Goal: Communication & Community: Ask a question

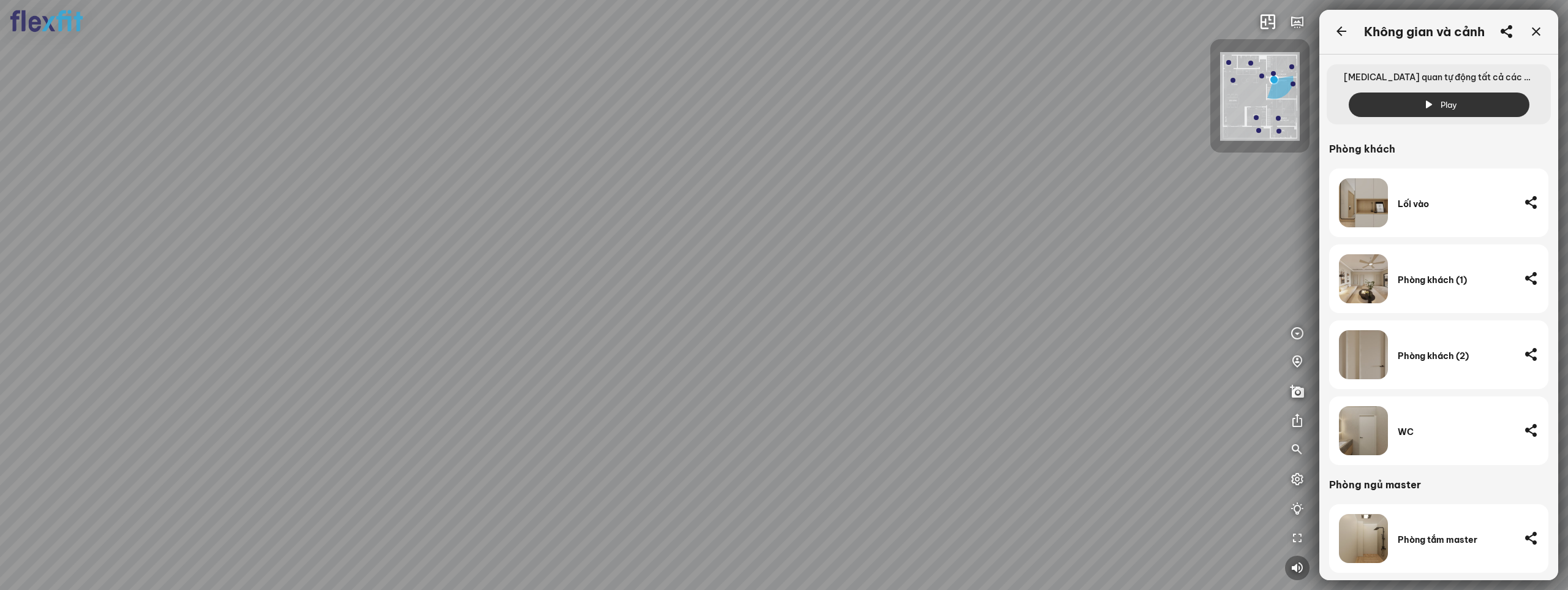
scroll to position [445, 0]
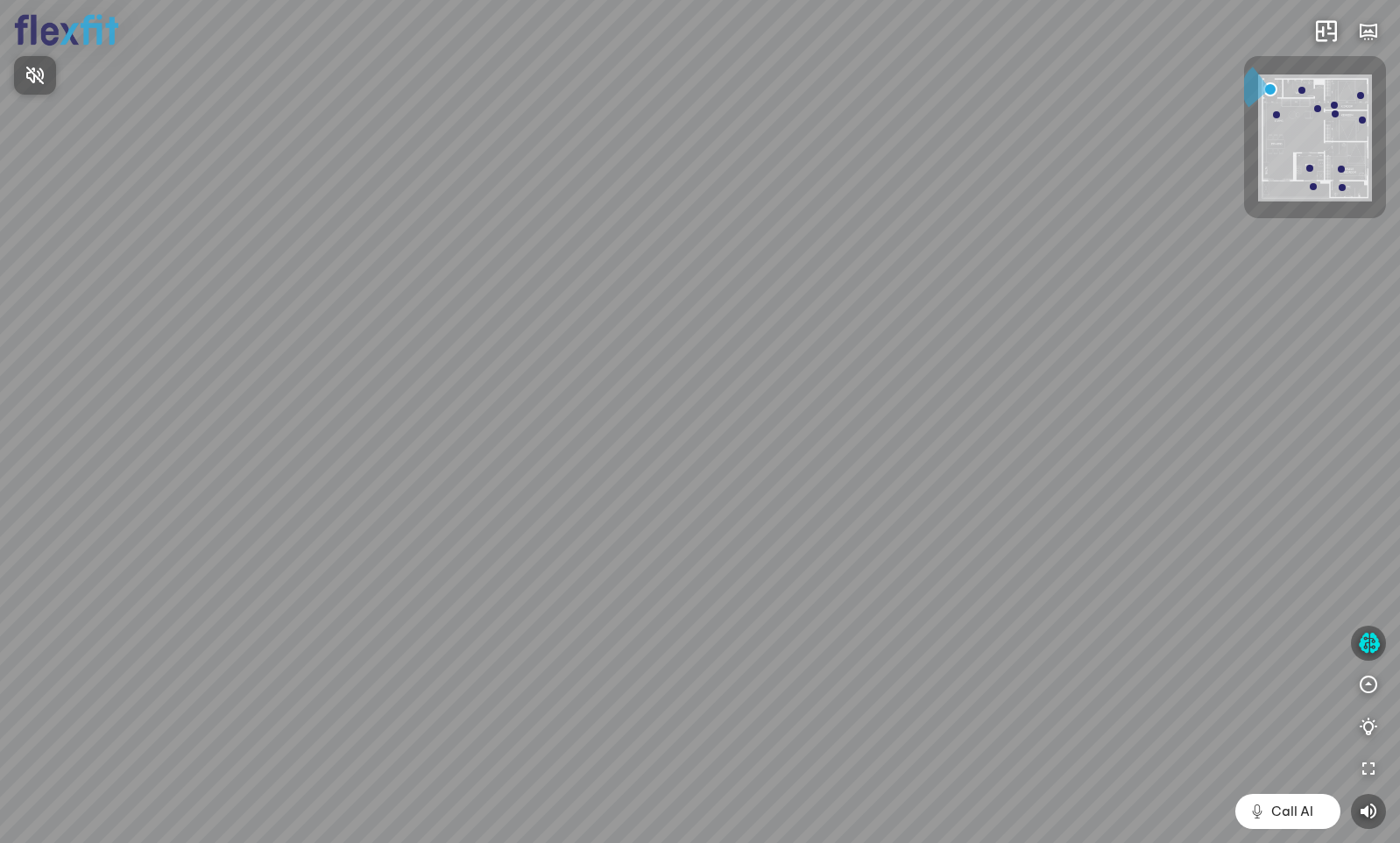
click at [1367, 644] on div at bounding box center [700, 422] width 1400 height 843
click at [1368, 641] on icon "button" at bounding box center [1369, 643] width 22 height 21
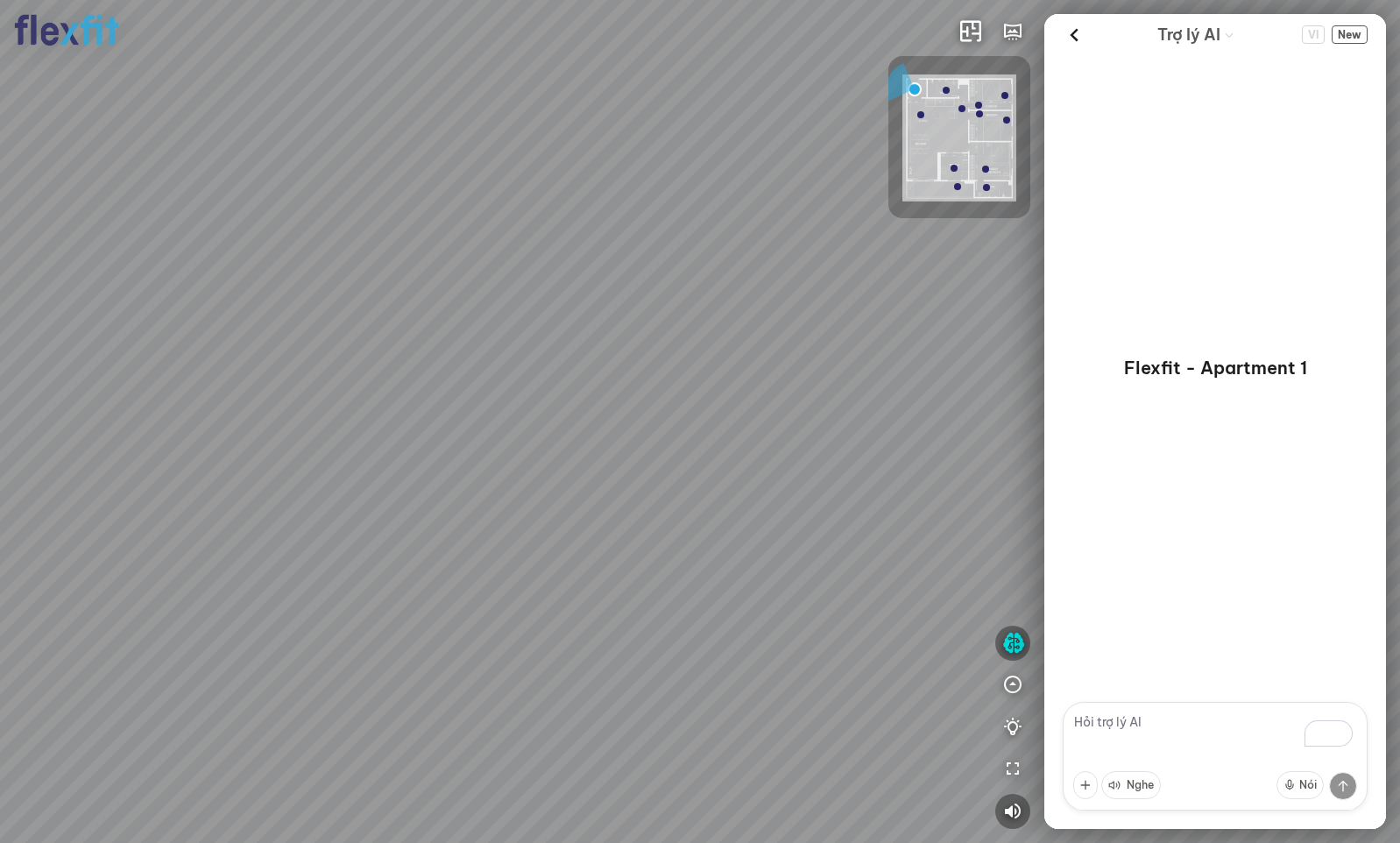
click at [1107, 728] on textarea "To enrich screen reader interactions, please activate Accessibility in Grammarl…" at bounding box center [1215, 756] width 305 height 108
paste textarea "Có ý tưởng nào cải tạo phòng ngủ cũ thành phòng cho bé không?"
type textarea "Có ý tưởng nào cải tạo phòng ngủ cũ thành phòng cho bé không?"
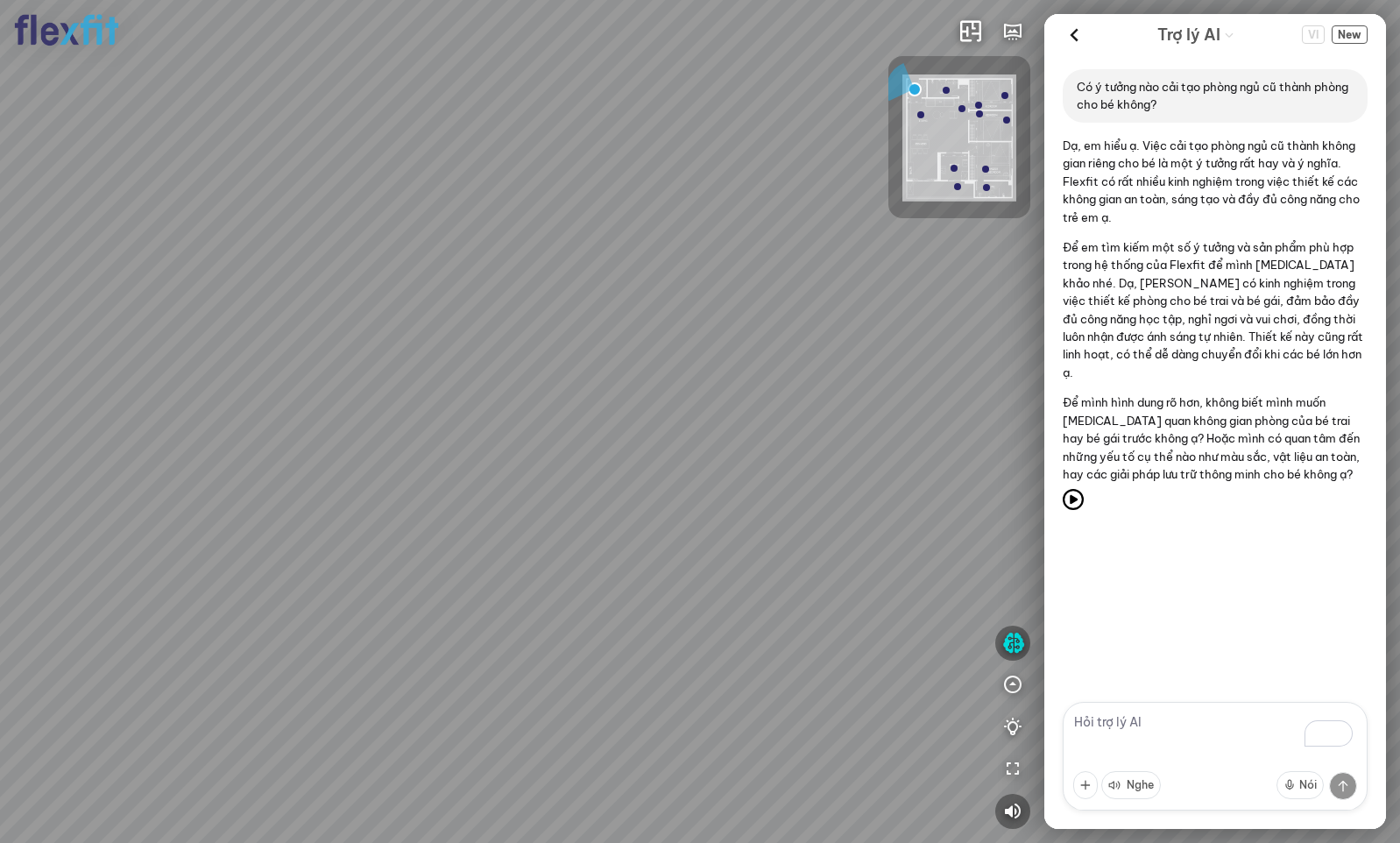
click at [1126, 729] on textarea "To enrich screen reader interactions, please activate Accessibility in Grammarl…" at bounding box center [1215, 756] width 305 height 108
paste textarea "đưa tôi tham quan phòng ngủ của bé"
type textarea "đưa tôi tham quan phòng ngủ của bé"
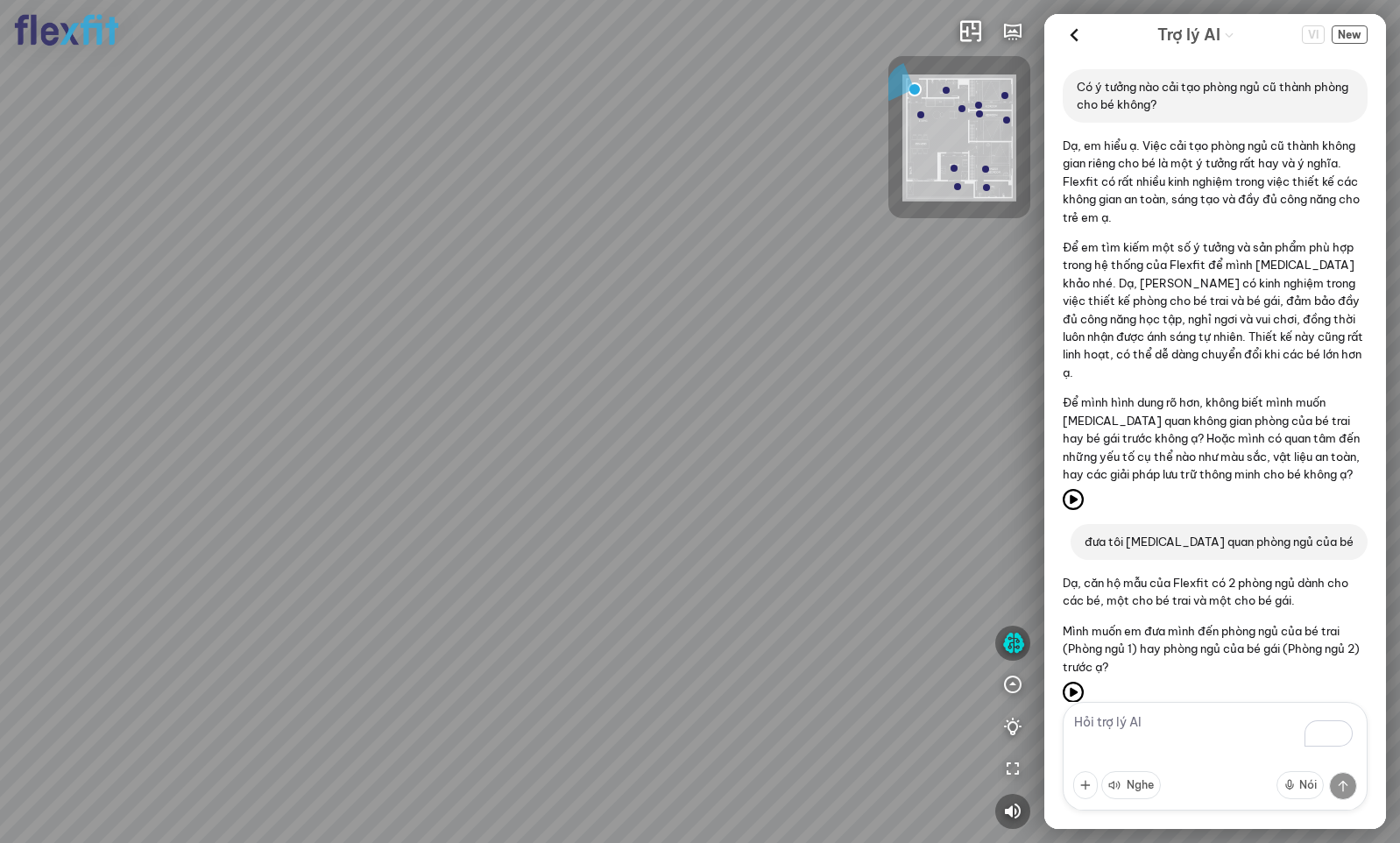
scroll to position [36, 0]
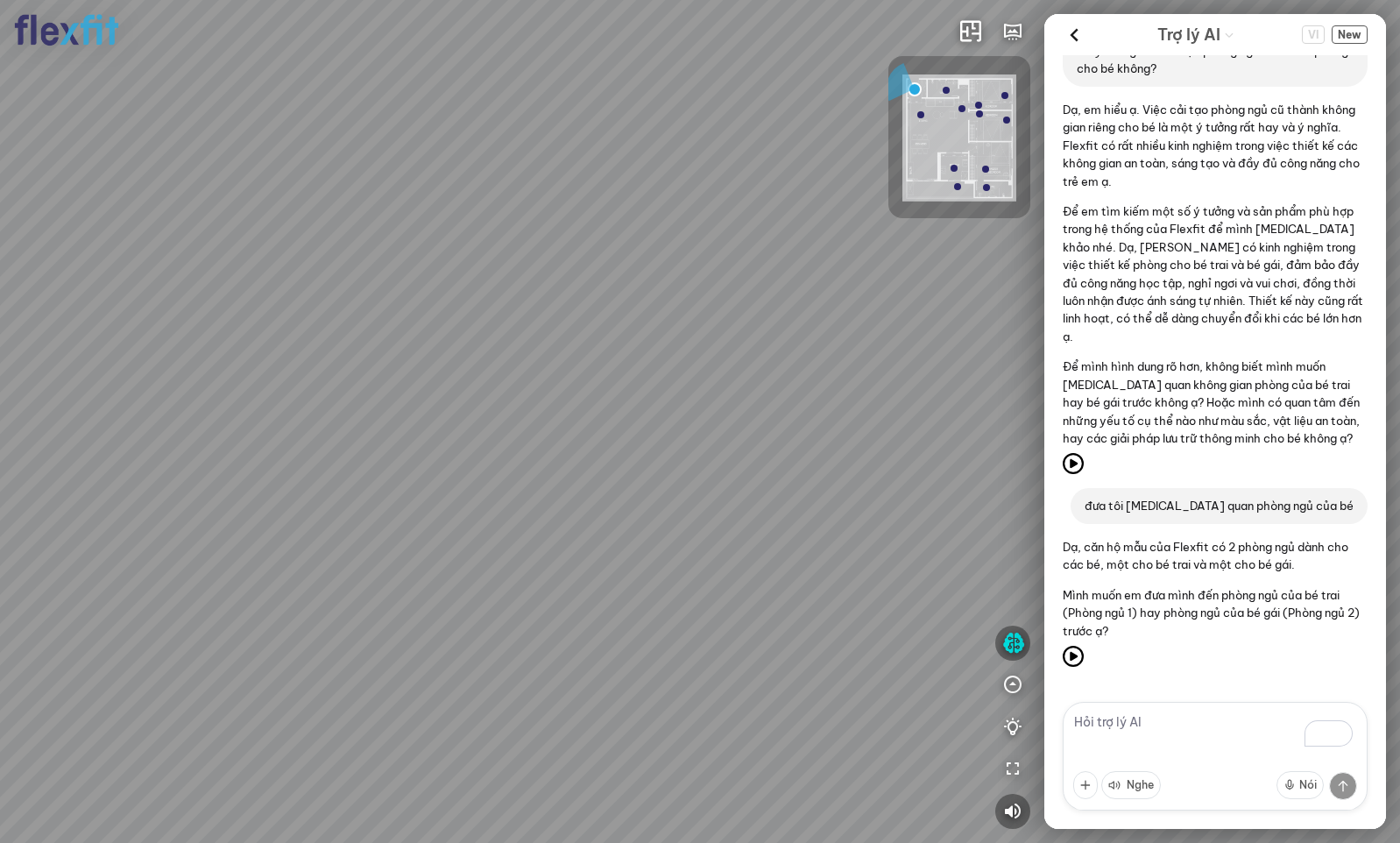
click at [1118, 727] on textarea "To enrich screen reader interactions, please activate Accessibility in Grammarl…" at bounding box center [1215, 756] width 305 height 108
type textarea "gai"
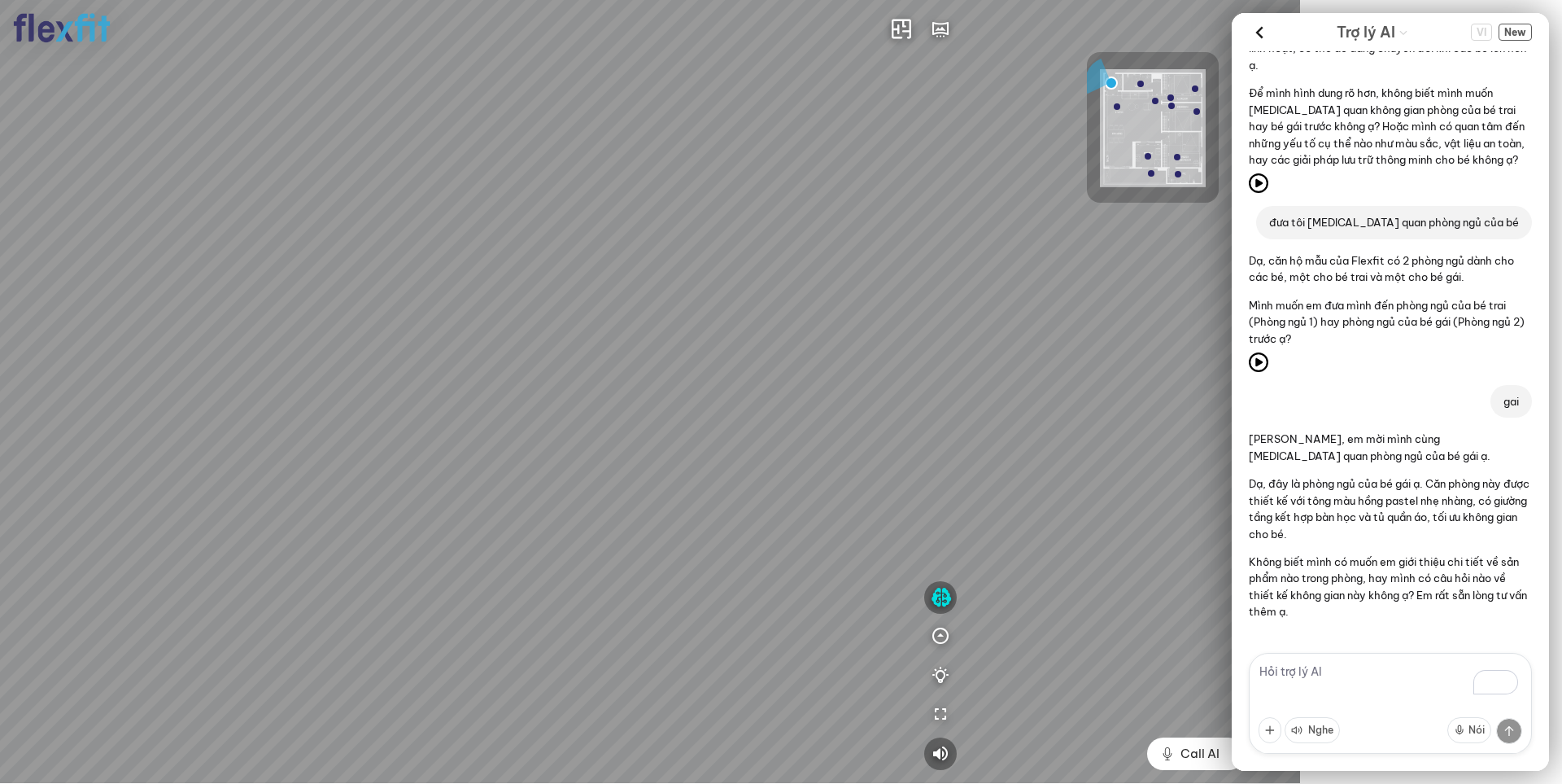
scroll to position [280, 0]
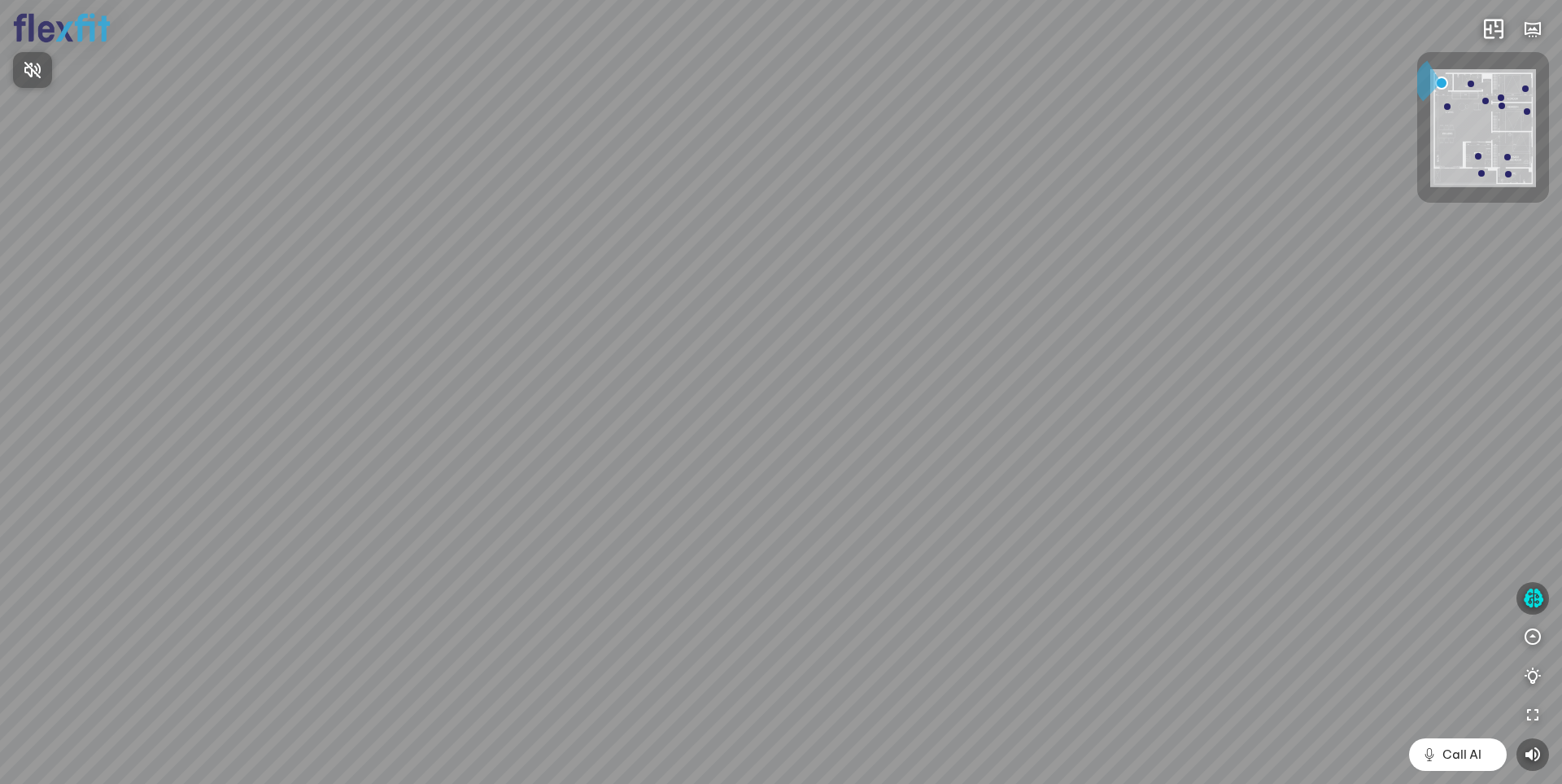
click at [1527, 594] on div at bounding box center [781, 392] width 1562 height 784
click at [1530, 598] on icon "button" at bounding box center [1533, 598] width 20 height 19
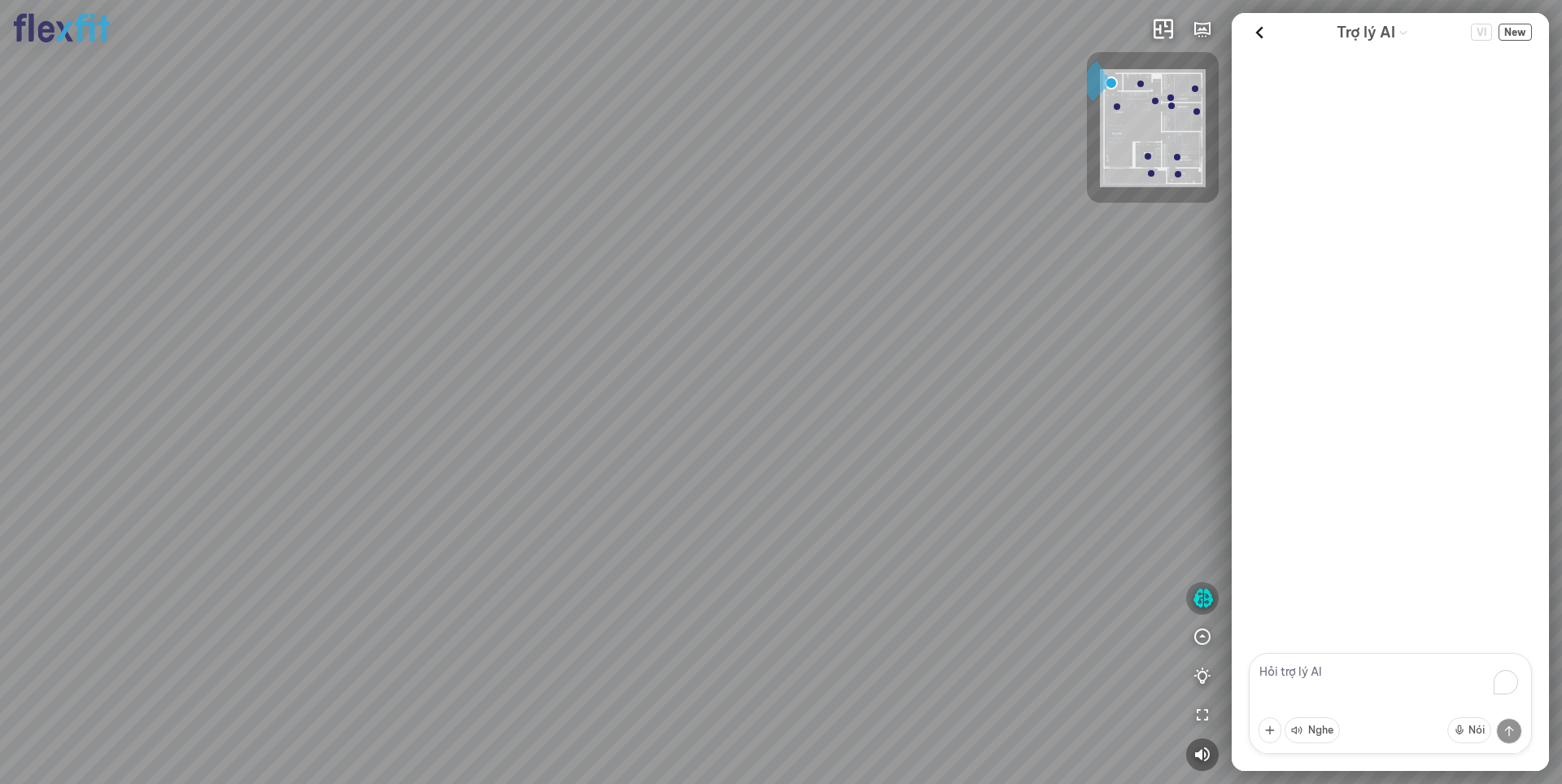
scroll to position [108, 0]
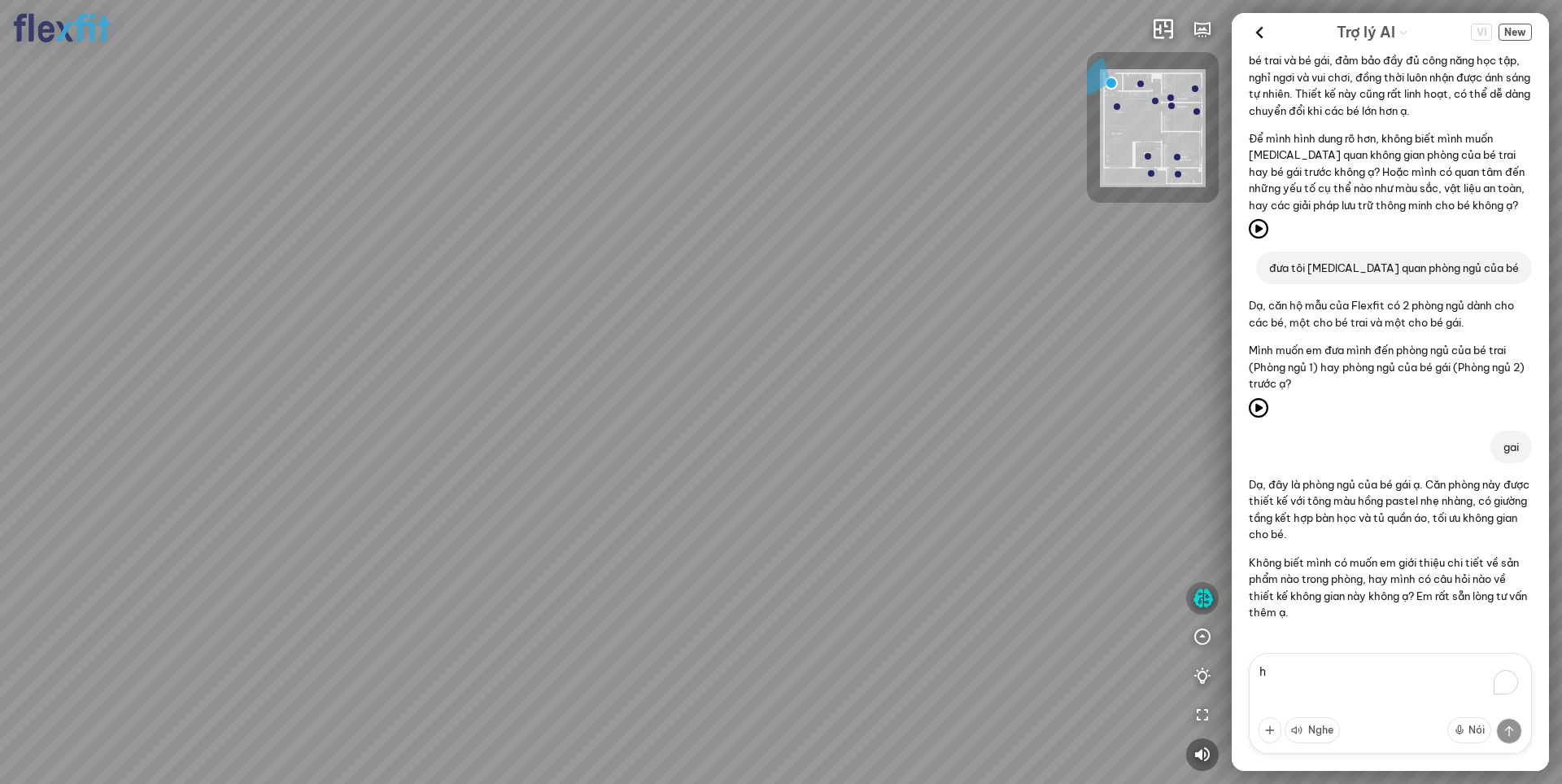
type textarea "hi"
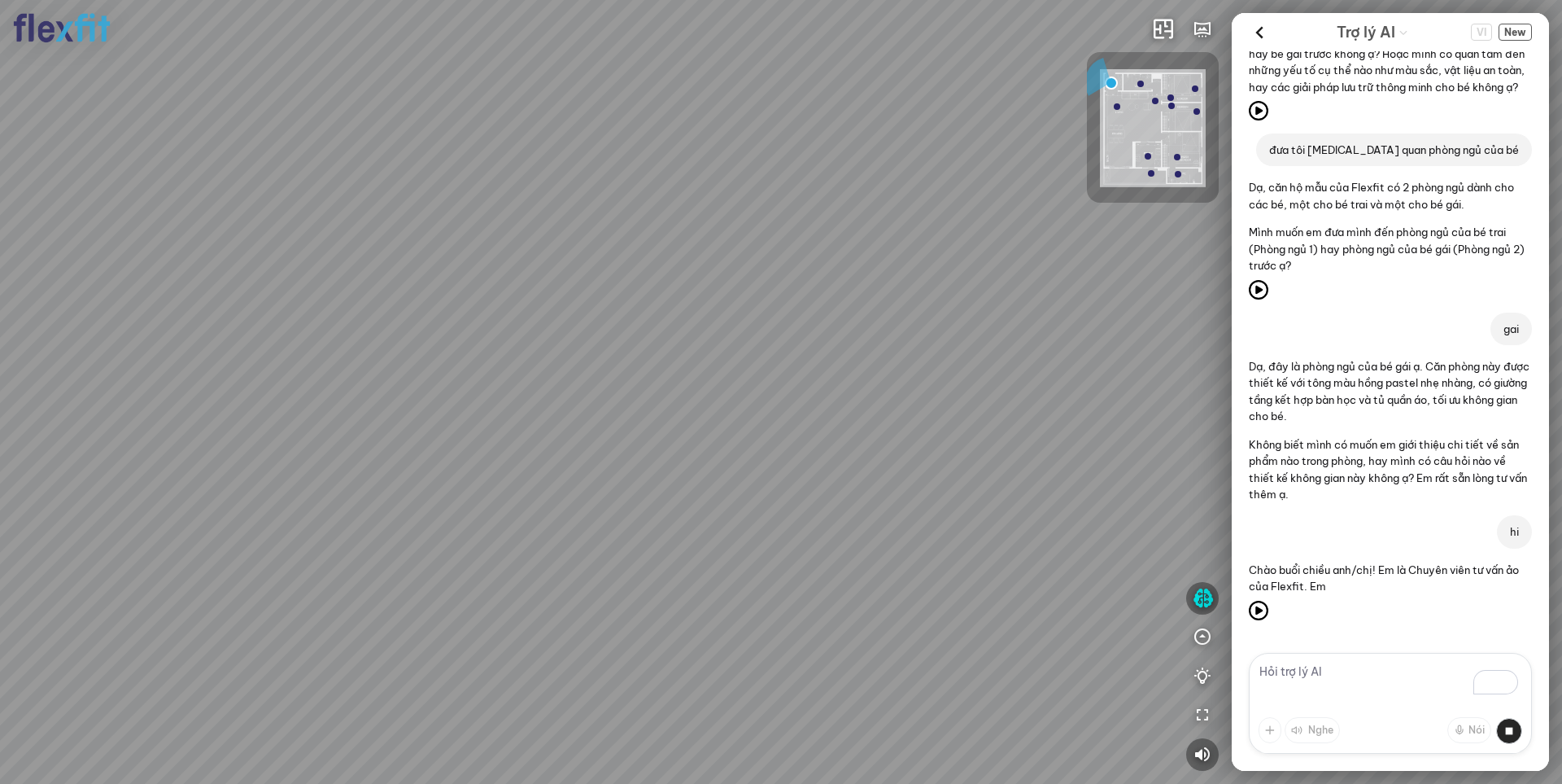
scroll to position [303, 0]
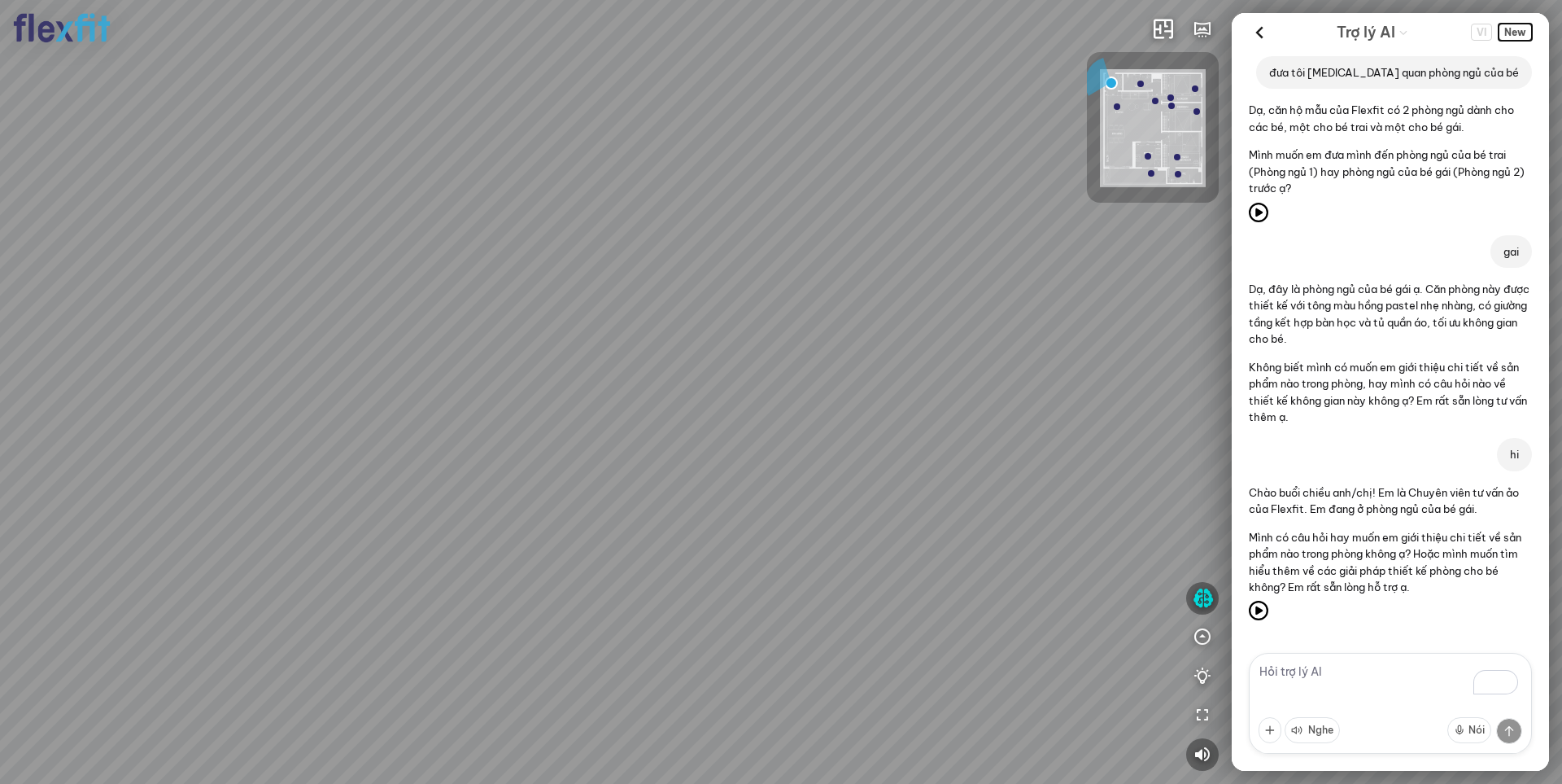
click at [1518, 35] on span "New" at bounding box center [1516, 32] width 34 height 17
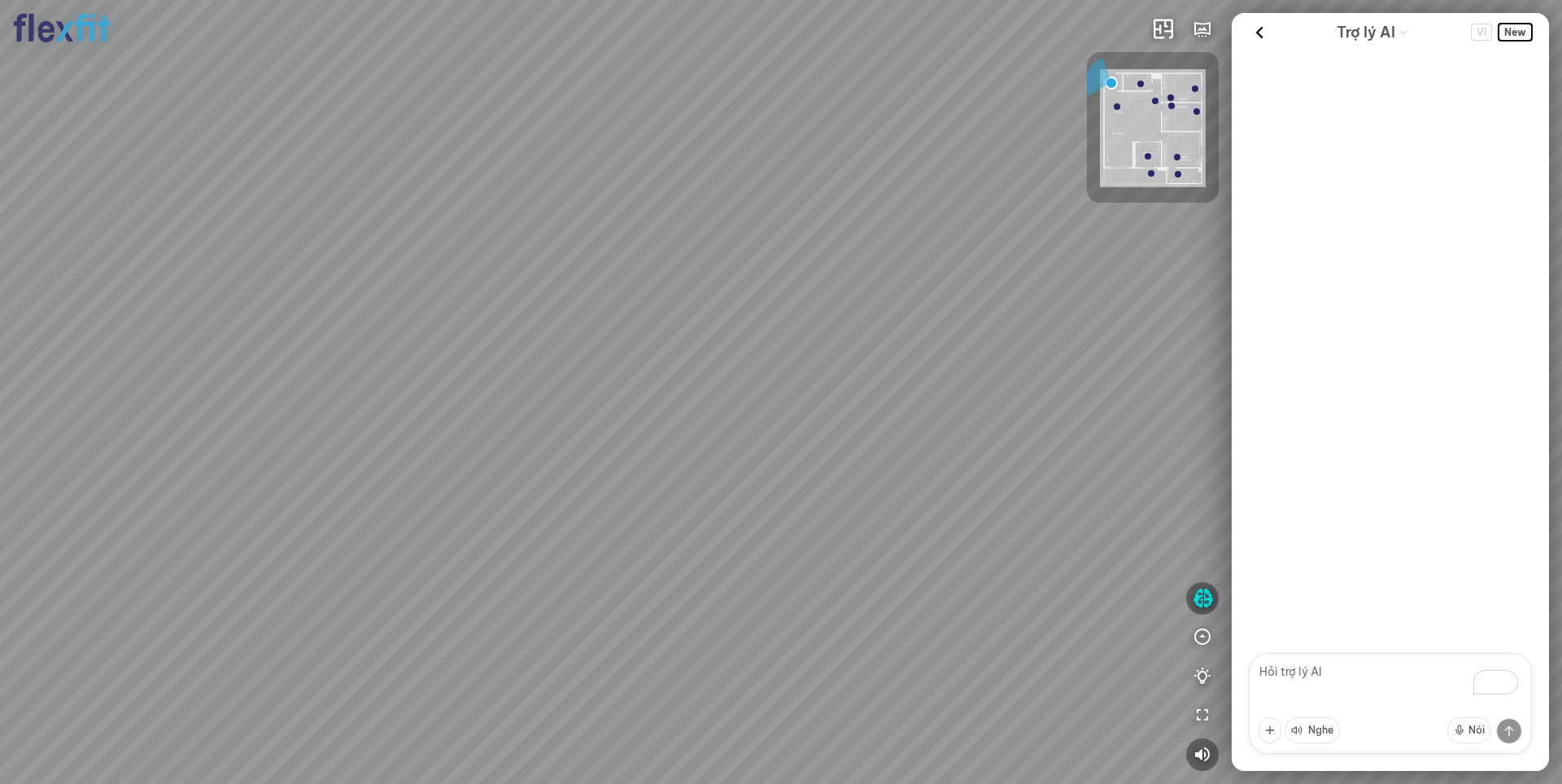
scroll to position [0, 0]
click at [1315, 682] on textarea "To enrich screen reader interactions, please activate Accessibility in Grammarl…" at bounding box center [1390, 703] width 283 height 101
type textarea "hi"
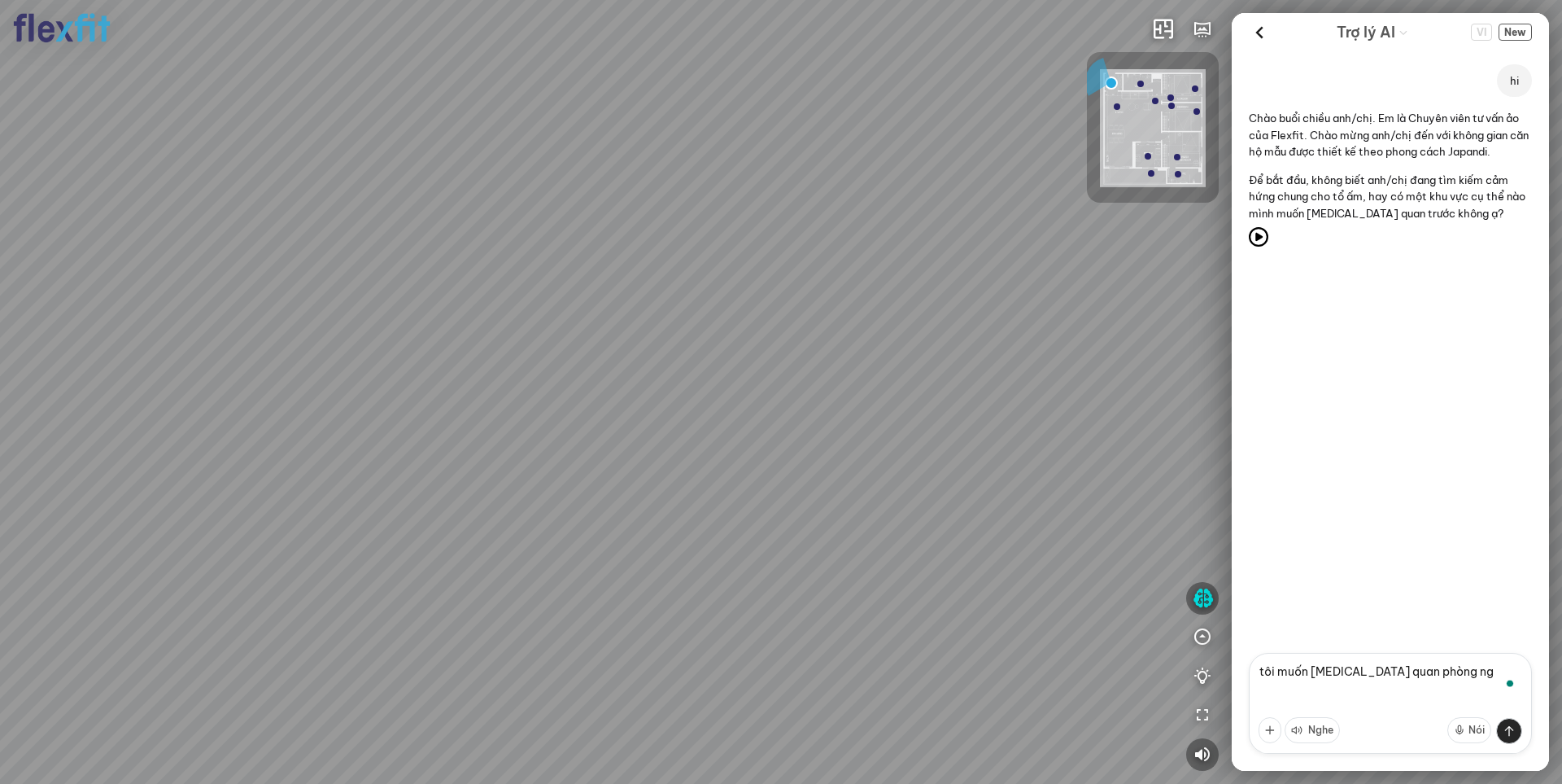
type textarea "tôi muốn tham quan phòng ngủ"
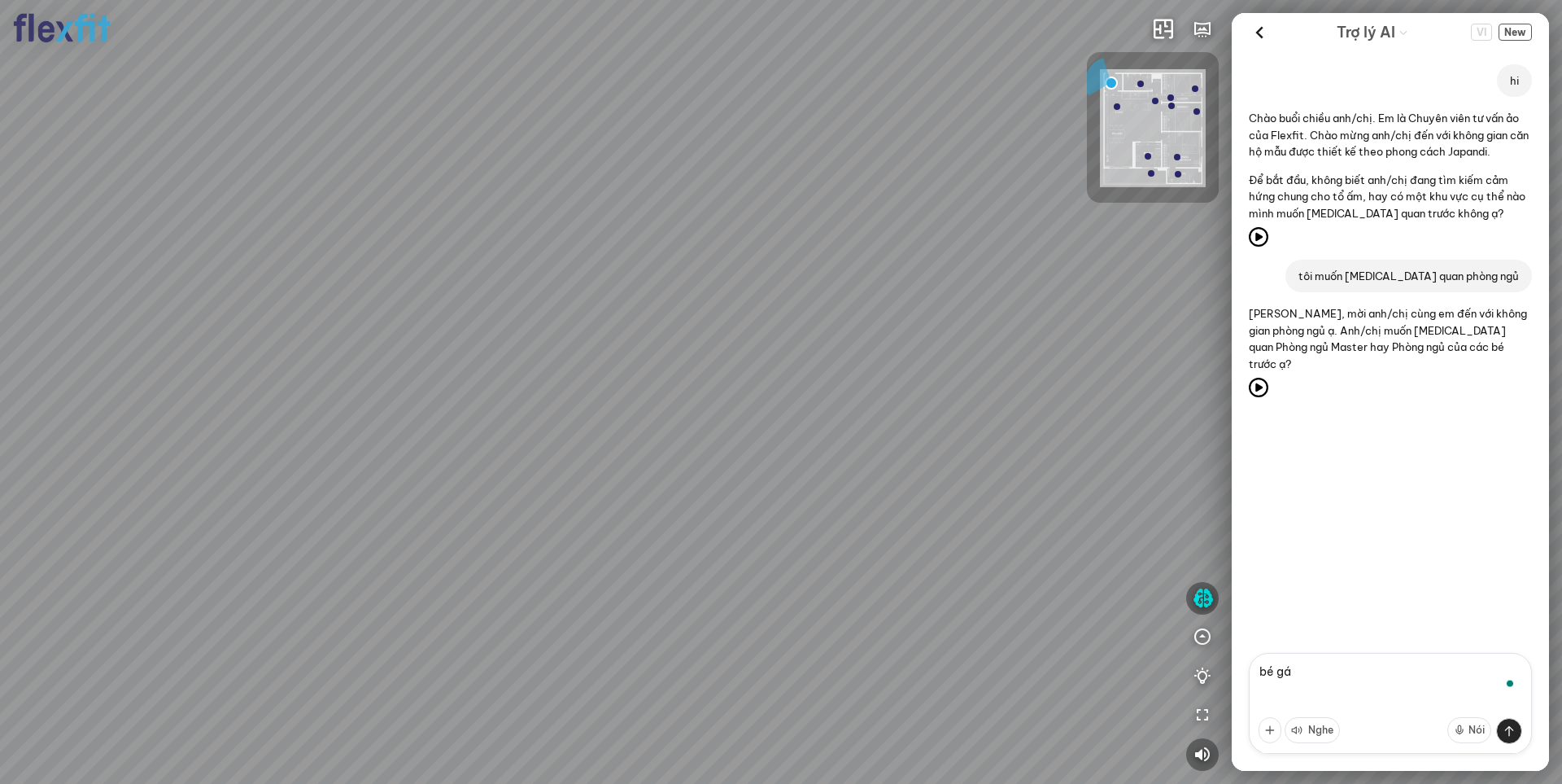
type textarea "bé gái"
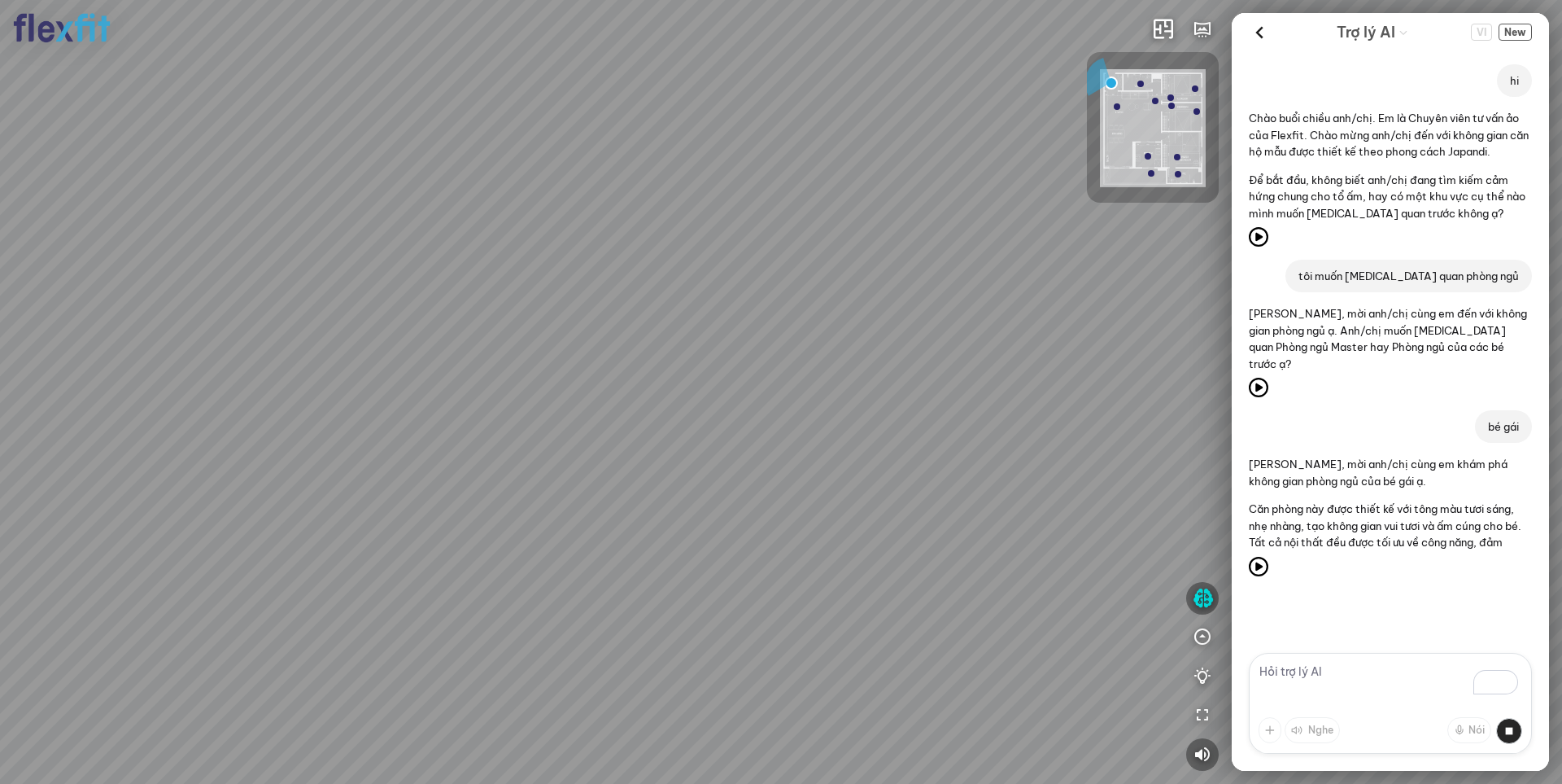
scroll to position [8, 0]
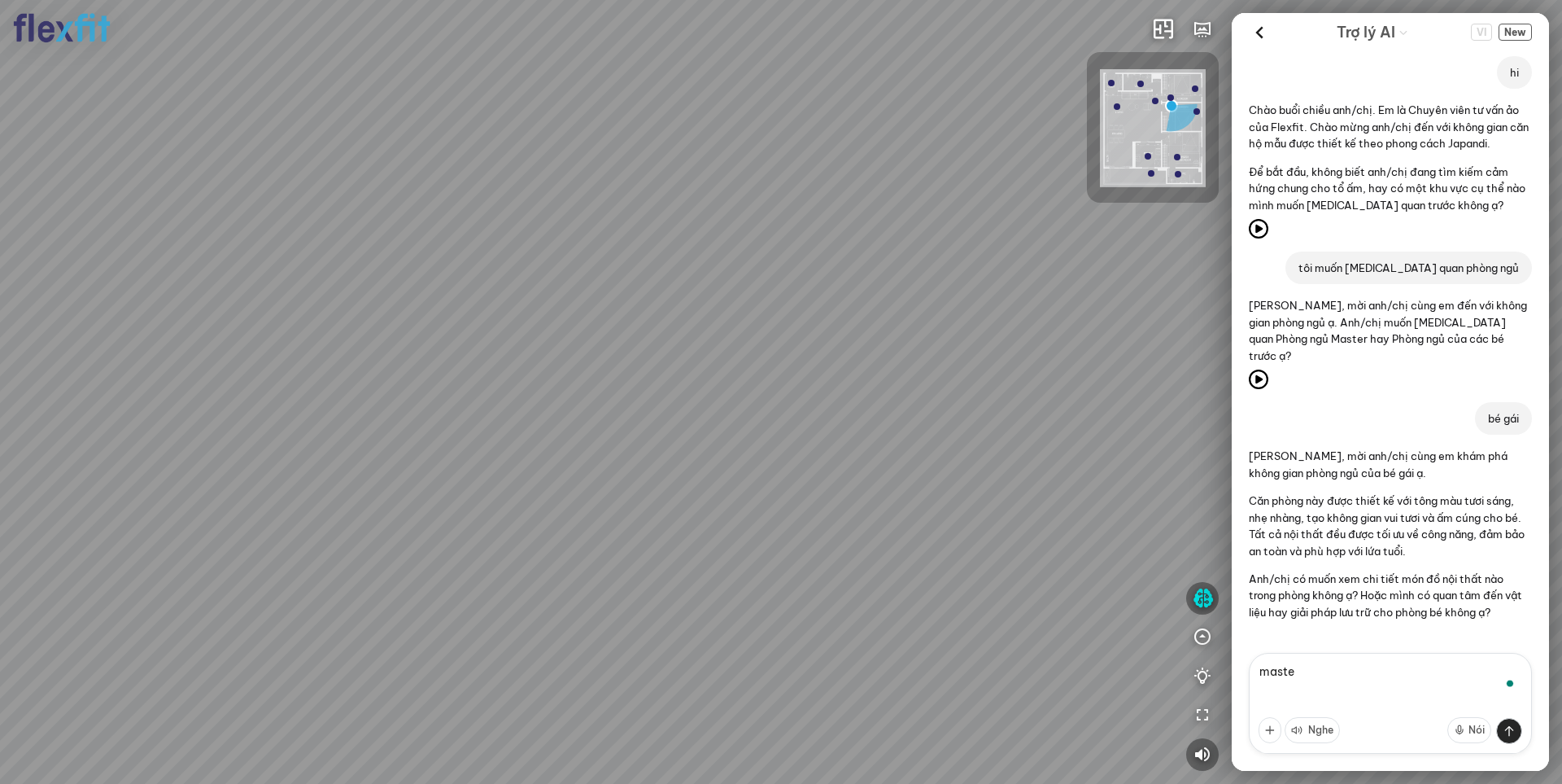
type textarea "master"
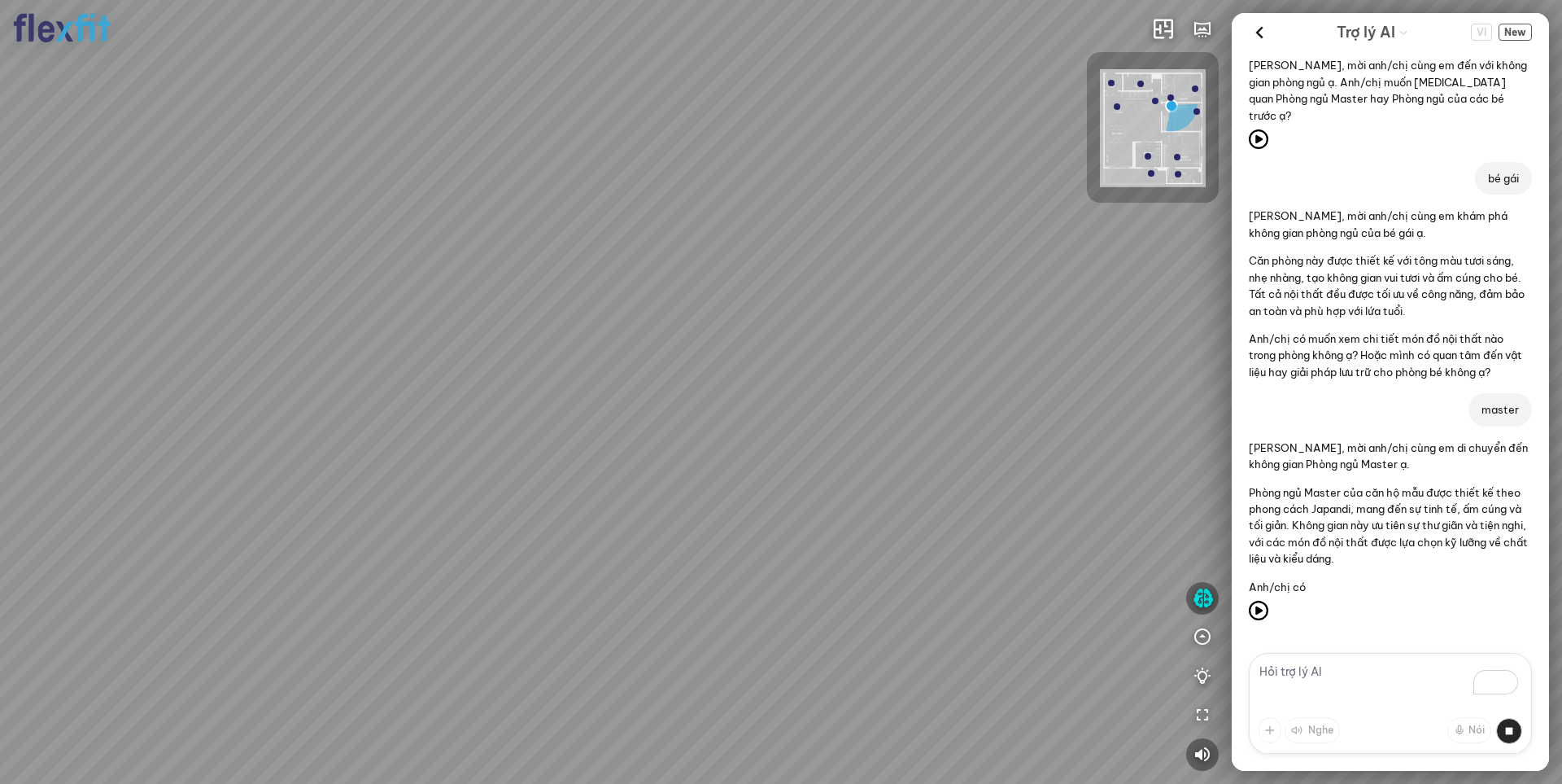
scroll to position [257, 0]
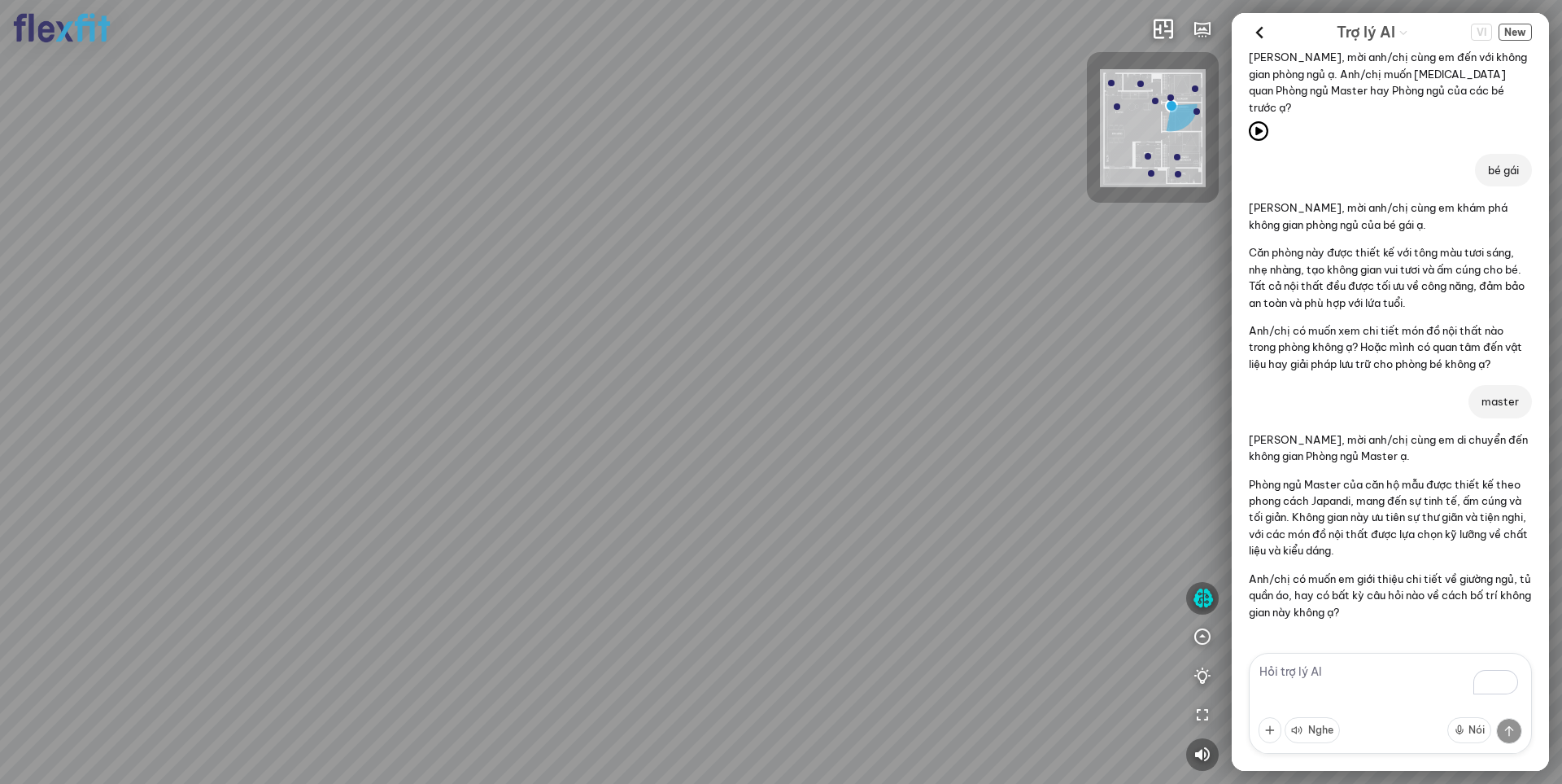
click at [1518, 23] on div "VI New" at bounding box center [1501, 32] width 61 height 26
click at [1517, 27] on span "New" at bounding box center [1516, 32] width 34 height 17
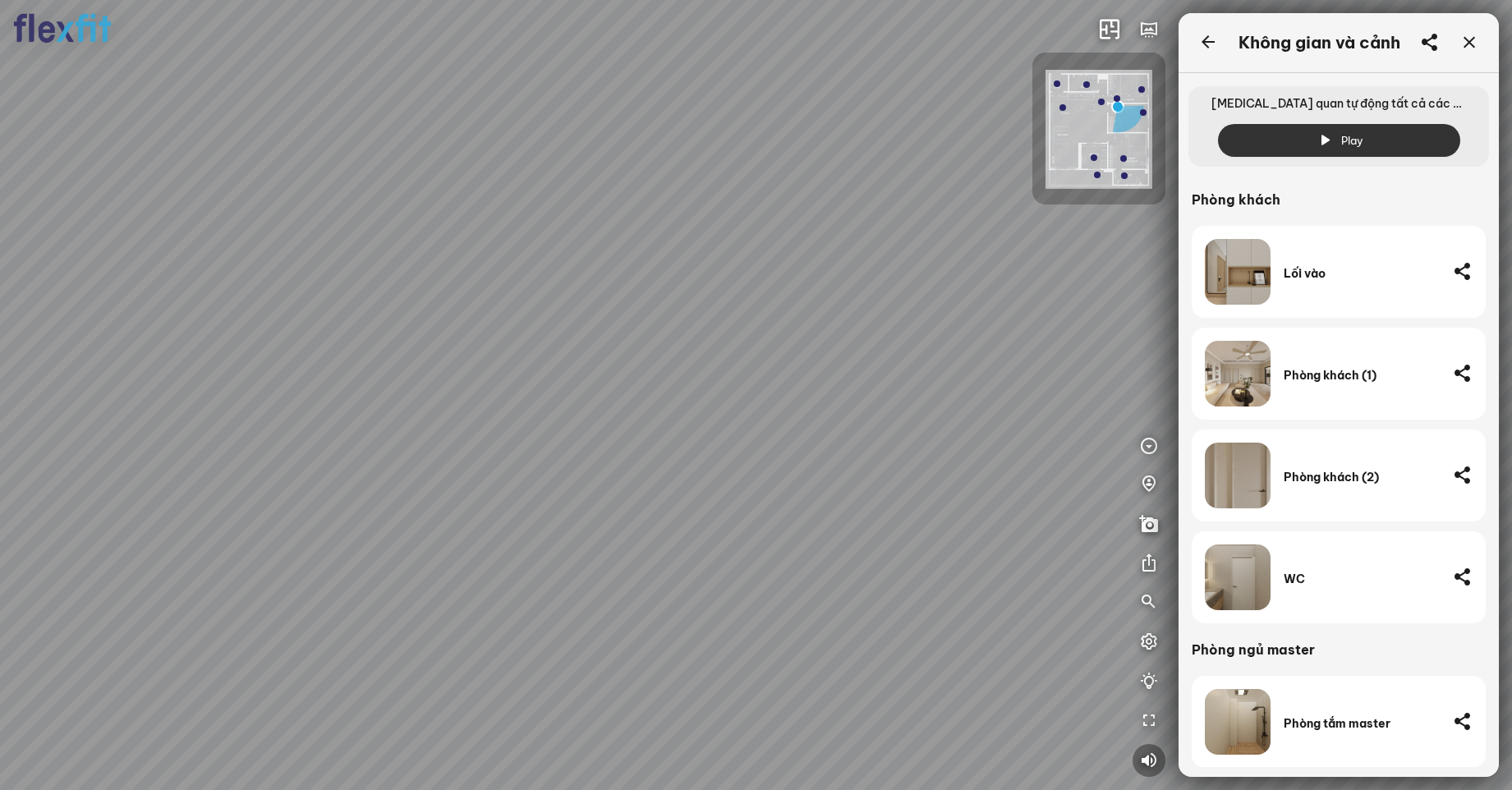
scroll to position [597, 0]
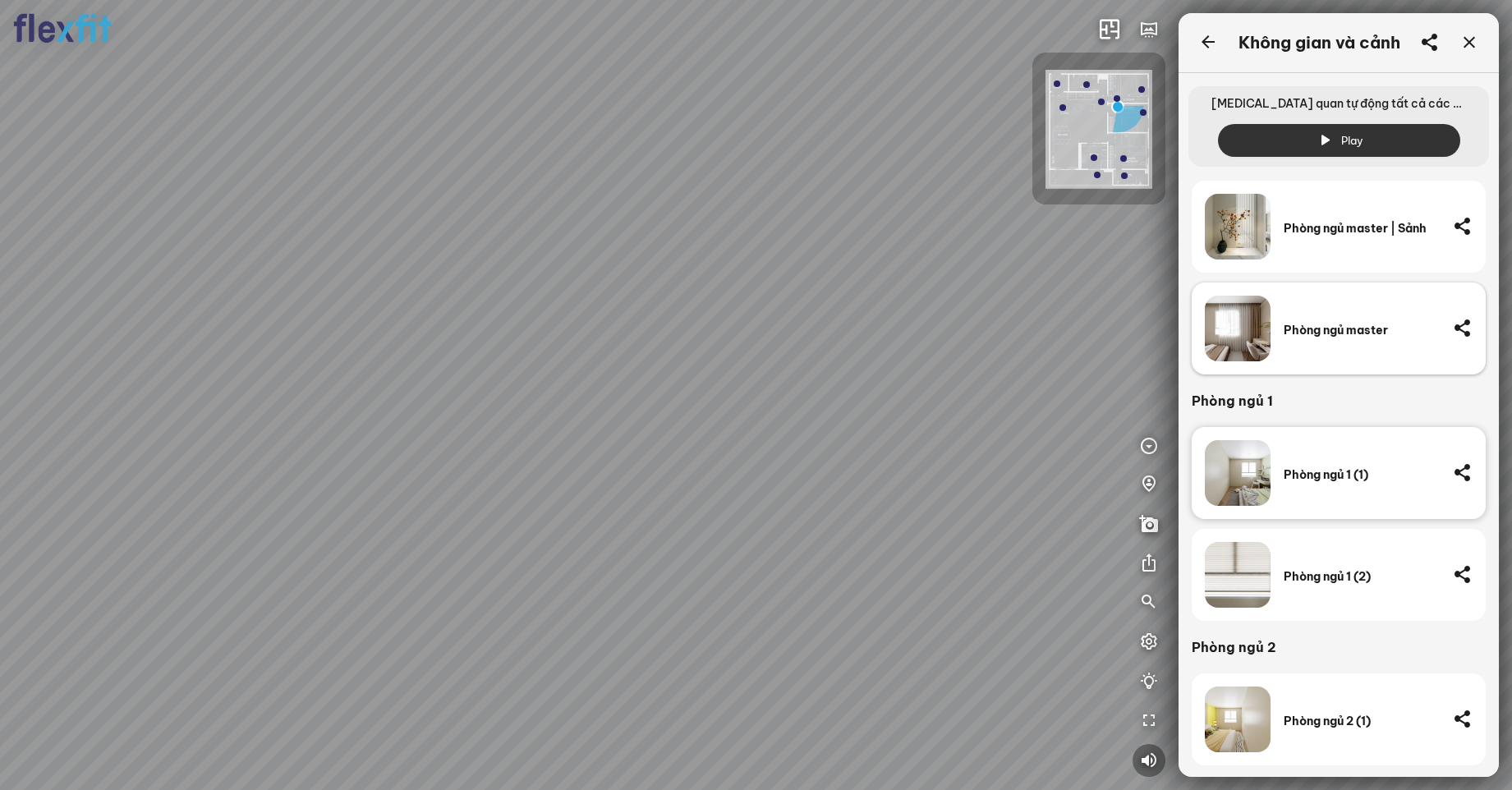
click at [1334, 334] on div "Phòng ngủ master" at bounding box center [1361, 330] width 156 height 15
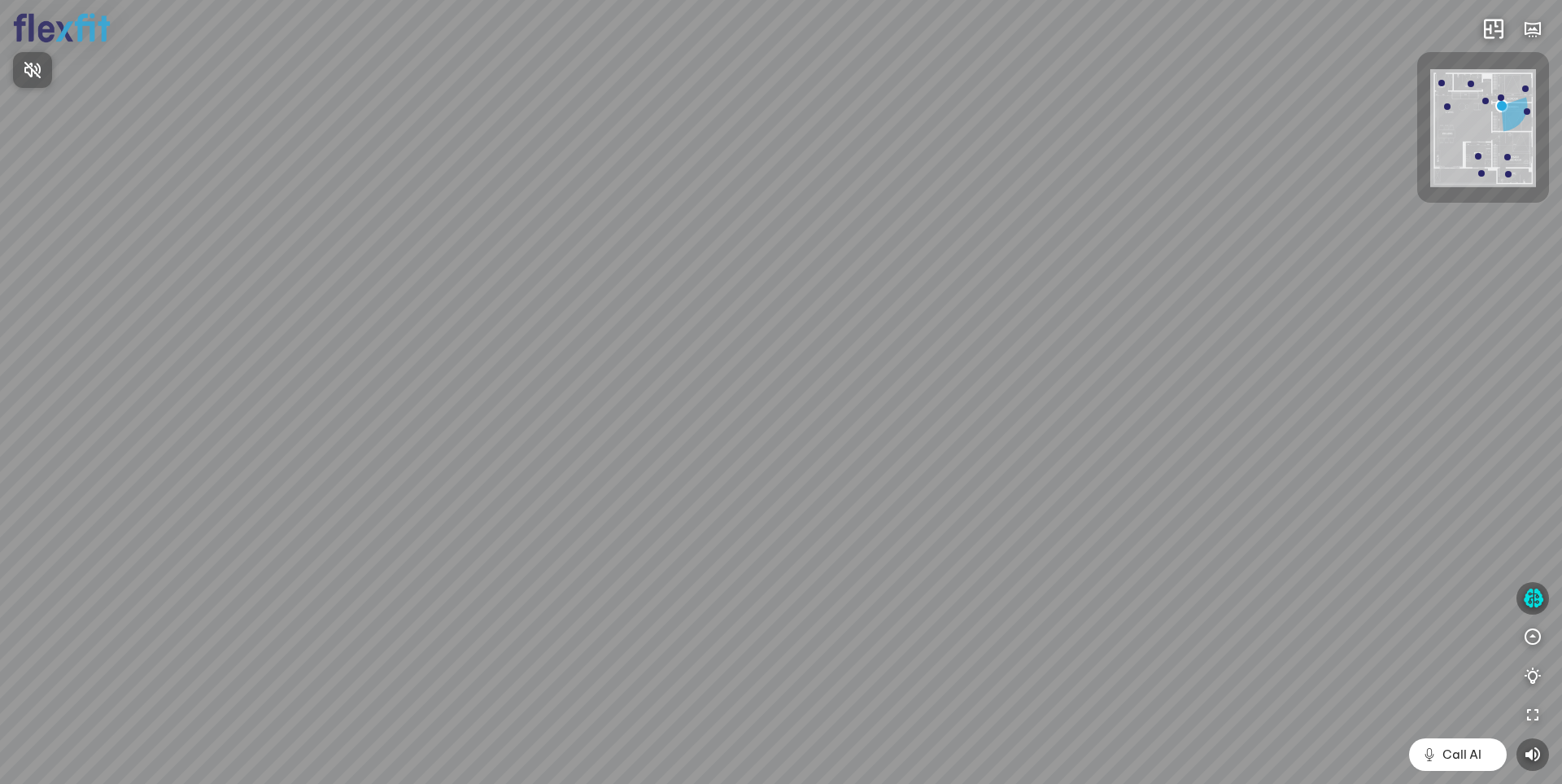
click at [1528, 600] on div at bounding box center [781, 392] width 1562 height 784
click at [1531, 592] on icon "button" at bounding box center [1533, 598] width 20 height 19
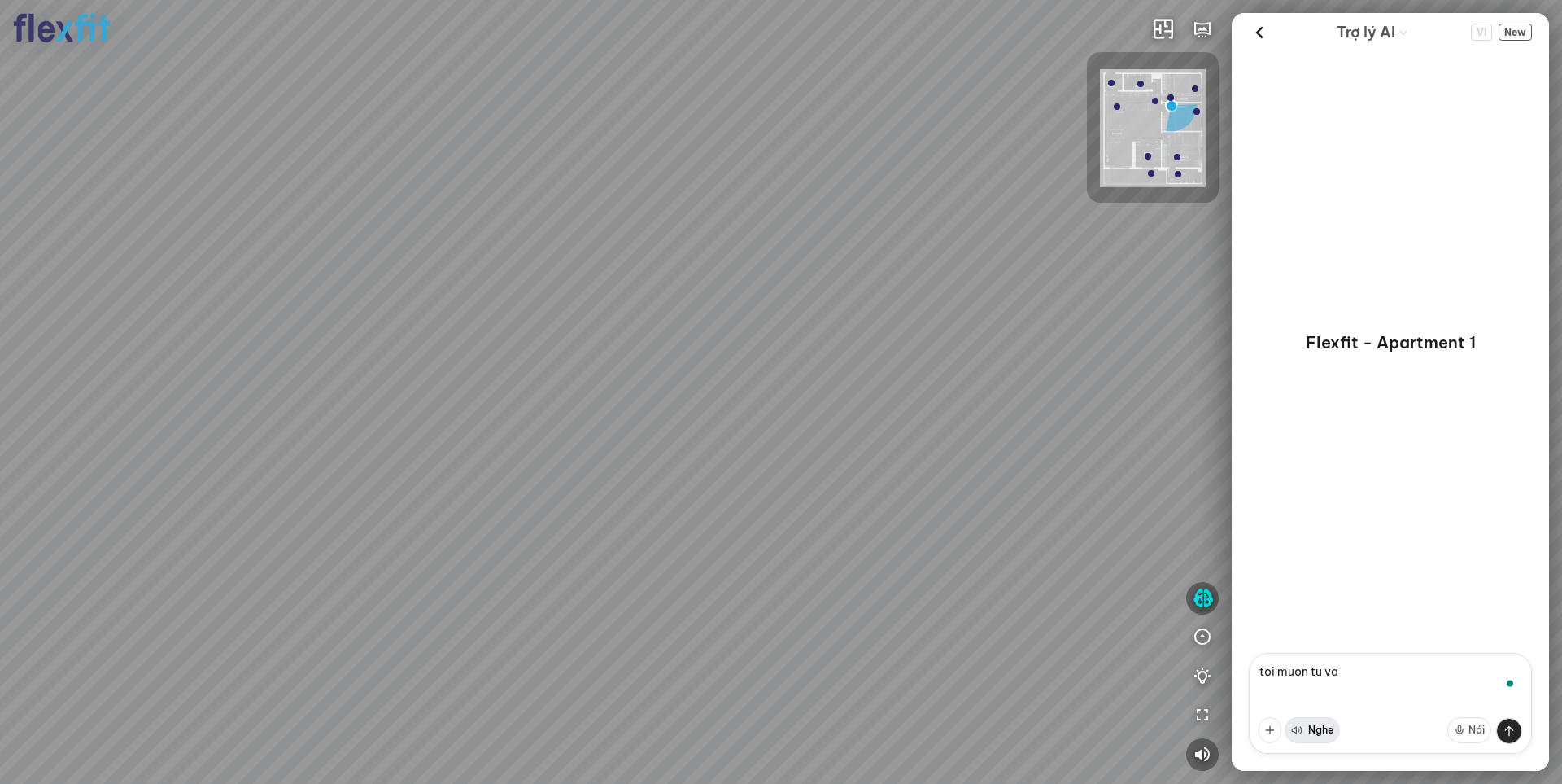
type textarea "toi muon tu van"
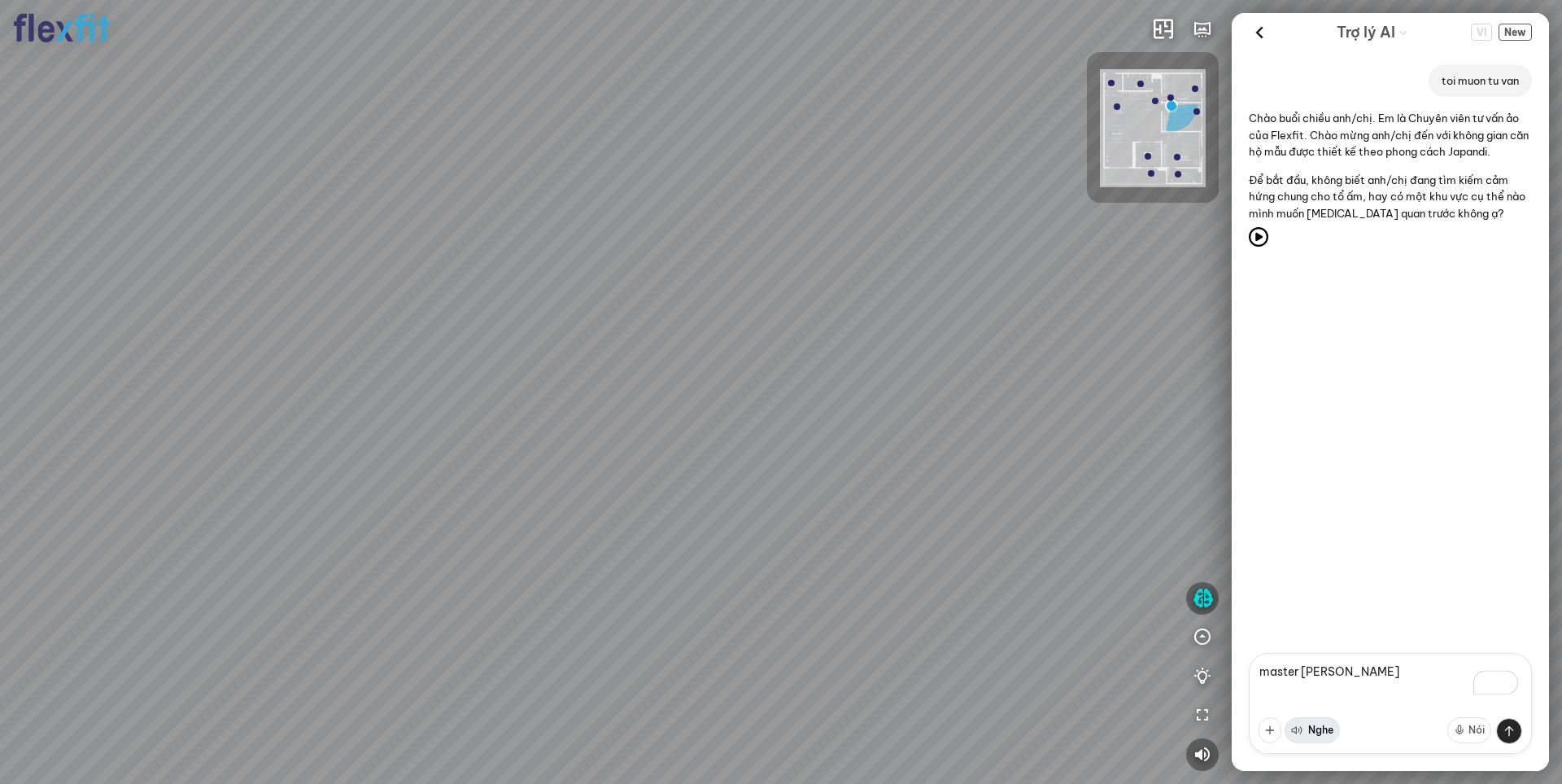
type textarea "master tam"
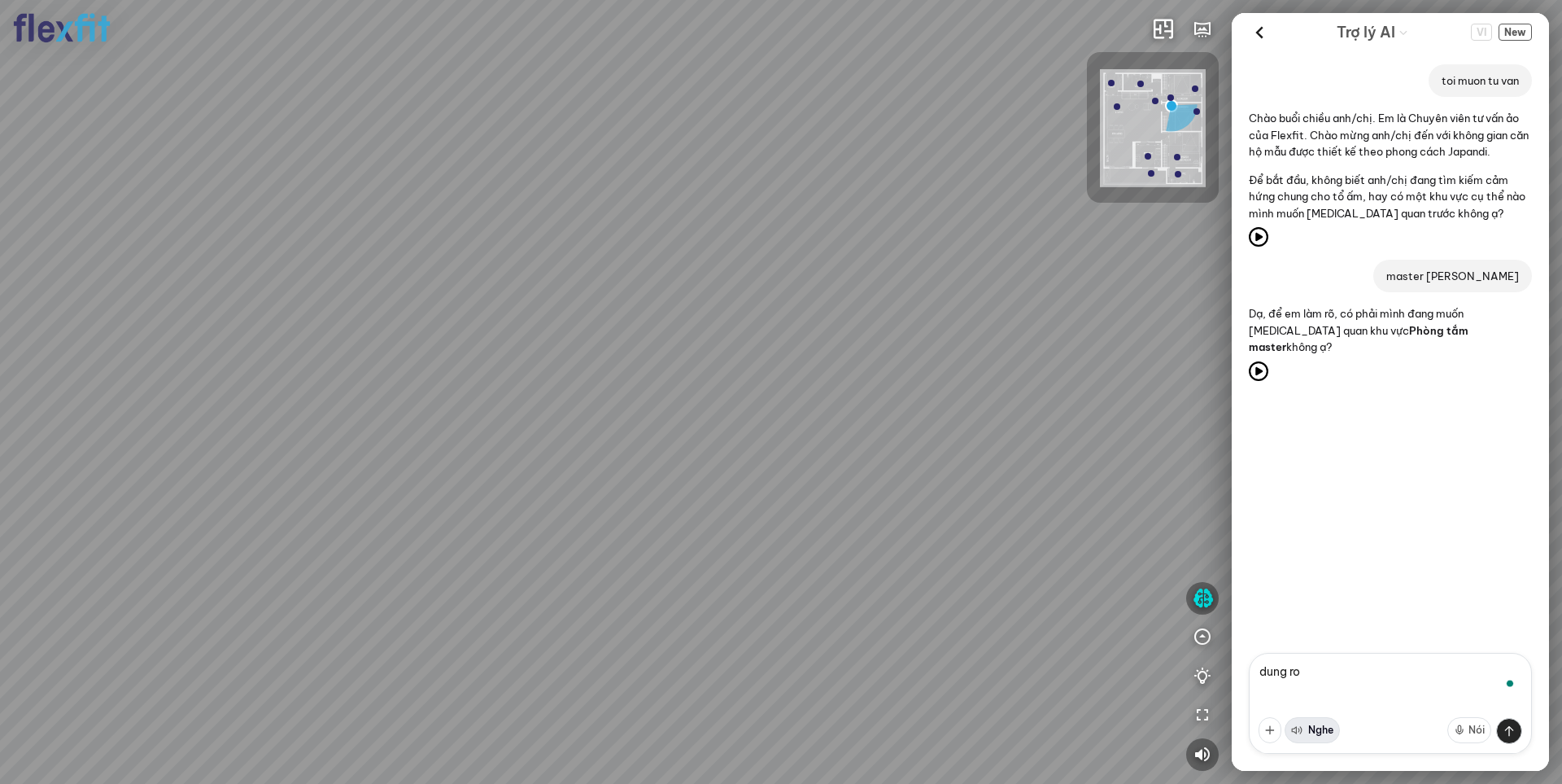
type textarea "dung roi"
click at [1312, 661] on textarea "To enrich screen reader interactions, please activate Accessibility in Grammarl…" at bounding box center [1390, 703] width 283 height 101
type textarea "dung roi"
drag, startPoint x: 689, startPoint y: 284, endPoint x: 731, endPoint y: 232, distance: 66.8
click at [731, 232] on div "Phòng khách" at bounding box center [781, 392] width 1562 height 784
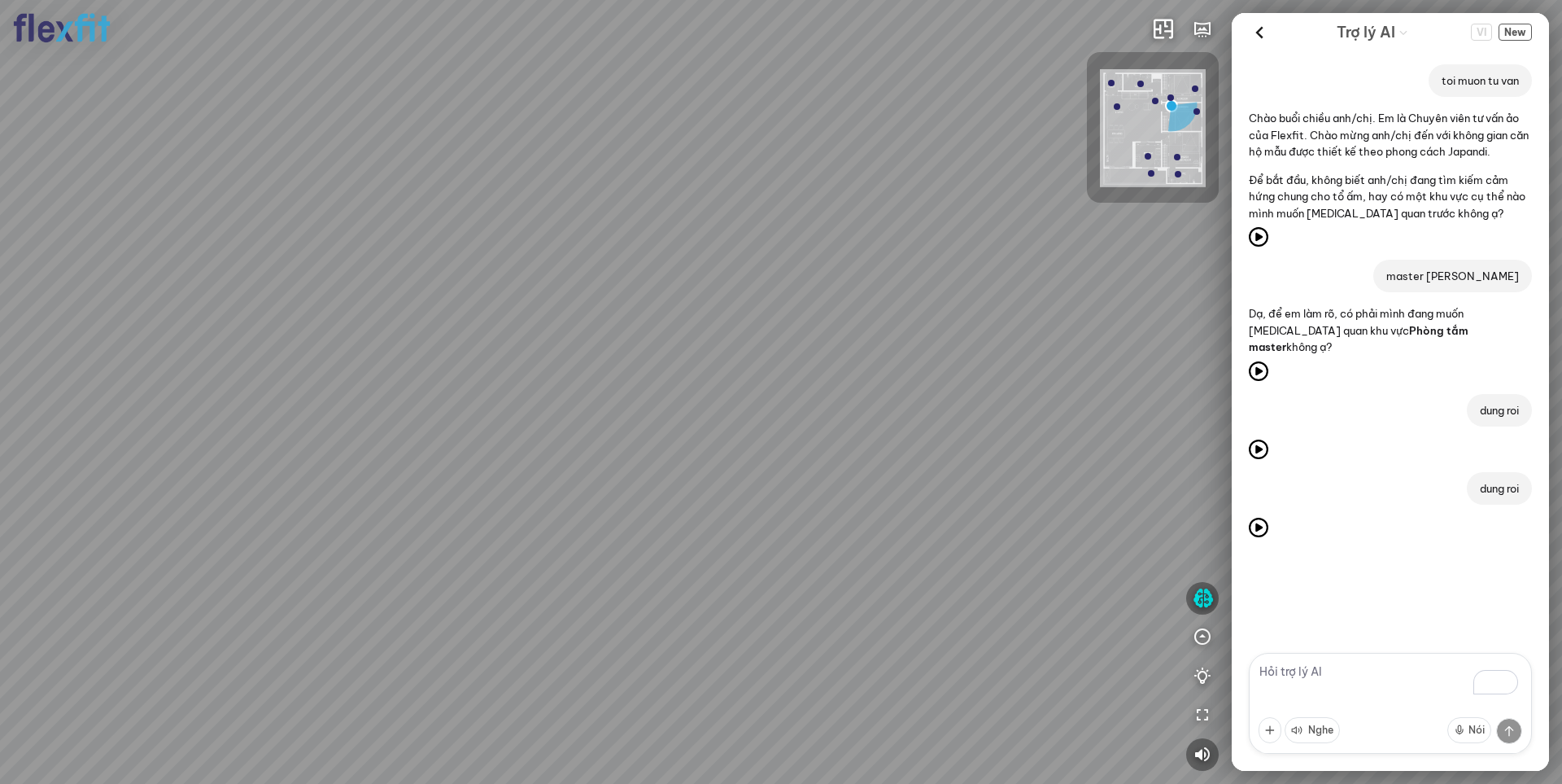
drag, startPoint x: 674, startPoint y: 387, endPoint x: 712, endPoint y: 317, distance: 79.6
click at [711, 319] on div "Phòng khách" at bounding box center [781, 392] width 1562 height 784
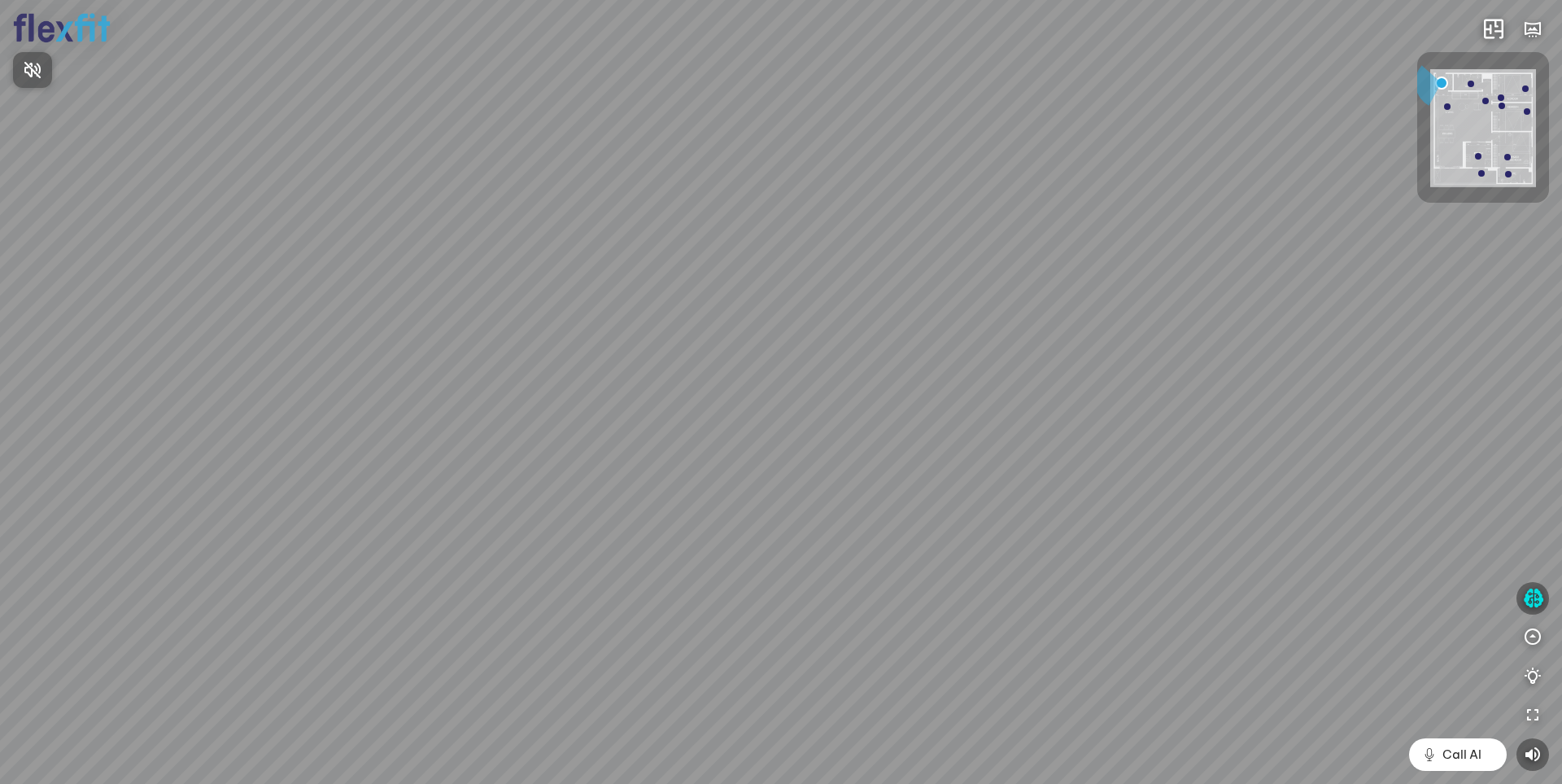
drag, startPoint x: 979, startPoint y: 273, endPoint x: 1016, endPoint y: 284, distance: 38.6
click at [975, 270] on div at bounding box center [781, 392] width 1562 height 784
click at [1531, 594] on icon "button" at bounding box center [1533, 598] width 20 height 19
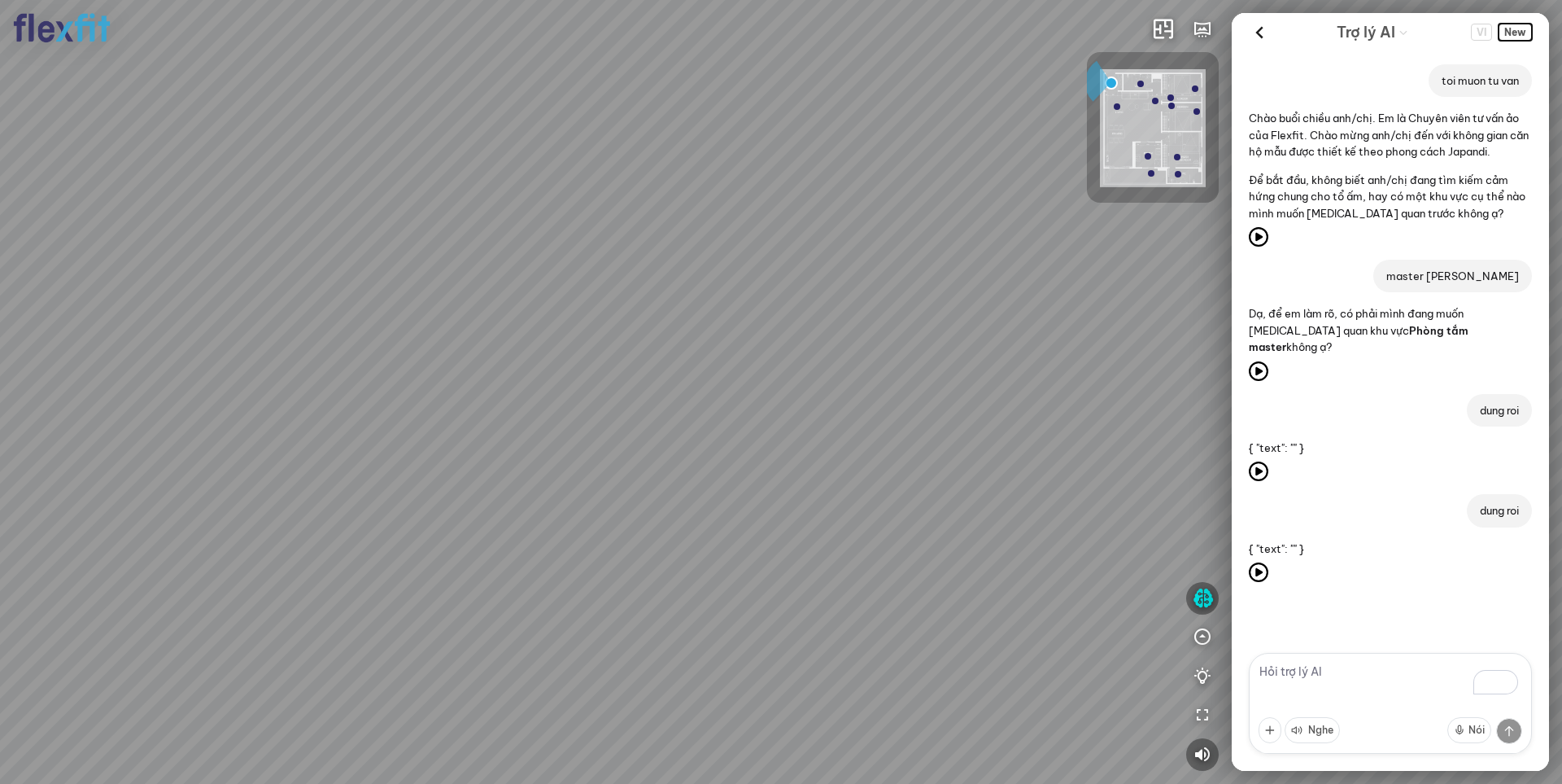
click at [1510, 28] on span "New" at bounding box center [1516, 32] width 34 height 17
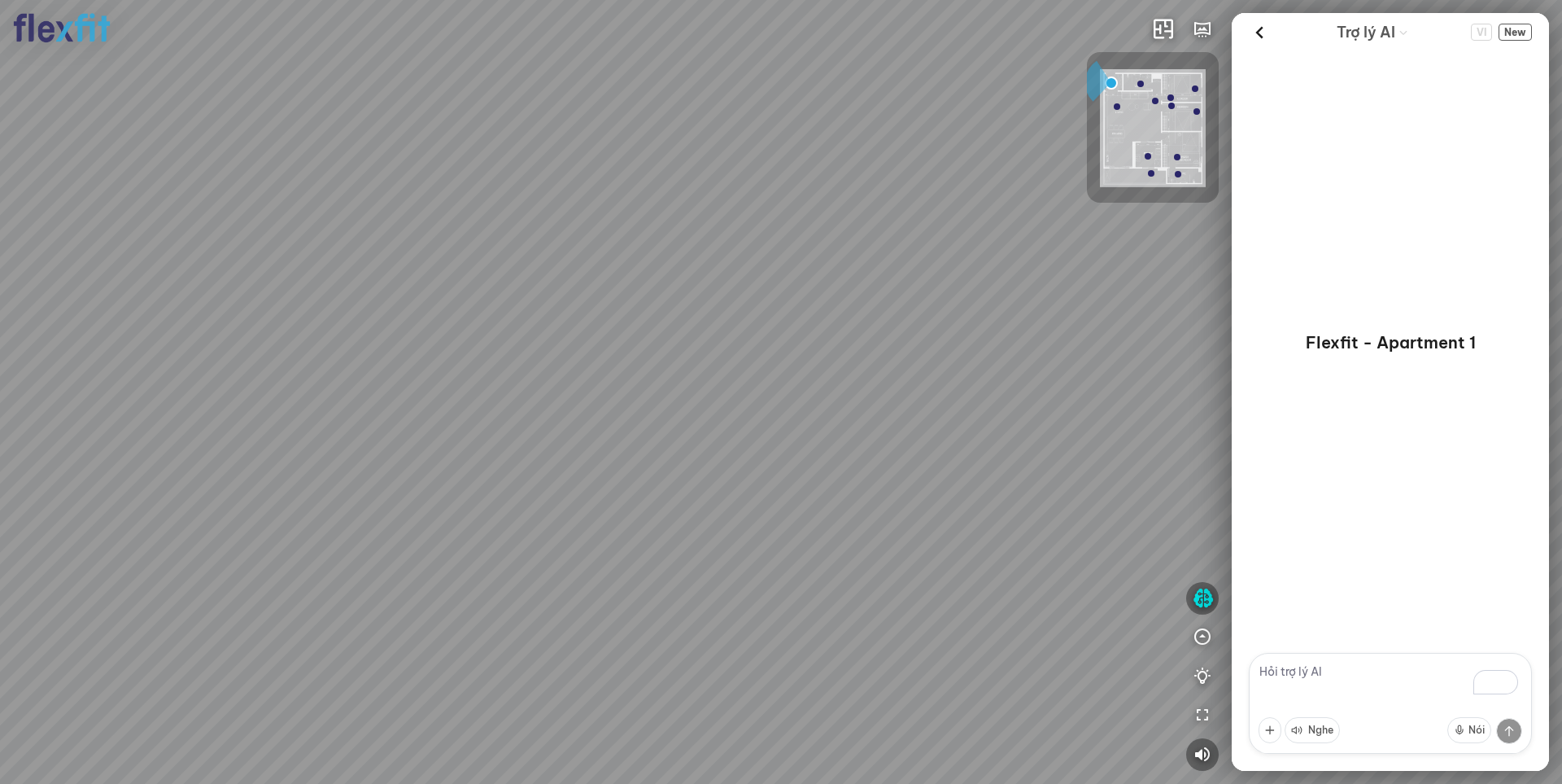
click at [1312, 674] on textarea "To enrich screen reader interactions, please activate Accessibility in Grammarl…" at bounding box center [1390, 703] width 283 height 101
type textarea "toi muon tu van"
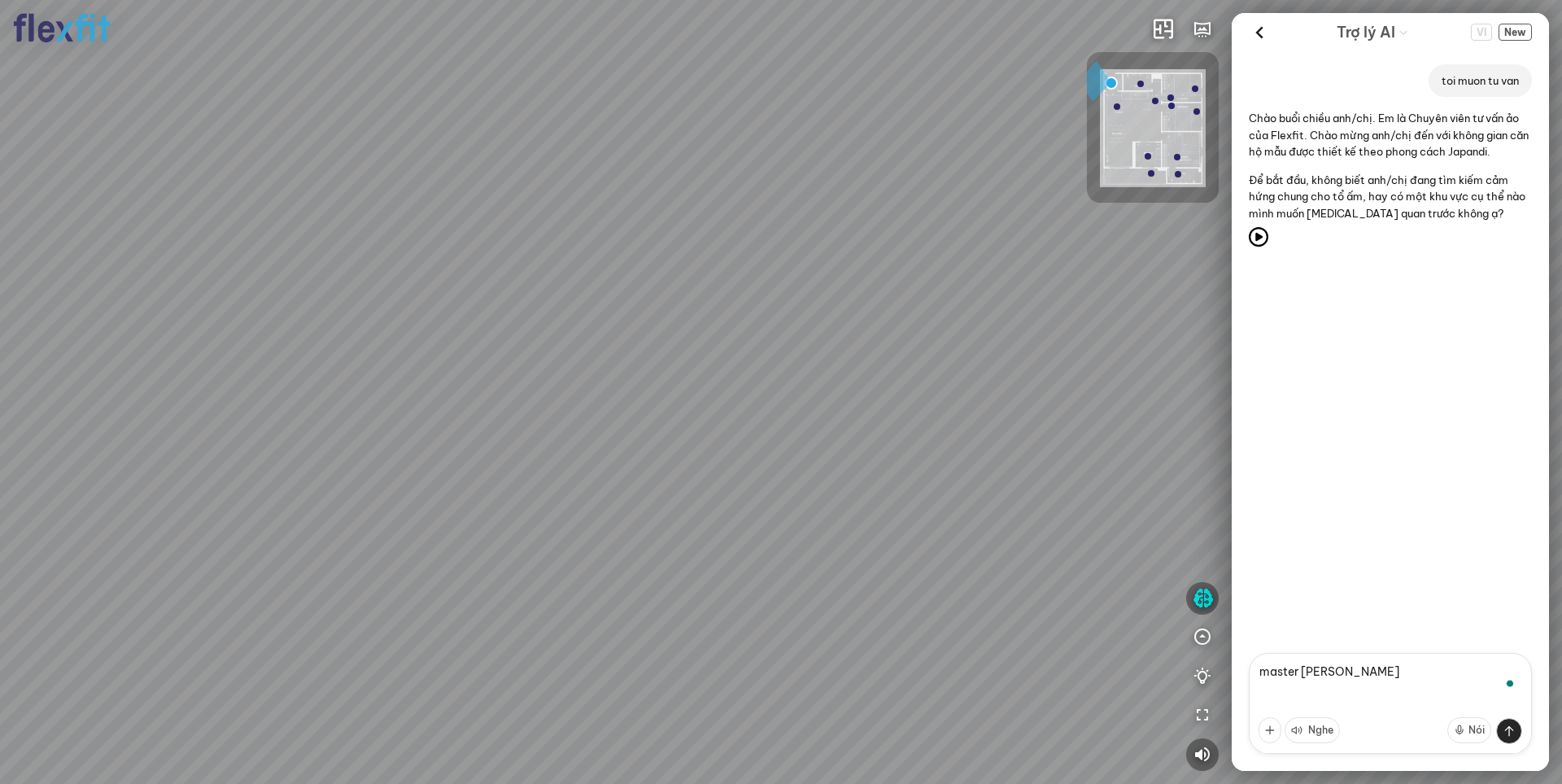
type textarea "master [PERSON_NAME]"
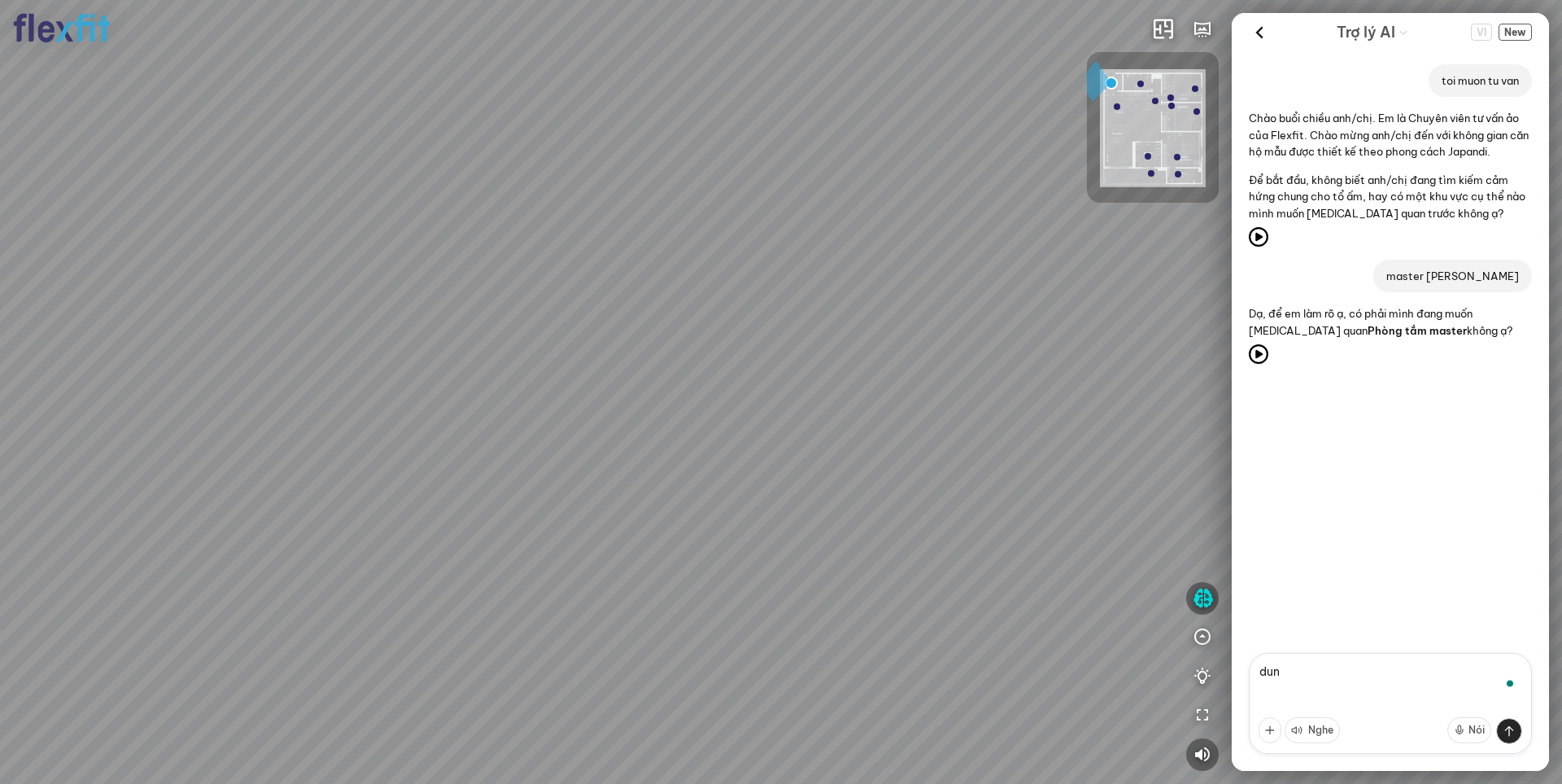
type textarea "dung"
click at [1331, 686] on textarea "To enrich screen reader interactions, please activate Accessibility in Grammarl…" at bounding box center [1390, 703] width 283 height 101
type textarea "tôi muốn tham quan bếp"
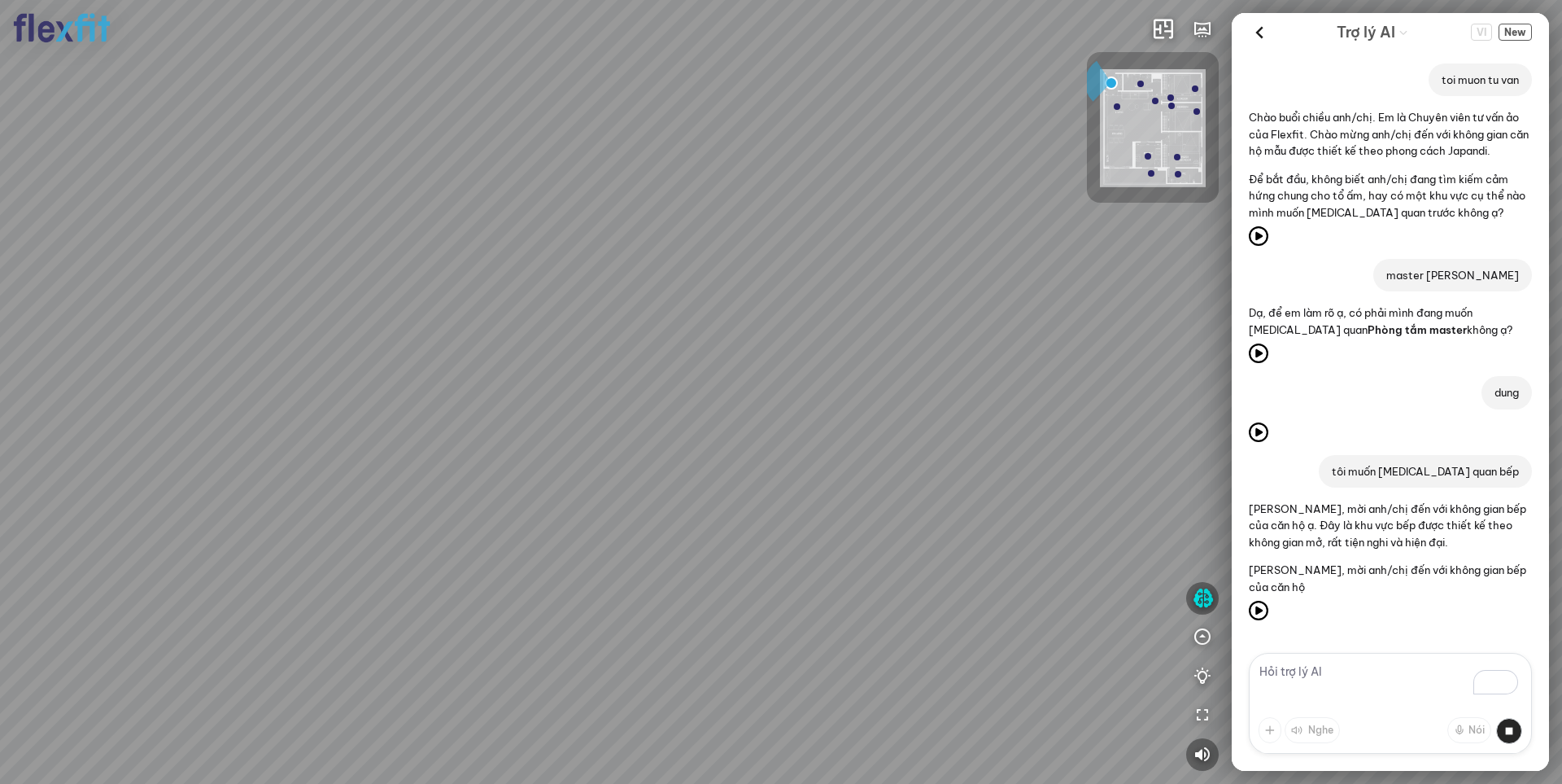
scroll to position [9, 0]
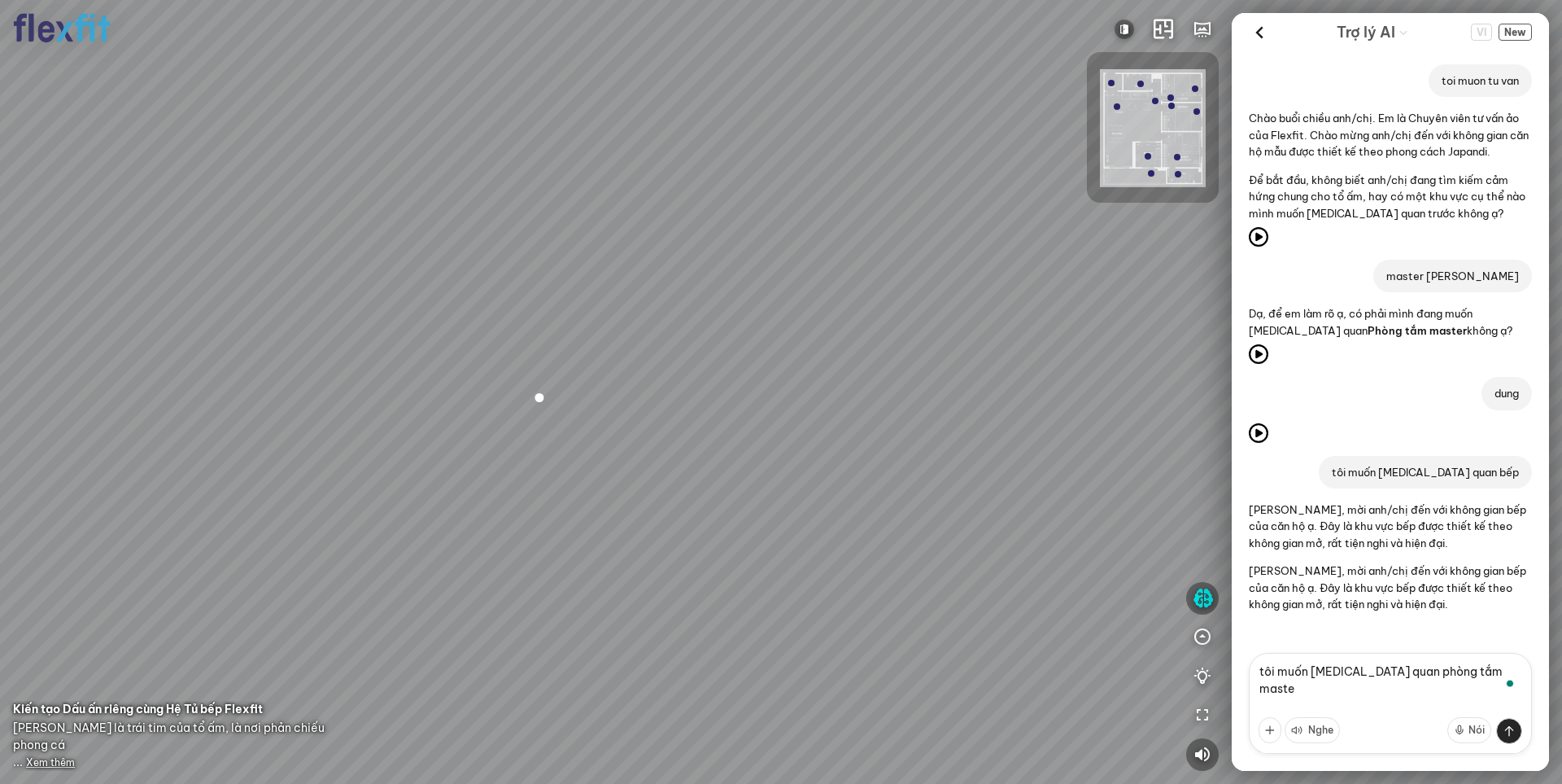
type textarea "tôi muốn tham quan phòng tắm master"
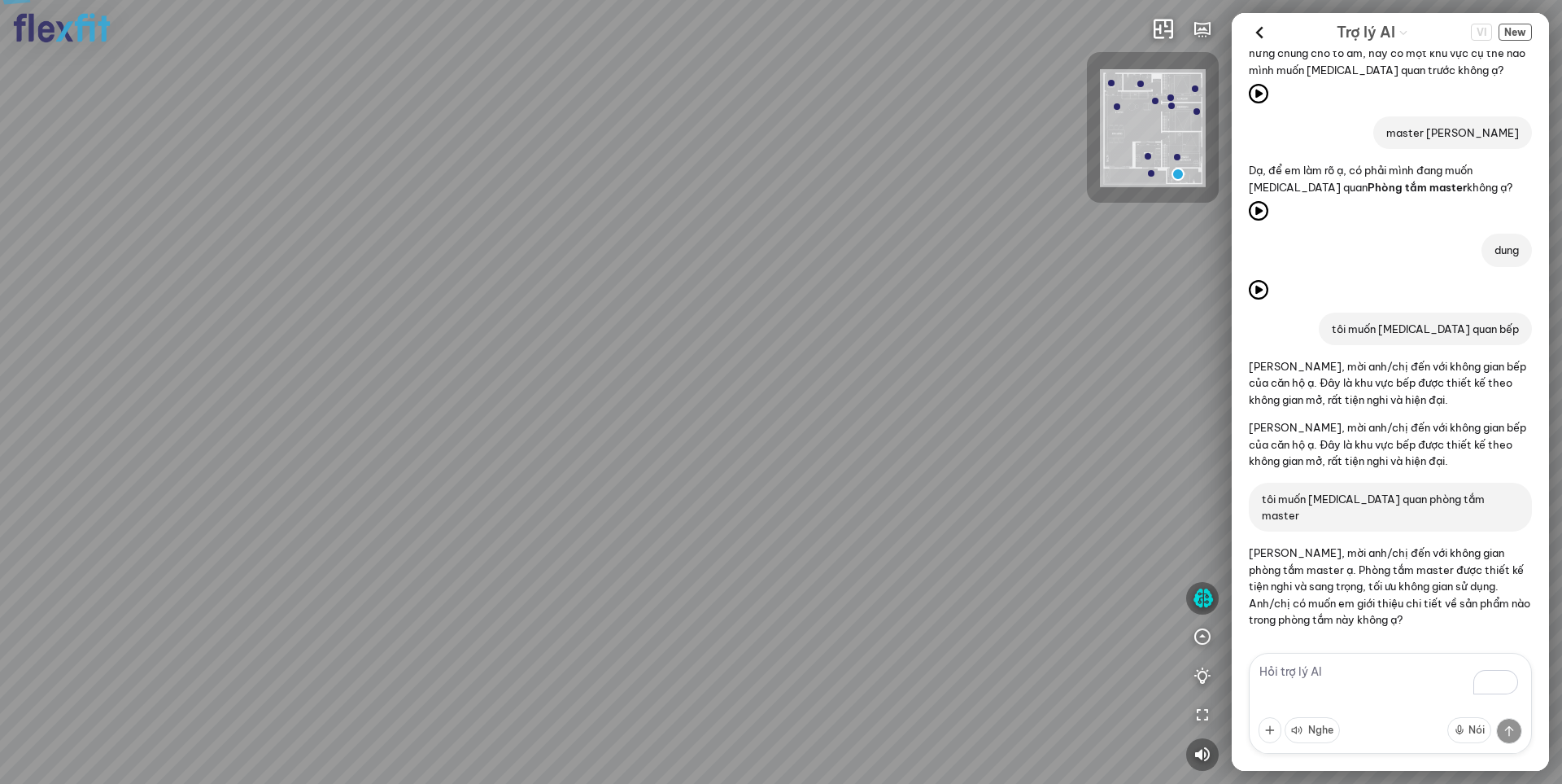
scroll to position [152, 0]
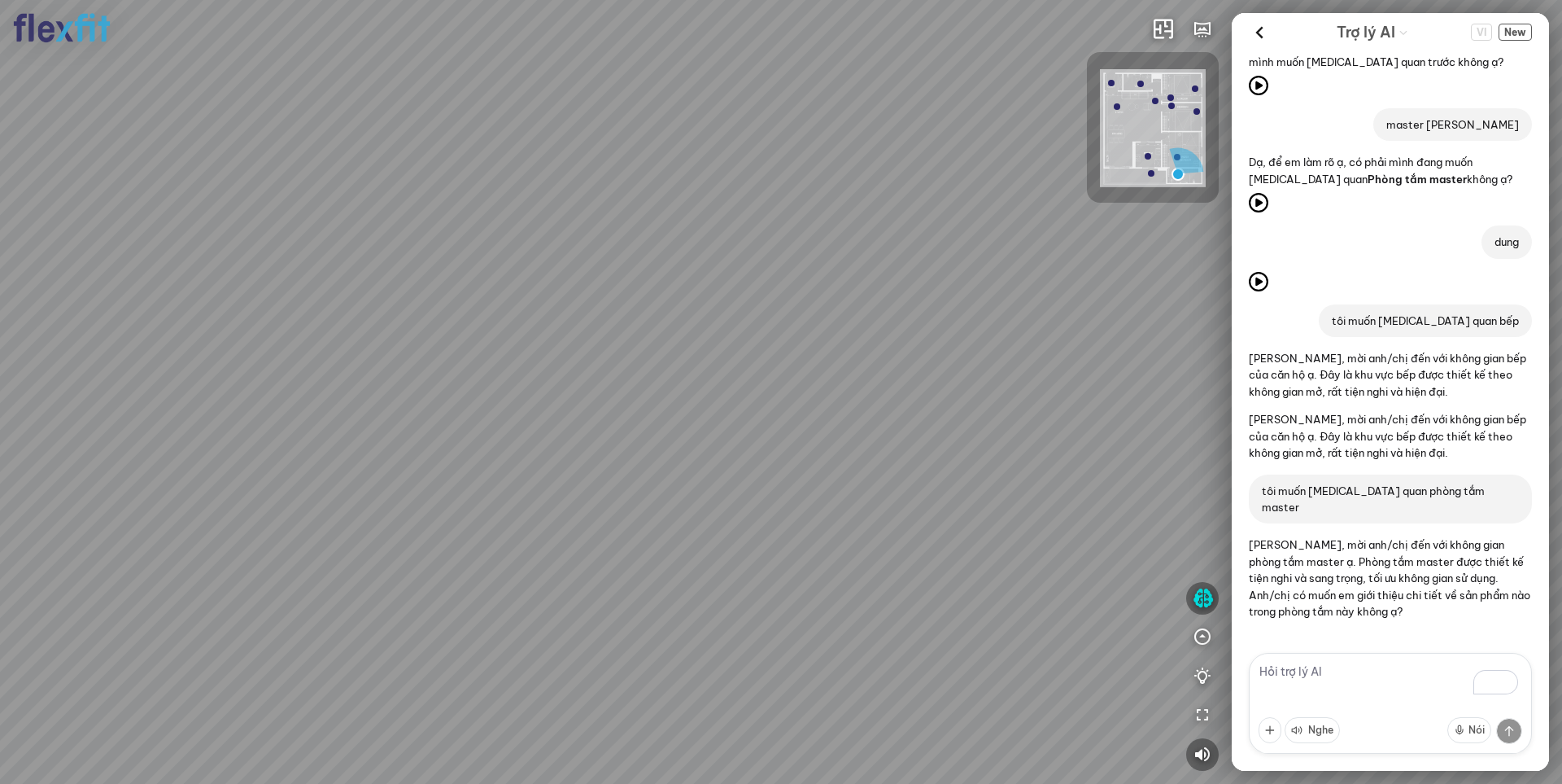
drag, startPoint x: 930, startPoint y: 604, endPoint x: 908, endPoint y: 481, distance: 125.0
click at [908, 481] on div at bounding box center [781, 392] width 1562 height 784
drag, startPoint x: 859, startPoint y: 535, endPoint x: 724, endPoint y: 549, distance: 135.7
click at [662, 550] on div at bounding box center [781, 392] width 1562 height 784
drag, startPoint x: 741, startPoint y: 546, endPoint x: 721, endPoint y: 569, distance: 30.5
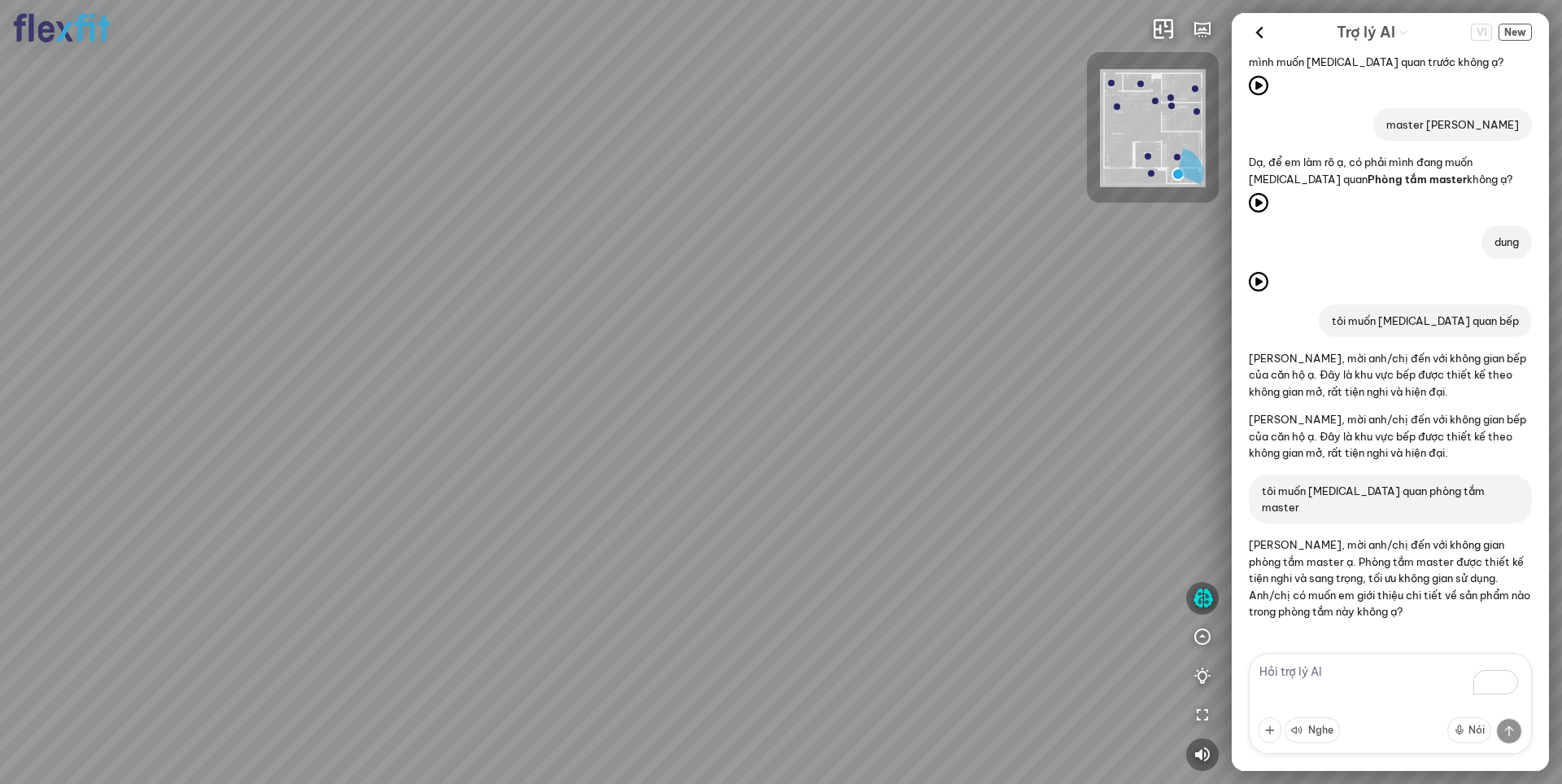
click at [645, 565] on div at bounding box center [781, 392] width 1562 height 784
click at [1335, 668] on textarea "To enrich screen reader interactions, please activate Accessibility in Grammarl…" at bounding box center [1390, 703] width 283 height 101
click at [1303, 673] on textarea "To enrich screen reader interactions, please activate Accessibility in Grammarl…" at bounding box center [1390, 703] width 283 height 101
type textarea "gỗ công nghiệp có an toàn cho trẻ sơ siinh không?"
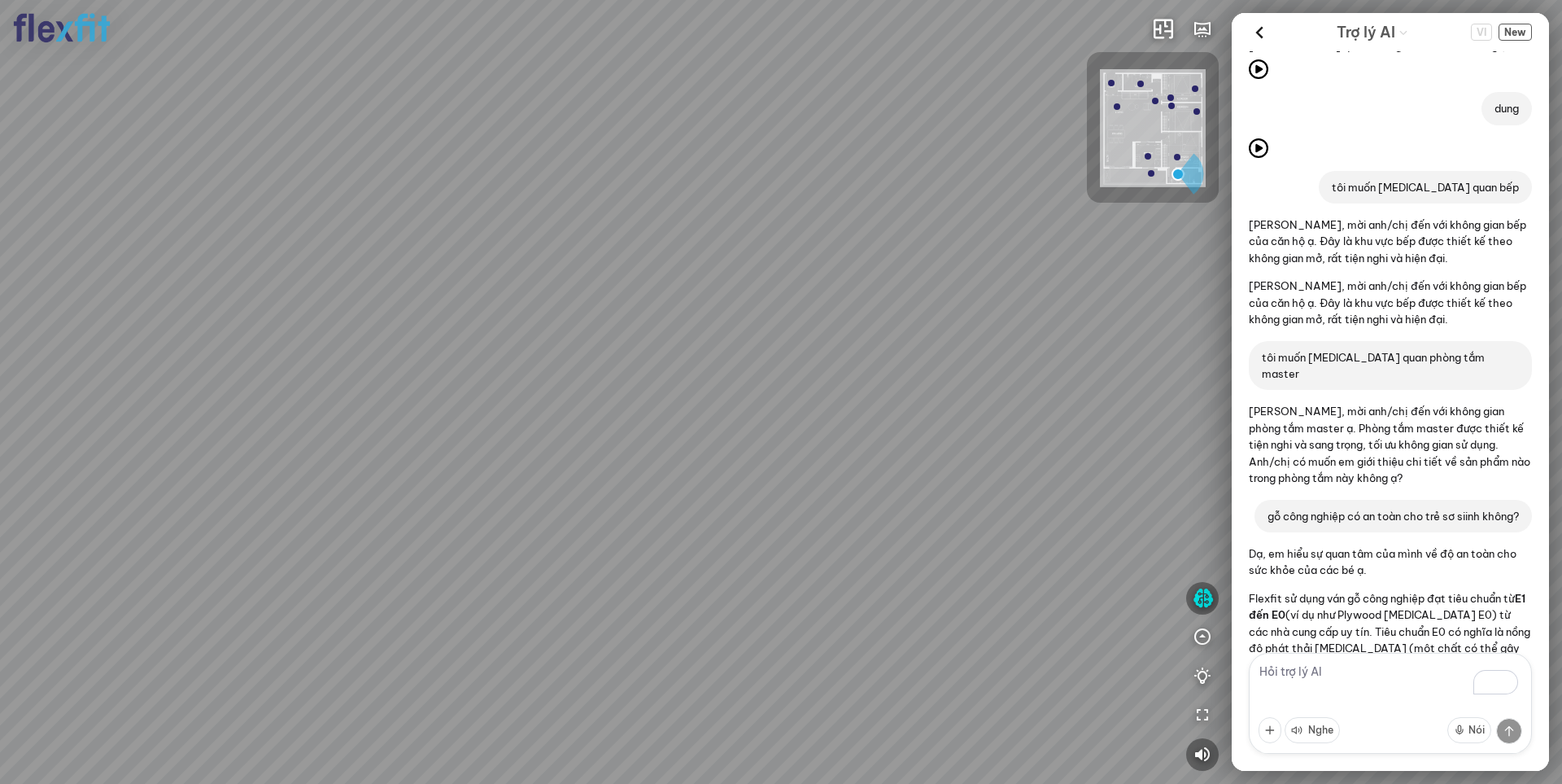
scroll to position [535, 0]
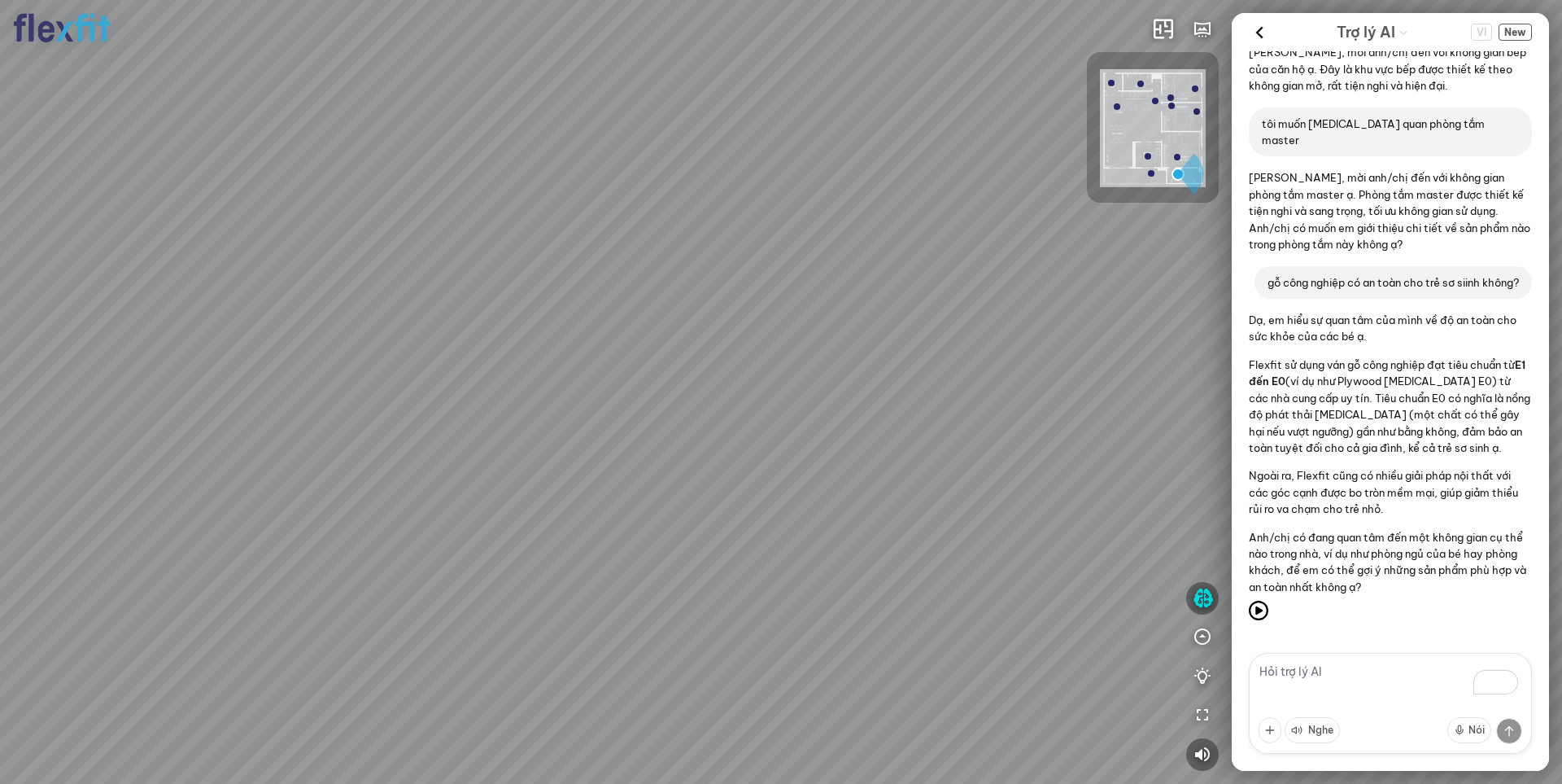
click at [1302, 677] on textarea "To enrich screen reader interactions, please activate Accessibility in Grammarl…" at bounding box center [1390, 703] width 283 height 101
paste textarea "Flexfit có dịch vụ thiết kế may đo (bespoke) không, hay chỉ làm theo module?*"
click at [1446, 668] on textarea "Flexfit có dịch vụ thiết kế may đo (bespoke) không, hay chỉ làm theo module?*" at bounding box center [1390, 703] width 283 height 101
type textarea "Flexfit có dịch vụ thiết kế may đo không, hay chỉ làm theo module?"
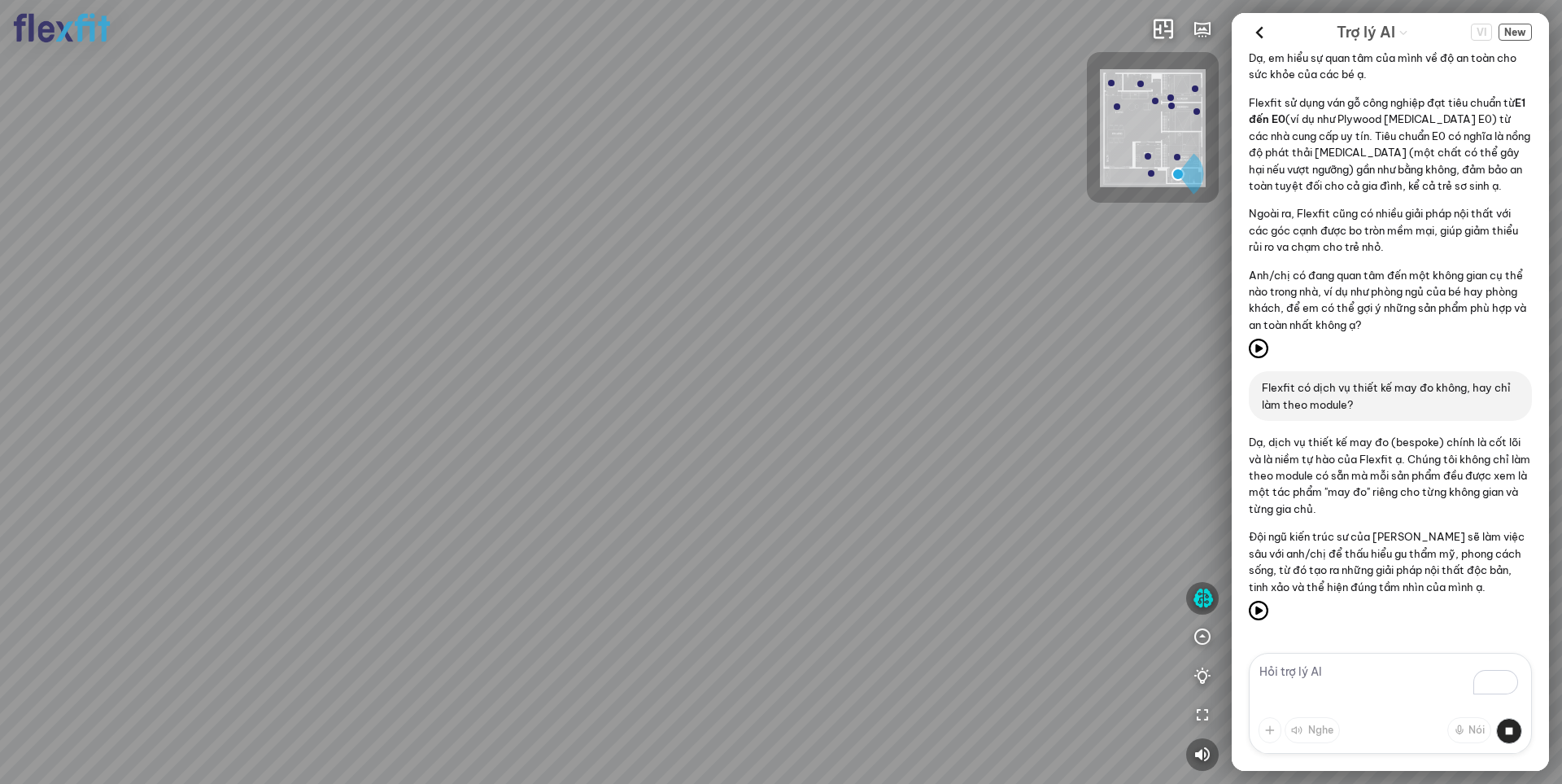
scroll to position [858, 0]
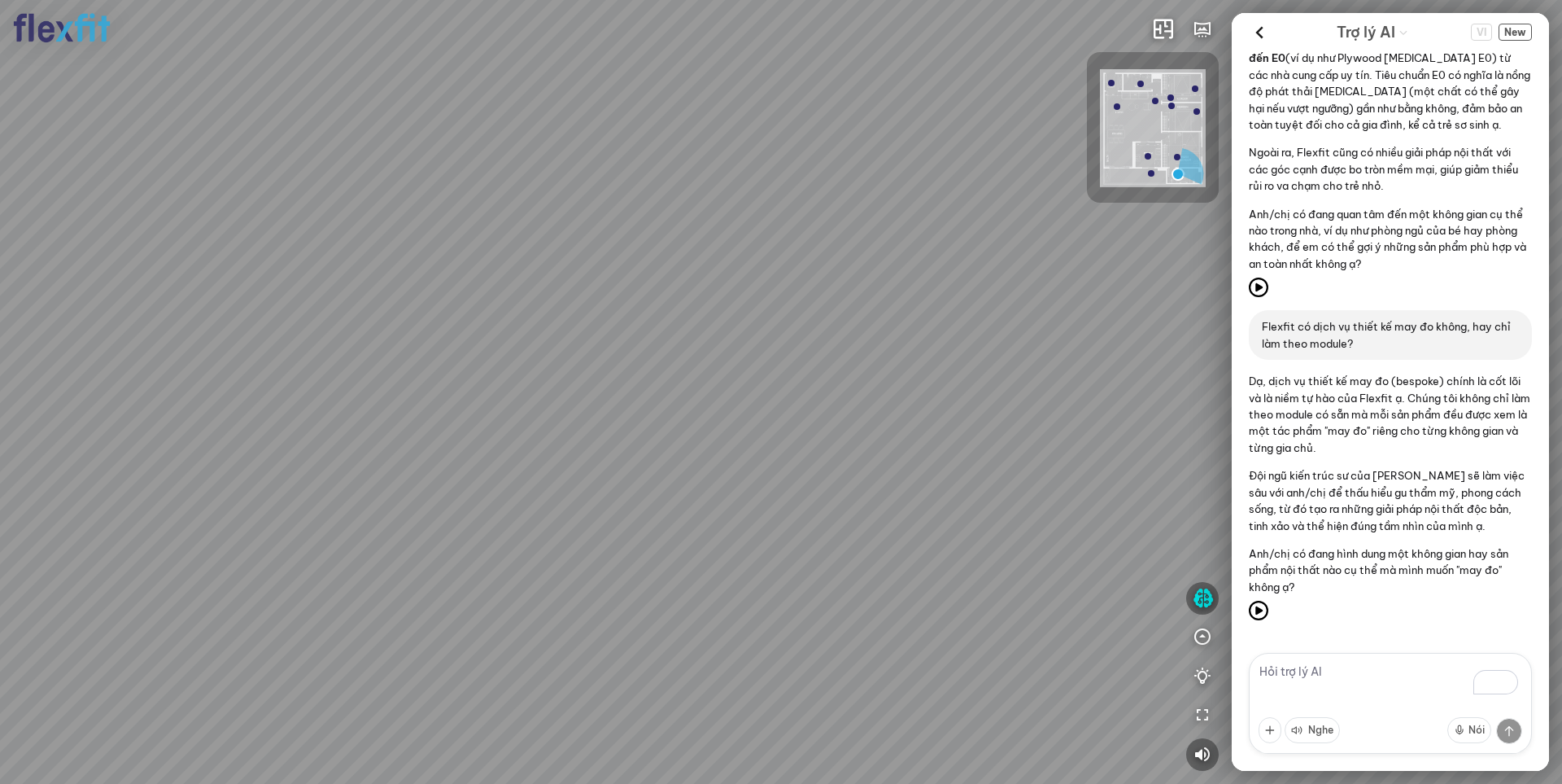
drag, startPoint x: 599, startPoint y: 284, endPoint x: 900, endPoint y: 277, distance: 301.1
click at [900, 277] on div at bounding box center [781, 392] width 1562 height 784
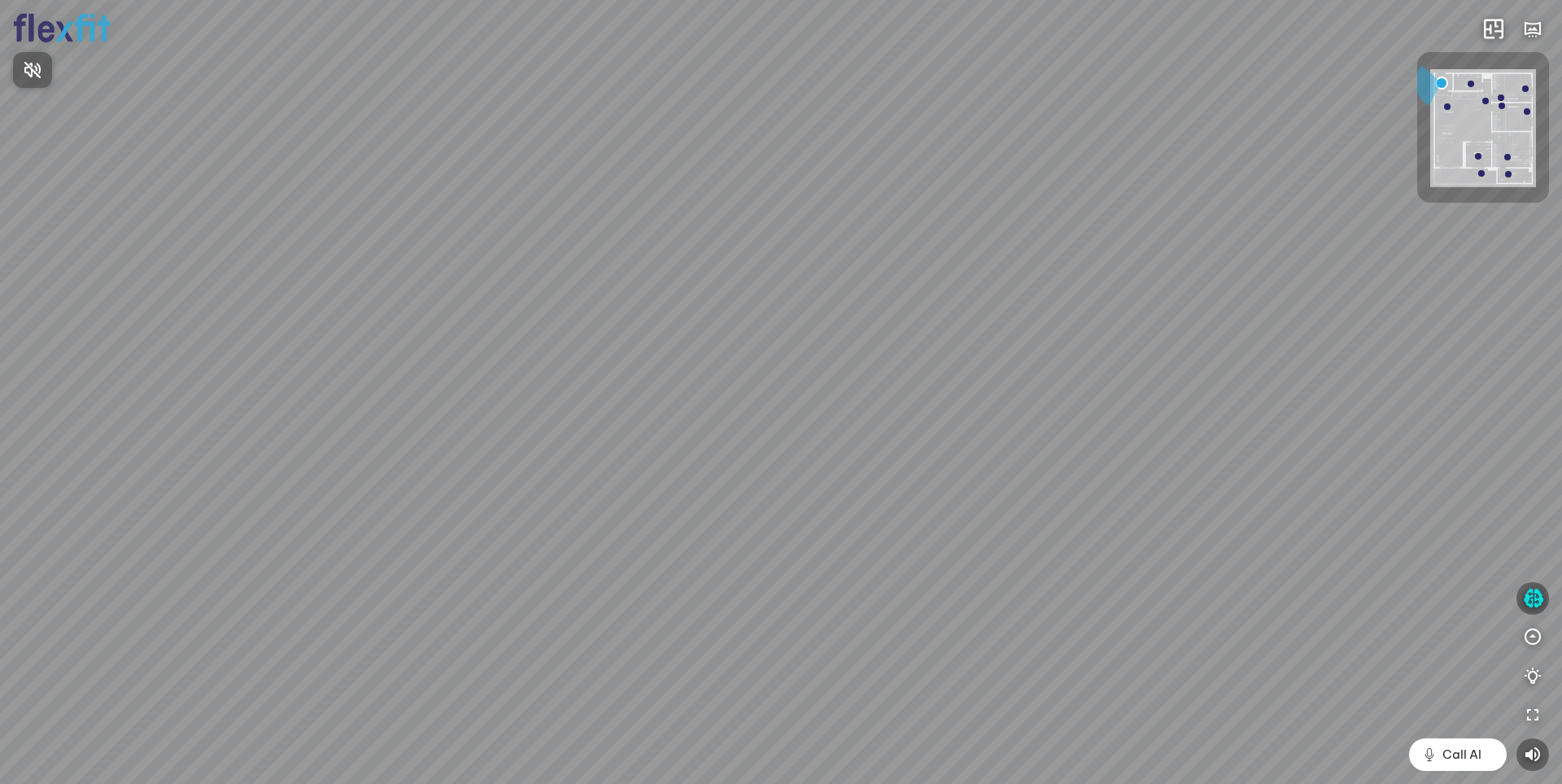
click at [1530, 598] on div at bounding box center [781, 392] width 1562 height 784
click at [1536, 594] on icon "button" at bounding box center [1533, 598] width 20 height 19
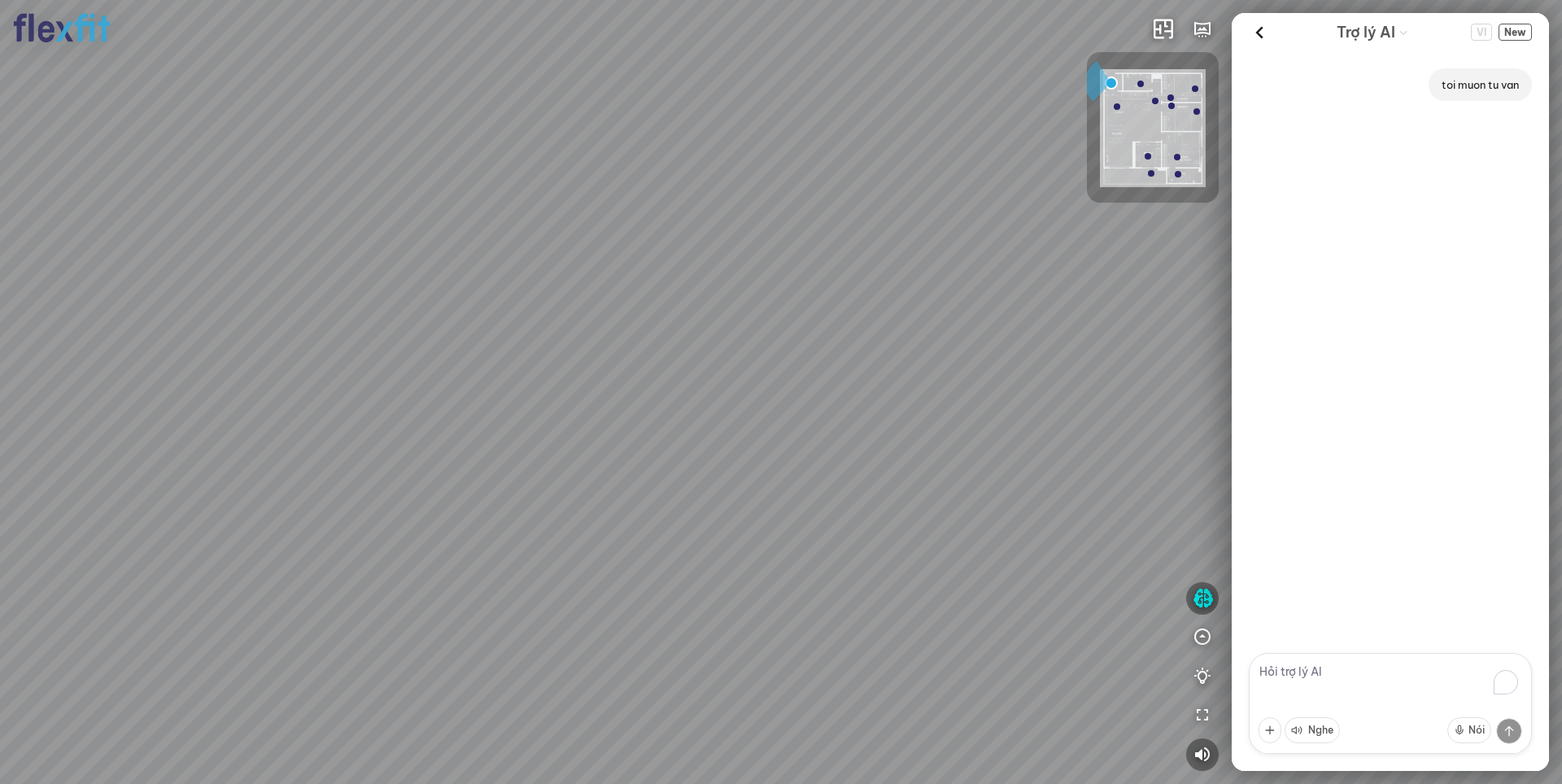
scroll to position [803, 0]
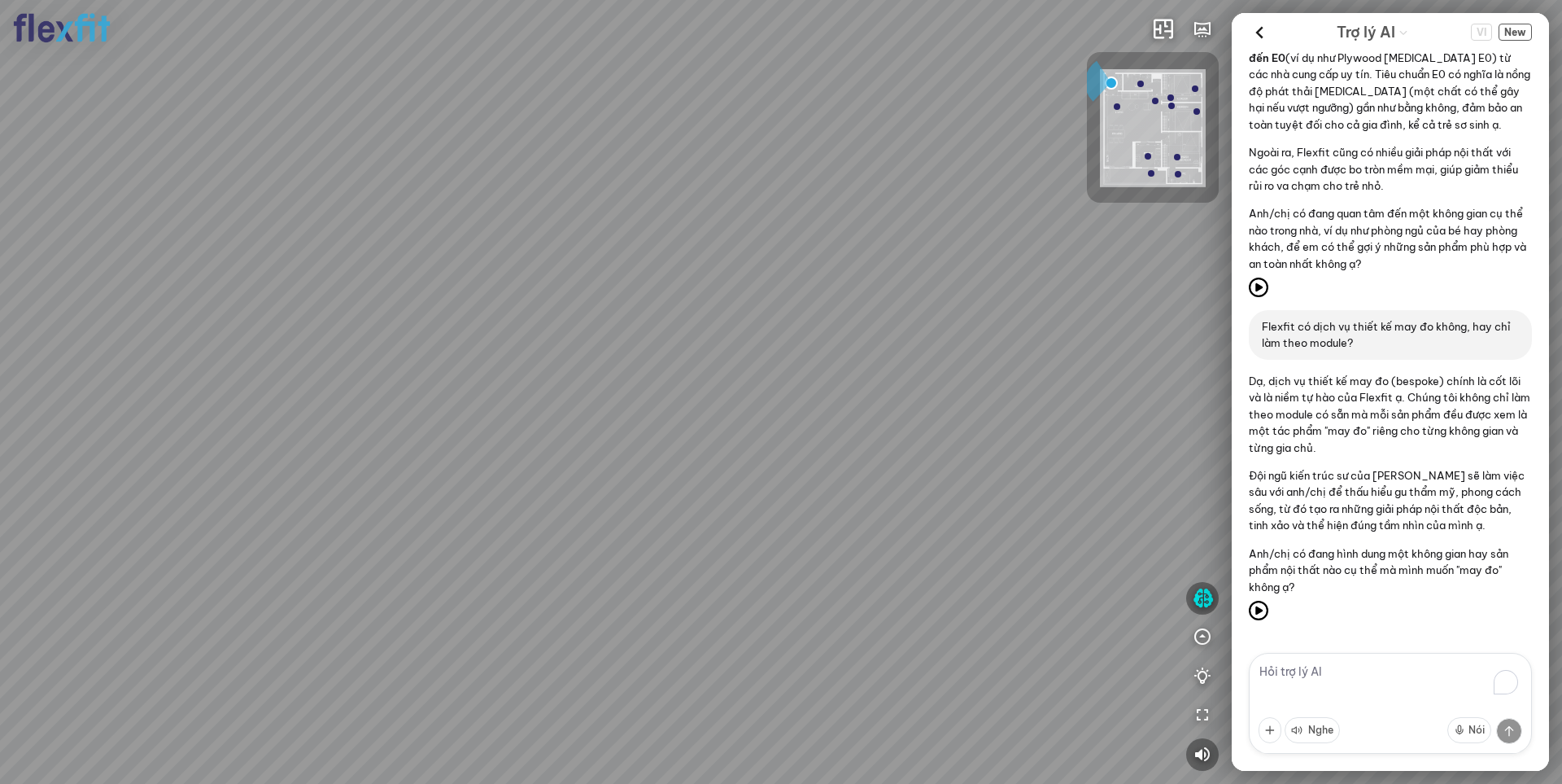
click at [1323, 678] on textarea "To enrich screen reader interactions, please activate Accessibility in Grammarl…" at bounding box center [1390, 703] width 283 height 101
click at [1513, 33] on span "New" at bounding box center [1516, 32] width 34 height 17
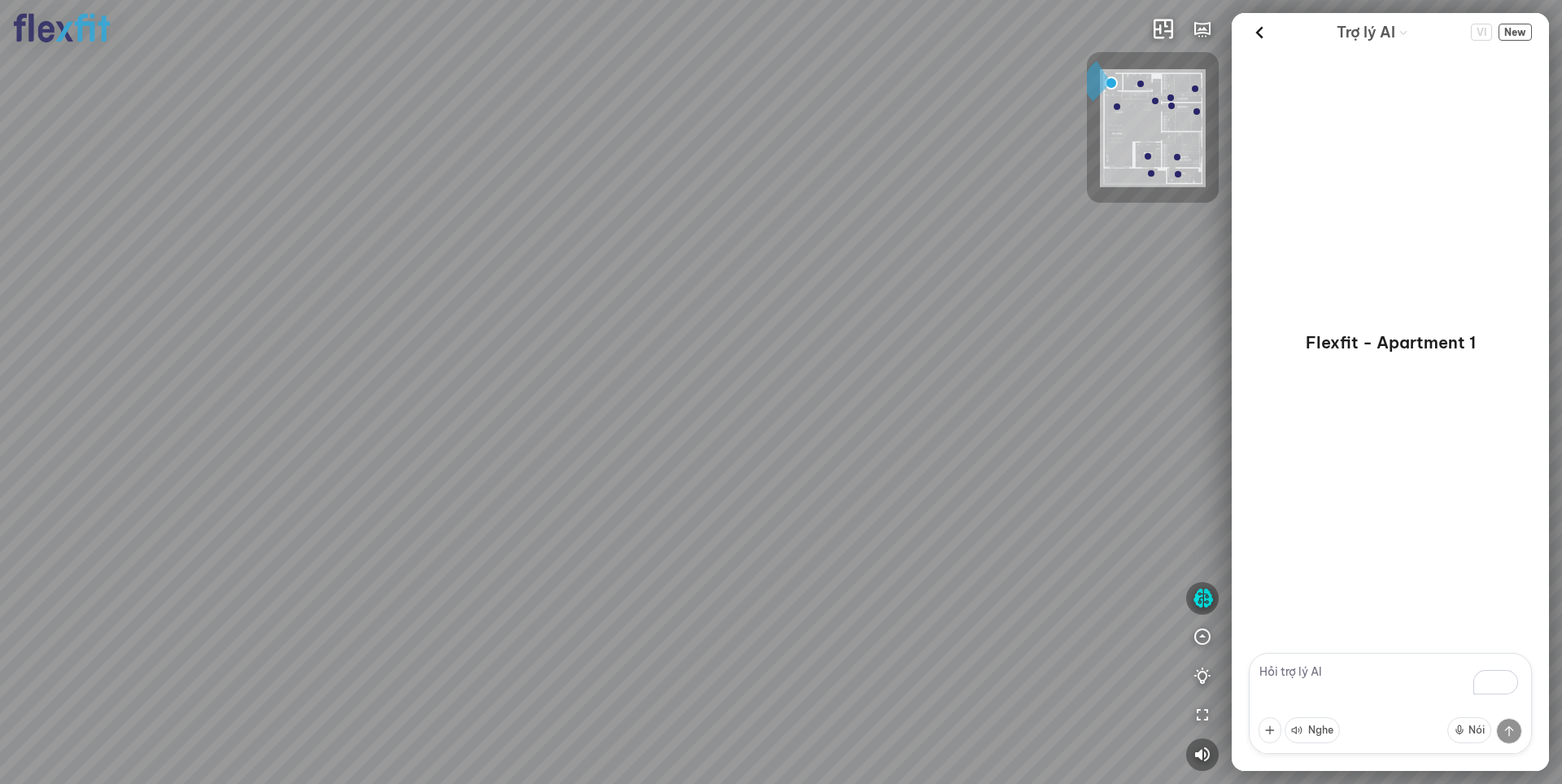
click at [1287, 668] on textarea "To enrich screen reader interactions, please activate Accessibility in Grammarl…" at bounding box center [1390, 703] width 283 height 101
paste textarea "Vật liệu gỗ công nghiệp có bền không?"
type textarea "Vật liệu gỗ công nghiệp có bền không?"
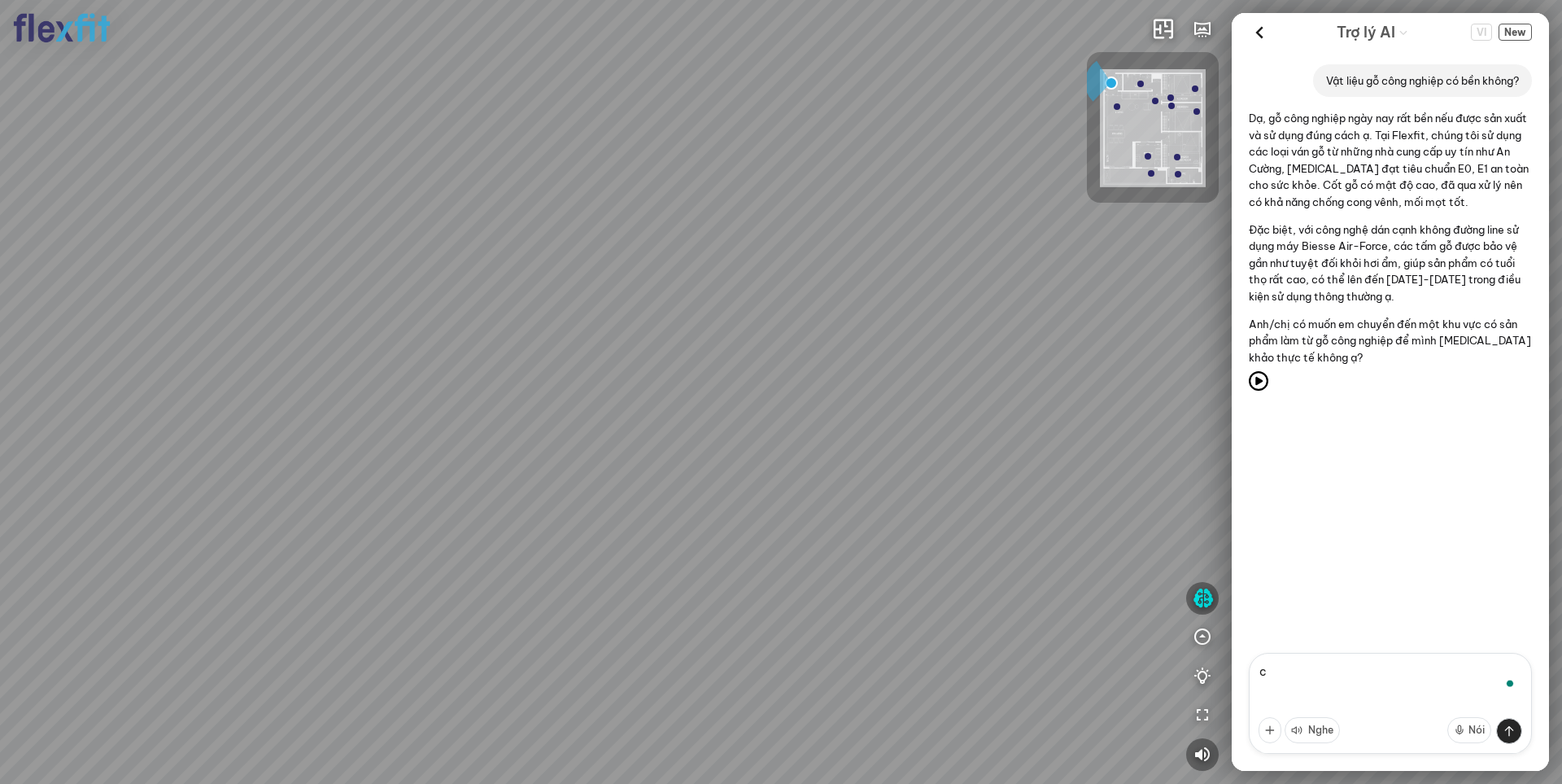
type textarea "có"
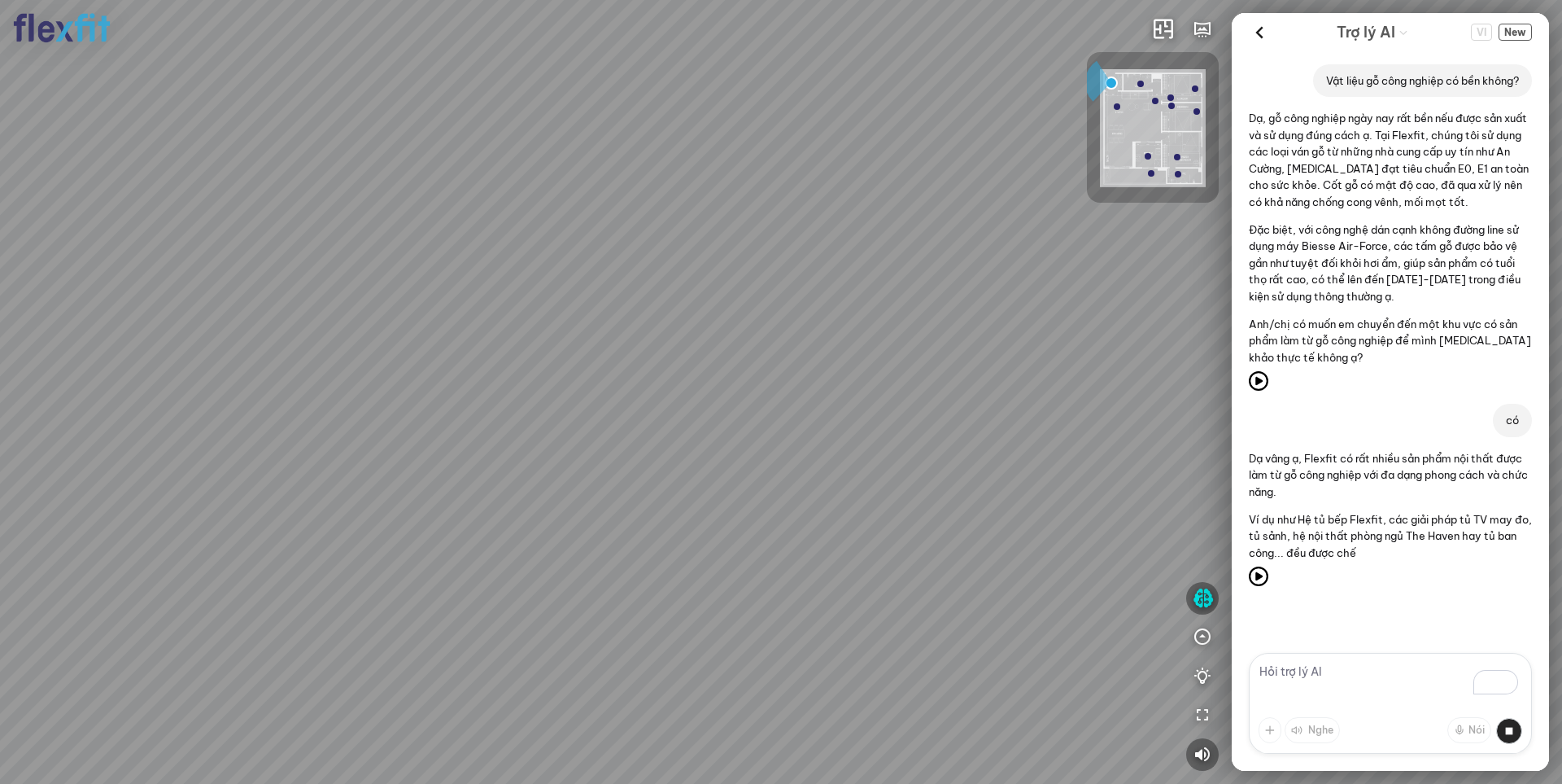
scroll to position [44, 0]
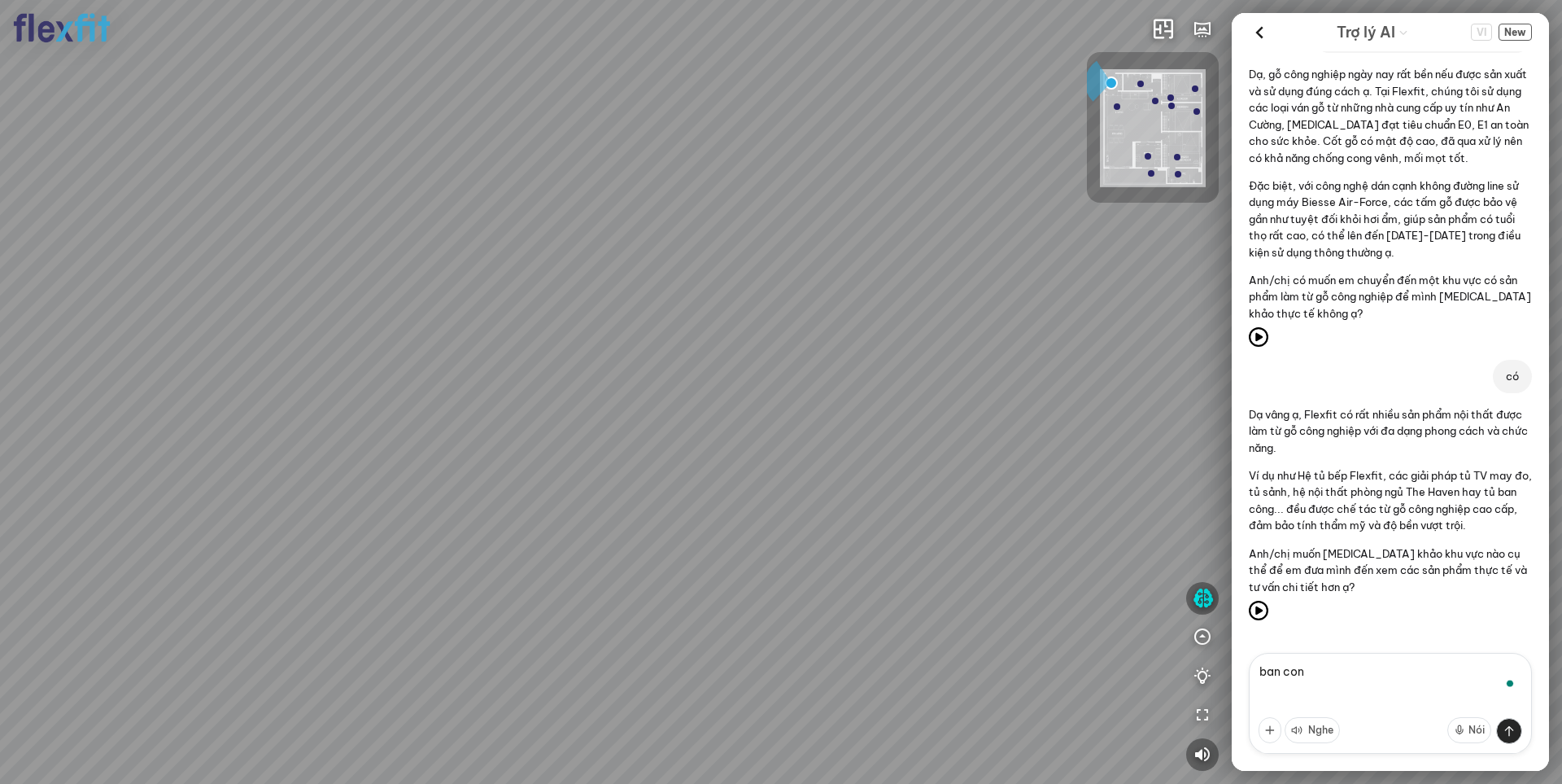
type textarea "ban cong"
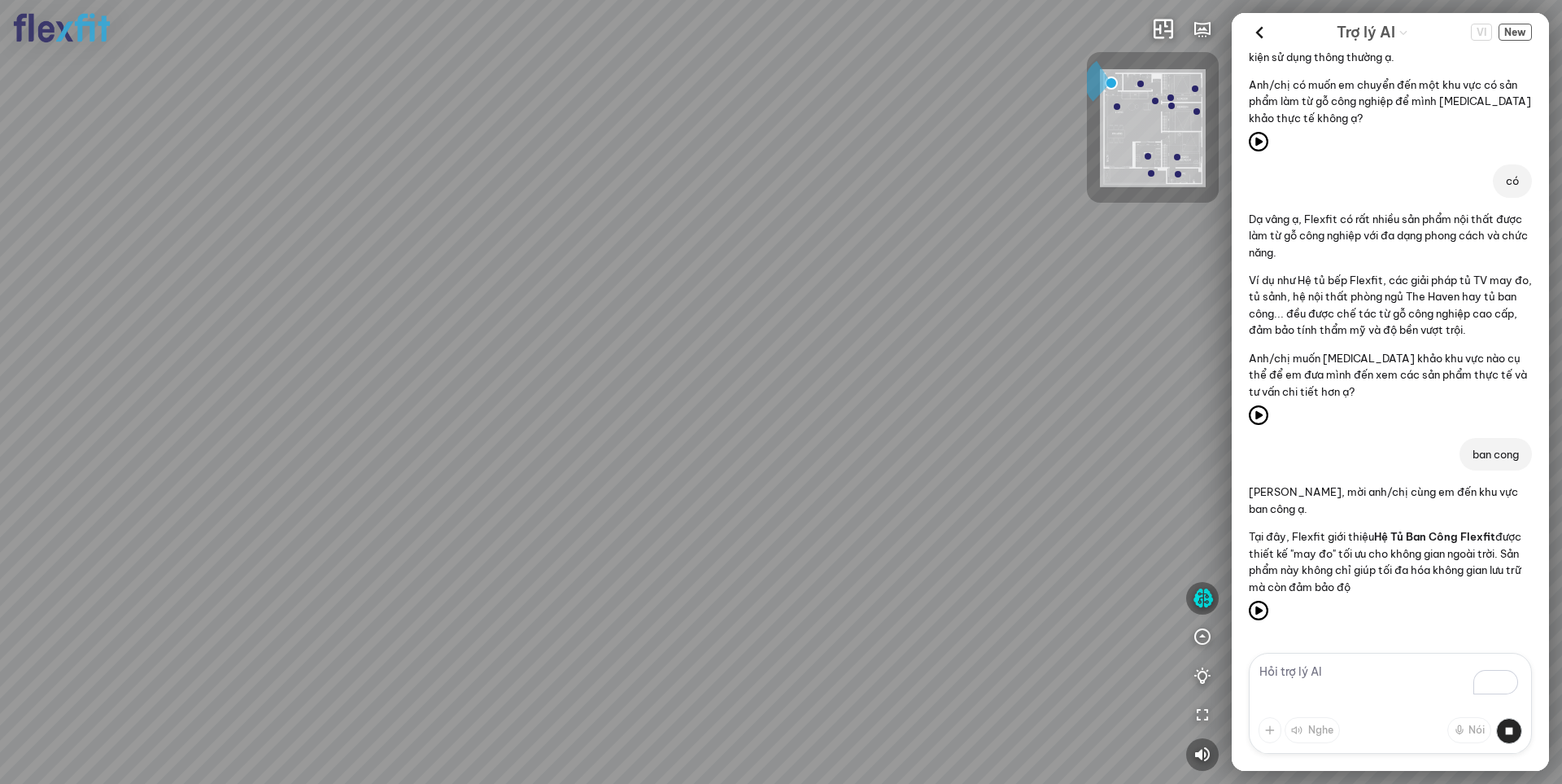
scroll to position [309, 0]
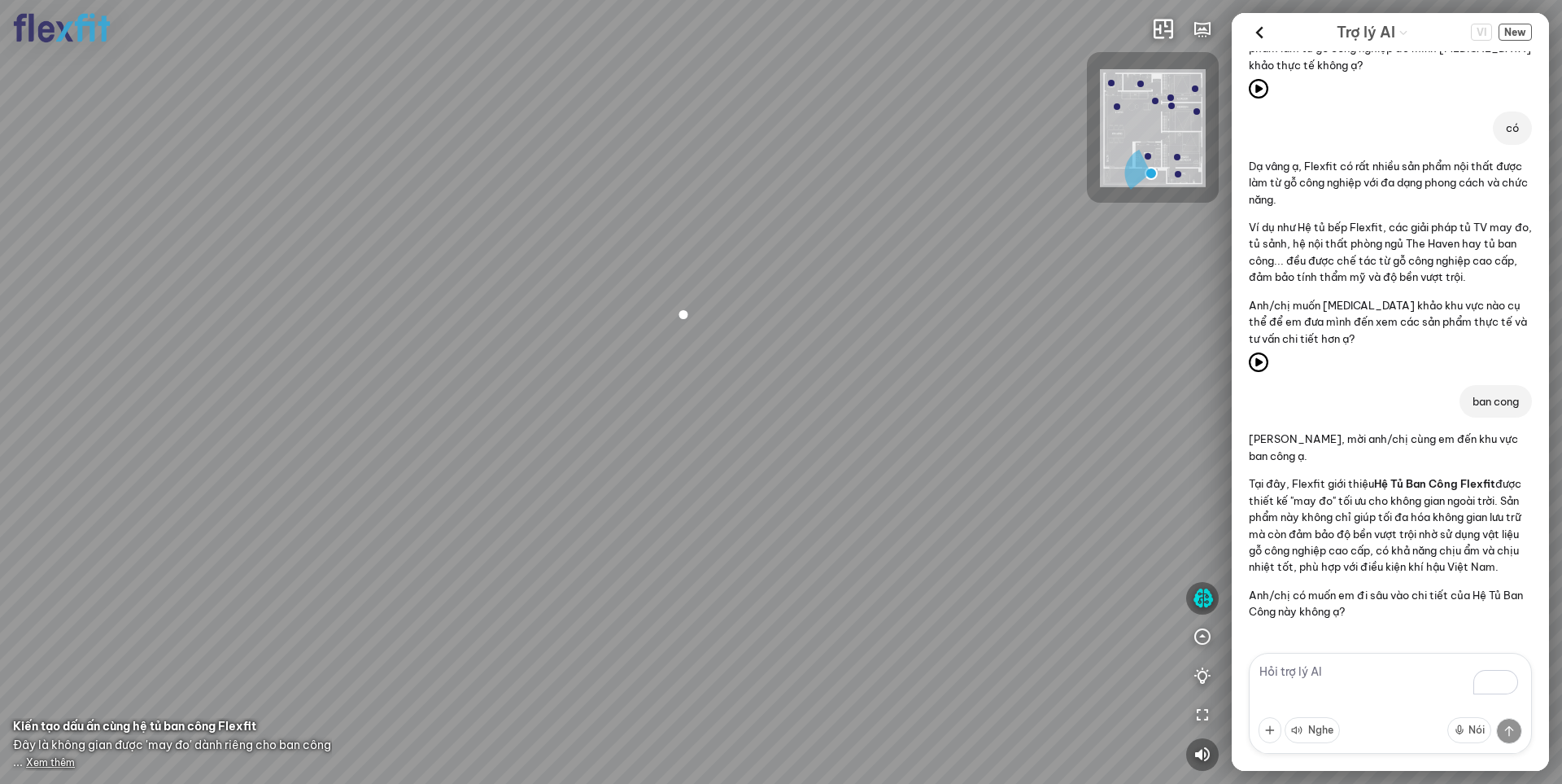
click at [1311, 668] on textarea "To enrich screen reader interactions, please activate Accessibility in Grammarl…" at bounding box center [1390, 703] width 283 height 101
type textarea "Tư vấn cho tôi nhé 0123456789"
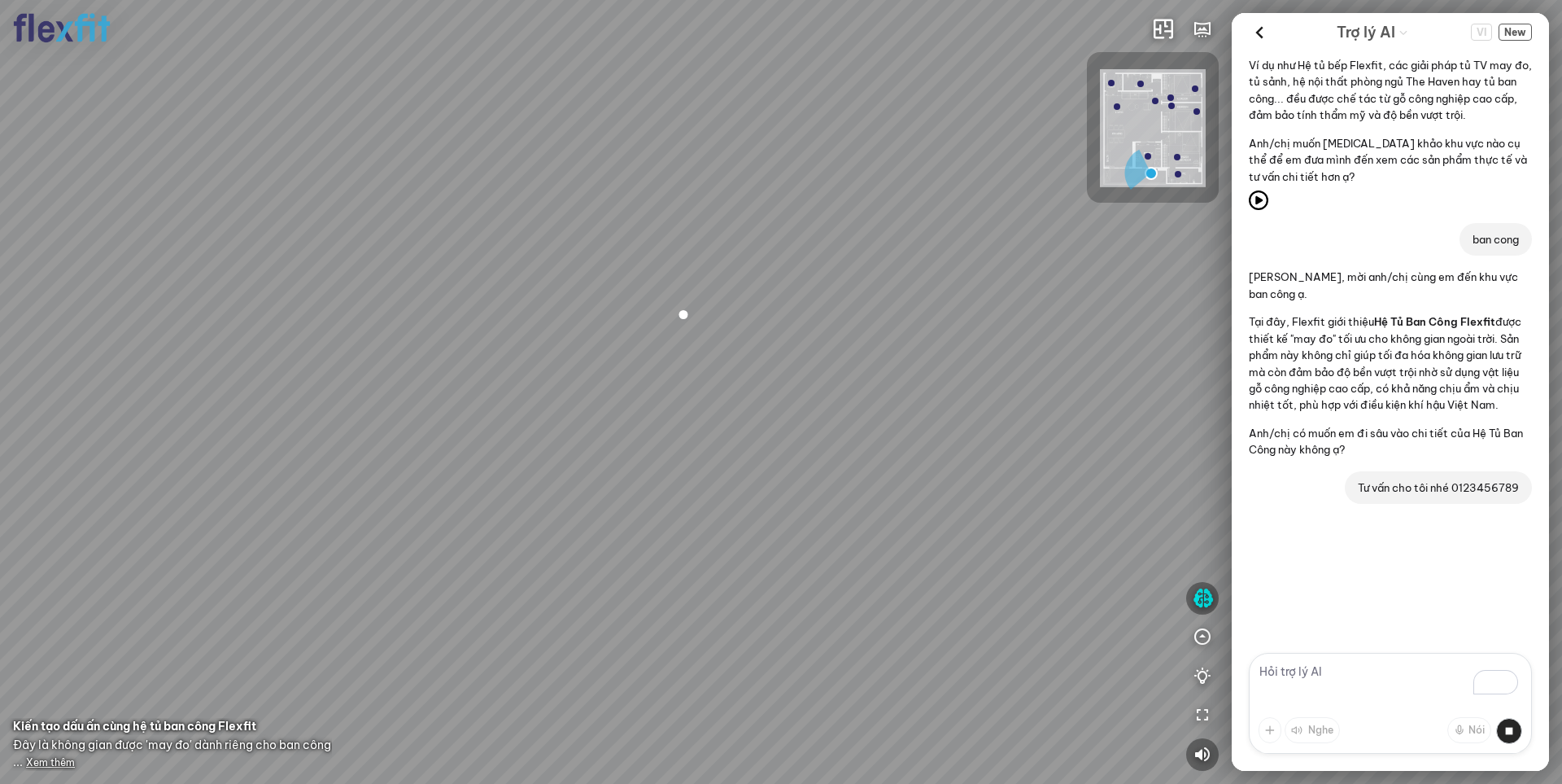
scroll to position [553, 0]
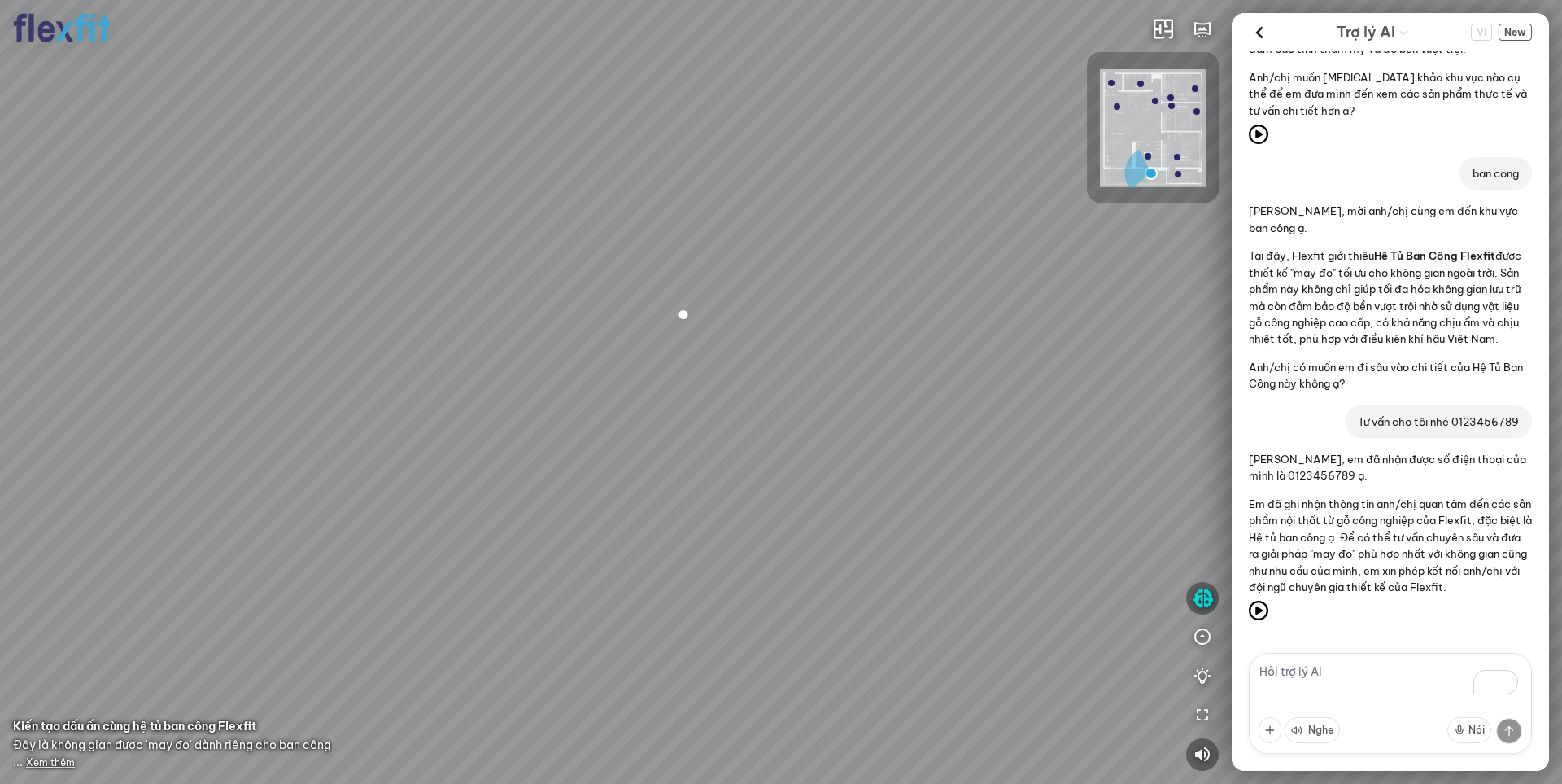
click at [1319, 685] on textarea "To enrich screen reader interactions, please activate Accessibility in Grammarl…" at bounding box center [1390, 703] width 283 height 101
type textarea "ok khi nào gọi?"
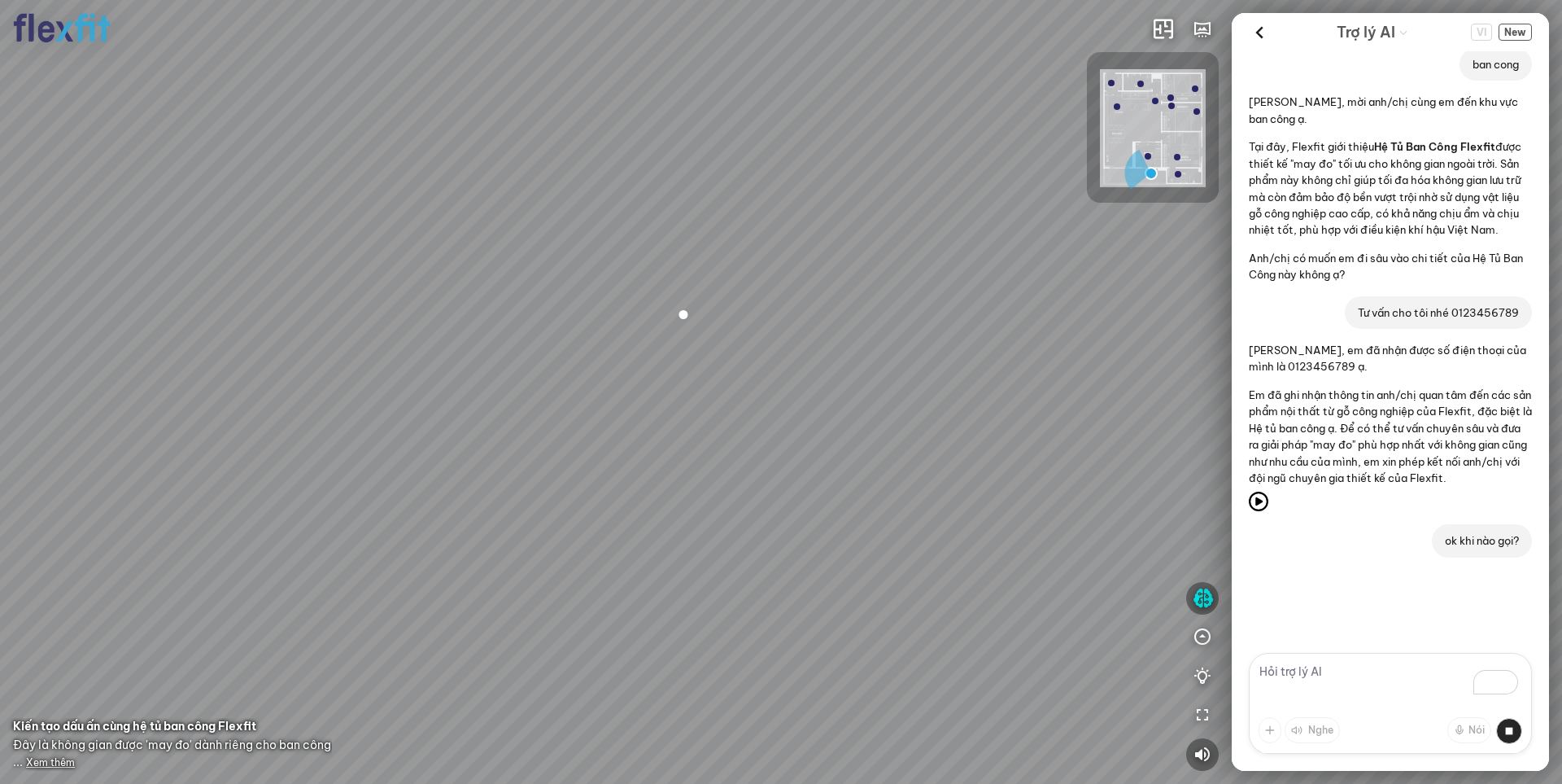
scroll to position [732, 0]
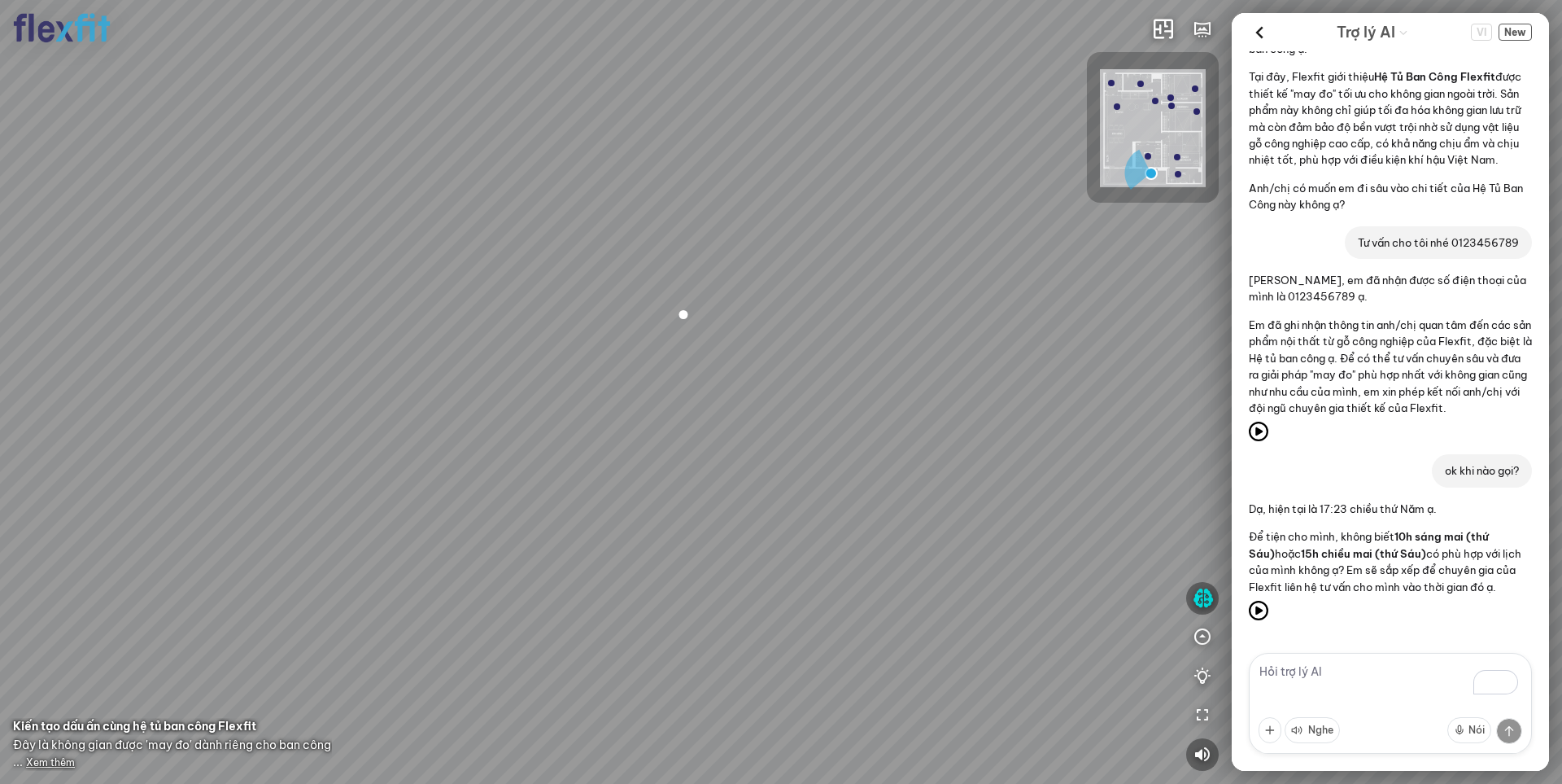
click at [1333, 676] on textarea "To enrich screen reader interactions, please activate Accessibility in Grammarl…" at bounding box center [1390, 703] width 283 height 101
type textarea "9h sáng mai nhé"
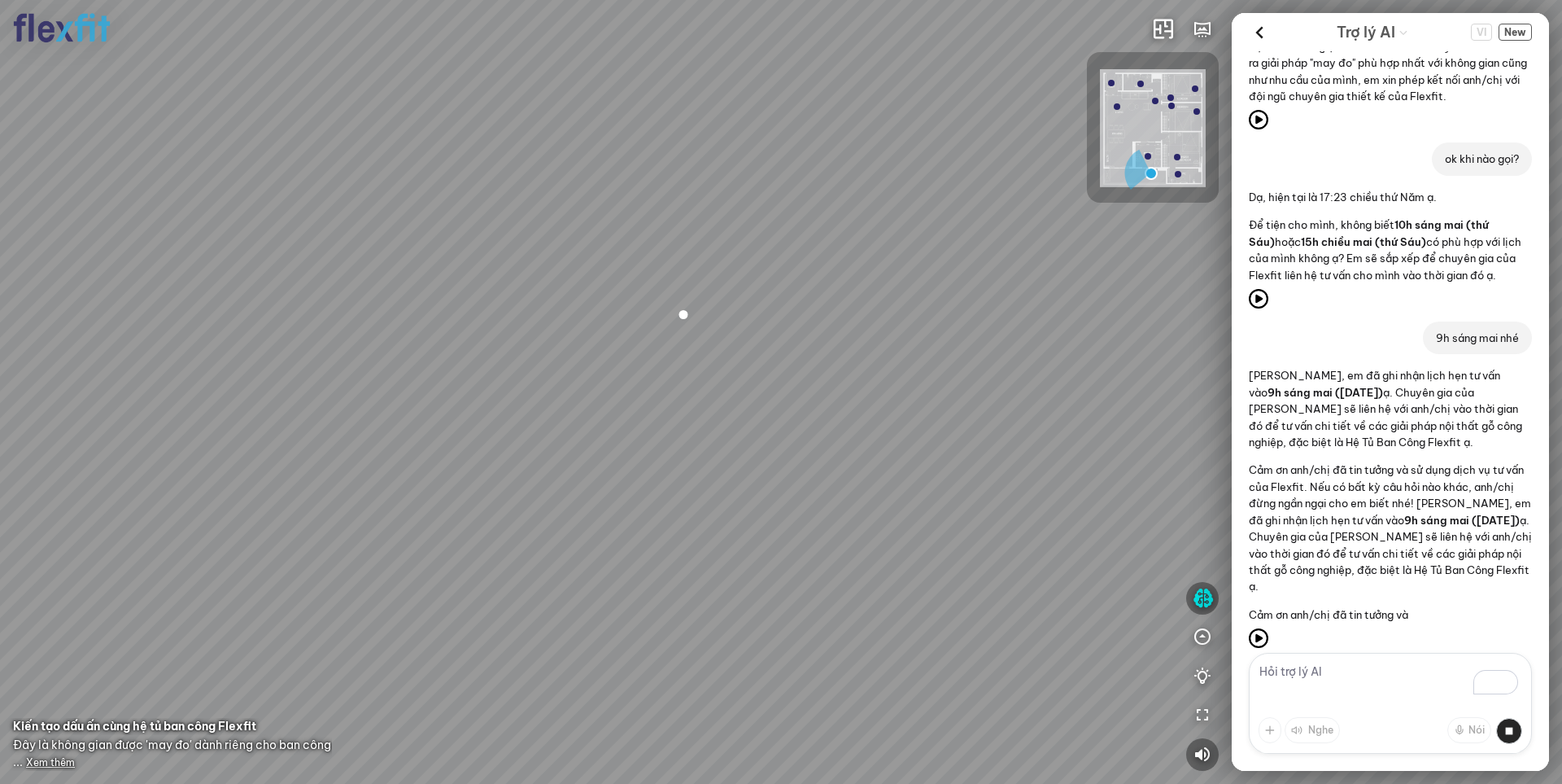
scroll to position [1105, 0]
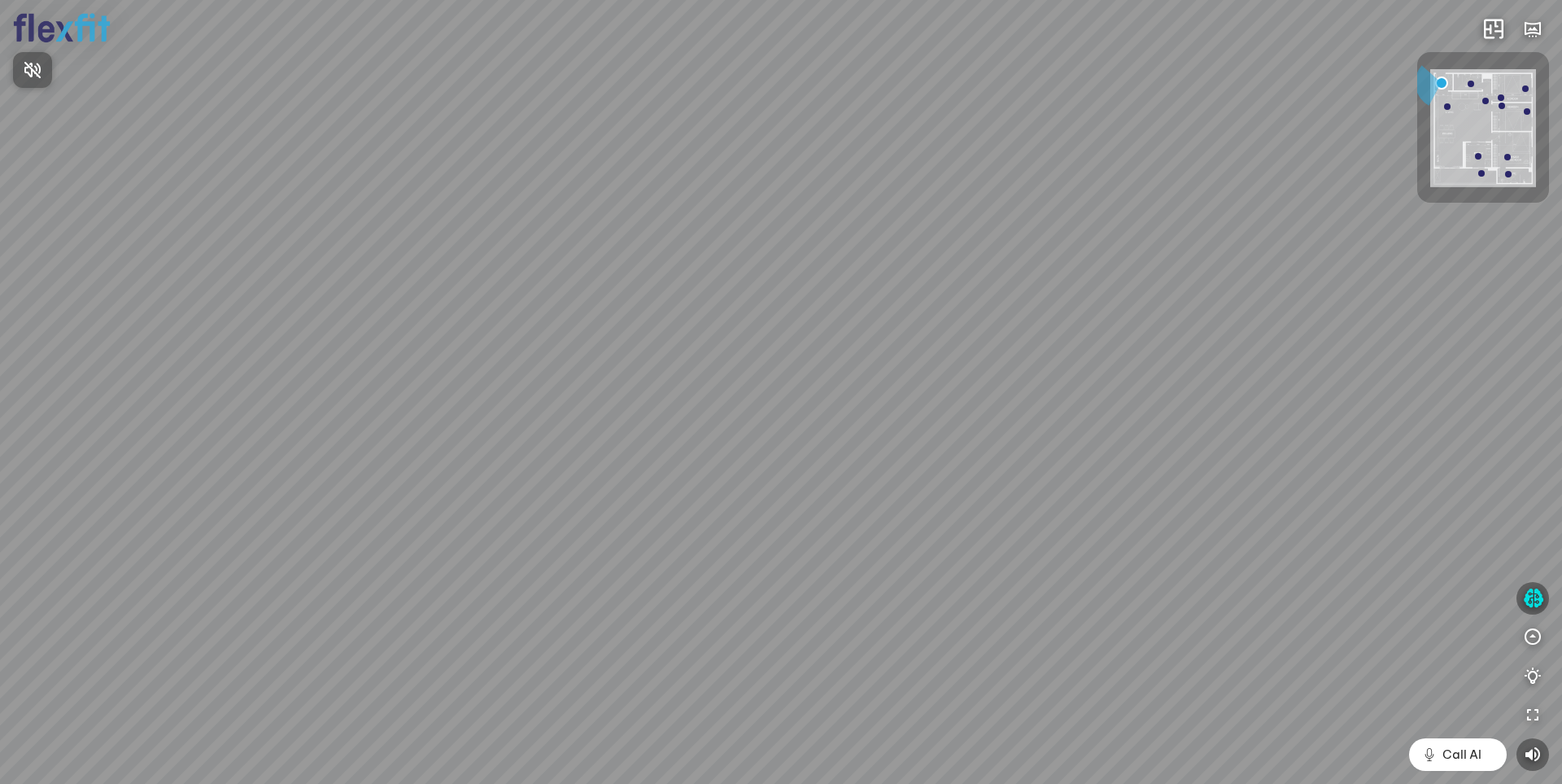
click at [770, 598] on div at bounding box center [781, 392] width 1562 height 784
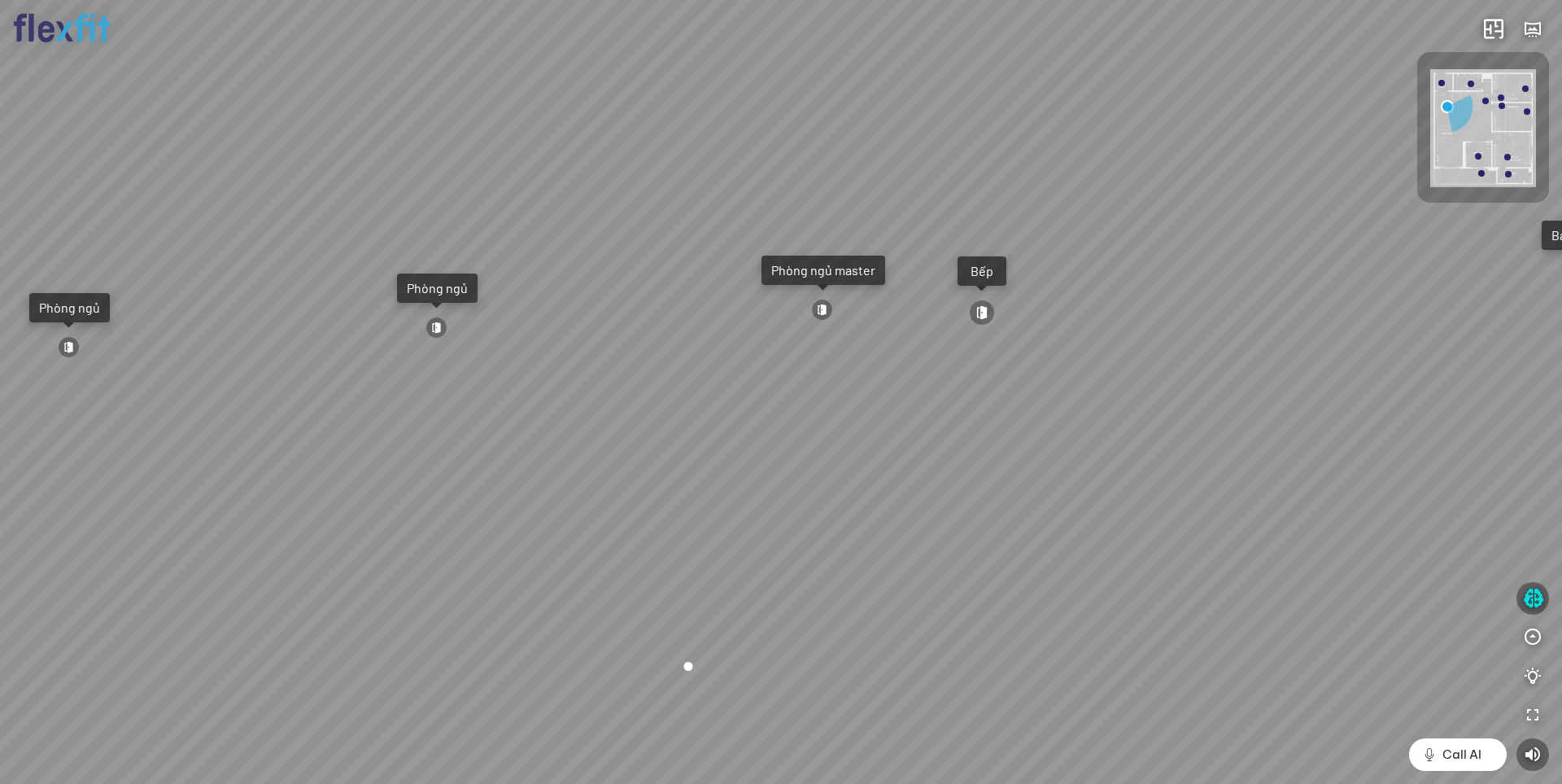
drag, startPoint x: 947, startPoint y: 502, endPoint x: 733, endPoint y: 514, distance: 214.3
click at [733, 514] on div "Ban công Bếp Phòng ngủ master Phòng ngủ Phòng ngủ" at bounding box center [781, 392] width 1562 height 784
click at [1529, 594] on icon "button" at bounding box center [1533, 598] width 20 height 19
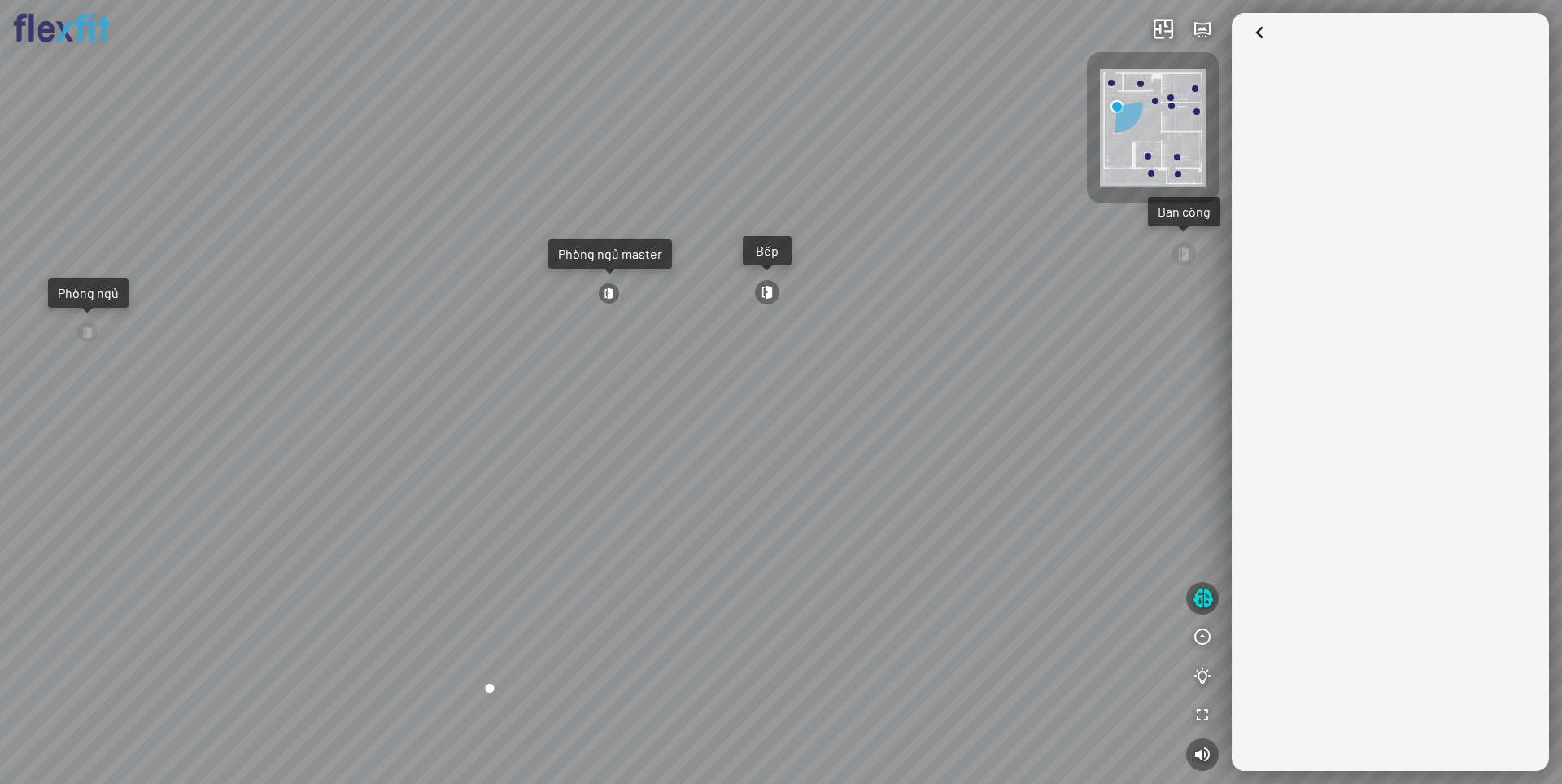
drag, startPoint x: 892, startPoint y: 486, endPoint x: 759, endPoint y: 484, distance: 133.0
click at [774, 484] on div "Ban công Bếp Phòng ngủ master Phòng ngủ Phòng ngủ" at bounding box center [781, 392] width 1562 height 784
click at [759, 484] on div "Ban công Bếp Phòng ngủ master Phòng ngủ Phòng ngủ" at bounding box center [781, 392] width 1562 height 784
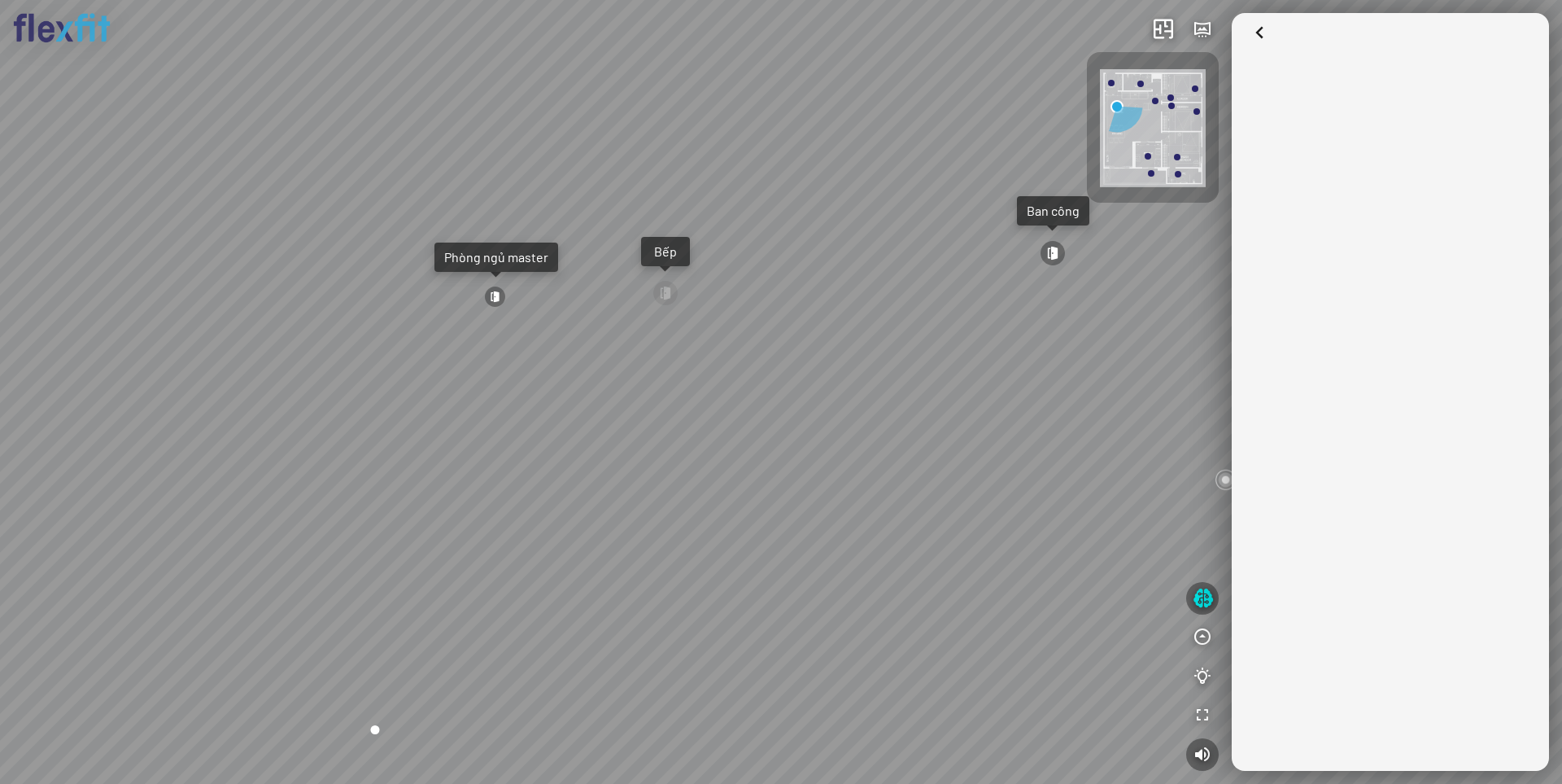
drag, startPoint x: 958, startPoint y: 504, endPoint x: 857, endPoint y: 508, distance: 101.1
click at [861, 508] on div "Ban công Bếp Phòng ngủ master Phòng ngủ Phòng ngủ" at bounding box center [781, 392] width 1562 height 784
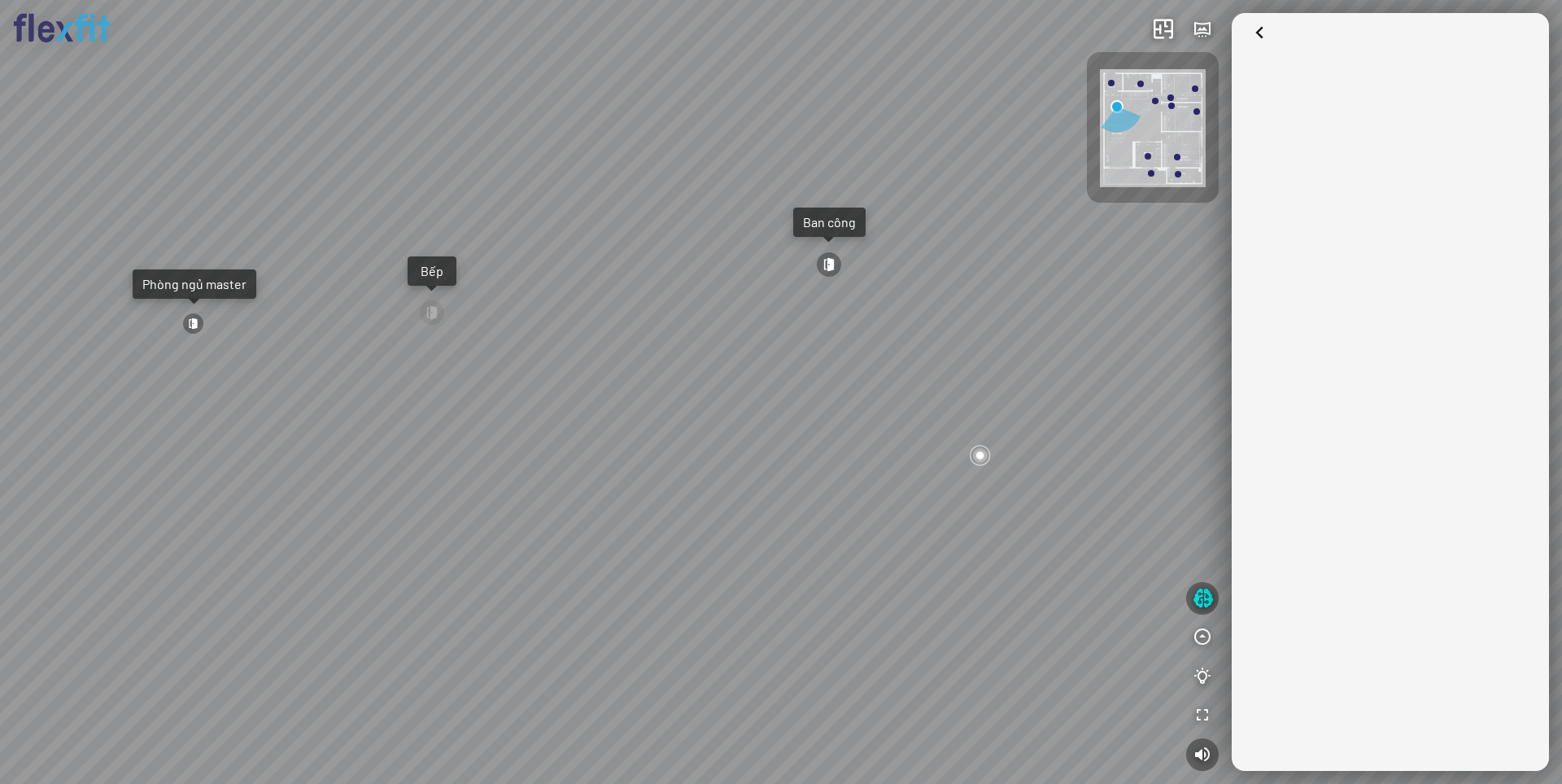
drag, startPoint x: 725, startPoint y: 481, endPoint x: 866, endPoint y: 481, distance: 141.0
click at [860, 481] on div "Ban công Bếp Phòng ngủ master Phòng ngủ Phòng ngủ" at bounding box center [781, 392] width 1562 height 784
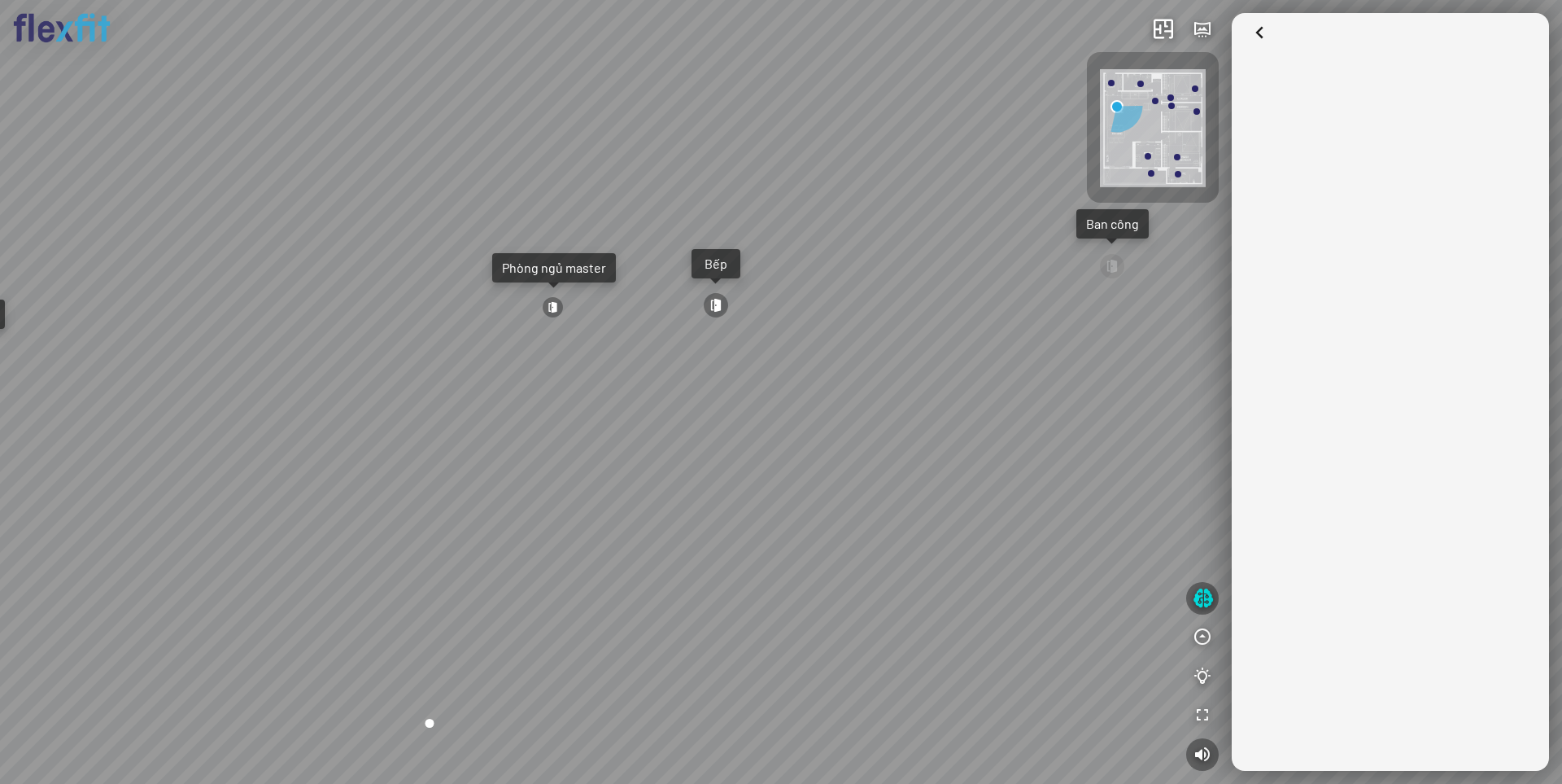
click at [715, 482] on div "Ban công Bếp Phòng ngủ master Phòng ngủ Phòng ngủ" at bounding box center [781, 392] width 1562 height 784
drag, startPoint x: 715, startPoint y: 482, endPoint x: 902, endPoint y: 484, distance: 187.0
click at [878, 482] on div at bounding box center [781, 392] width 1562 height 784
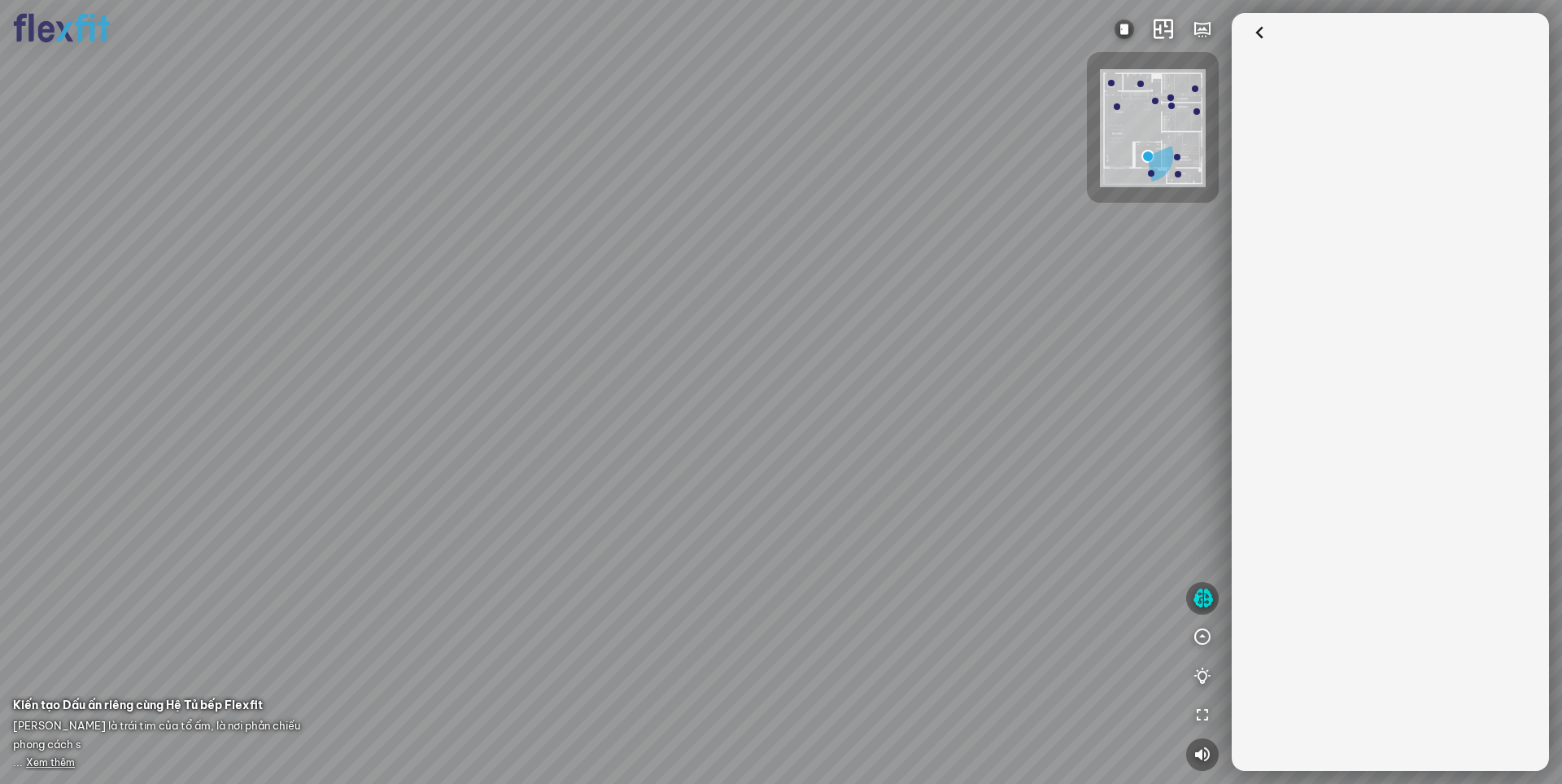
click at [852, 477] on div at bounding box center [781, 392] width 1562 height 784
click at [779, 482] on div at bounding box center [781, 392] width 1562 height 784
click at [1255, 30] on icon at bounding box center [1259, 33] width 25 height 25
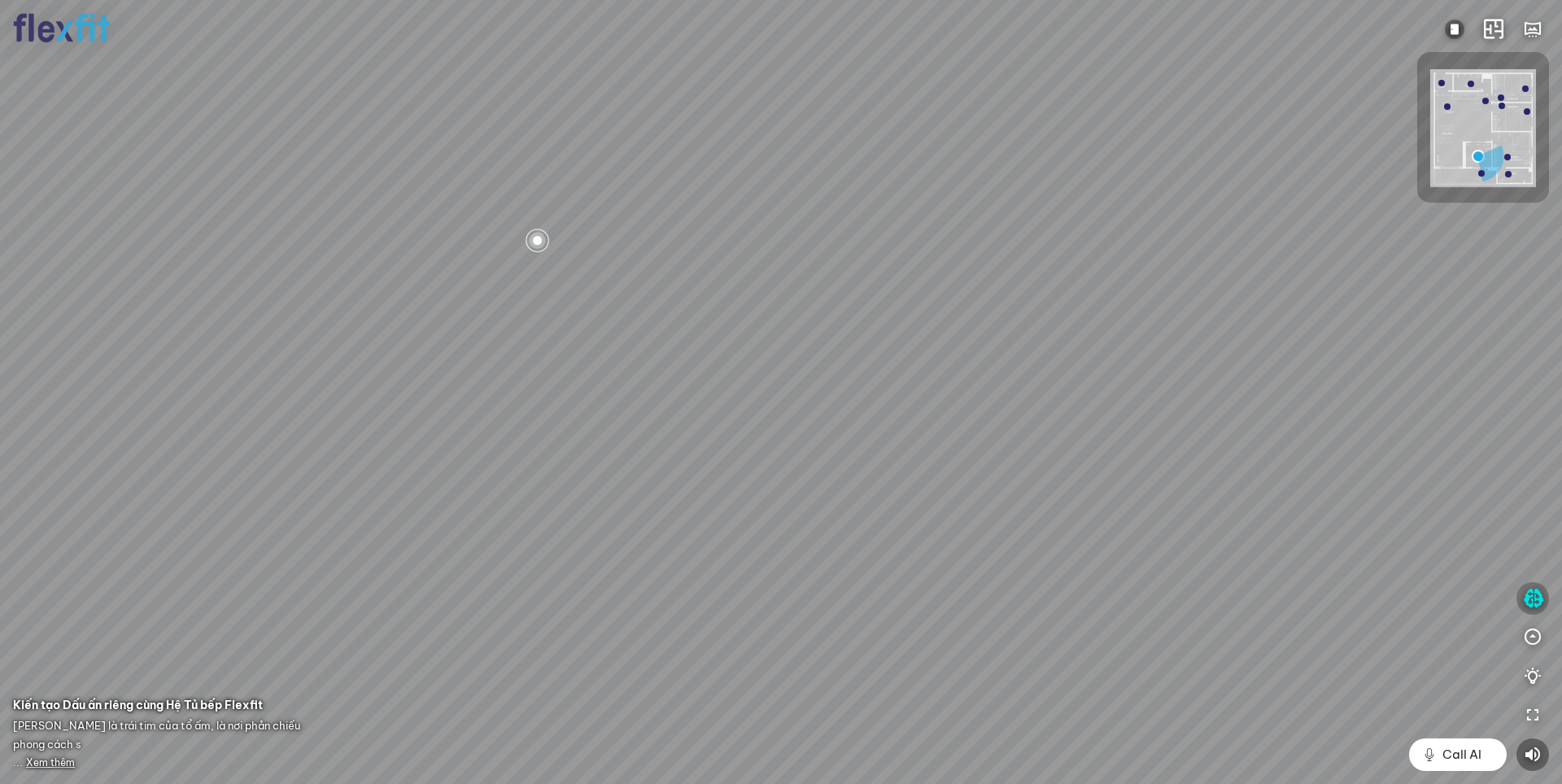
click at [1533, 594] on icon "button" at bounding box center [1533, 598] width 20 height 19
click at [1532, 598] on div at bounding box center [781, 392] width 1562 height 784
click at [1533, 599] on icon "button" at bounding box center [1533, 598] width 20 height 19
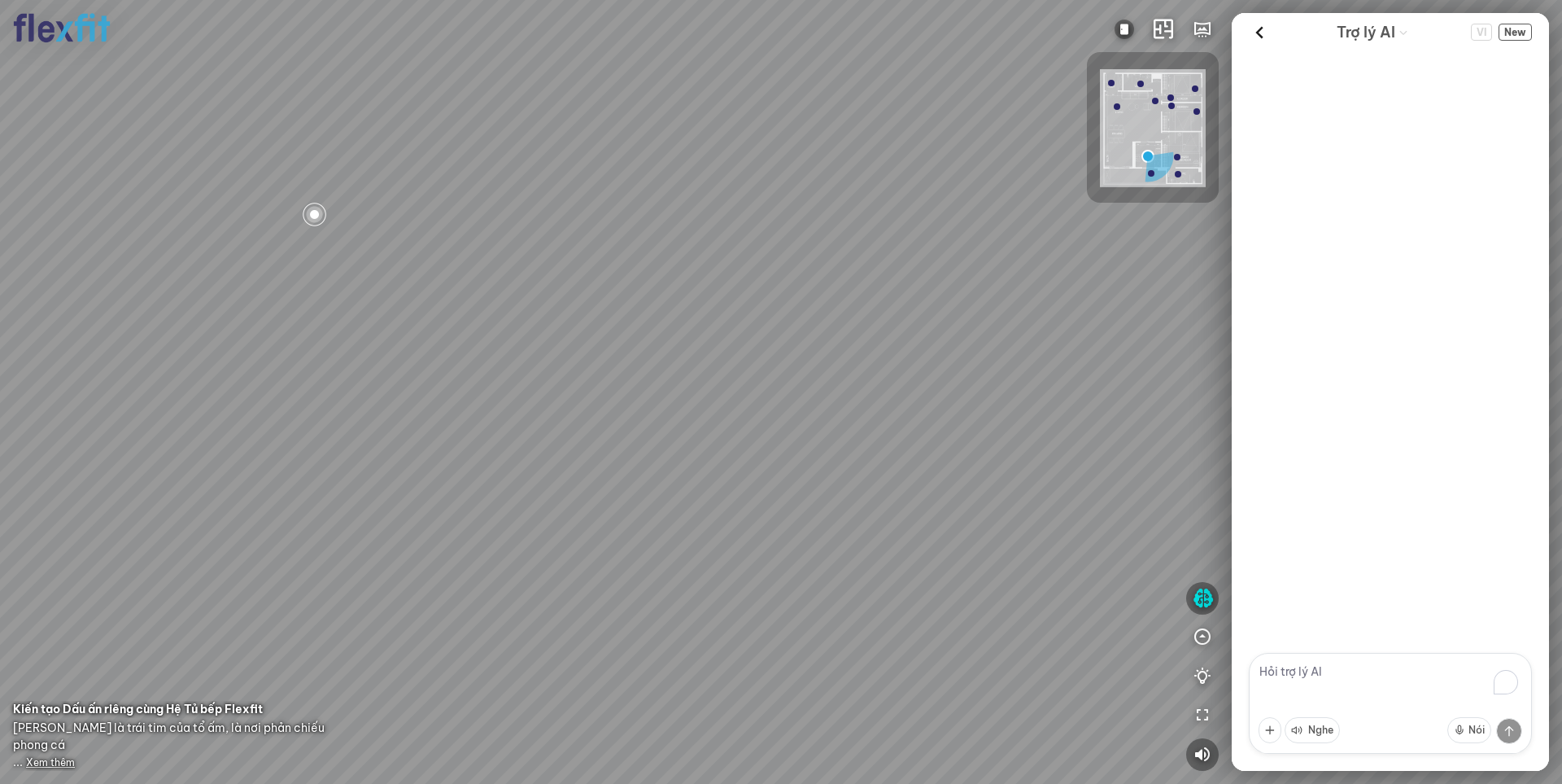
scroll to position [961, 0]
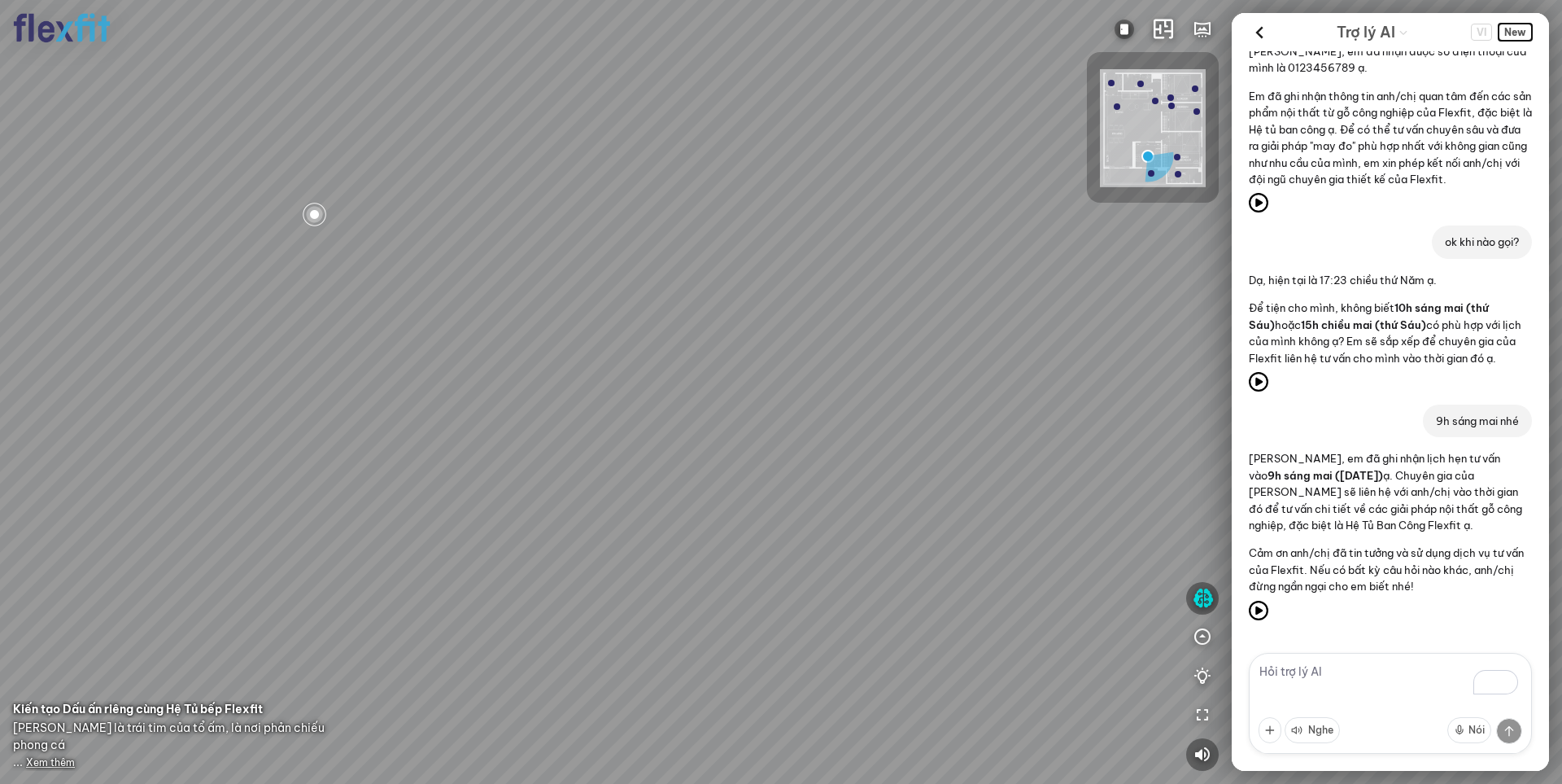
click at [1520, 32] on span "New" at bounding box center [1516, 32] width 34 height 17
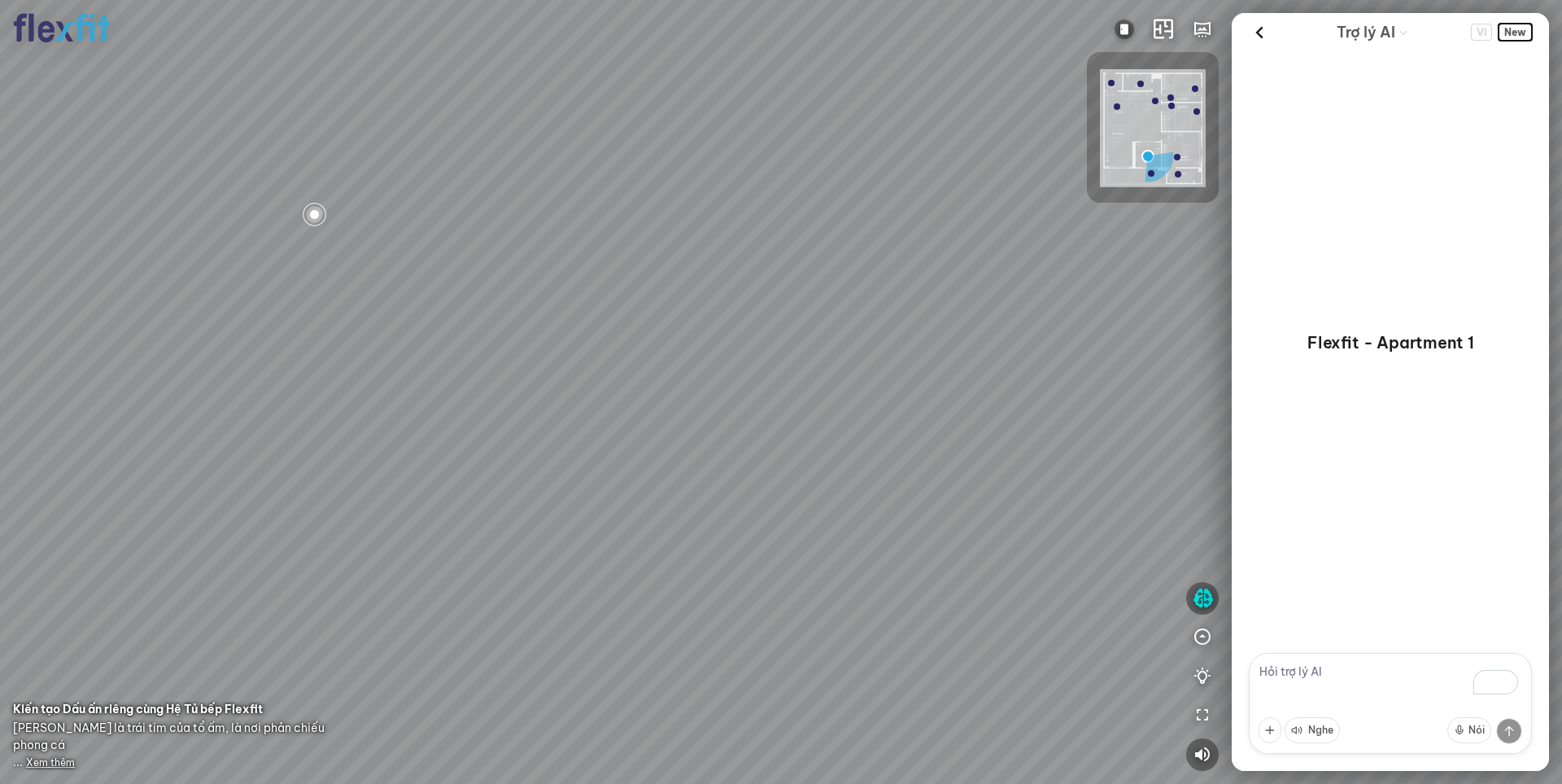
scroll to position [0, 0]
click at [1260, 36] on icon at bounding box center [1259, 33] width 25 height 25
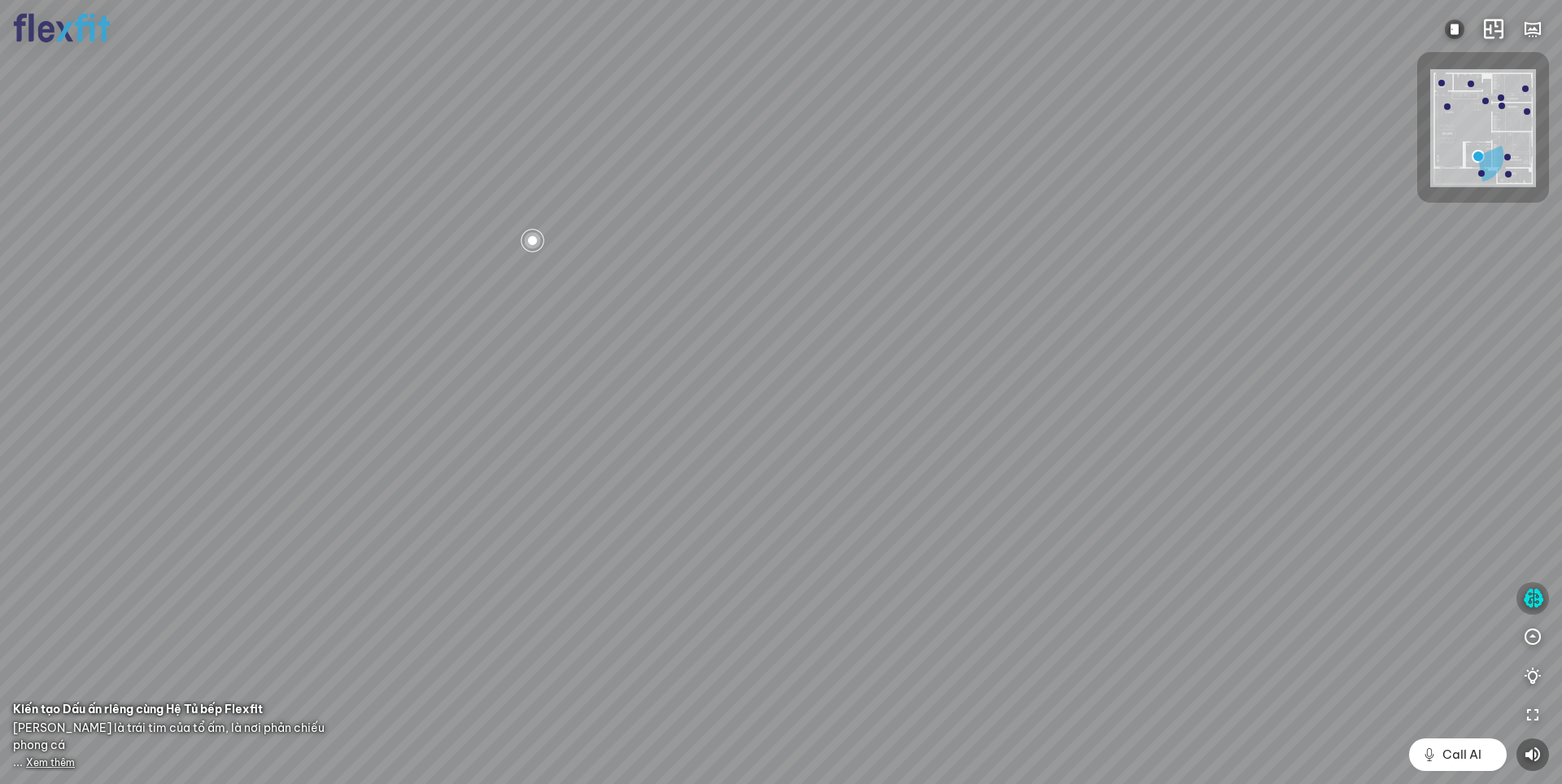
click at [1533, 601] on icon "button" at bounding box center [1533, 598] width 20 height 19
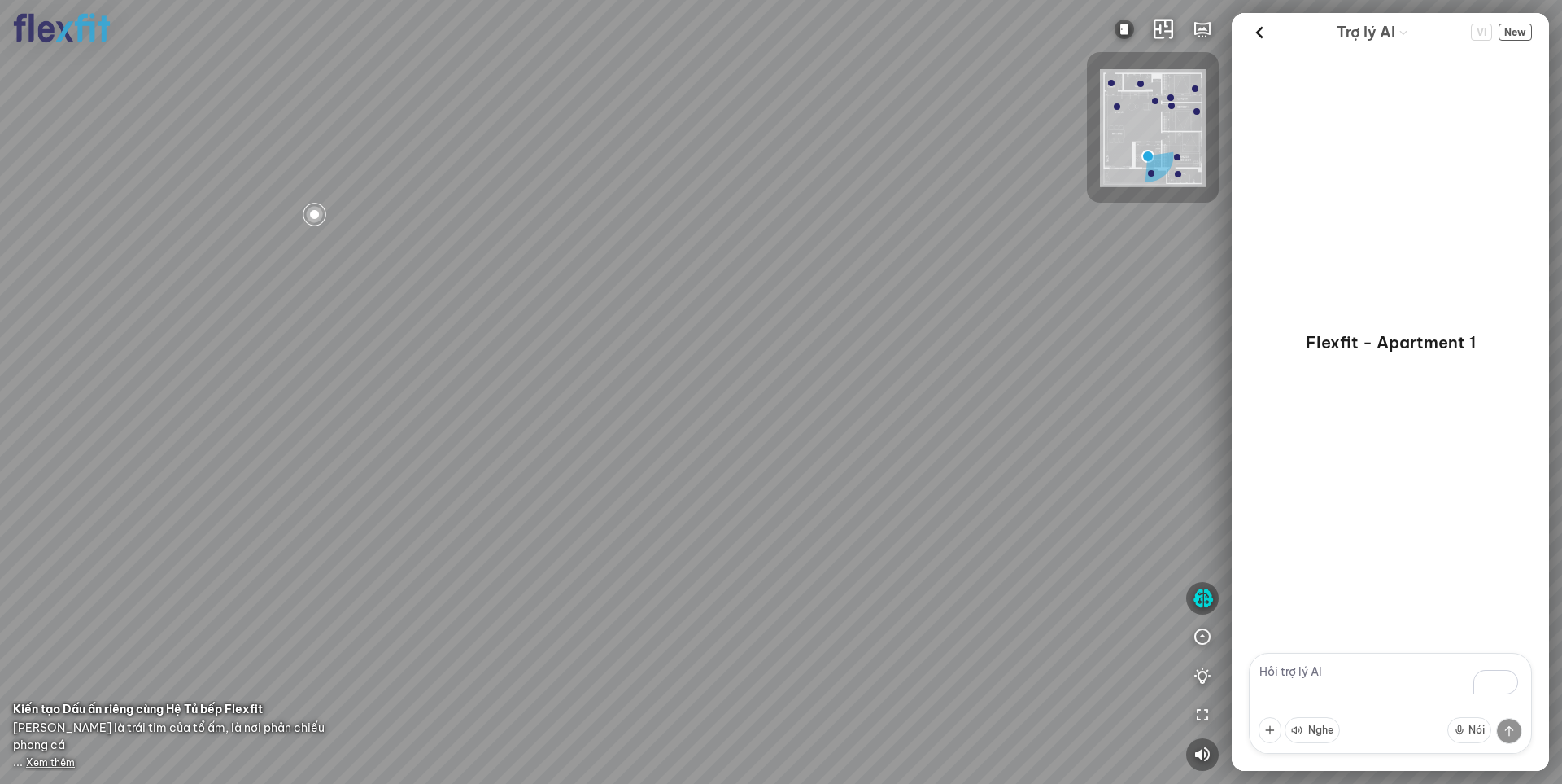
click at [1332, 676] on textarea "To enrich screen reader interactions, please activate Accessibility in Grammarl…" at bounding box center [1390, 703] width 283 height 101
drag, startPoint x: 712, startPoint y: 578, endPoint x: 937, endPoint y: 482, distance: 244.6
click at [963, 476] on div at bounding box center [781, 392] width 1562 height 784
drag, startPoint x: 675, startPoint y: 503, endPoint x: 845, endPoint y: 594, distance: 192.8
click at [844, 594] on div at bounding box center [781, 392] width 1562 height 784
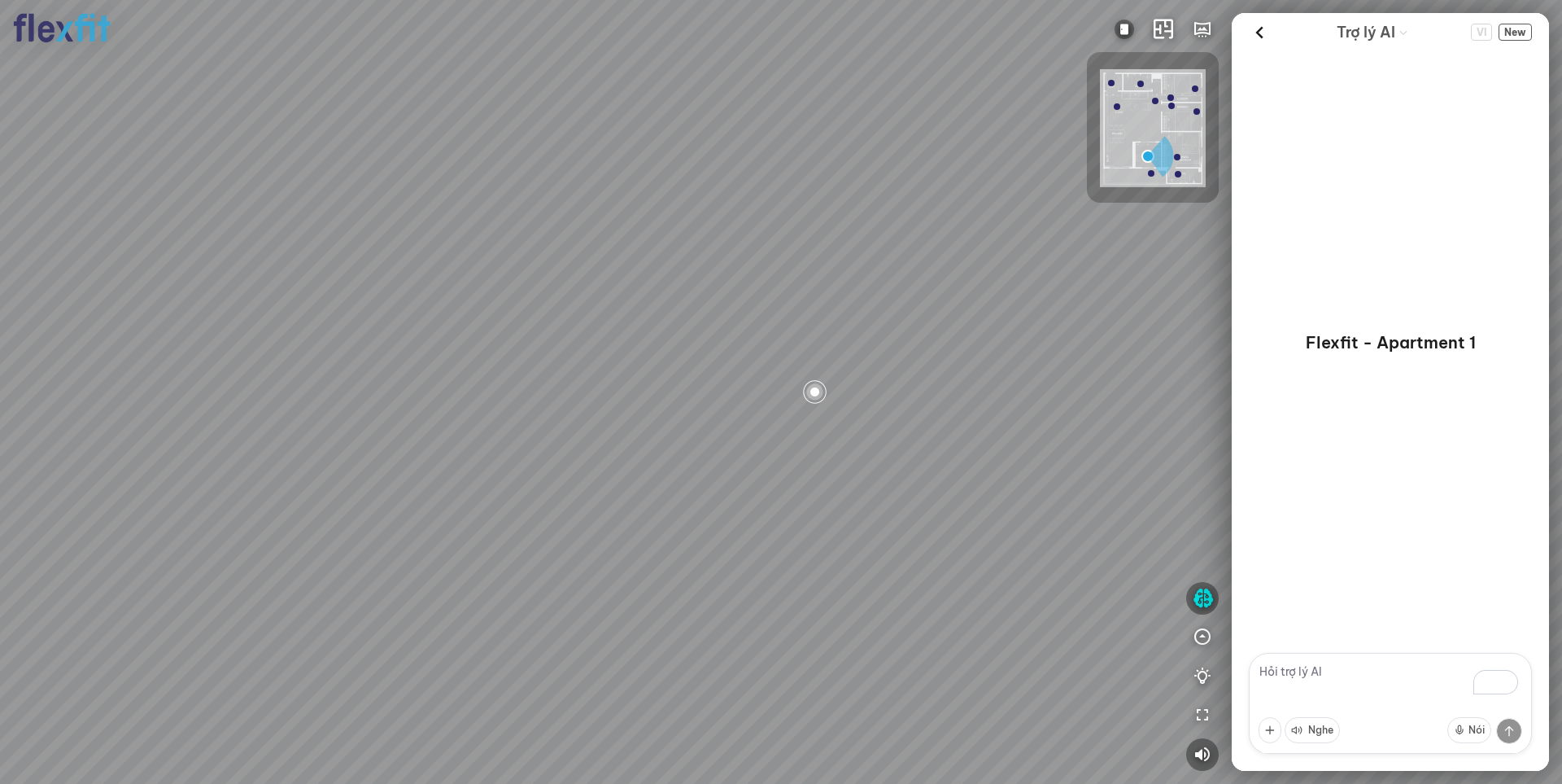
drag, startPoint x: 878, startPoint y: 446, endPoint x: 803, endPoint y: 592, distance: 164.1
click at [803, 592] on div at bounding box center [781, 392] width 1562 height 784
click at [1282, 665] on textarea "To enrich screen reader interactions, please activate Accessibility in Grammarl…" at bounding box center [1390, 703] width 283 height 101
type textarea "tủ bếp này có mở đc cánh không?"
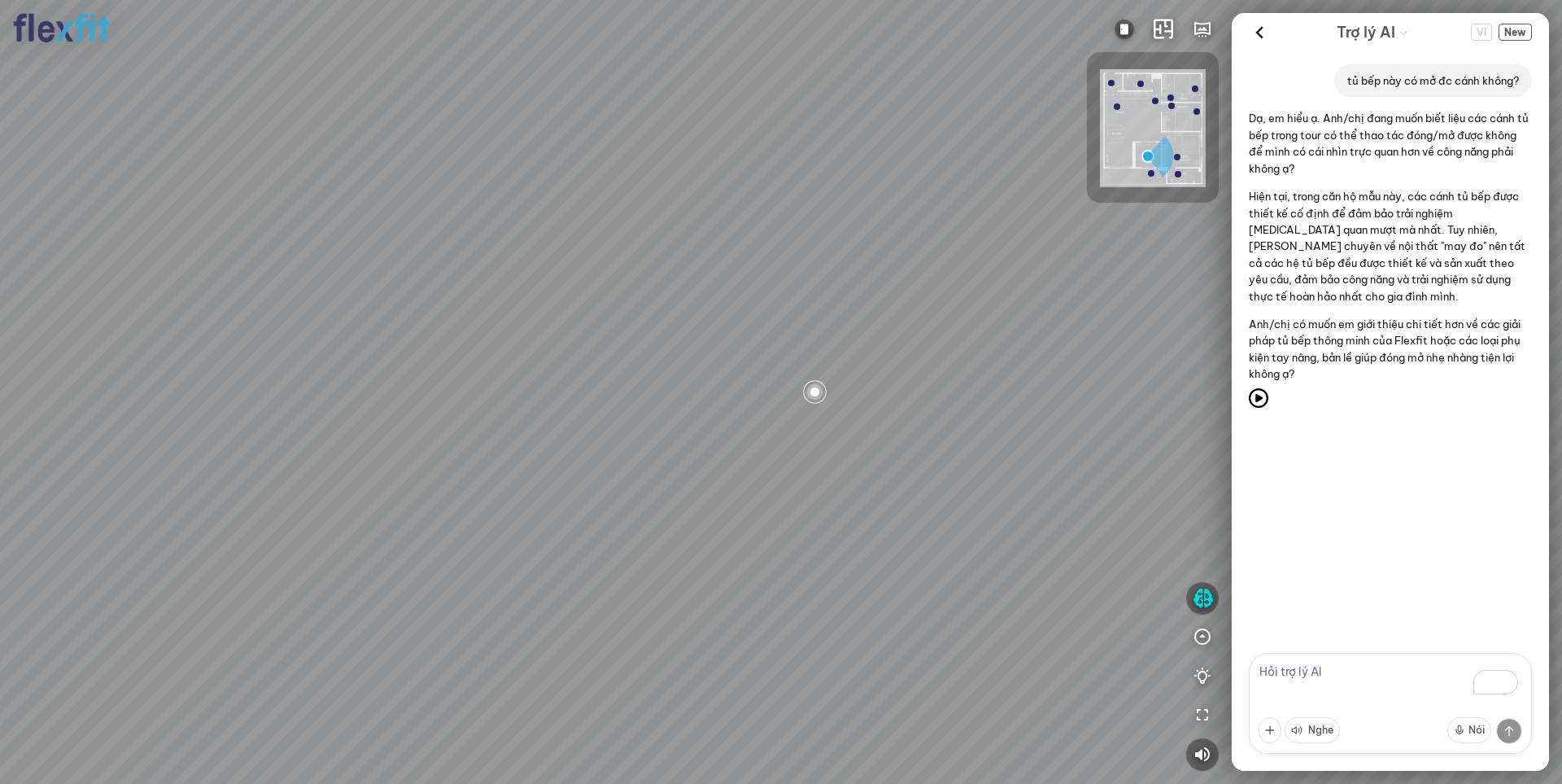
click at [1299, 681] on textarea "To enrich screen reader interactions, please activate Accessibility in Grammarl…" at bounding box center [1390, 703] width 283 height 101
type textarea "tôi muốn xem bên trong tủ bếp"
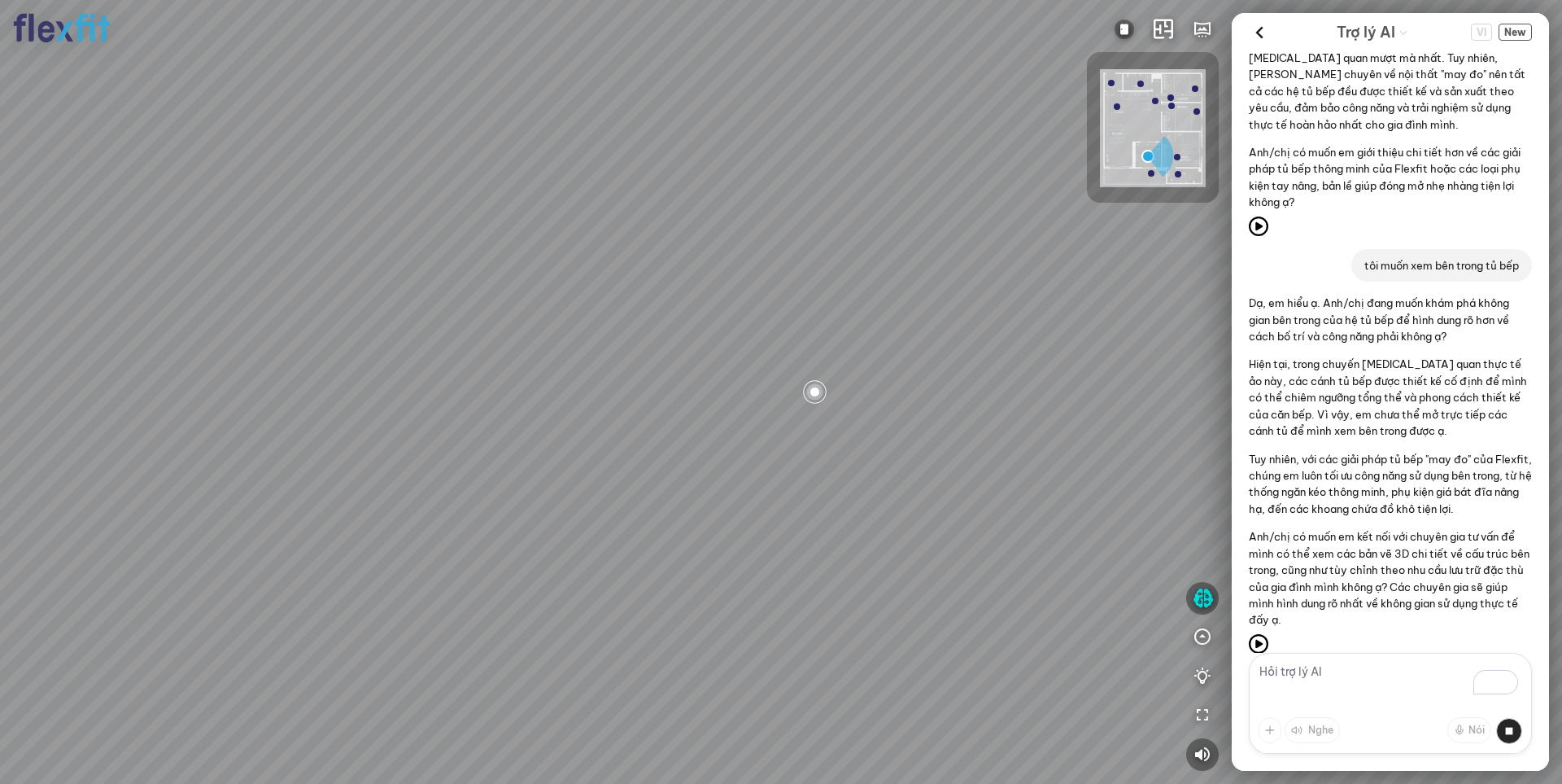
scroll to position [221, 0]
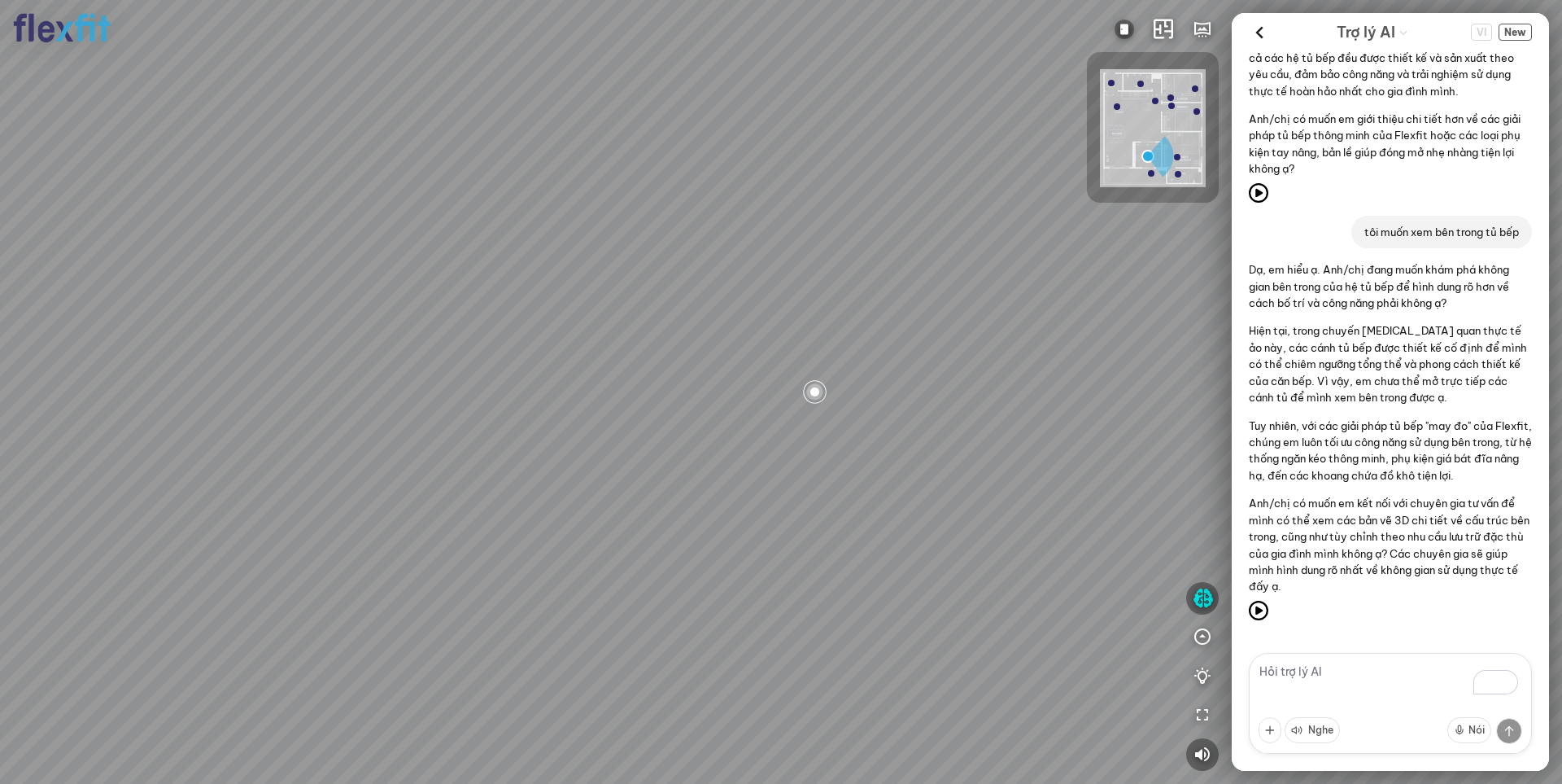
click at [1343, 678] on textarea "To enrich screen reader interactions, please activate Accessibility in Grammarl…" at bounding box center [1390, 703] width 283 height 101
paste textarea "Flexfit có tích hợp sạc không dây vào đồ nội thất không?"
type textarea "Flexfit có tích hợp sạc không dây vào đồ nội thất không?"
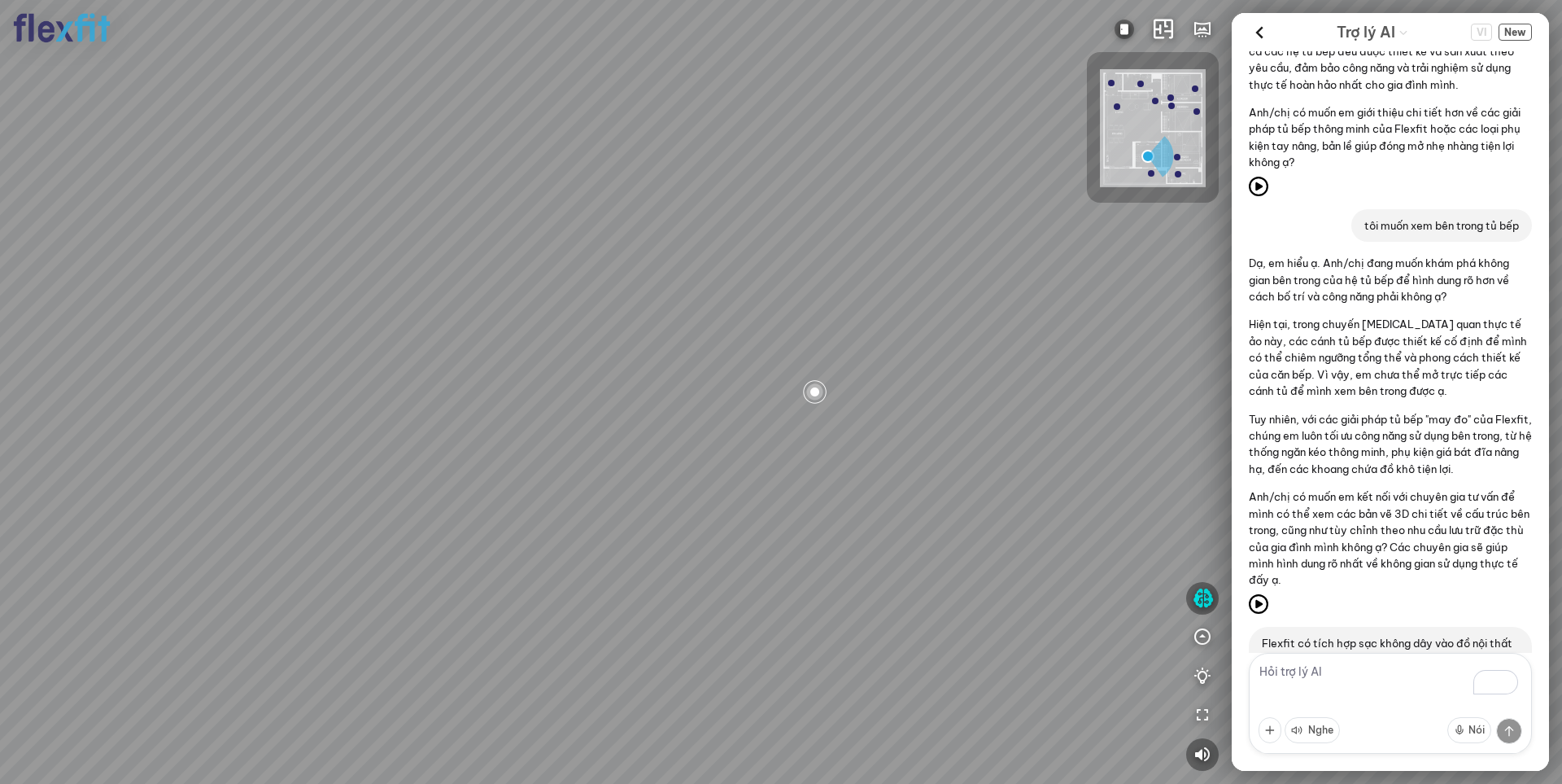
scroll to position [239, 0]
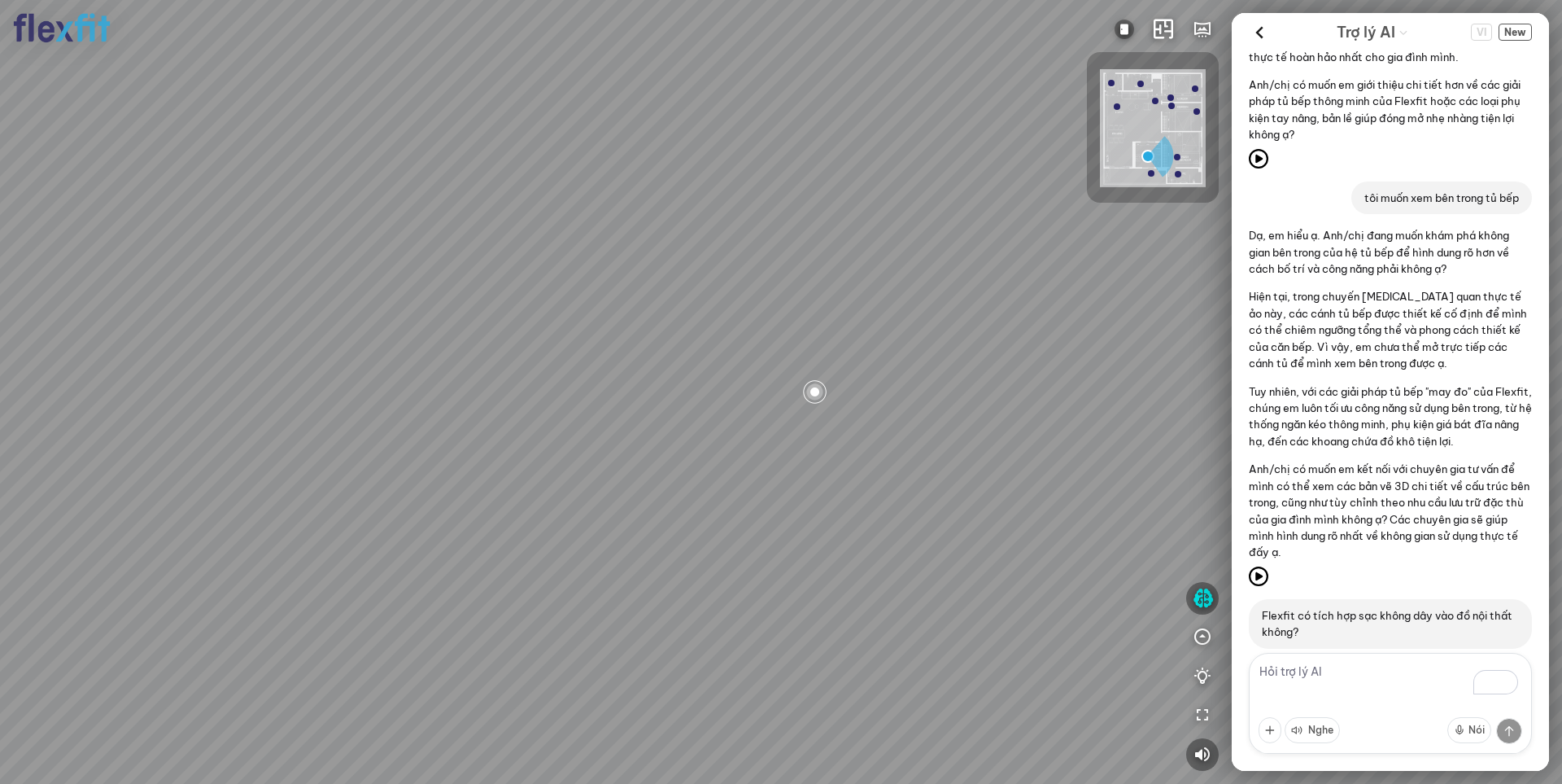
click at [1330, 673] on textarea "To enrich screen reader interactions, please activate Accessibility in Grammarl…" at bounding box center [1390, 703] width 283 height 101
type textarea "căn hộ của tôi 35m2 thì làm thế nào?"
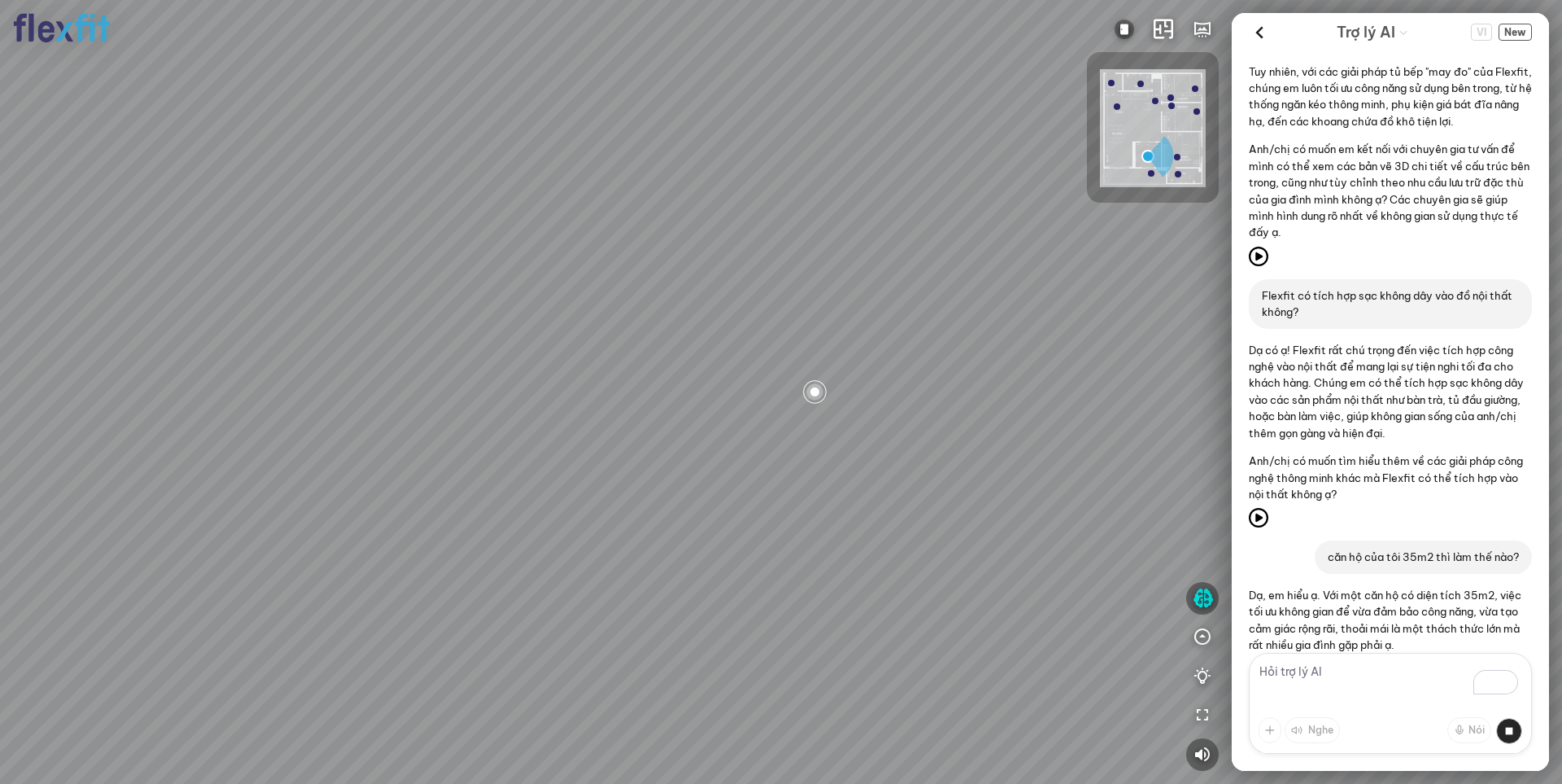
scroll to position [1562, 0]
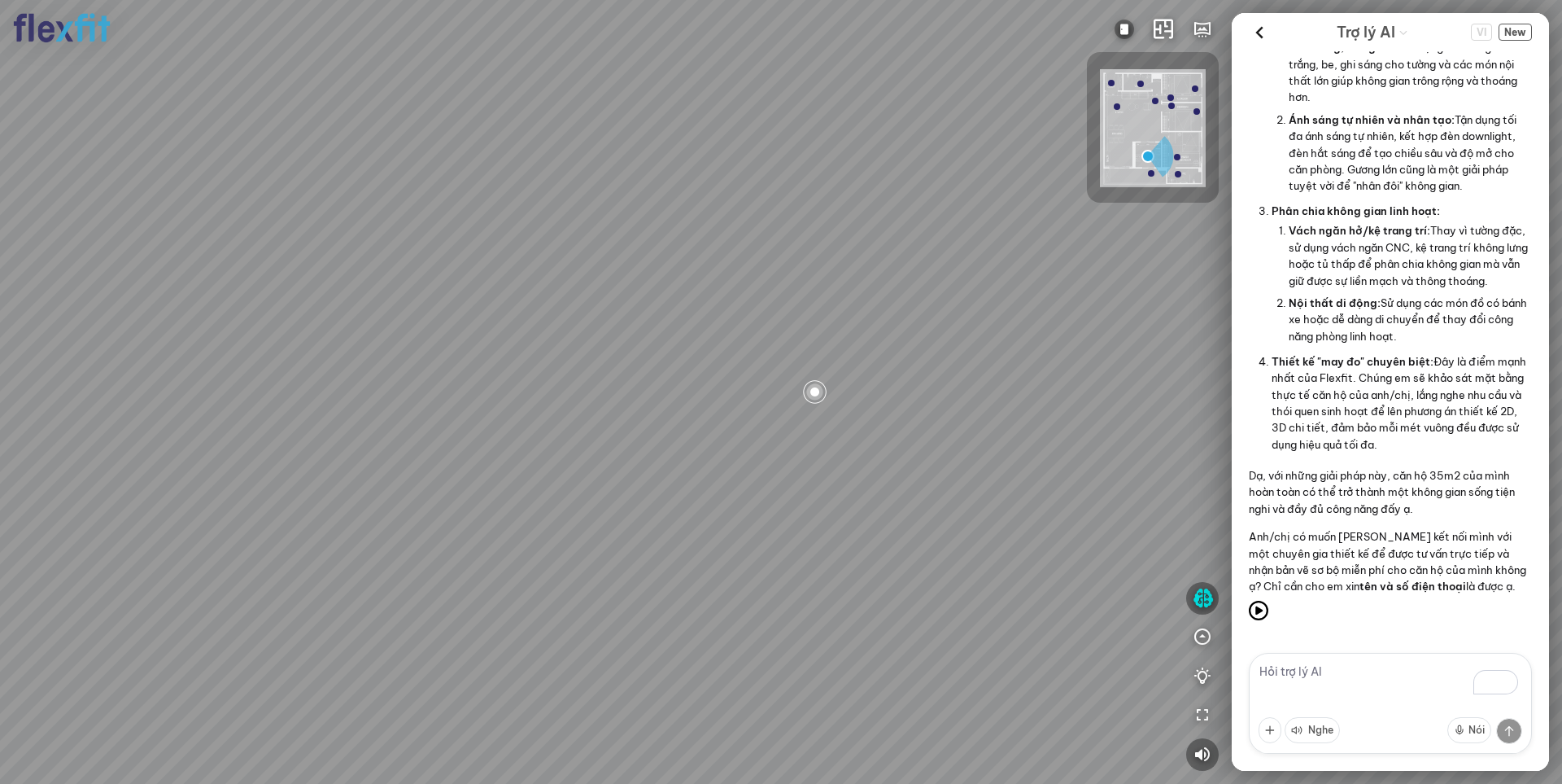
click at [1348, 677] on textarea "To enrich screen reader interactions, please activate Accessibility in Grammarl…" at bounding box center [1390, 703] width 283 height 101
type textarea "ok nhé [PERSON_NAME]"
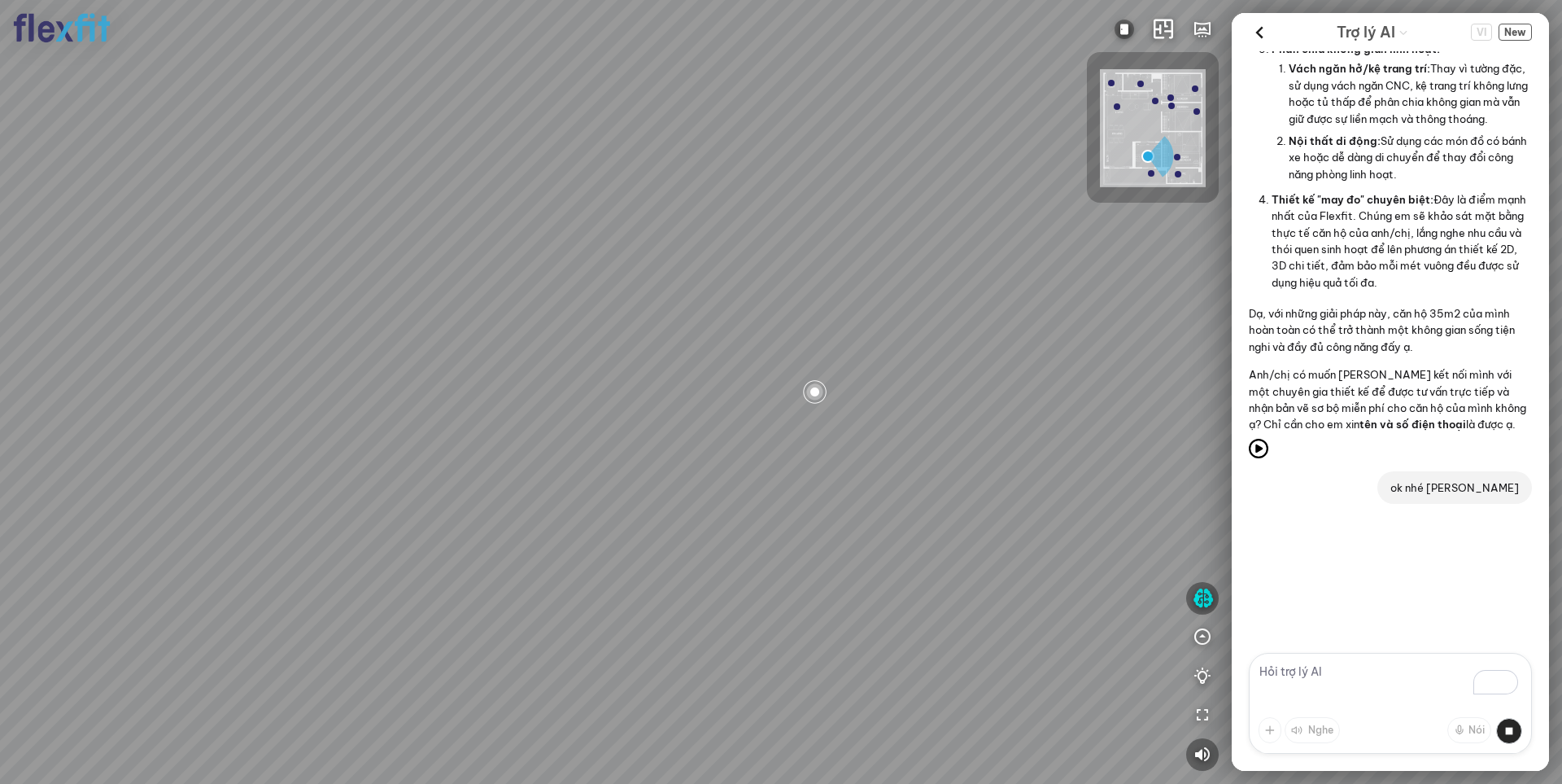
scroll to position [1790, 0]
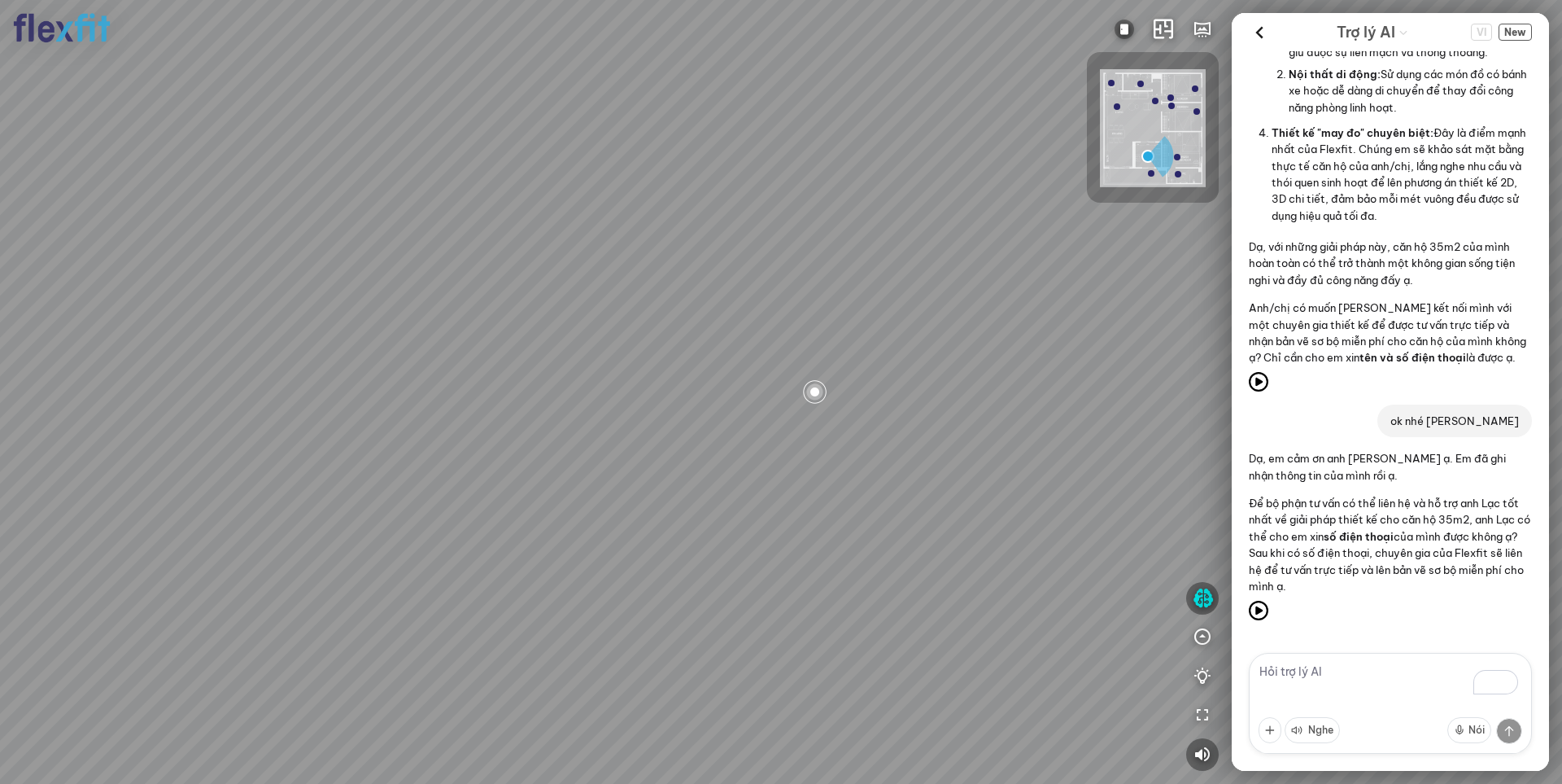
click at [1359, 674] on textarea "To enrich screen reader interactions, please activate Accessibility in Grammarl…" at bounding box center [1390, 703] width 283 height 101
type textarea "0321987654"
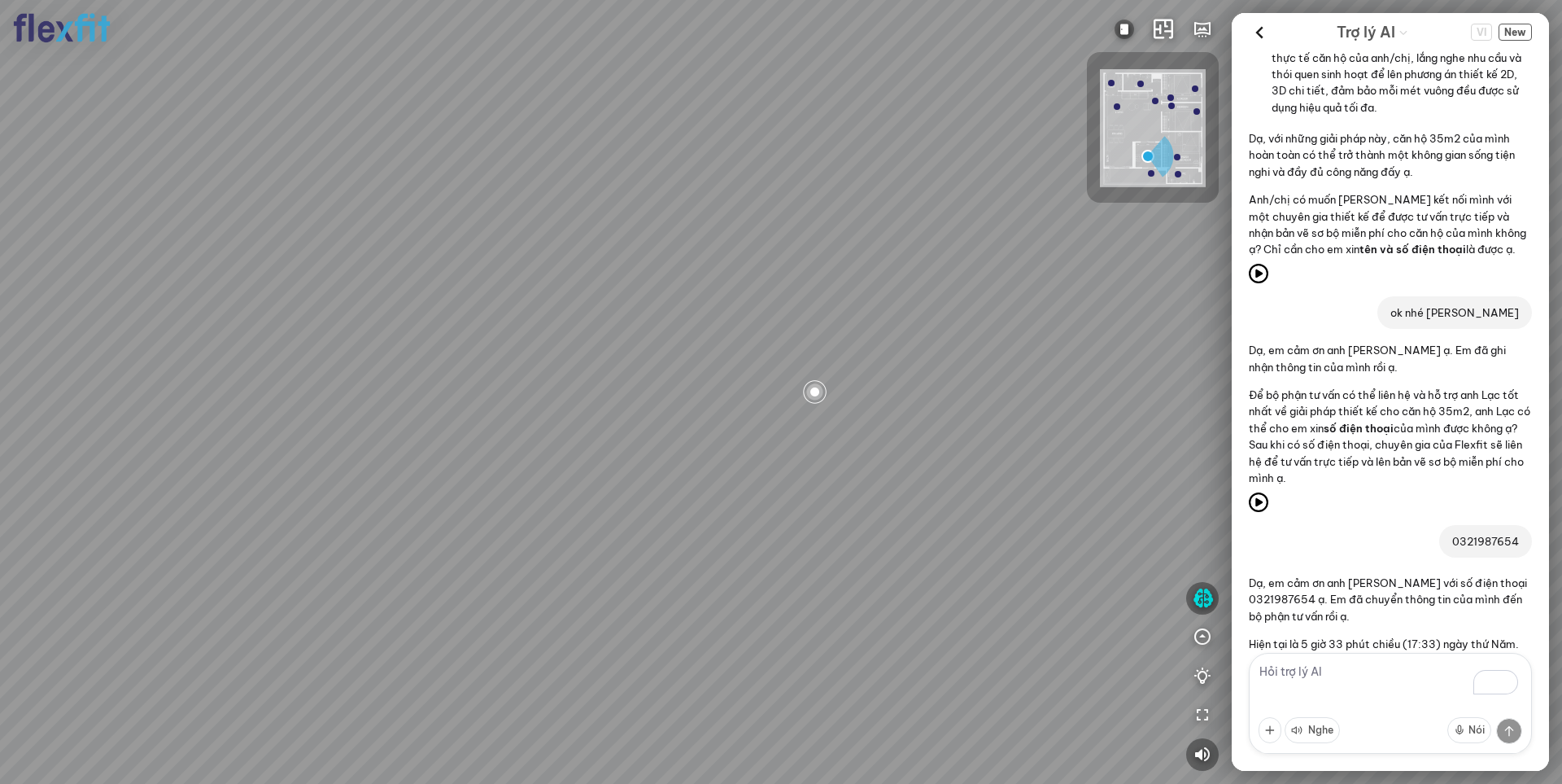
scroll to position [2064, 0]
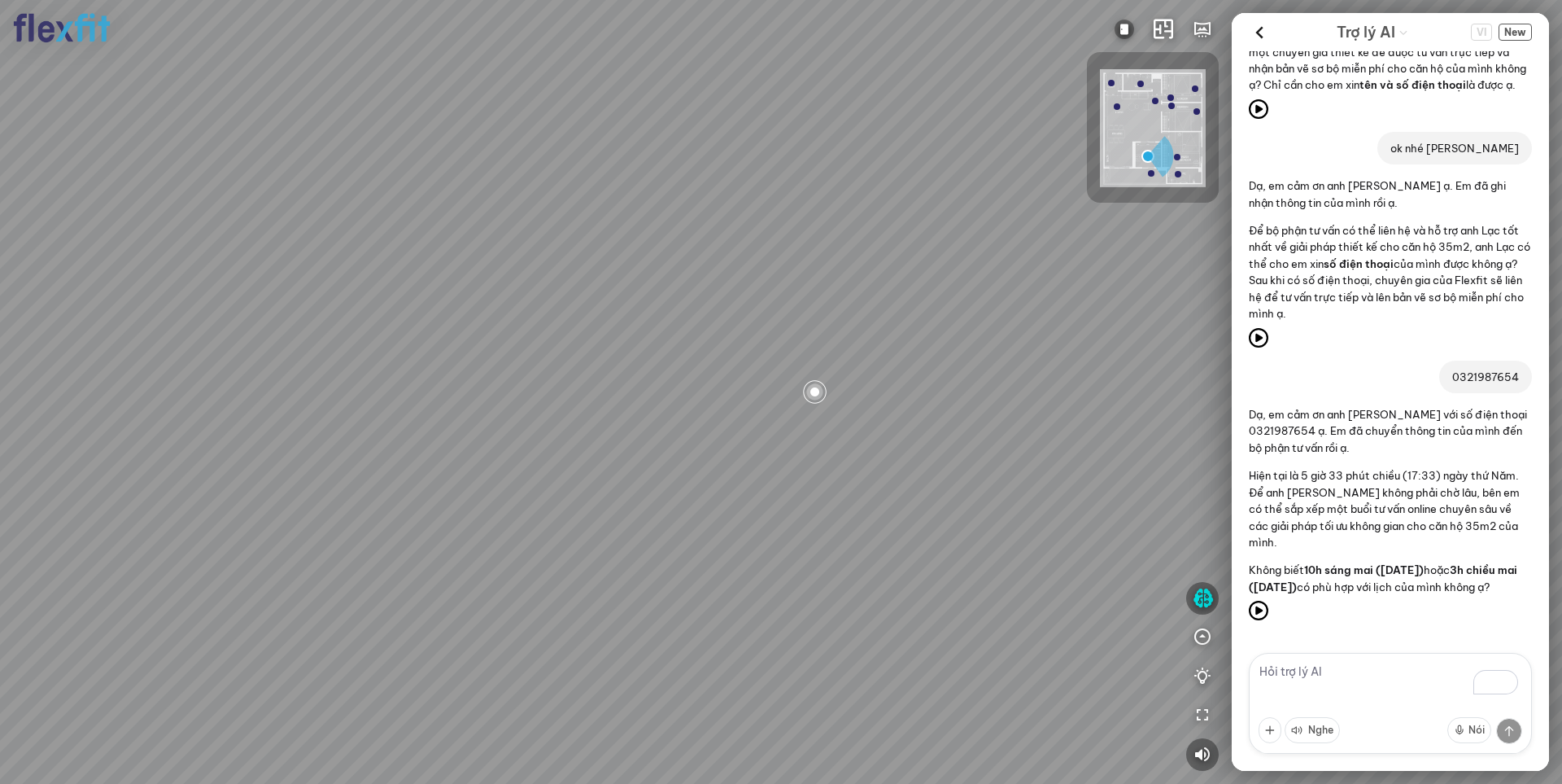
click at [1349, 676] on textarea "To enrich screen reader interactions, please activate Accessibility in Grammarl…" at bounding box center [1390, 703] width 283 height 101
type textarea "10h tối mai nhé"
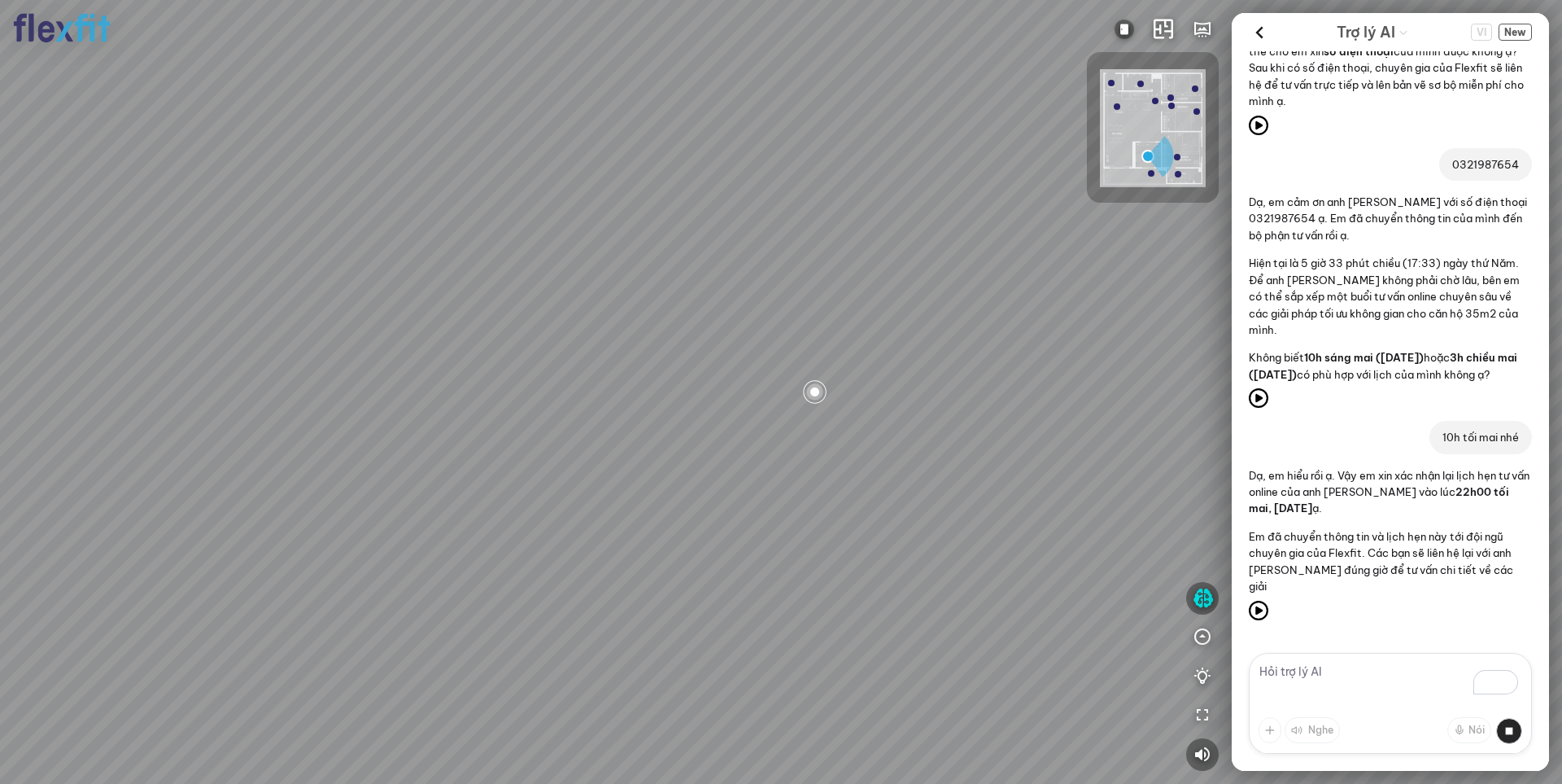
scroll to position [2319, 0]
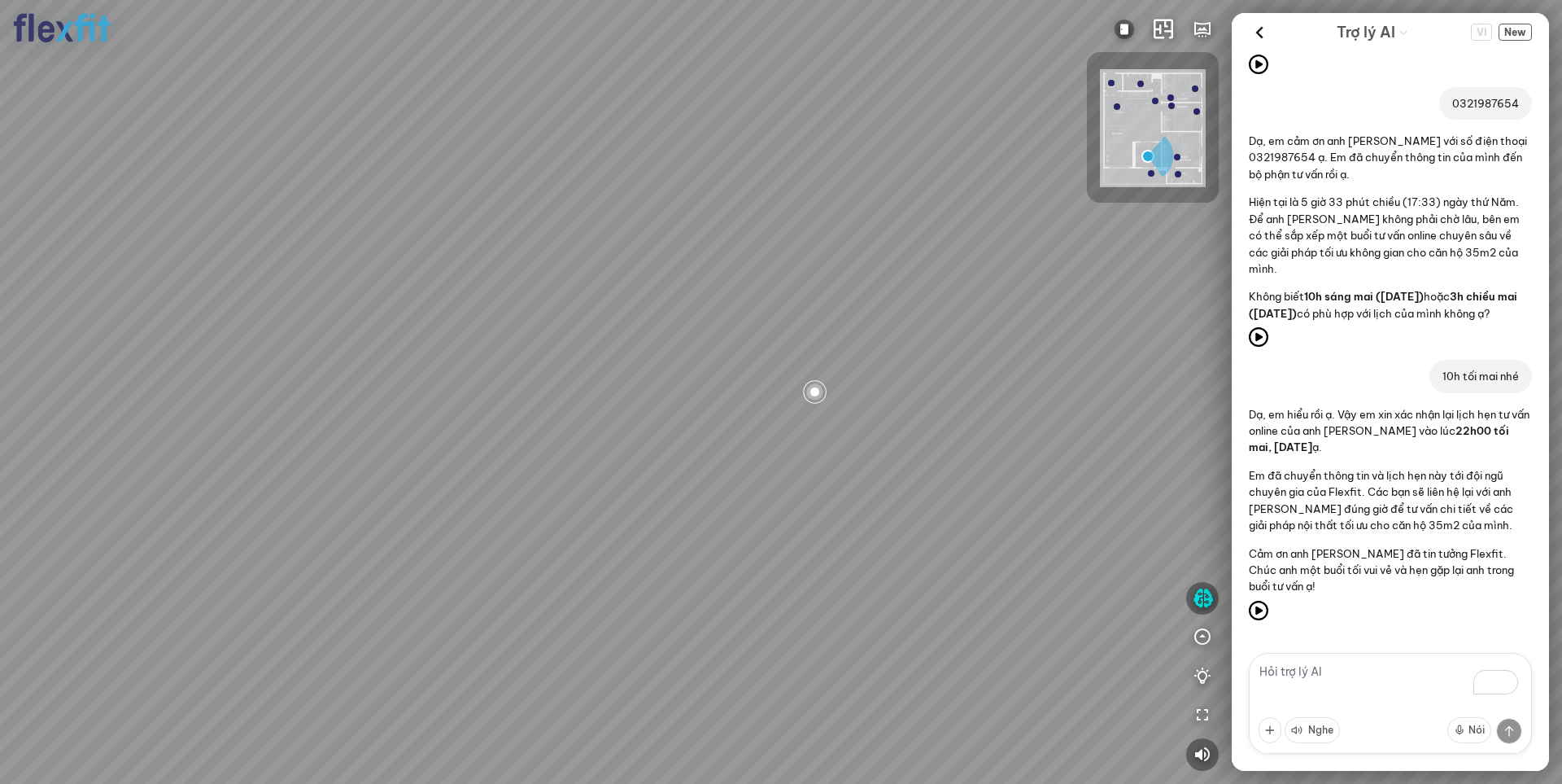
click at [1314, 670] on textarea "To enrich screen reader interactions, please activate Accessibility in Grammarl…" at bounding box center [1390, 703] width 283 height 101
type textarea "a nhầm, 1h sáng mai gọi điện cho a nhé, 10h tối mai a bận"
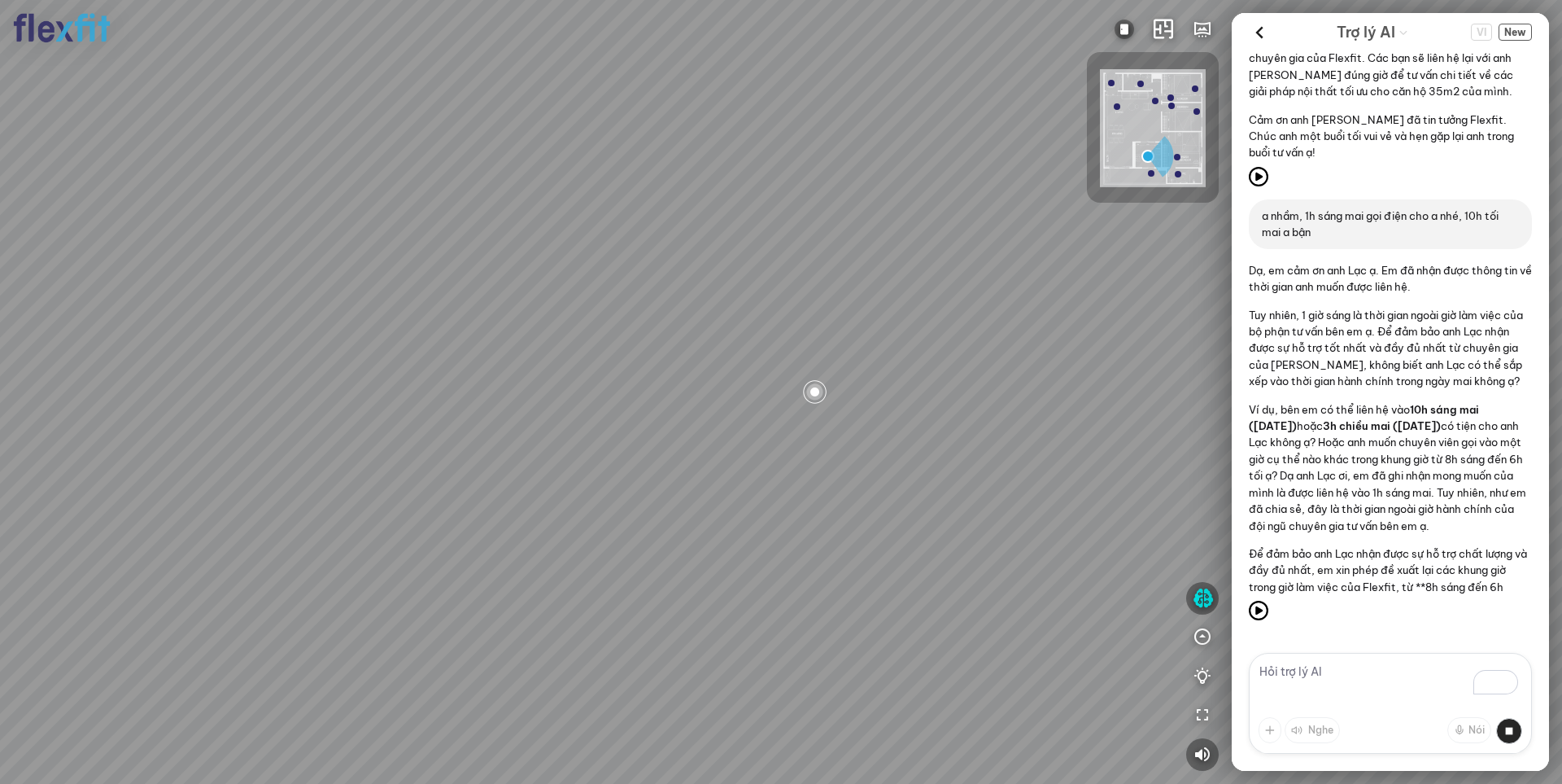
scroll to position [2837, 0]
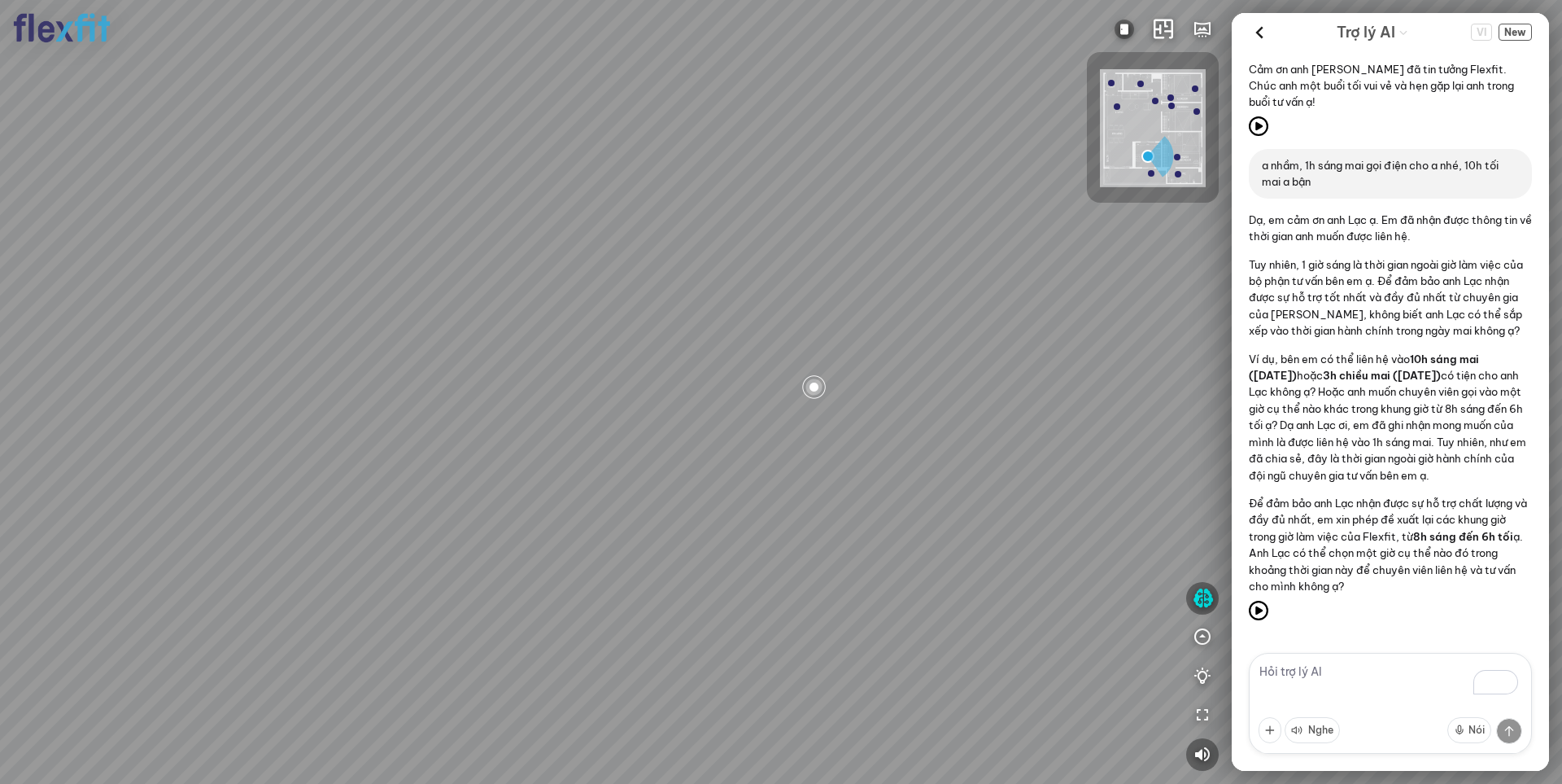
drag, startPoint x: 173, startPoint y: 274, endPoint x: 217, endPoint y: 220, distance: 69.7
click at [211, 210] on div at bounding box center [781, 392] width 1562 height 784
drag, startPoint x: 546, startPoint y: 311, endPoint x: 437, endPoint y: 223, distance: 140.1
click at [433, 221] on div at bounding box center [781, 392] width 1562 height 784
drag, startPoint x: 667, startPoint y: 271, endPoint x: 515, endPoint y: 263, distance: 152.2
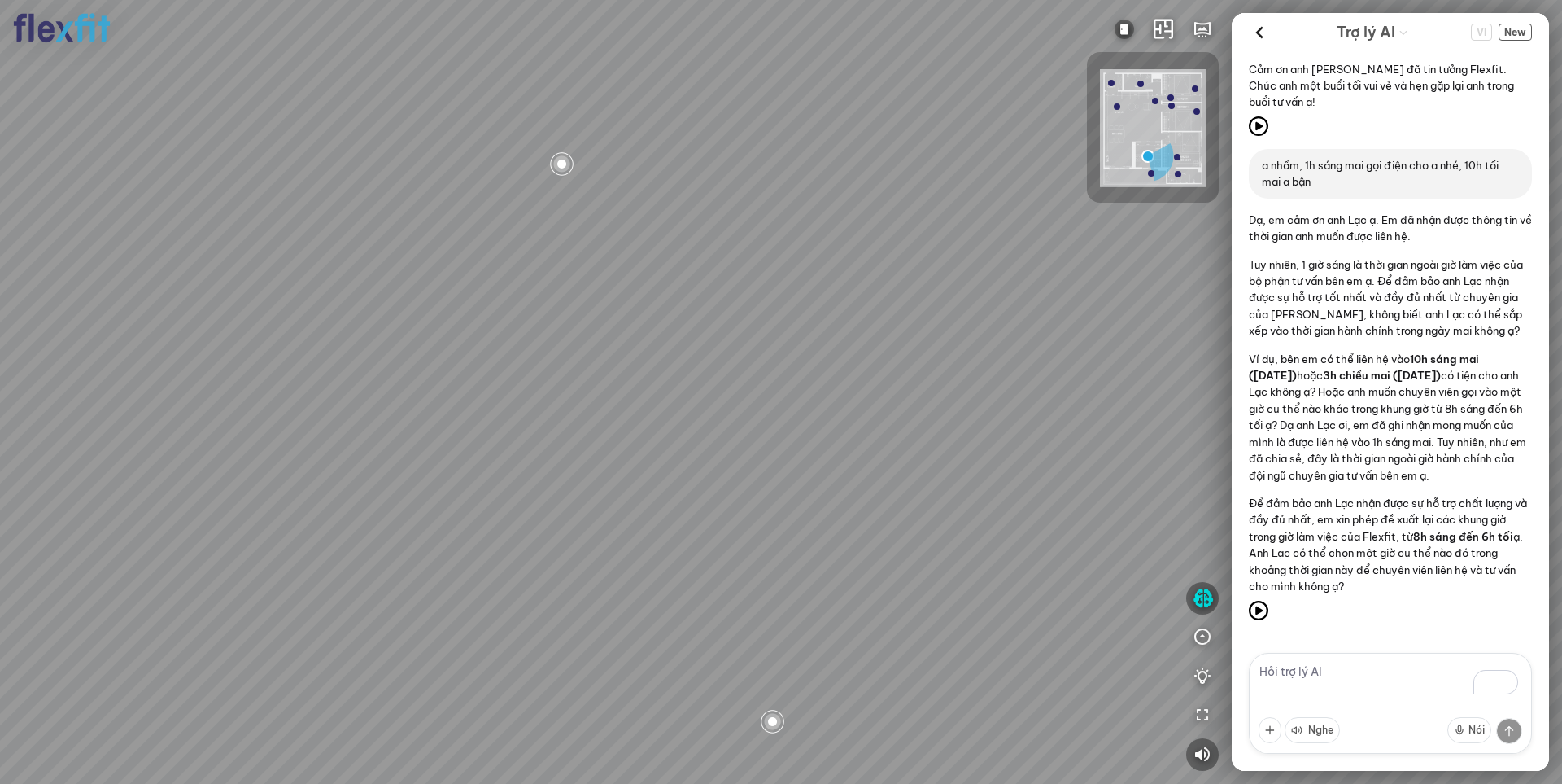
click at [515, 263] on div at bounding box center [781, 392] width 1562 height 784
drag, startPoint x: 781, startPoint y: 353, endPoint x: 733, endPoint y: 342, distance: 49.2
click at [736, 346] on div at bounding box center [781, 392] width 1562 height 784
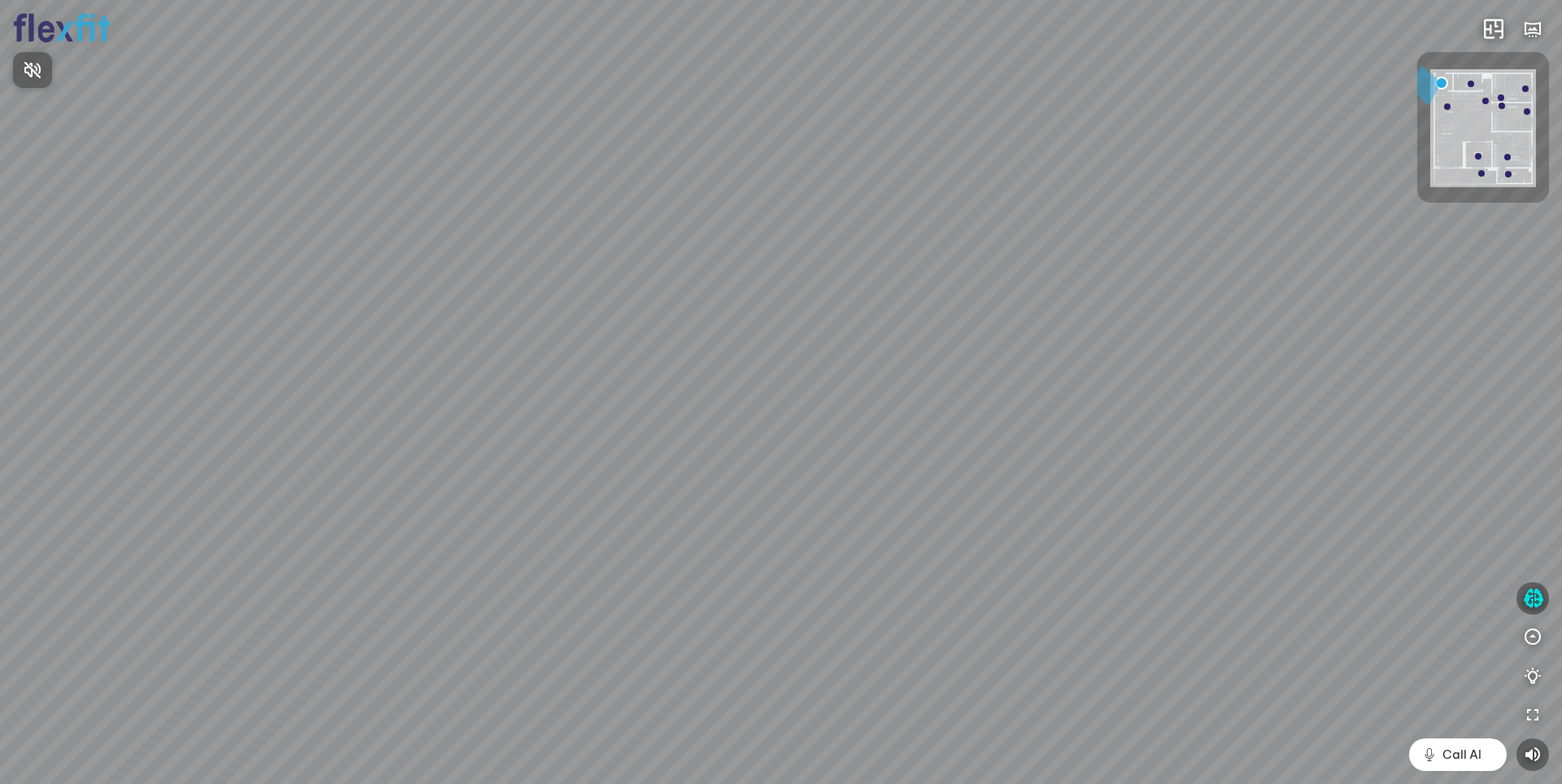
click at [1529, 598] on div at bounding box center [781, 392] width 1562 height 784
click at [1531, 600] on icon "button" at bounding box center [1533, 598] width 20 height 19
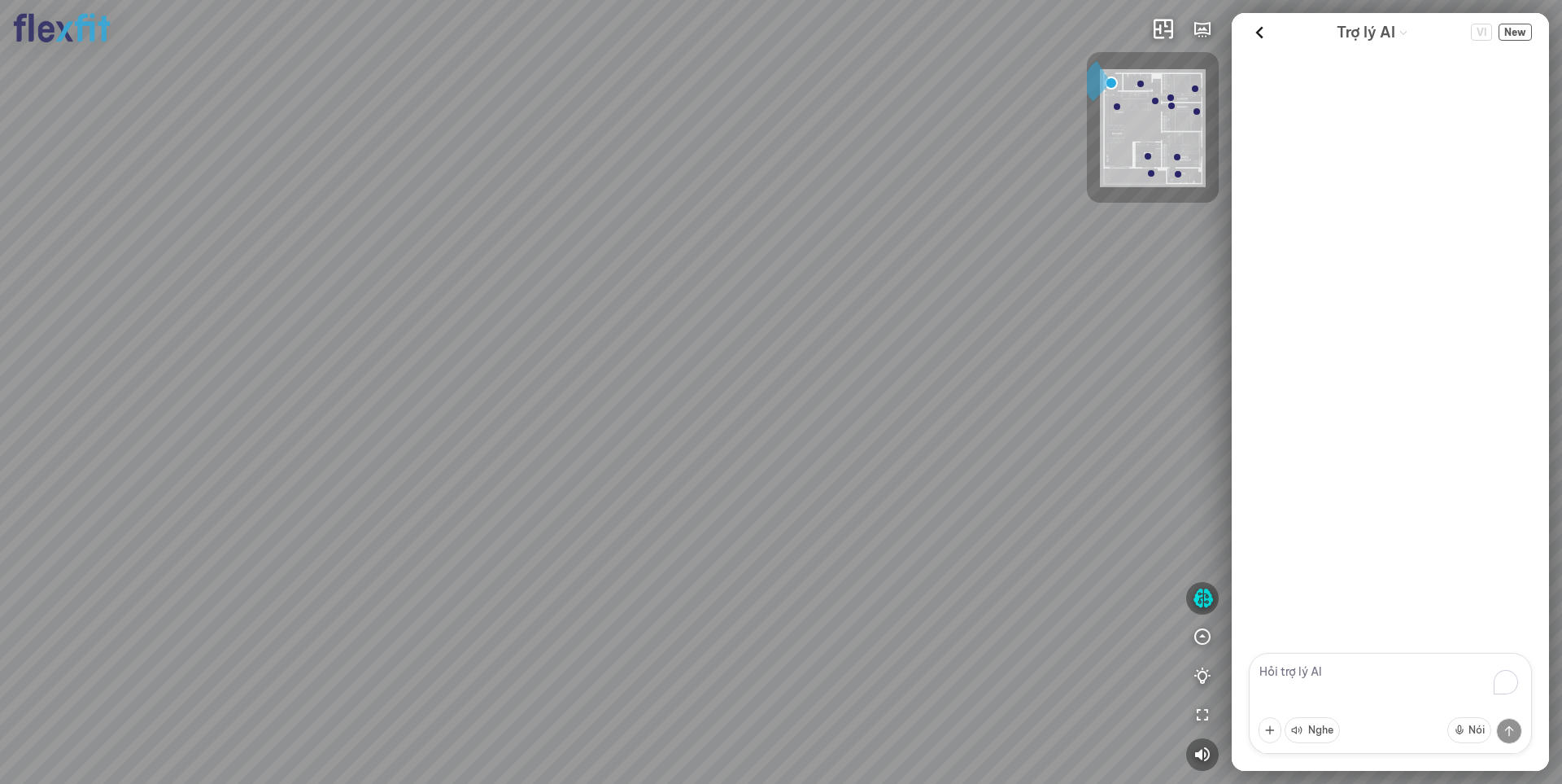
scroll to position [2025, 0]
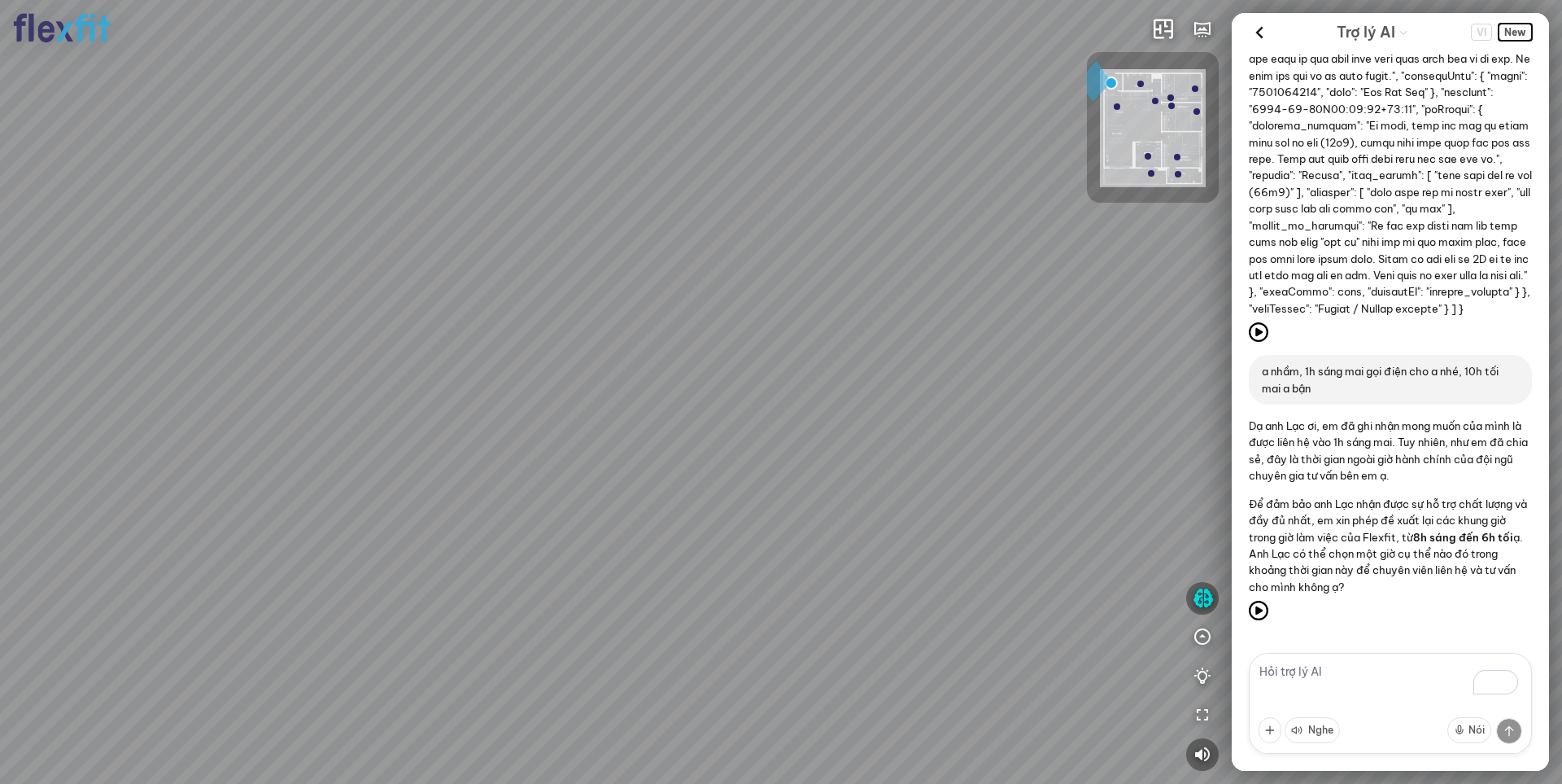
click at [1522, 26] on span "New" at bounding box center [1516, 32] width 34 height 17
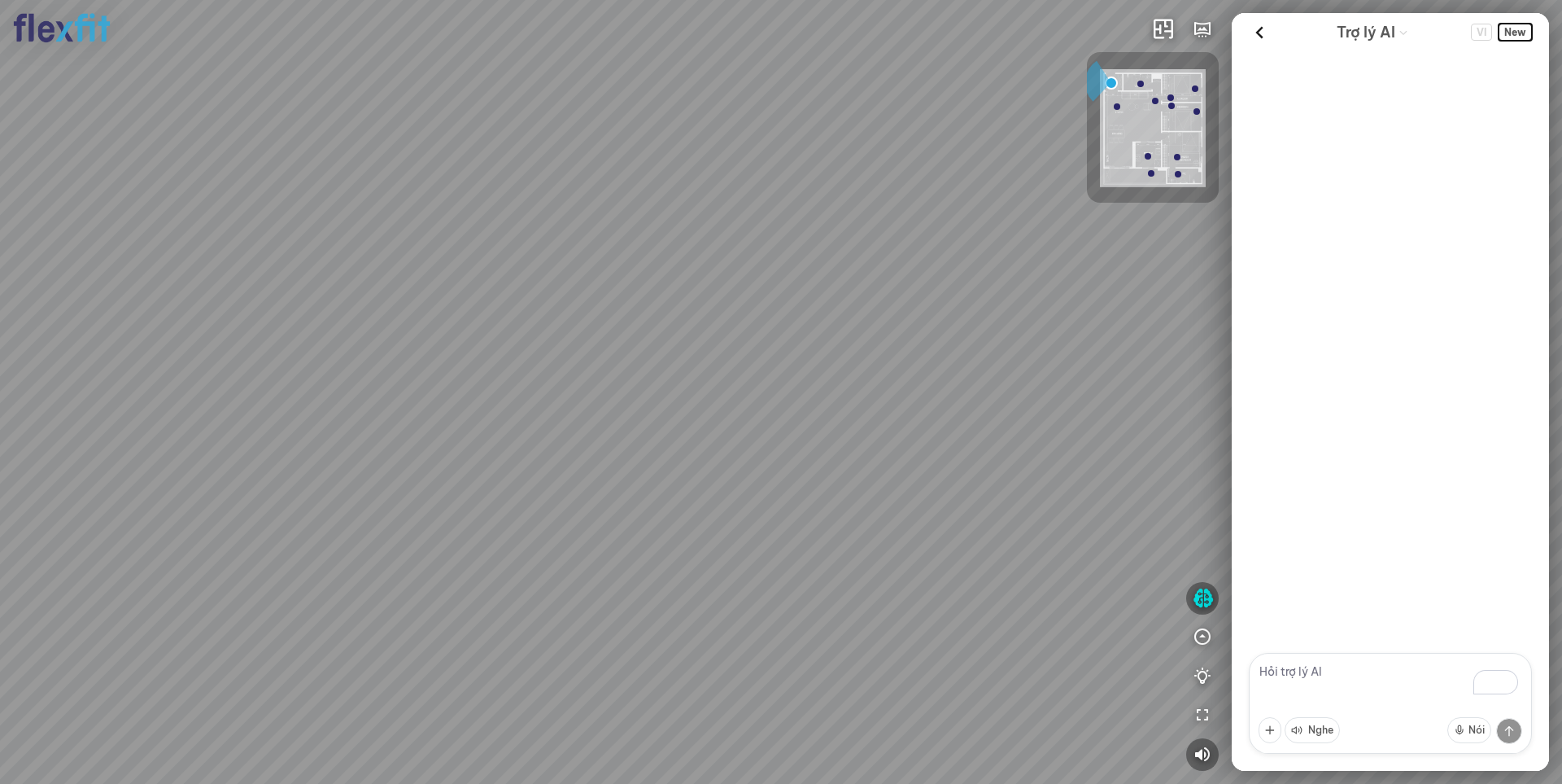
scroll to position [0, 0]
click at [1335, 668] on textarea "To enrich screen reader interactions, please activate Accessibility in Grammarl…" at bounding box center [1390, 703] width 283 height 101
type textarea "c"
type textarea "tôi muốn tư vấn sofa phòng khách"
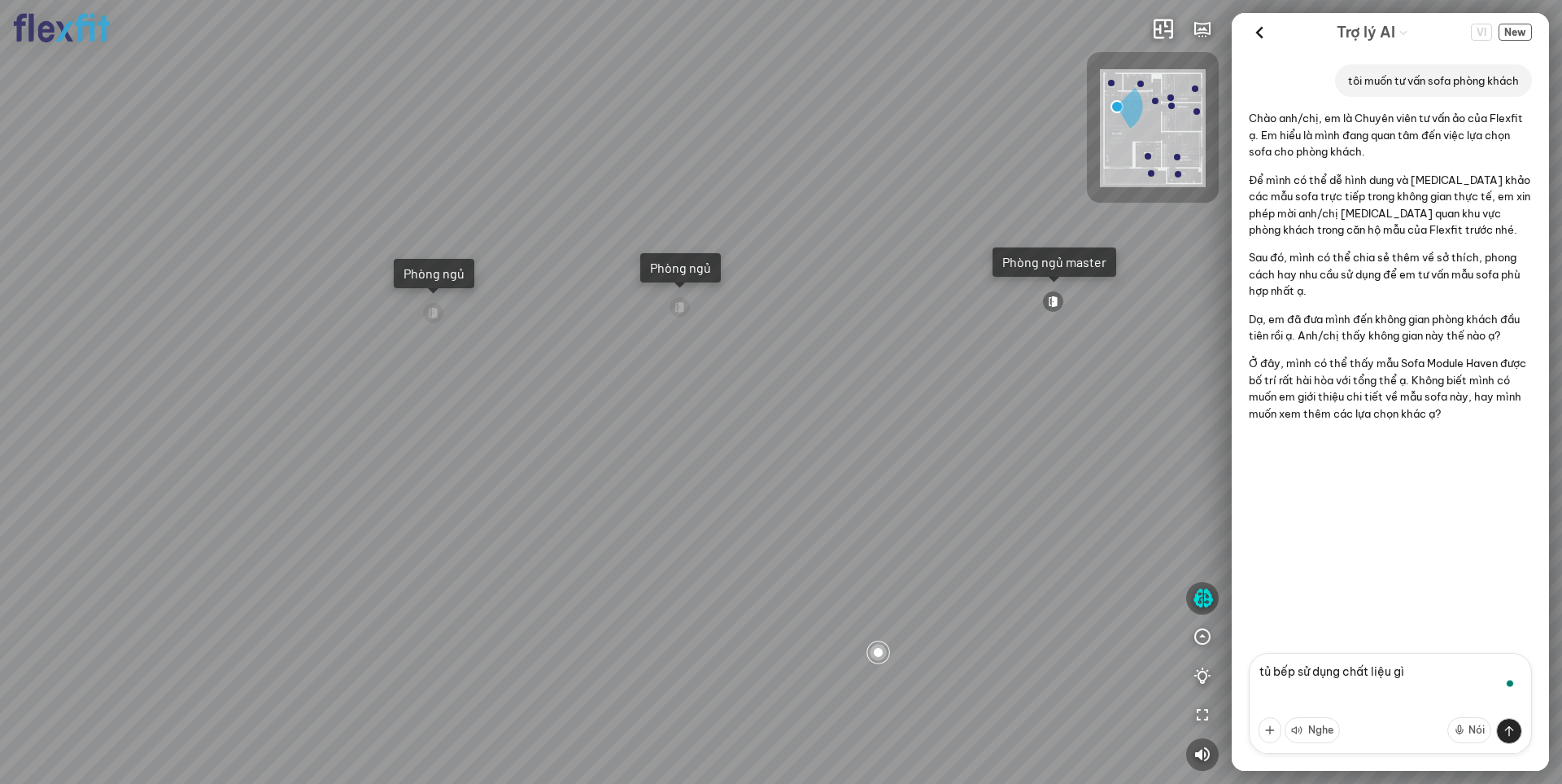
type textarea "tủ bếp sử dụng chất liệu gì?"
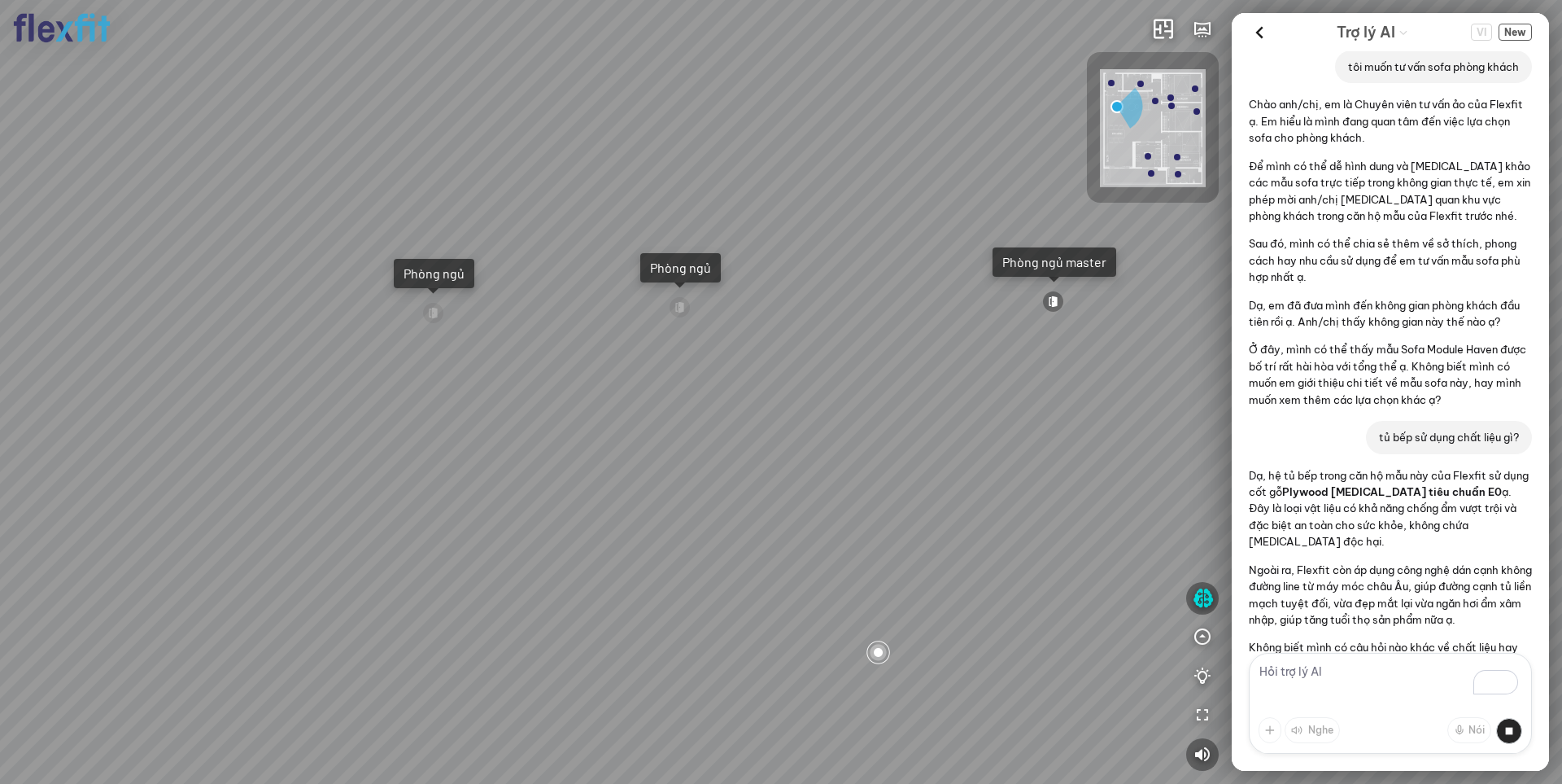
scroll to position [124, 0]
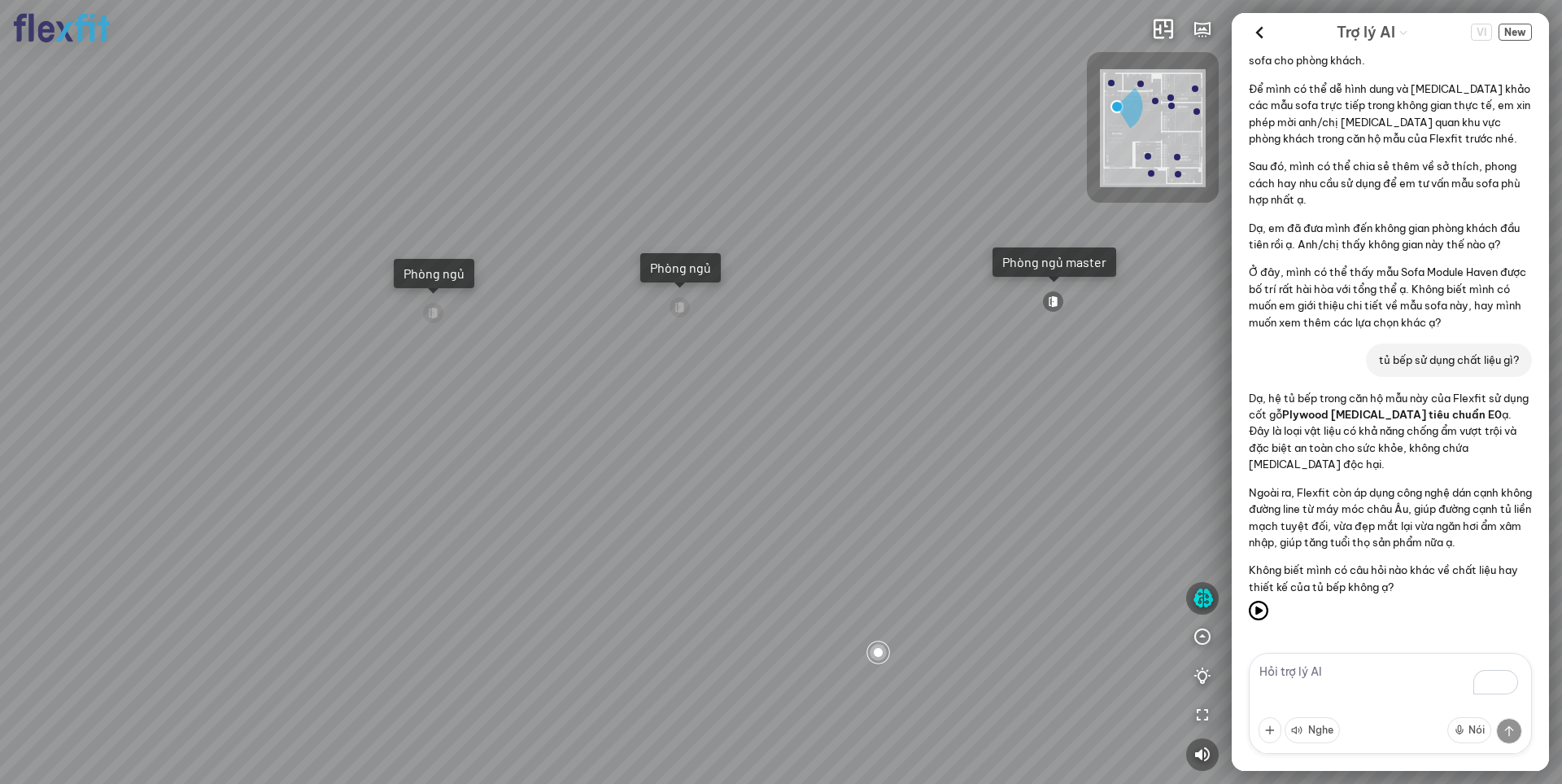
click at [1318, 675] on textarea "To enrich screen reader interactions, please activate Accessibility in Grammarl…" at bounding box center [1390, 703] width 283 height 101
type textarea "tôi muốn xem tủ bếp"
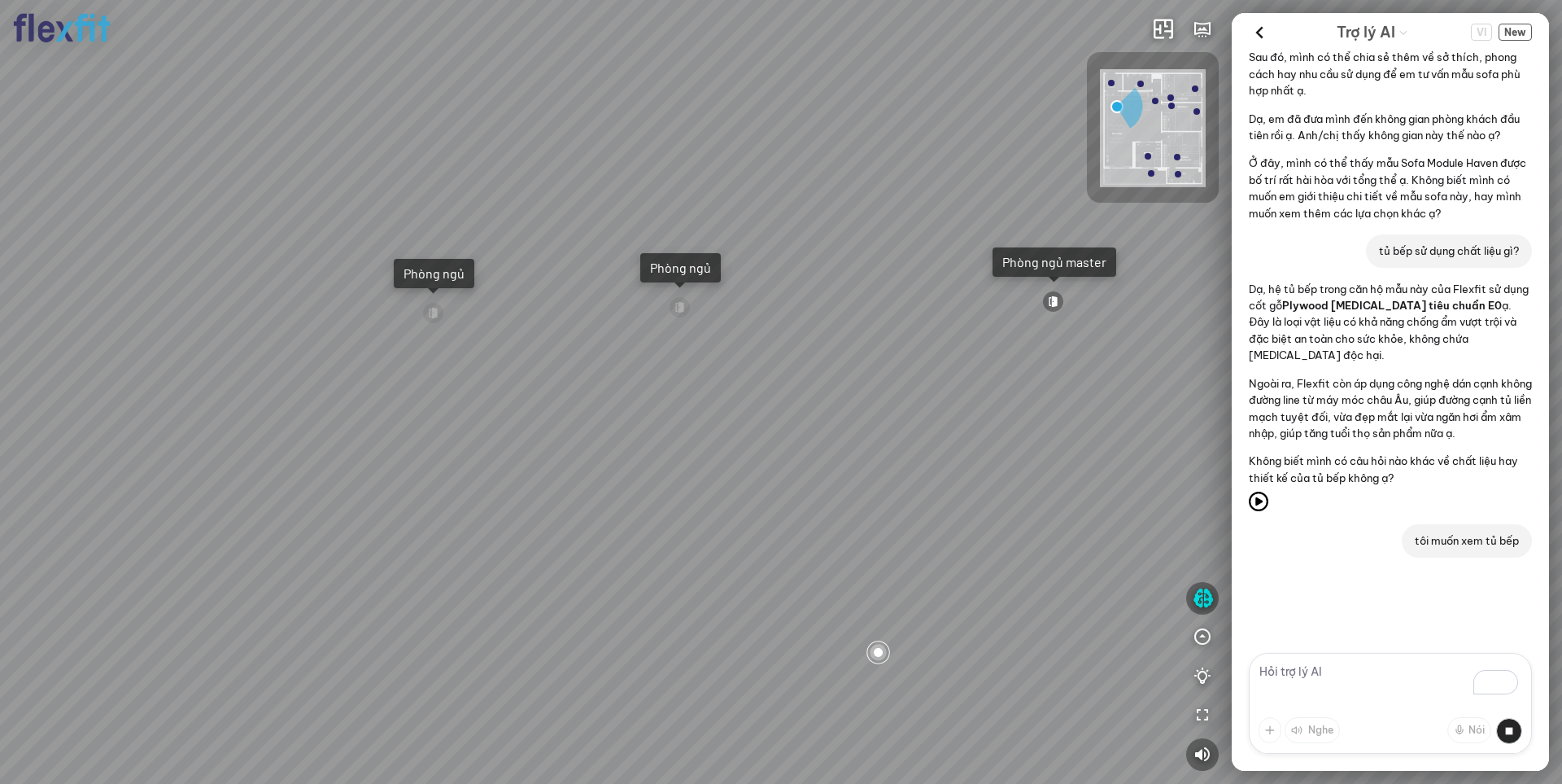
scroll to position [303, 0]
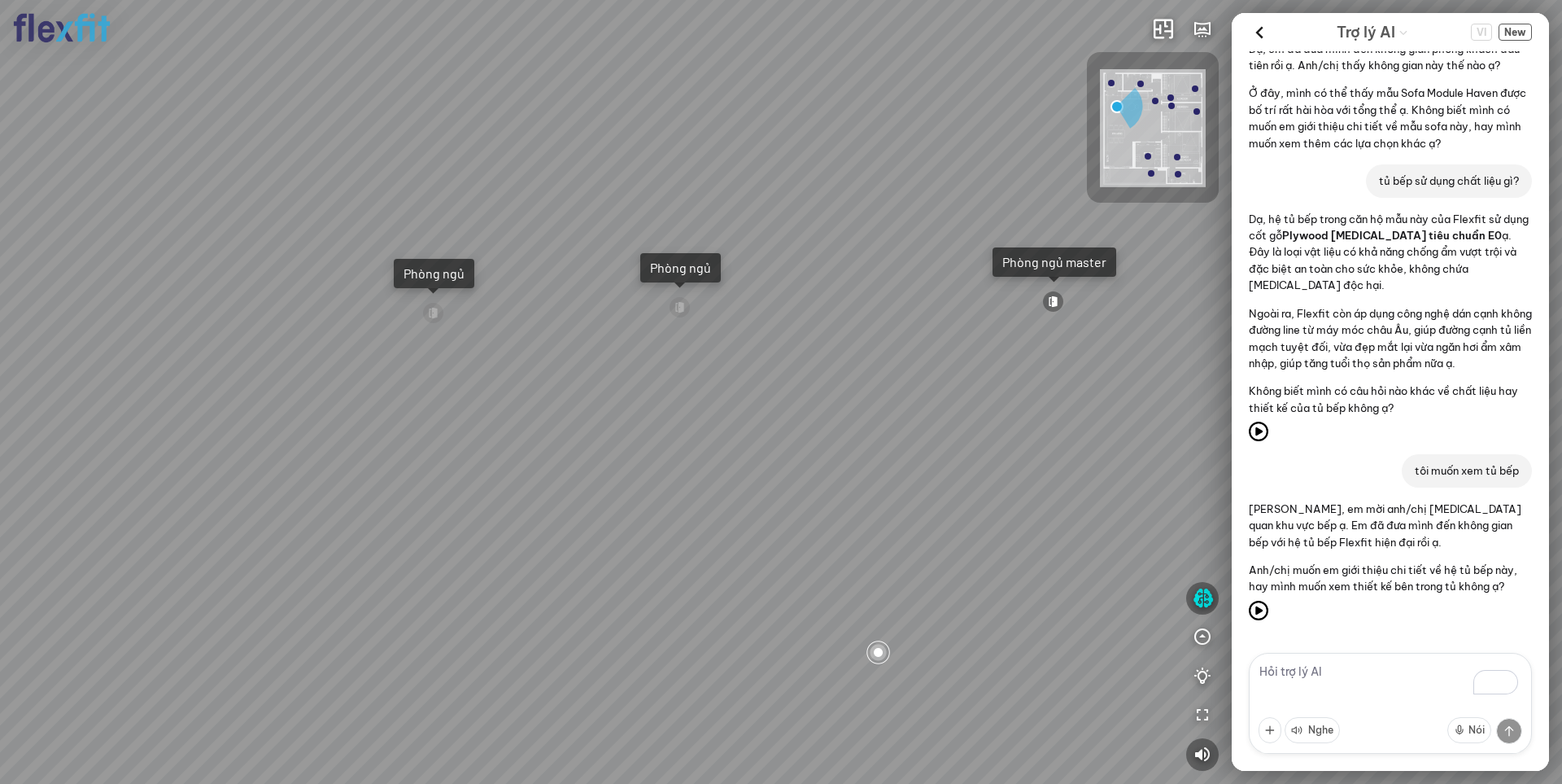
click at [1330, 678] on textarea "To enrich screen reader interactions, please activate Accessibility in Grammarl…" at bounding box center [1390, 703] width 283 height 101
type textarea "t"
type textarea "tôi muốn xem phòng ngủ master"
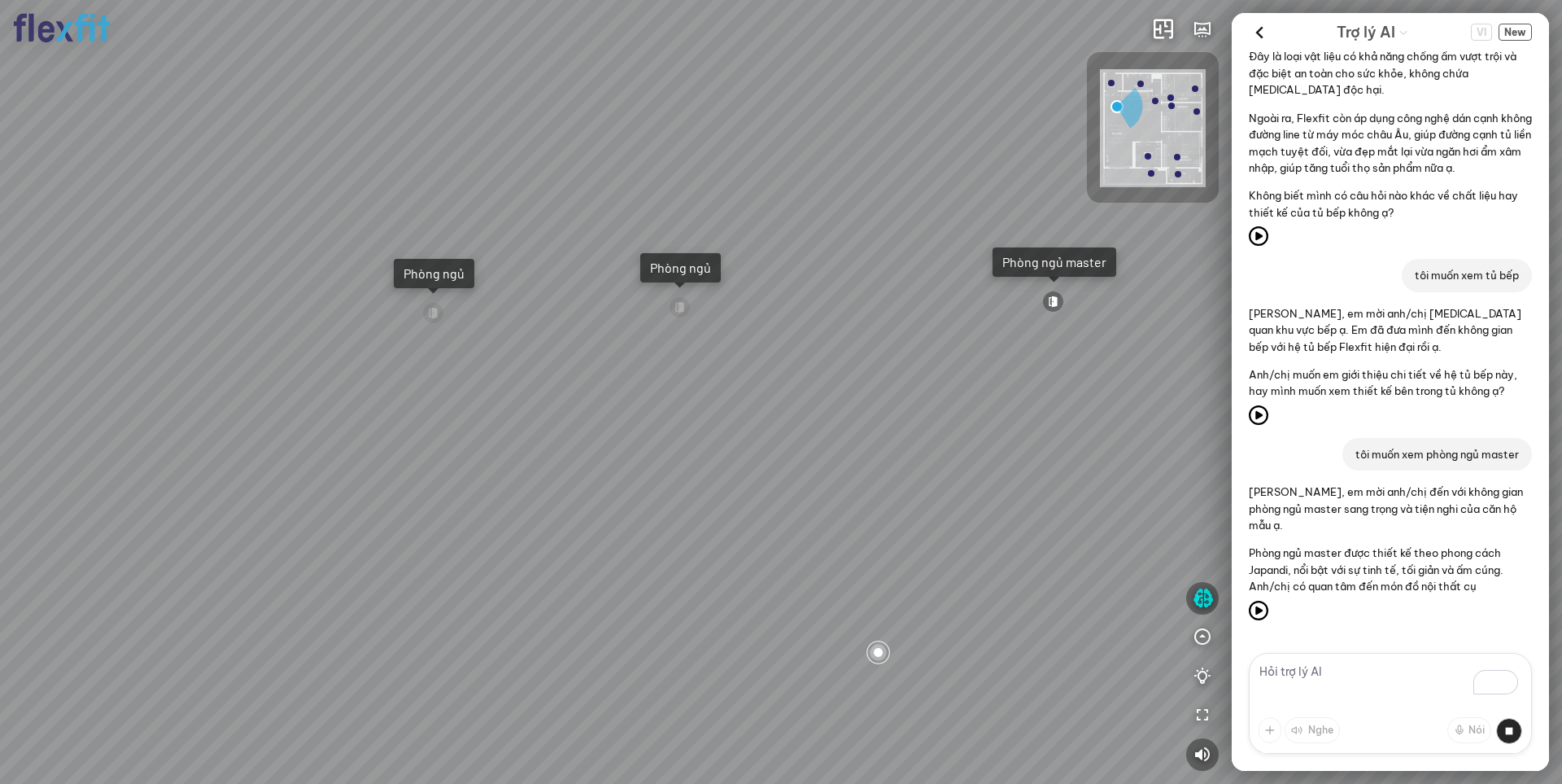
scroll to position [506, 0]
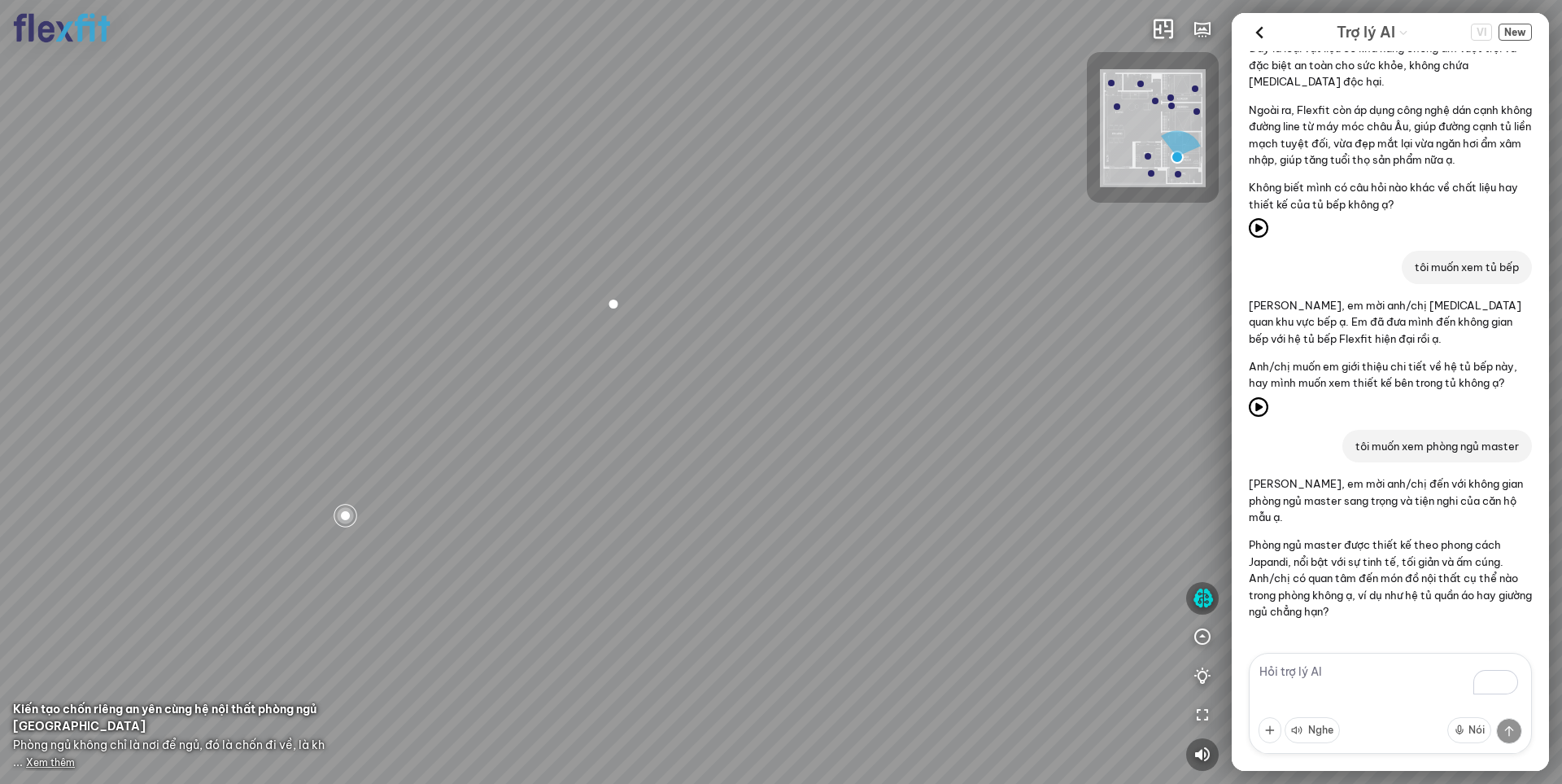
click at [1300, 683] on textarea "To enrich screen reader interactions, please activate Accessibility in Grammarl…" at bounding box center [1390, 703] width 283 height 101
type textarea "tôi muốn xem bếp"
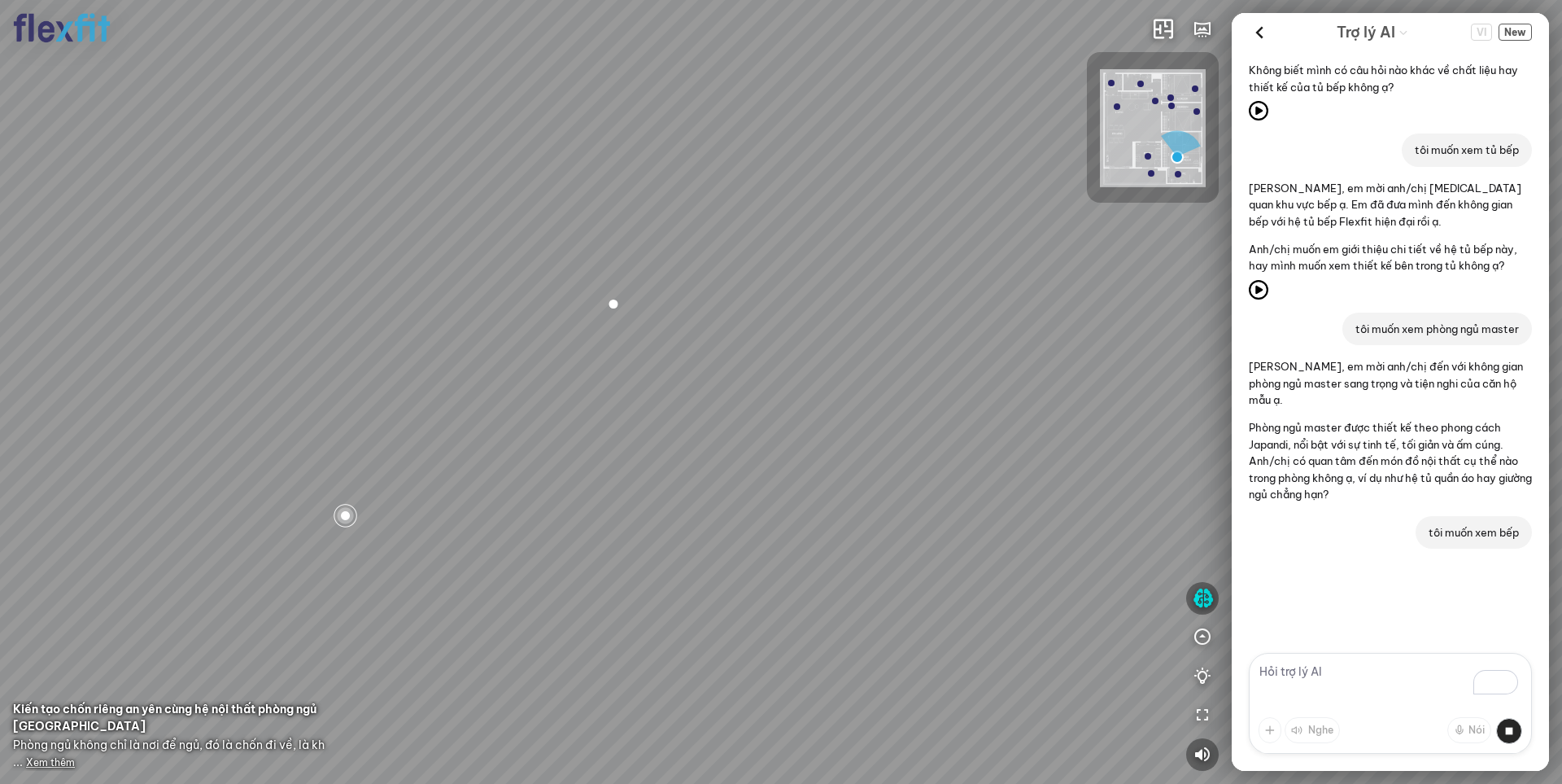
scroll to position [660, 0]
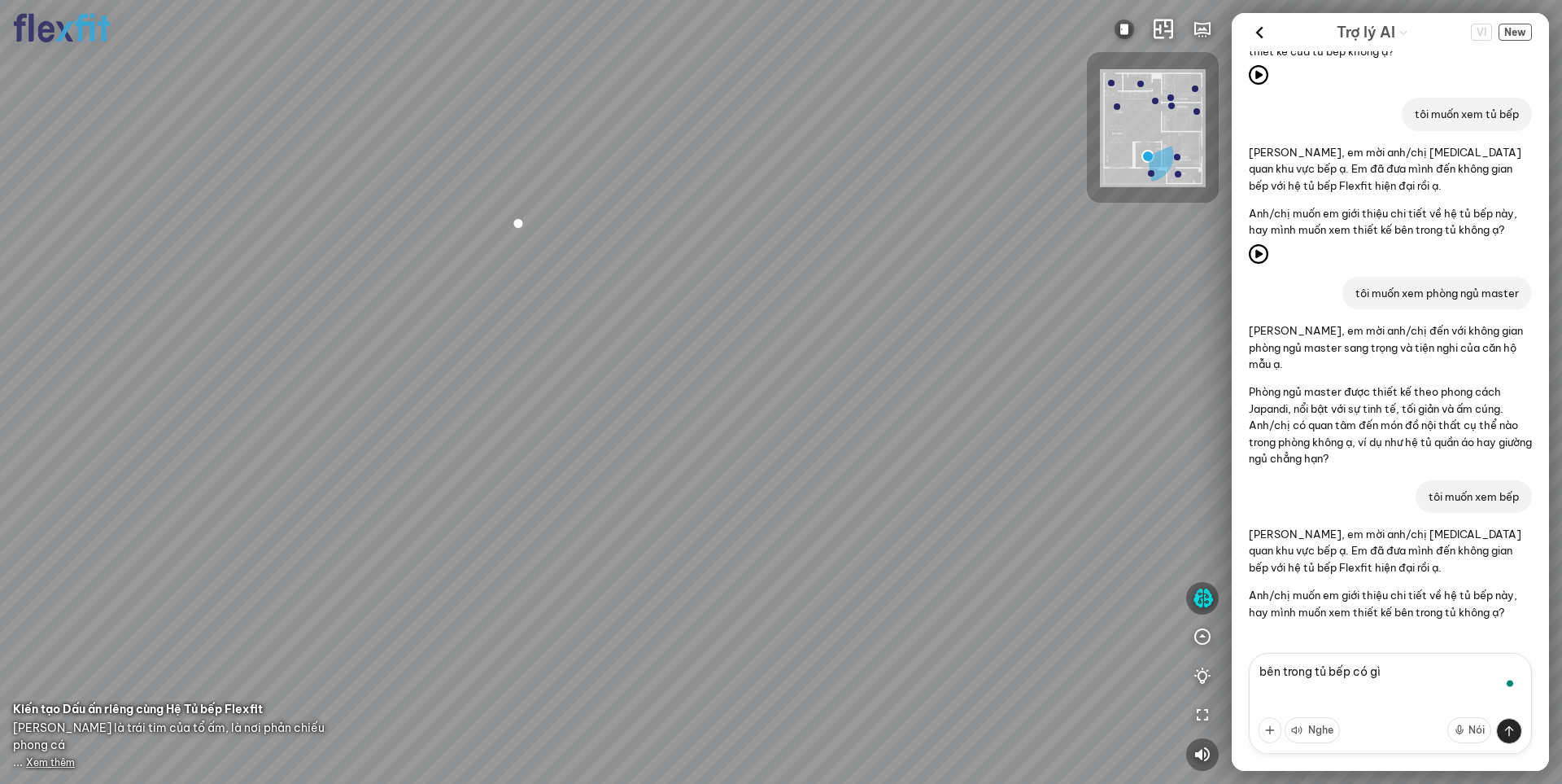
type textarea "bên trong tủ bếp có gì?"
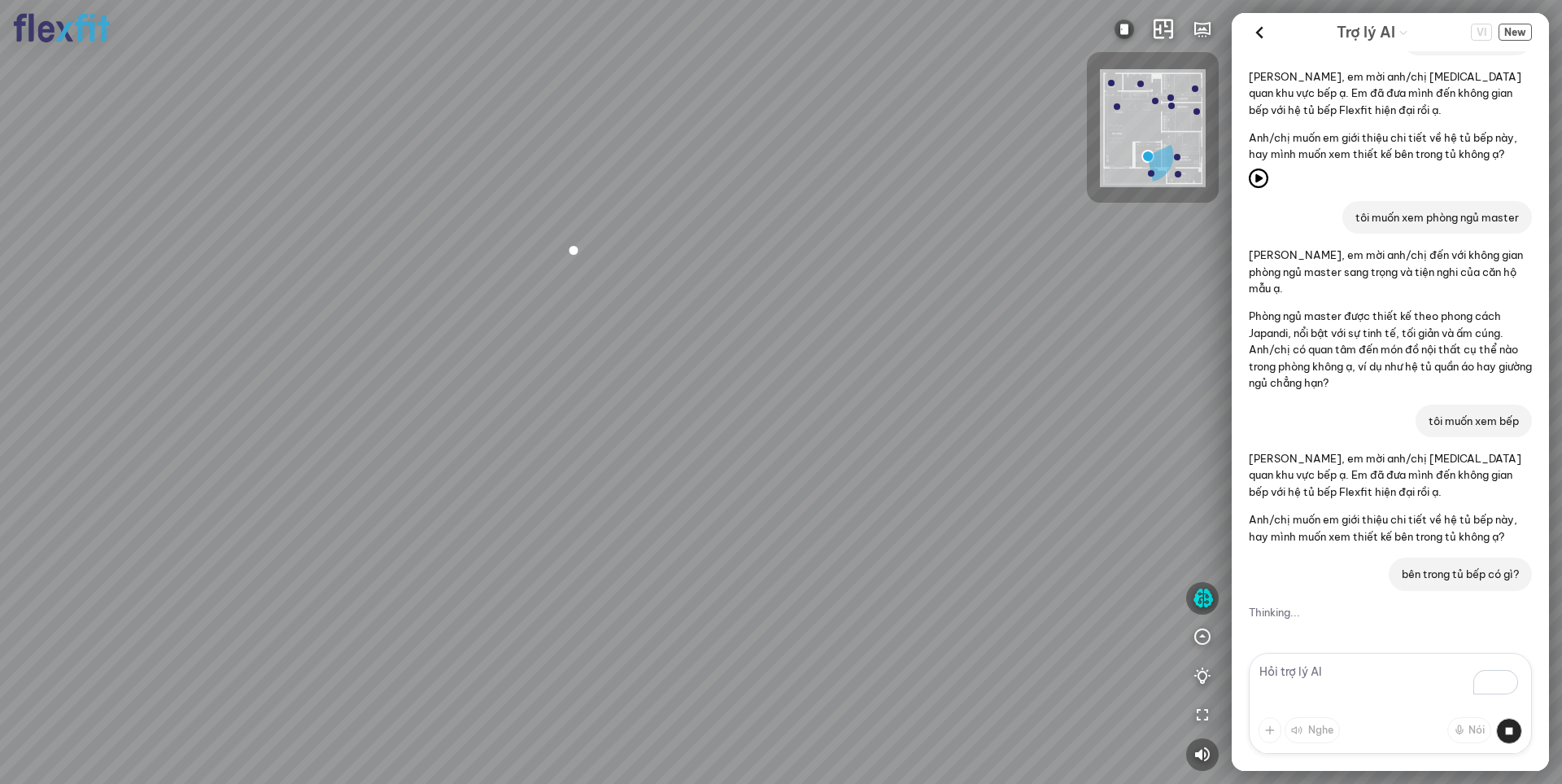
drag, startPoint x: 851, startPoint y: 482, endPoint x: 902, endPoint y: 504, distance: 55.5
click at [902, 504] on div at bounding box center [781, 392] width 1562 height 784
drag, startPoint x: 896, startPoint y: 422, endPoint x: 923, endPoint y: 506, distance: 88.2
click at [900, 444] on div at bounding box center [781, 392] width 1562 height 784
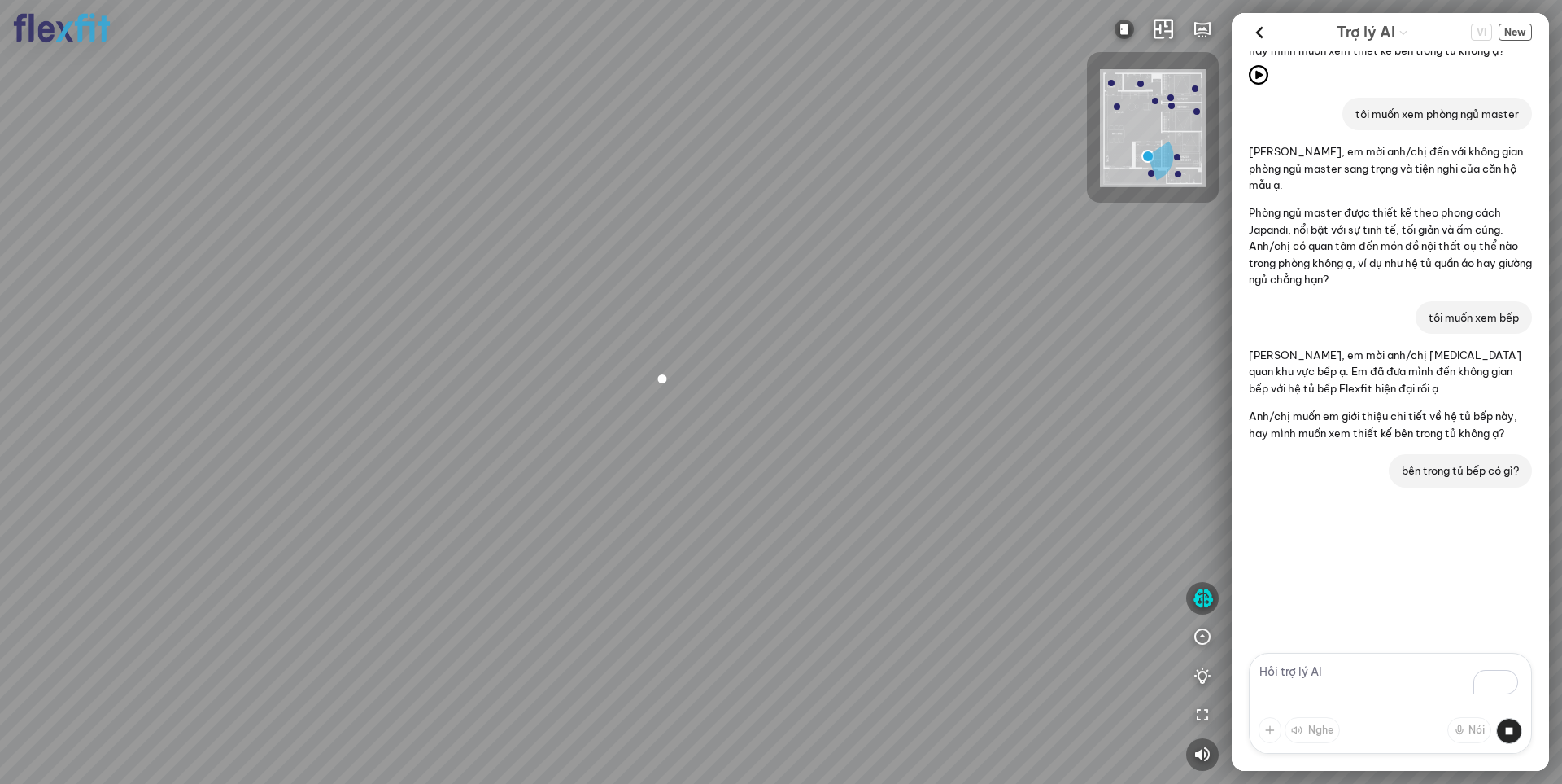
drag, startPoint x: 923, startPoint y: 506, endPoint x: 953, endPoint y: 496, distance: 31.6
click at [953, 496] on div at bounding box center [781, 392] width 1562 height 784
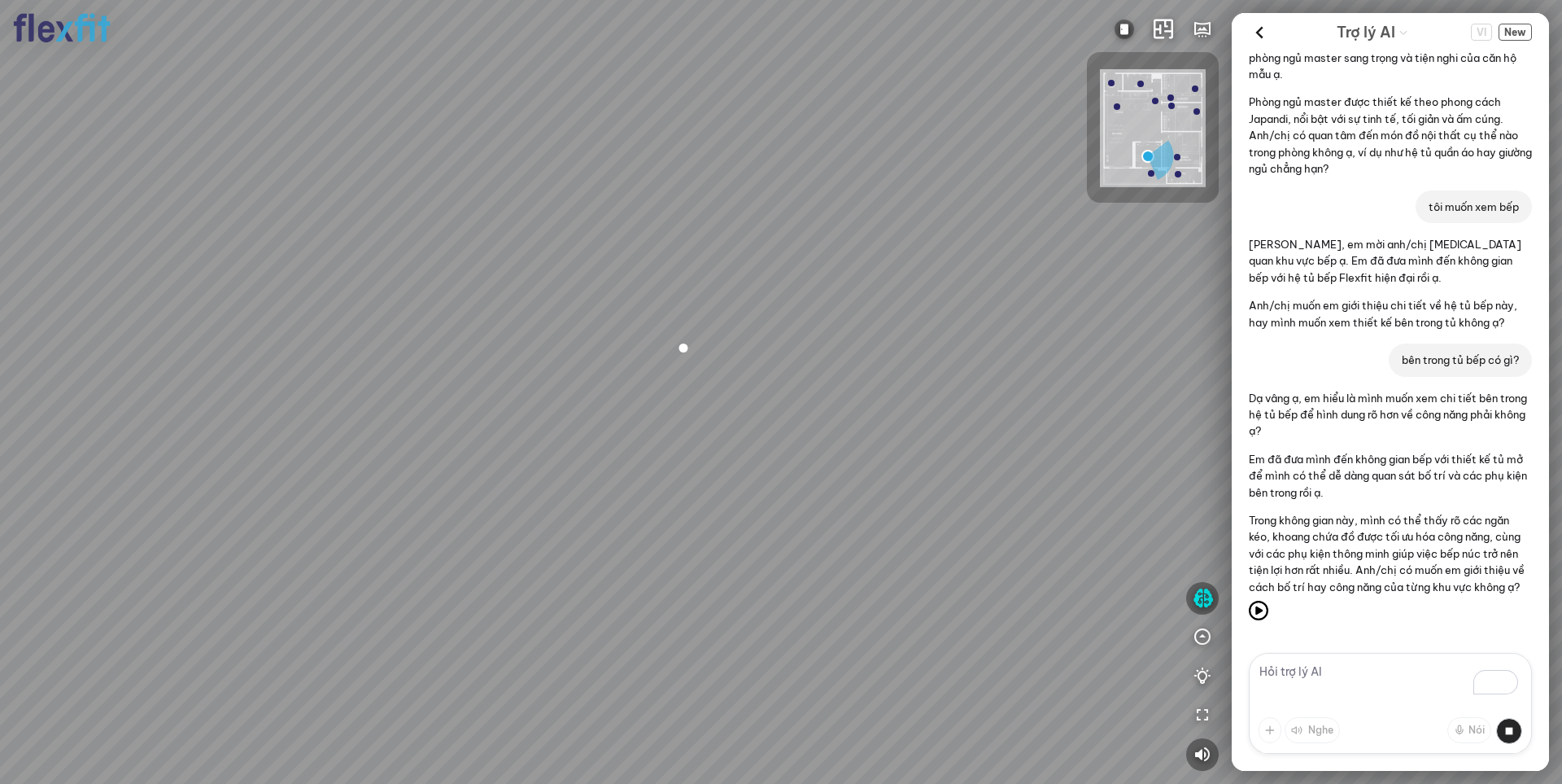
scroll to position [966, 0]
click at [1310, 680] on textarea "To enrich screen reader interactions, please activate Accessibility in Grammarl…" at bounding box center [1390, 703] width 283 height 101
type textarea "mở tủ bếp xem bên trong được không?"
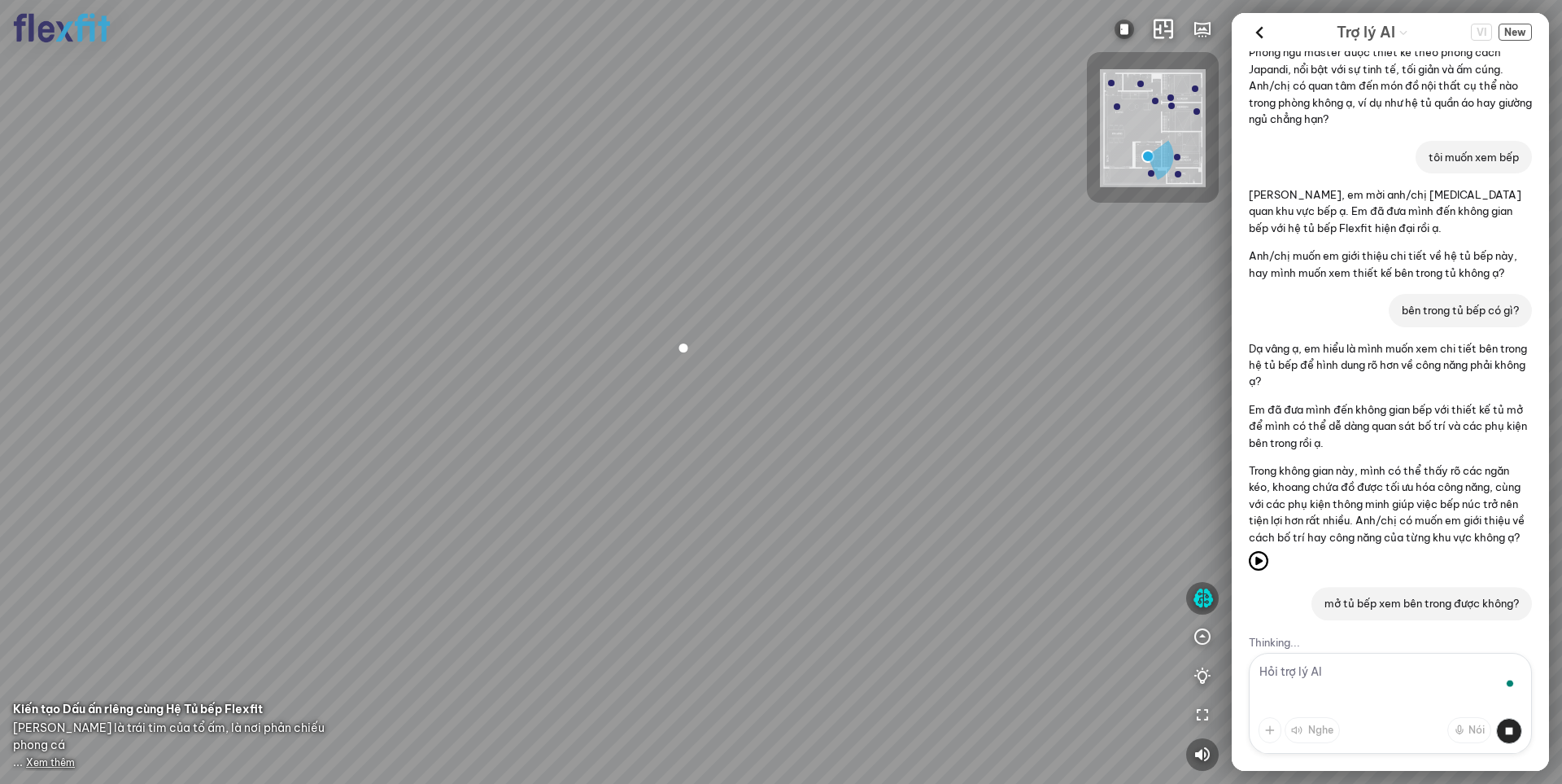
scroll to position [1042, 0]
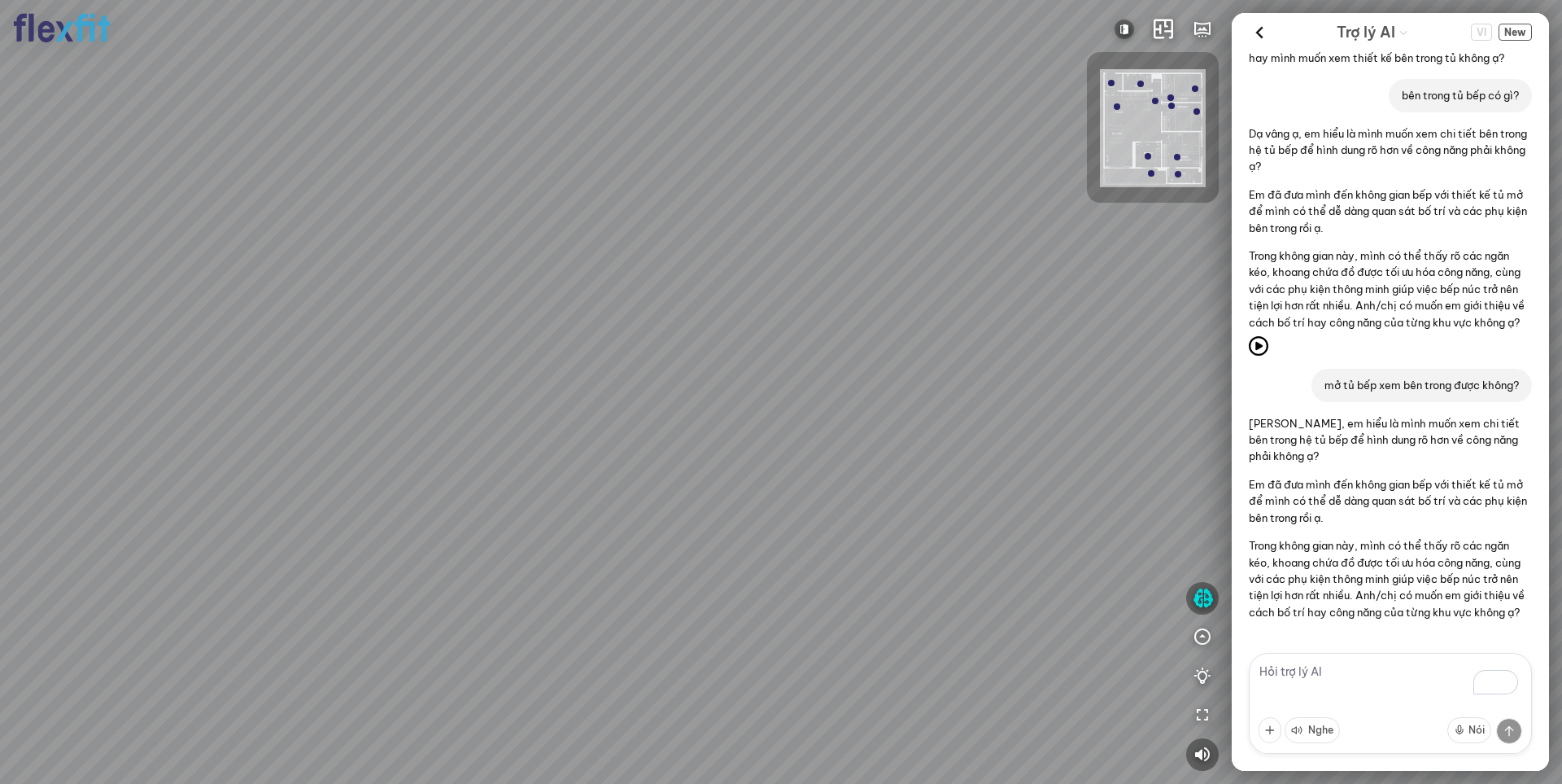
scroll to position [1247, 0]
click at [1313, 684] on textarea "To enrich screen reader interactions, please activate Accessibility in Grammarl…" at bounding box center [1390, 703] width 283 height 101
type textarea "phong cách thiết kế của cưan hộ này là gì?"
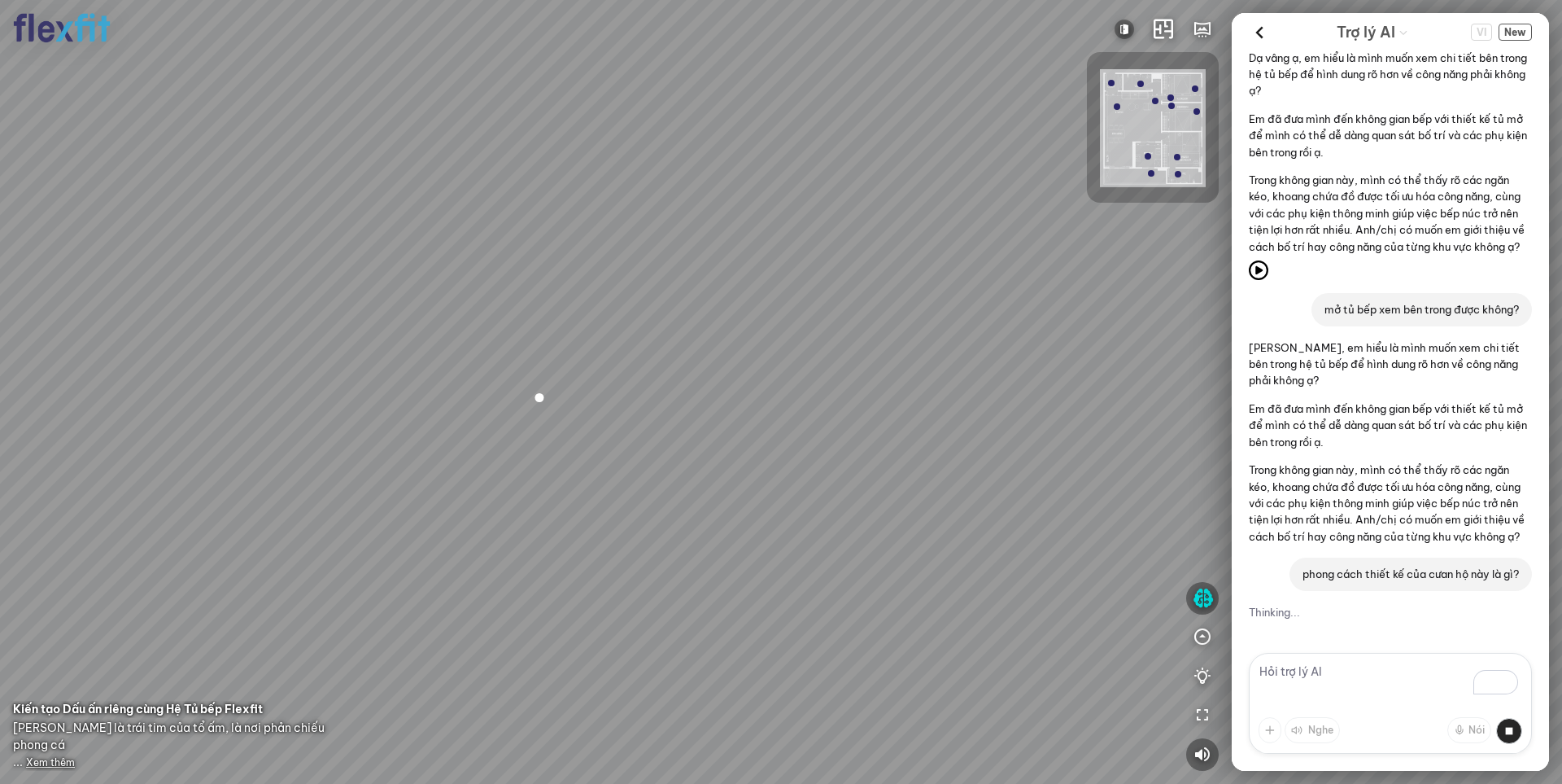
drag, startPoint x: 578, startPoint y: 482, endPoint x: 835, endPoint y: 375, distance: 278.4
click at [822, 381] on div at bounding box center [781, 392] width 1562 height 784
drag, startPoint x: 729, startPoint y: 374, endPoint x: 872, endPoint y: 374, distance: 143.0
click at [872, 374] on div at bounding box center [781, 392] width 1562 height 784
drag, startPoint x: 888, startPoint y: 392, endPoint x: 946, endPoint y: 422, distance: 65.3
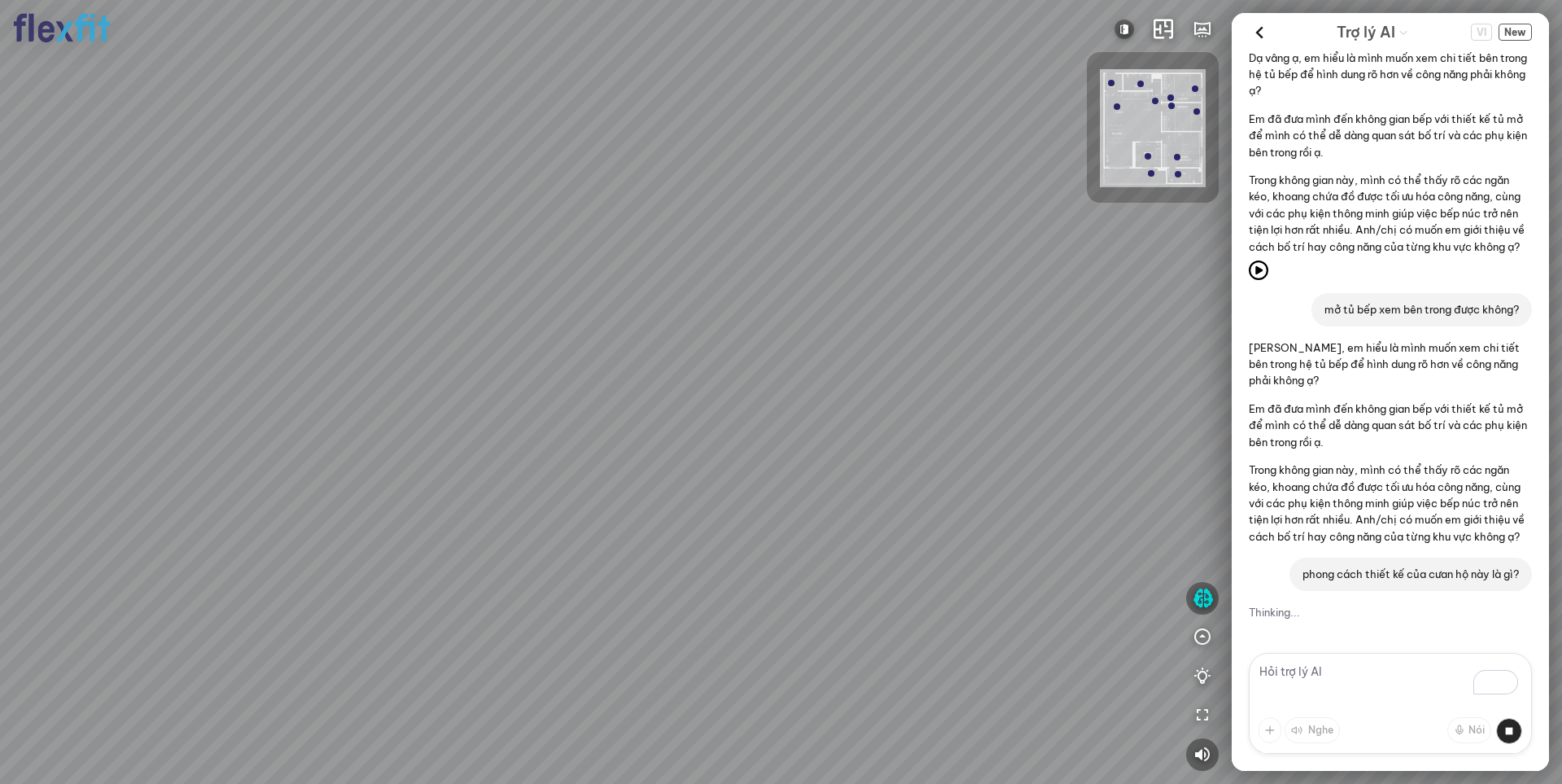
click at [963, 392] on div at bounding box center [781, 392] width 1562 height 784
click at [672, 628] on div at bounding box center [781, 392] width 1562 height 784
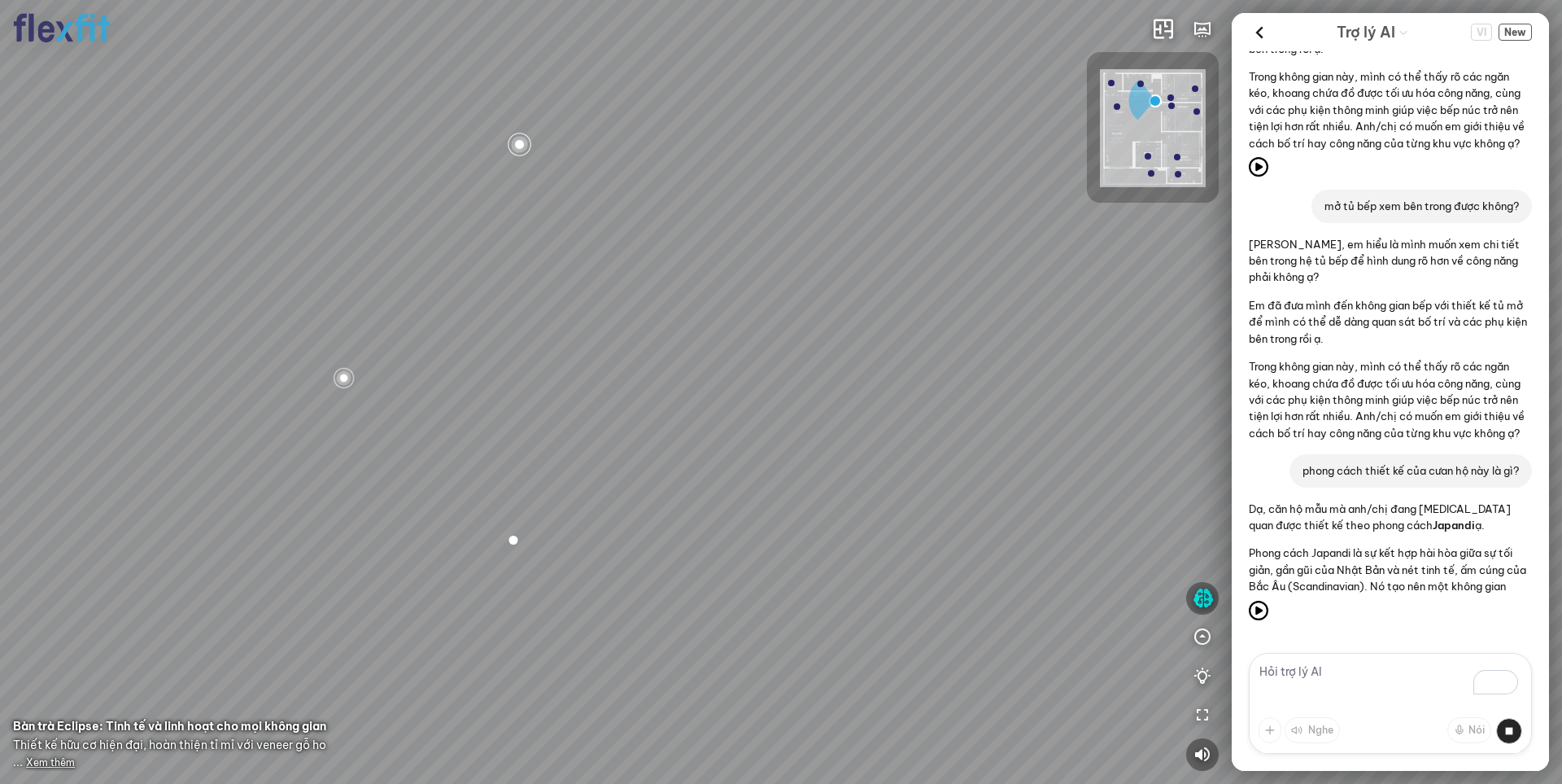
scroll to position [1504, 0]
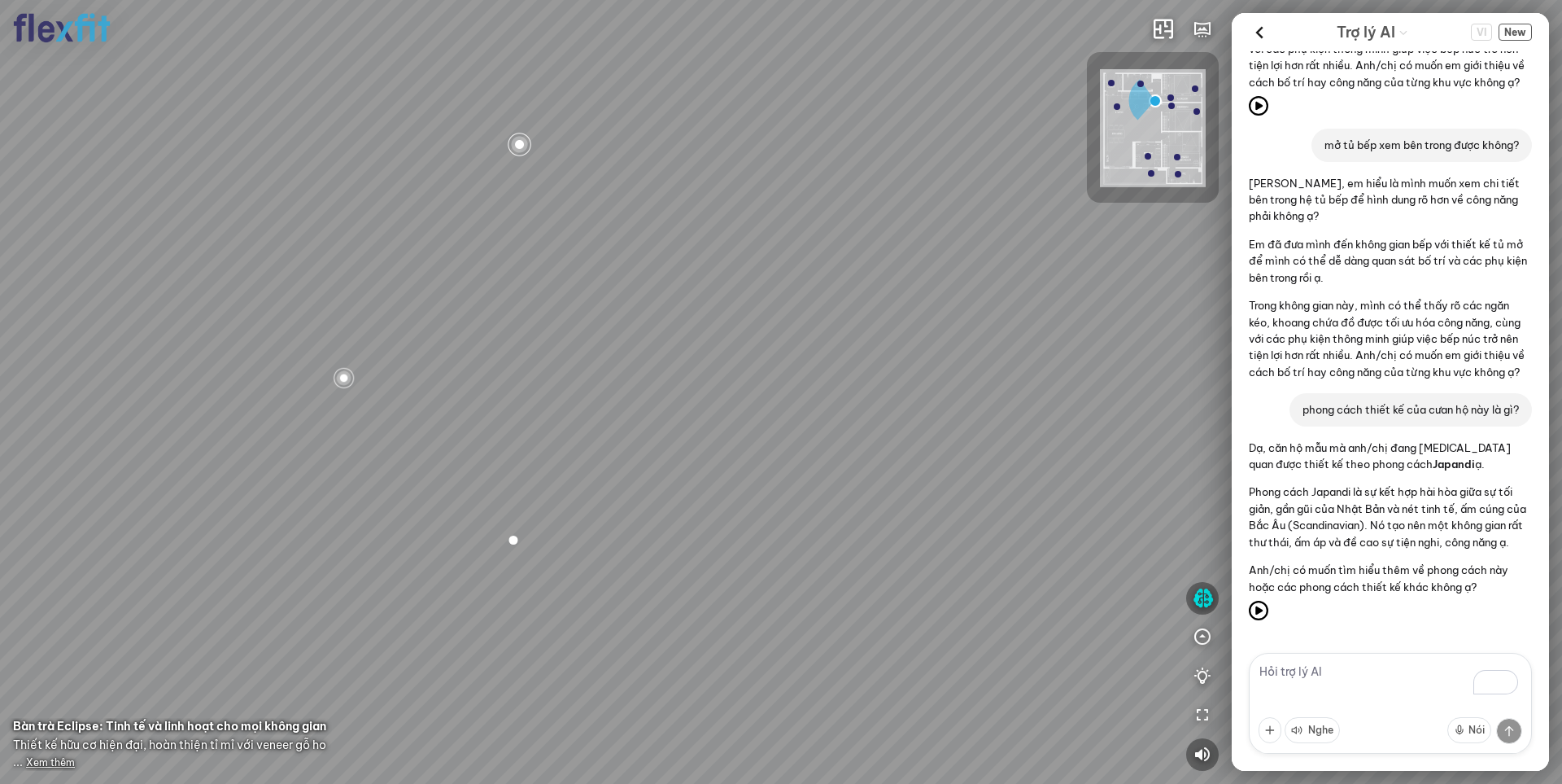
click at [1317, 677] on textarea "To enrich screen reader interactions, please activate Accessibility in Grammarl…" at bounding box center [1390, 703] width 283 height 101
drag, startPoint x: 713, startPoint y: 382, endPoint x: 868, endPoint y: 407, distance: 157.0
click at [868, 407] on div "Bếp WC Phòng ngủ master Phòng ngủ Phòng ngủ" at bounding box center [781, 392] width 1562 height 784
click at [1316, 686] on textarea "To enrich screen reader interactions, please activate Accessibility in Grammarl…" at bounding box center [1390, 703] width 283 height 101
type textarea "phong cách này có gì nổi bật?"
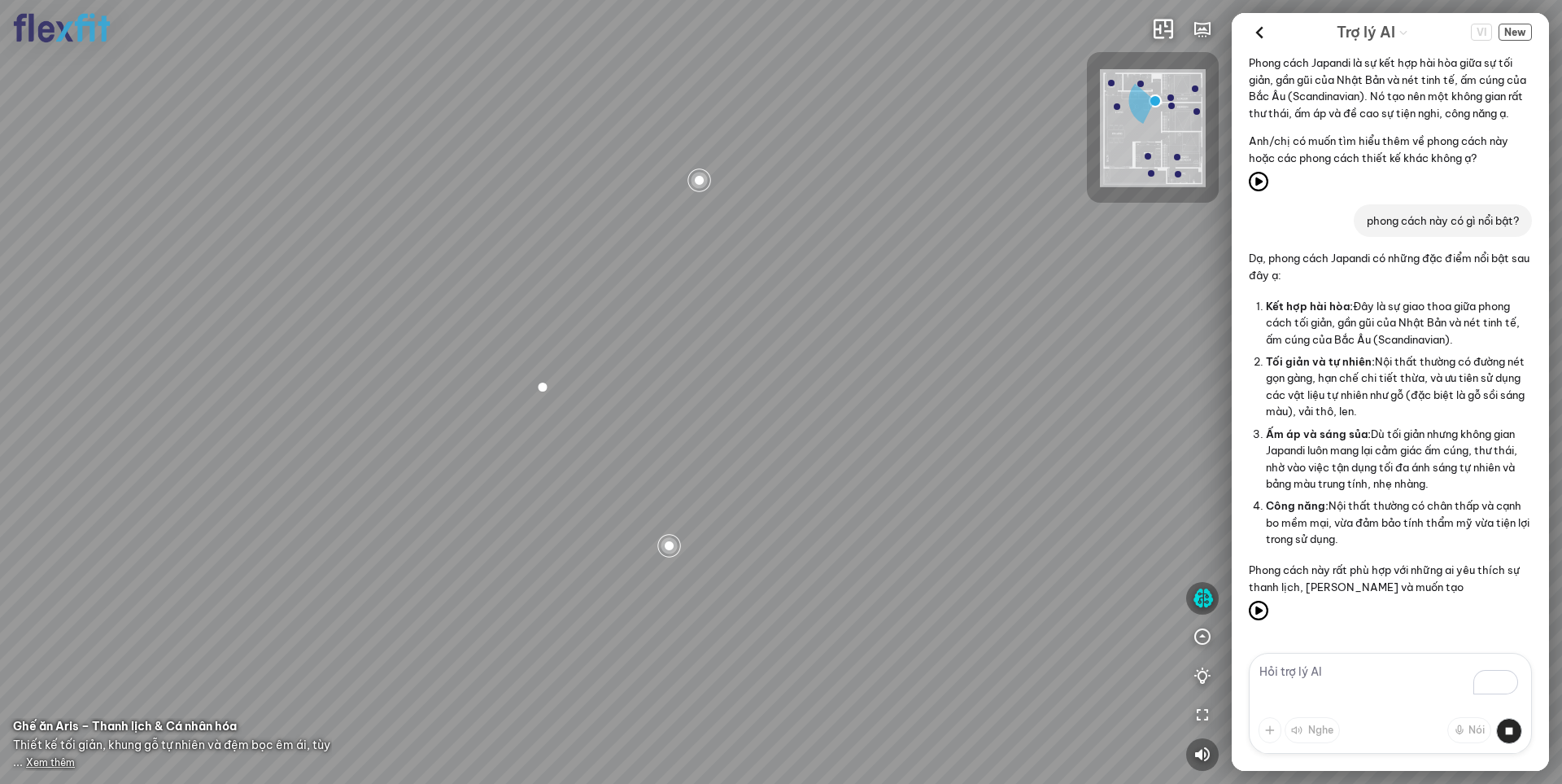
scroll to position [1950, 0]
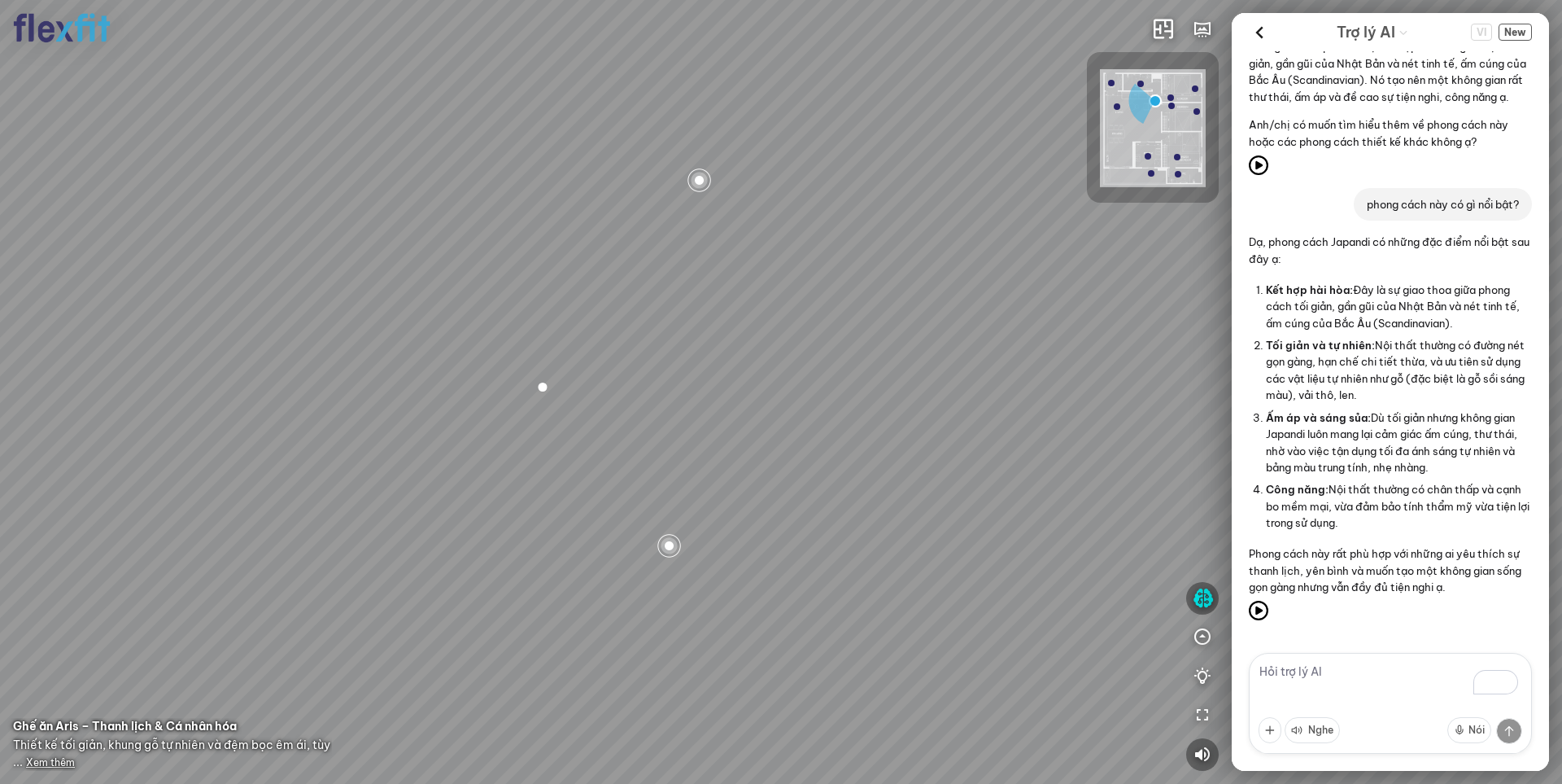
click at [150, 153] on div "Bếp WC Phòng ngủ master Phòng ngủ Phòng ngủ" at bounding box center [781, 392] width 1562 height 784
drag, startPoint x: 512, startPoint y: 330, endPoint x: 542, endPoint y: 265, distance: 71.6
click at [542, 265] on div "Bếp WC Phòng ngủ master Phòng ngủ Phòng ngủ" at bounding box center [781, 392] width 1562 height 784
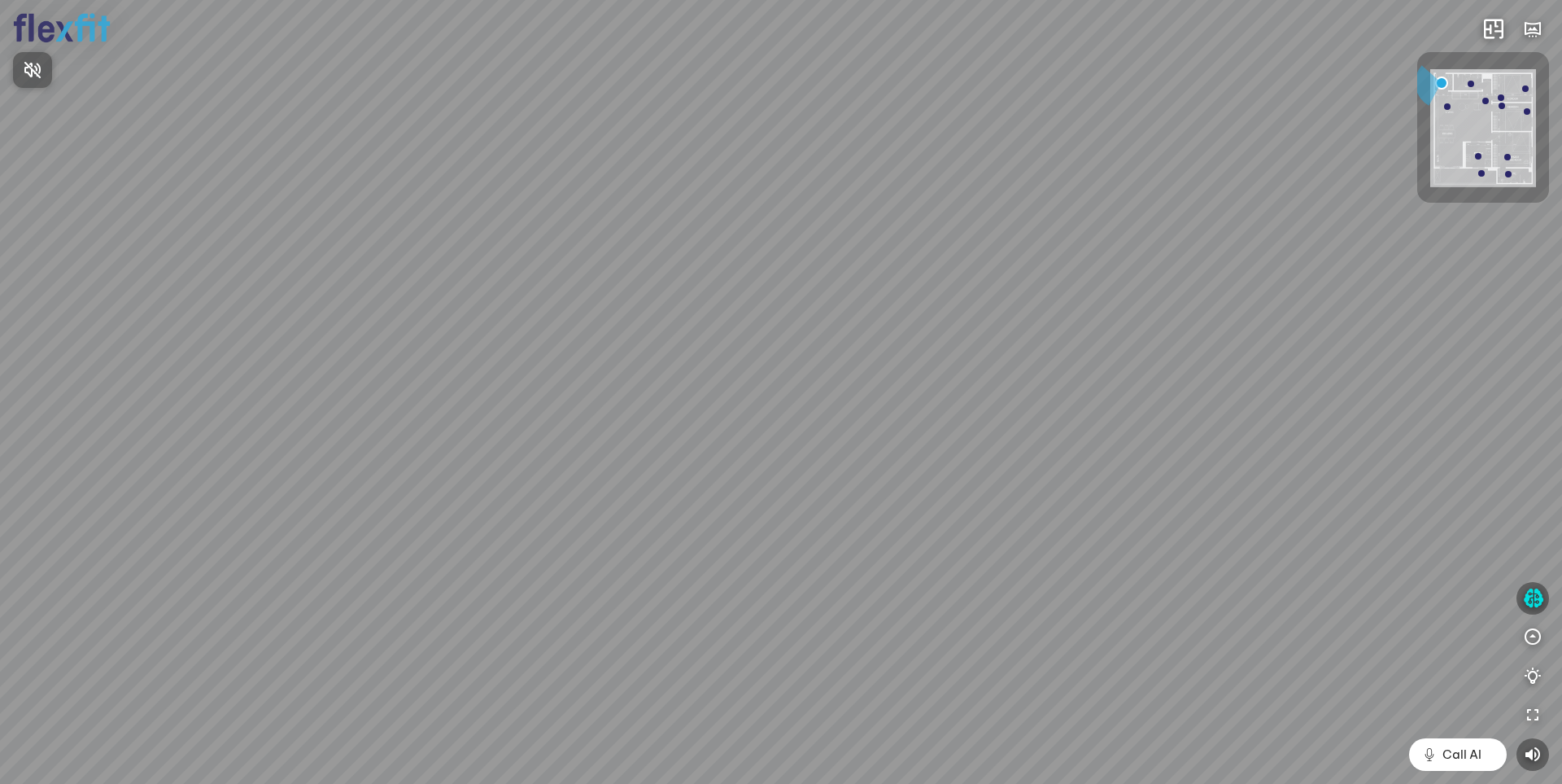
click at [1536, 598] on div at bounding box center [781, 392] width 1562 height 784
click at [1529, 600] on icon "button" at bounding box center [1533, 598] width 20 height 19
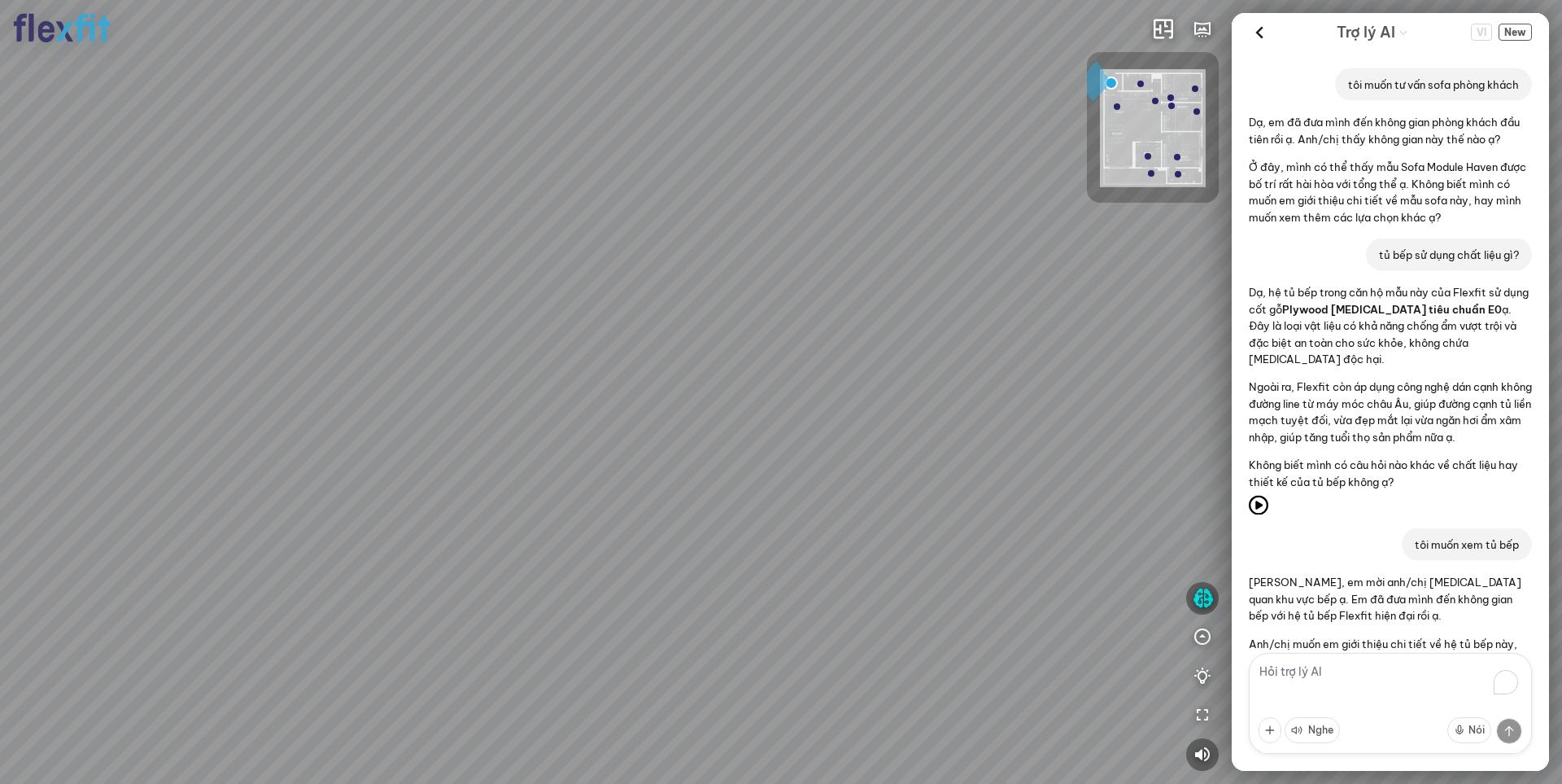
scroll to position [1749, 0]
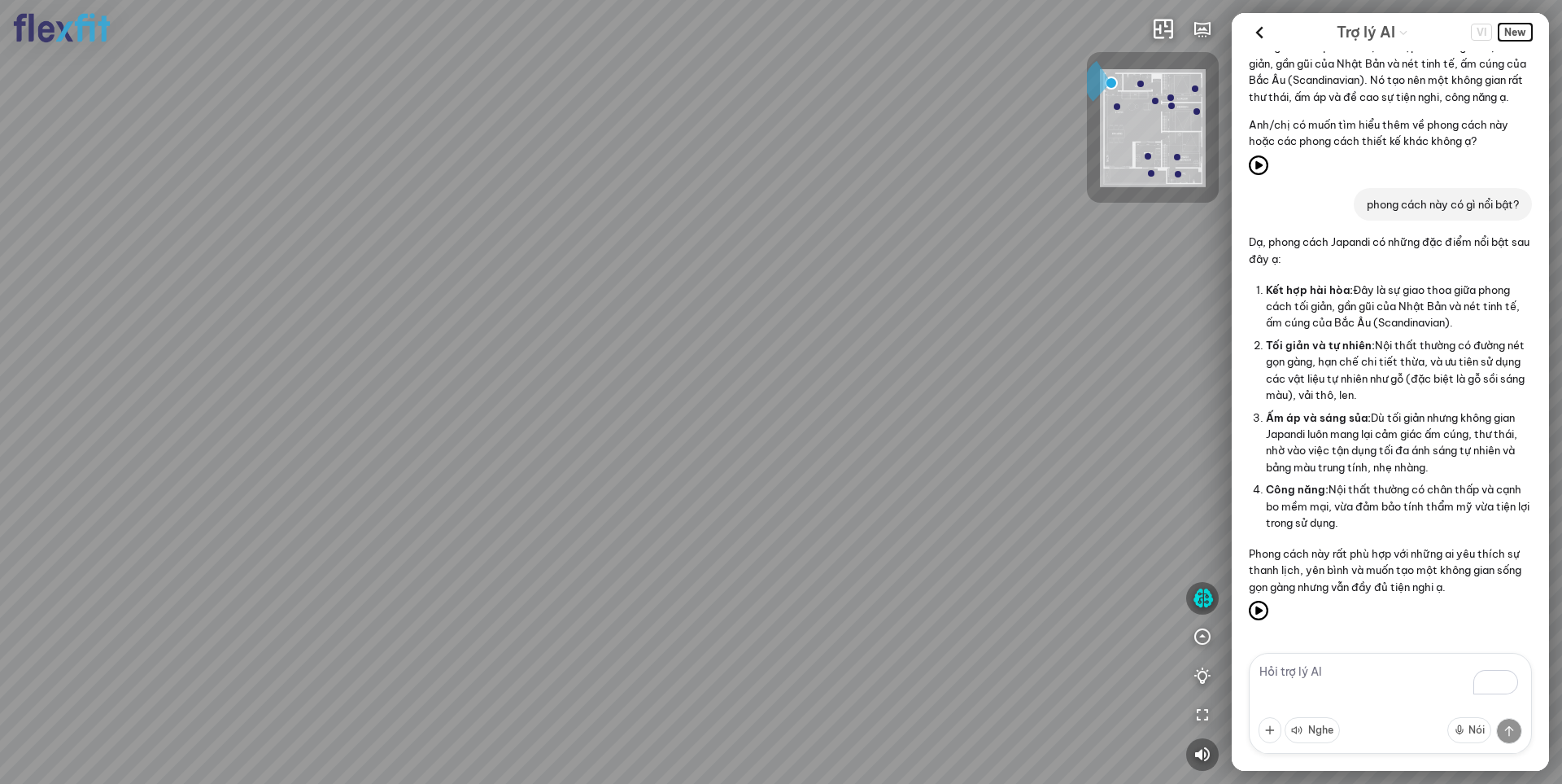
click at [1513, 38] on span "New" at bounding box center [1516, 32] width 34 height 17
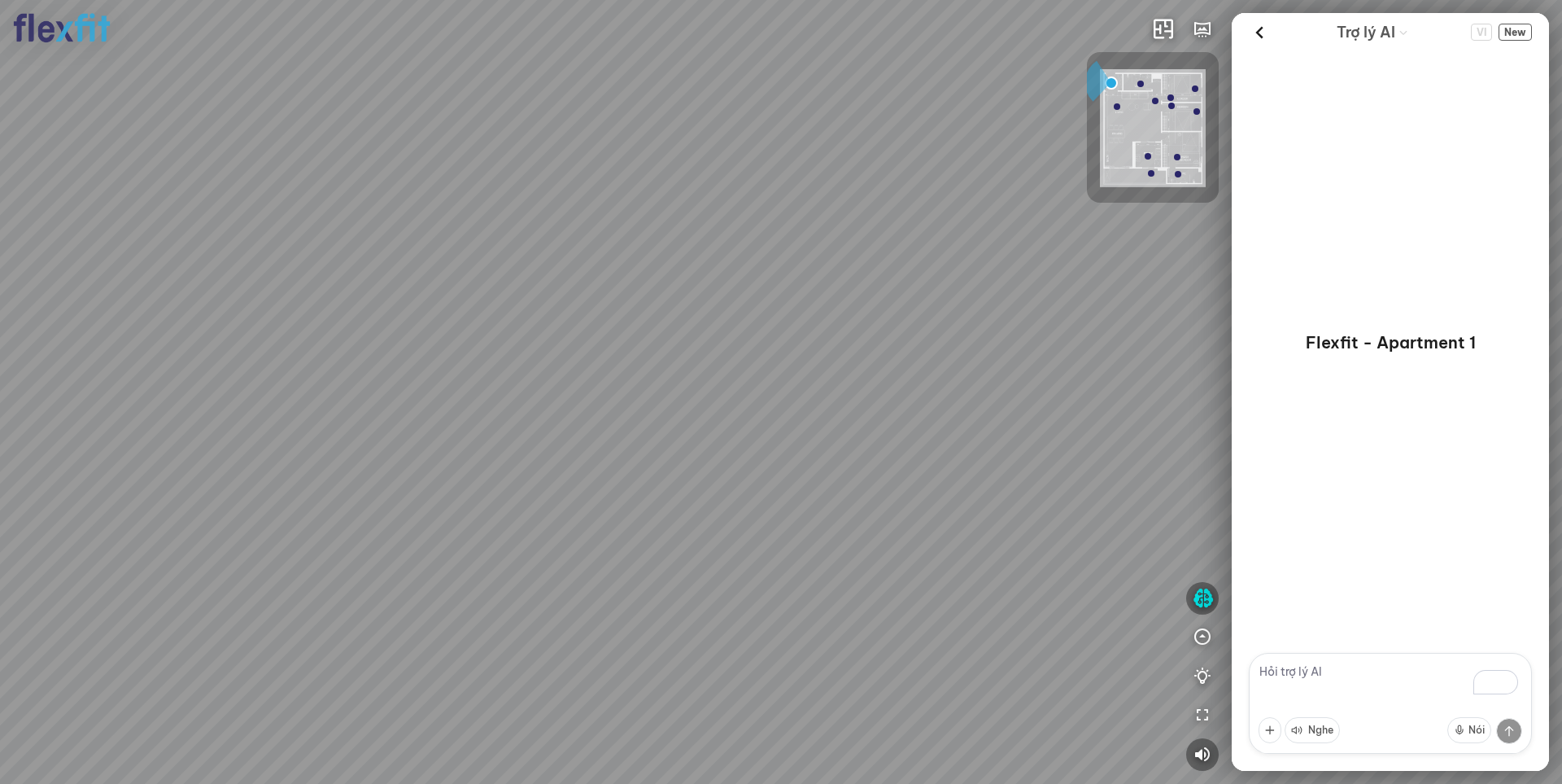
click at [1305, 681] on textarea "To enrich screen reader interactions, please activate Accessibility in Grammarl…" at bounding box center [1390, 703] width 283 height 101
type textarea "tôi muốn làm lại bếp"
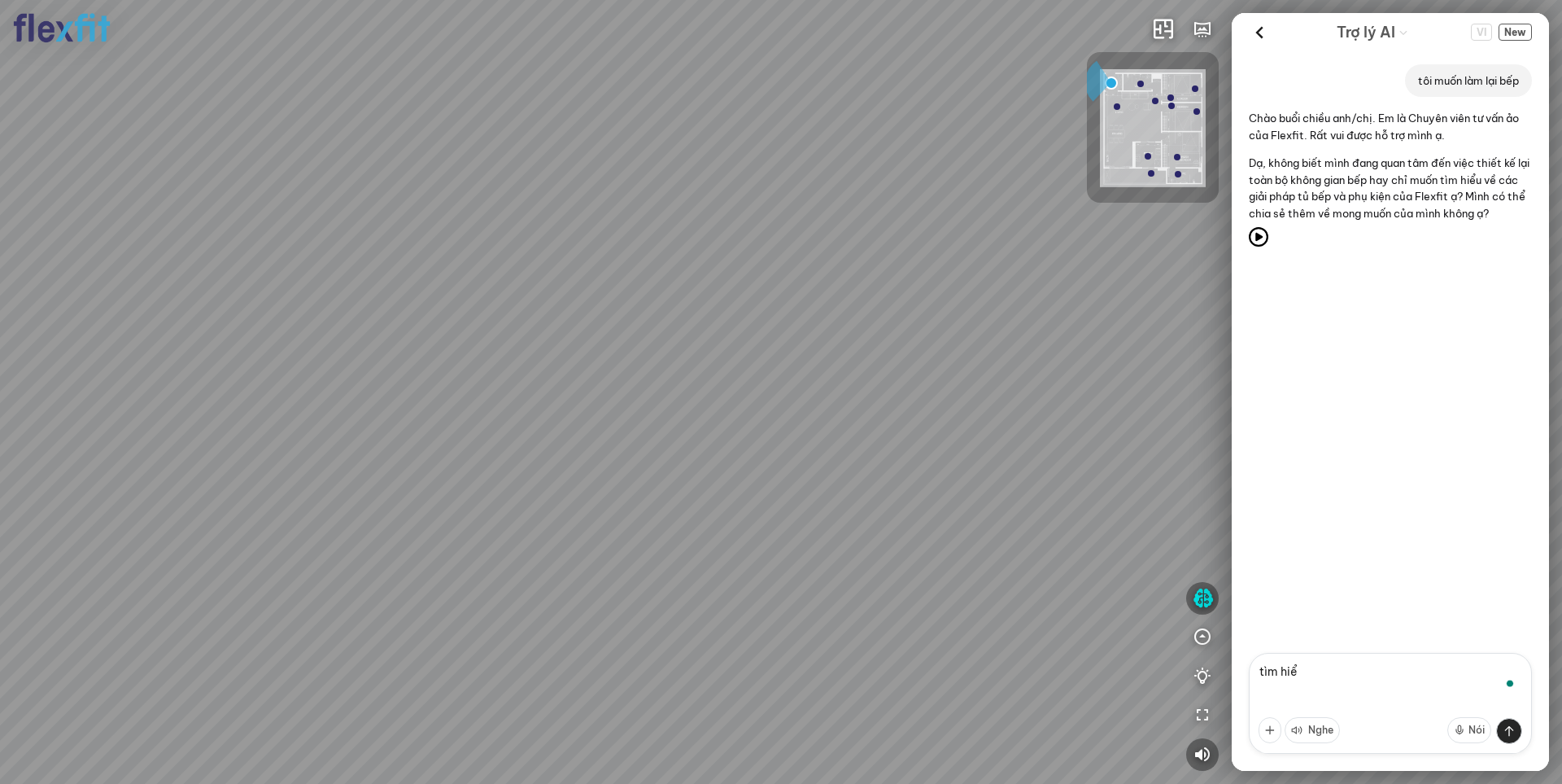
type textarea "tìm hiểu"
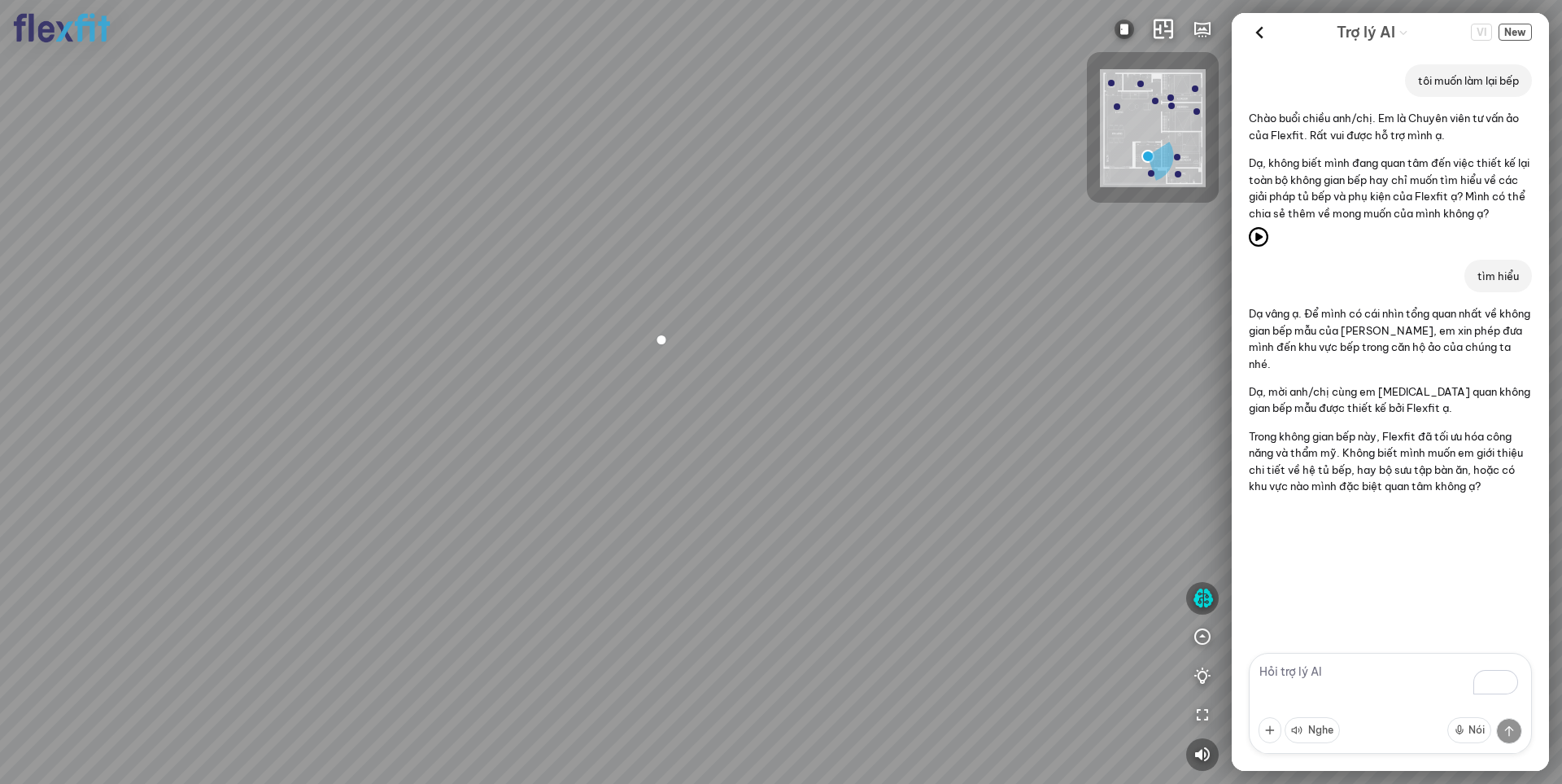
drag, startPoint x: 647, startPoint y: 319, endPoint x: 858, endPoint y: 437, distance: 241.8
click at [857, 438] on div at bounding box center [781, 392] width 1562 height 784
click at [858, 437] on div at bounding box center [781, 392] width 1562 height 784
click at [1290, 678] on textarea "To enrich screen reader interactions, please activate Accessibility in Grammarl…" at bounding box center [1390, 703] width 283 height 101
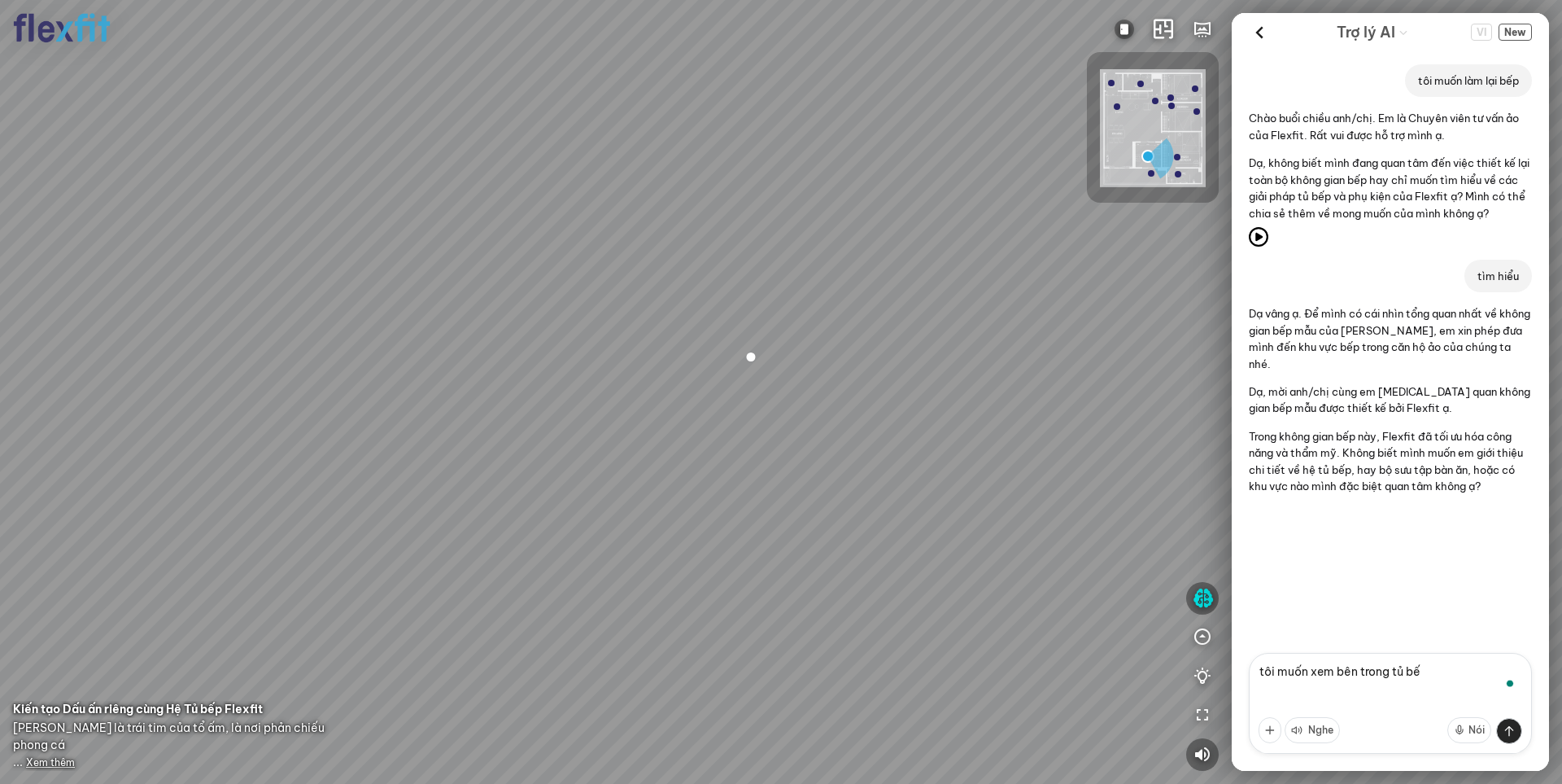
type textarea "tôi muốn xem bên trong tủ bếp"
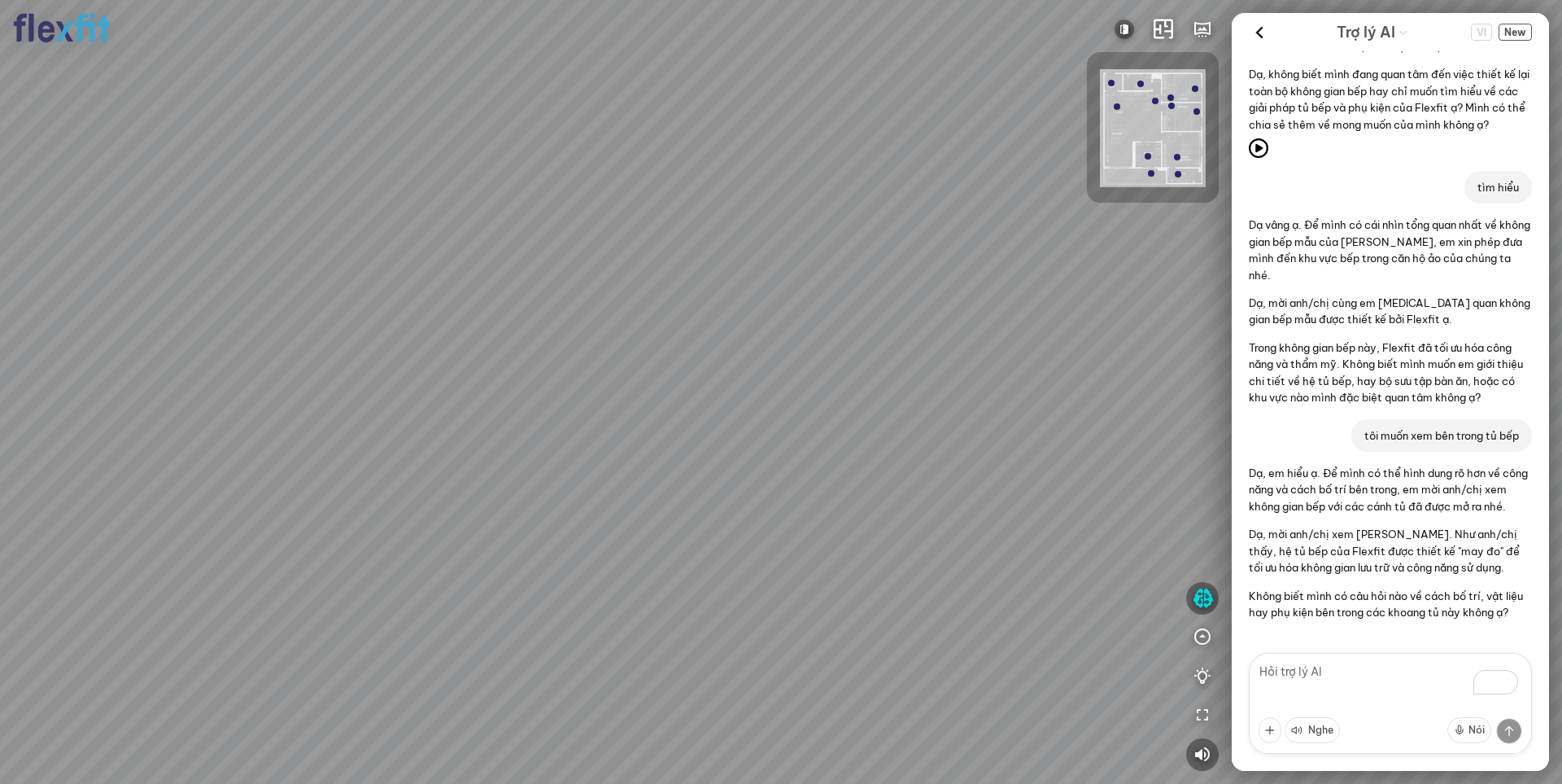
scroll to position [155, 0]
type textarea "tư vấn cho tôi nhé 0963852147 só 1 The Matrix one [GEOGRAPHIC_DATA]"
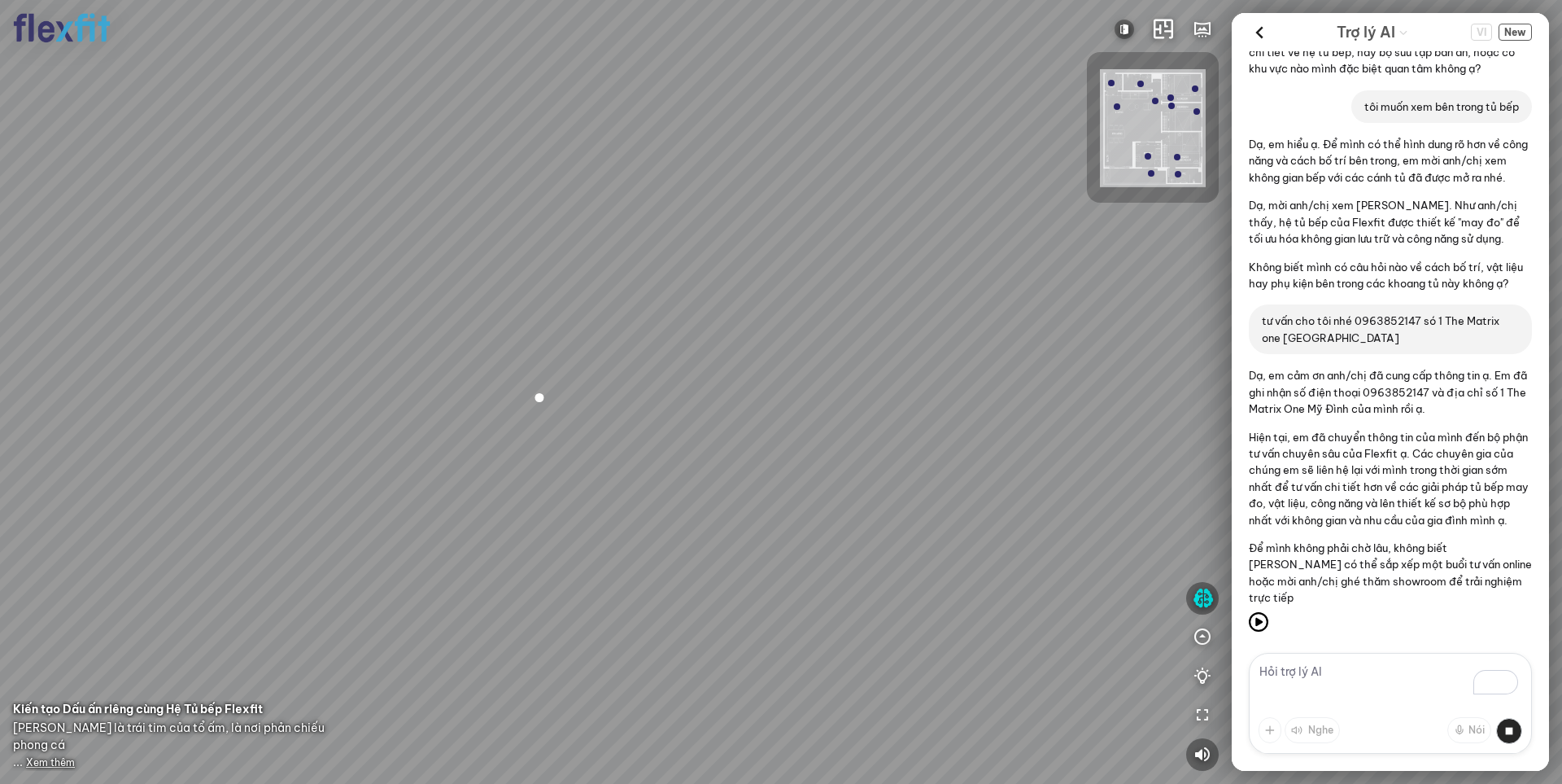
scroll to position [511, 0]
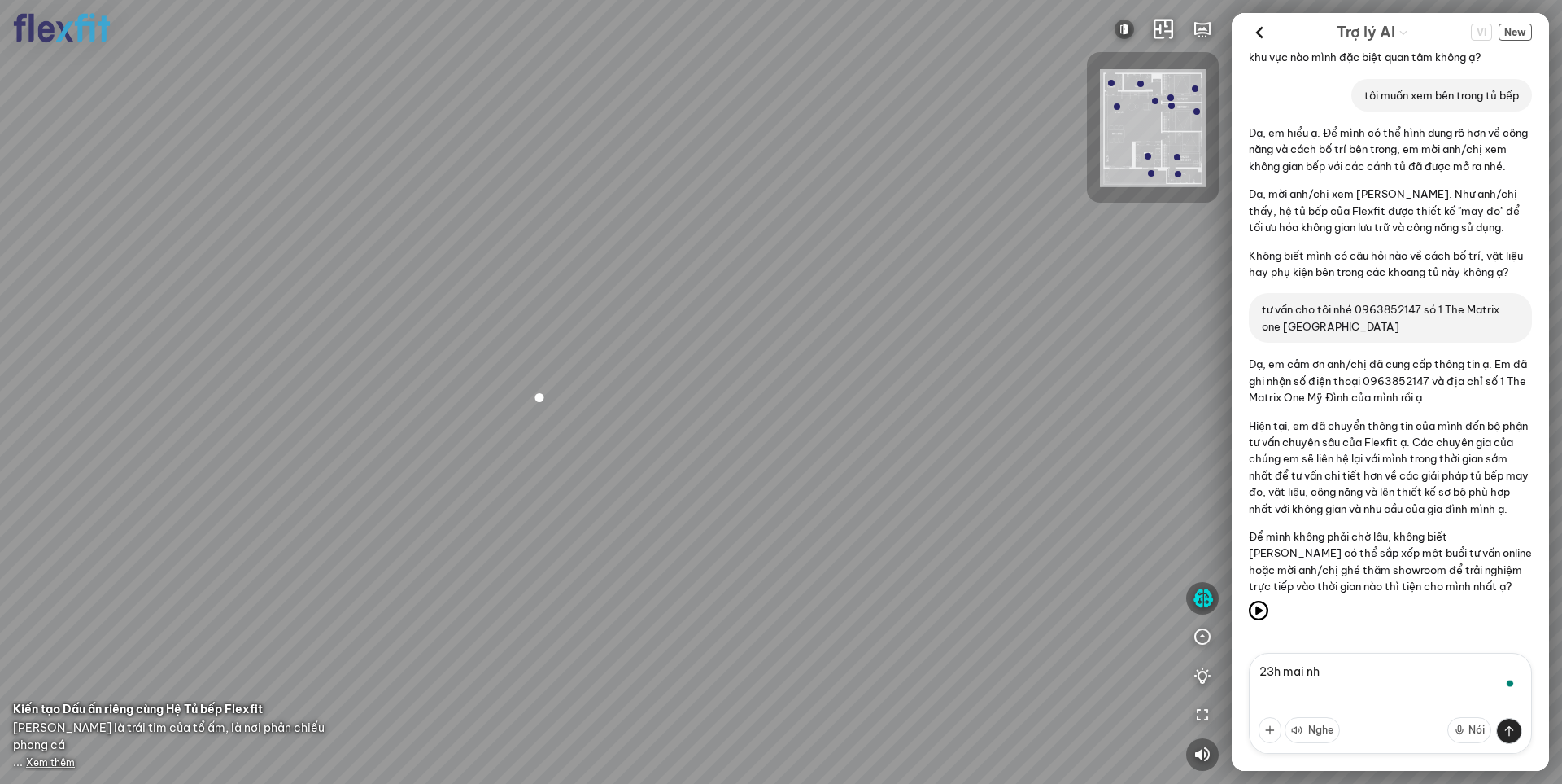
type textarea "23h mai nhé"
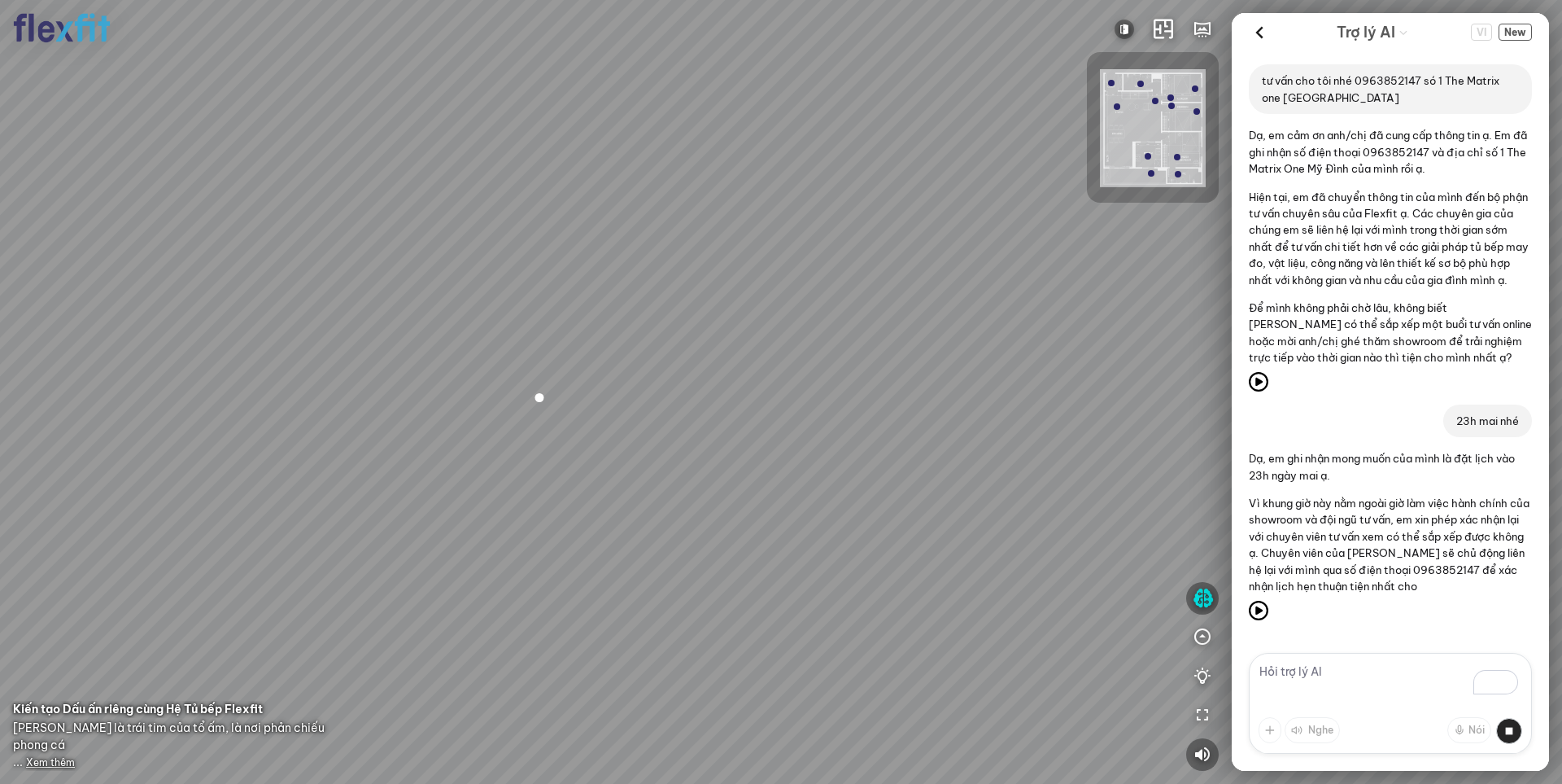
scroll to position [784, 0]
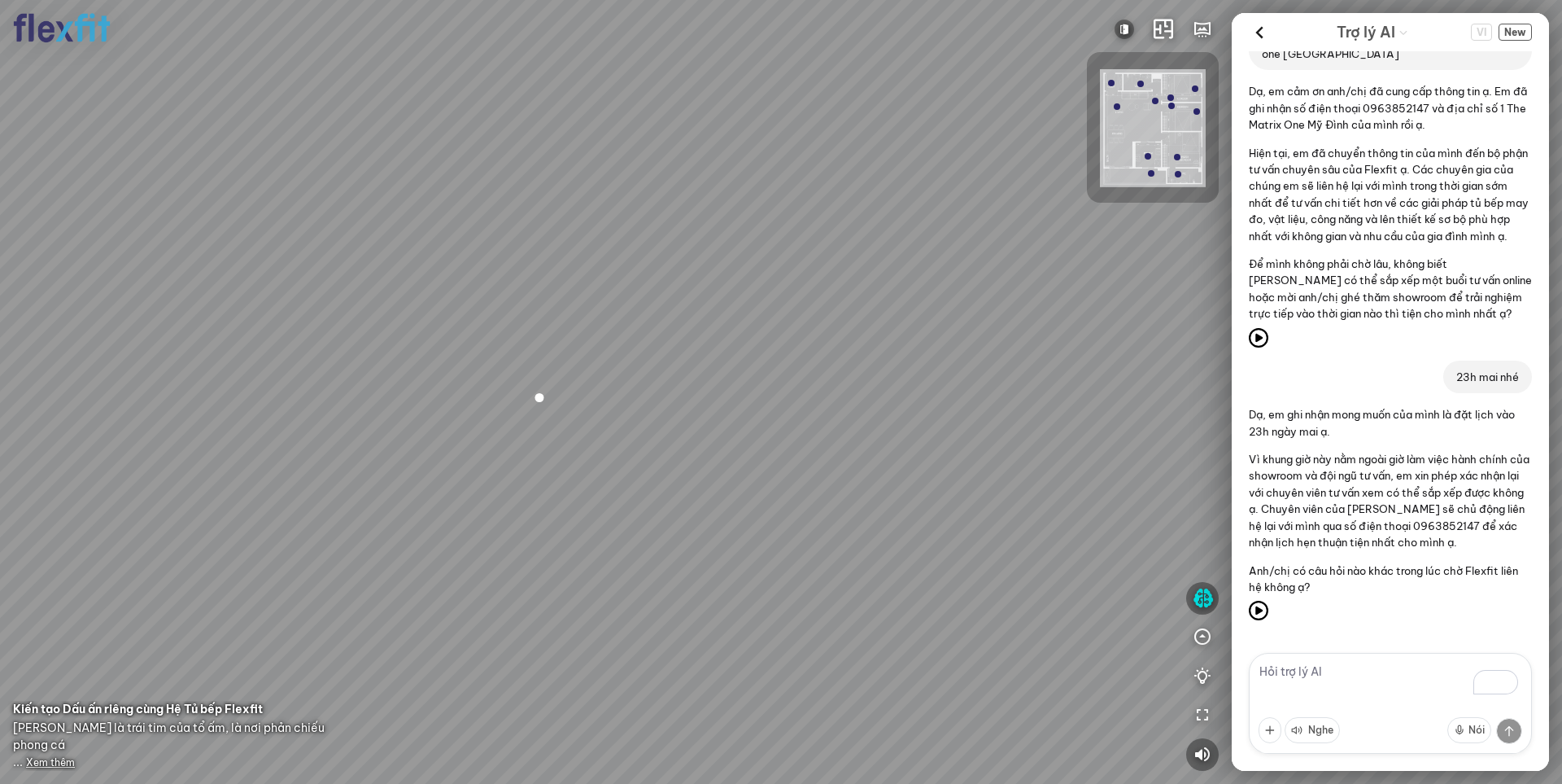
drag, startPoint x: 1259, startPoint y: 34, endPoint x: 1458, endPoint y: 81, distance: 204.5
click at [1259, 34] on icon at bounding box center [1259, 33] width 25 height 25
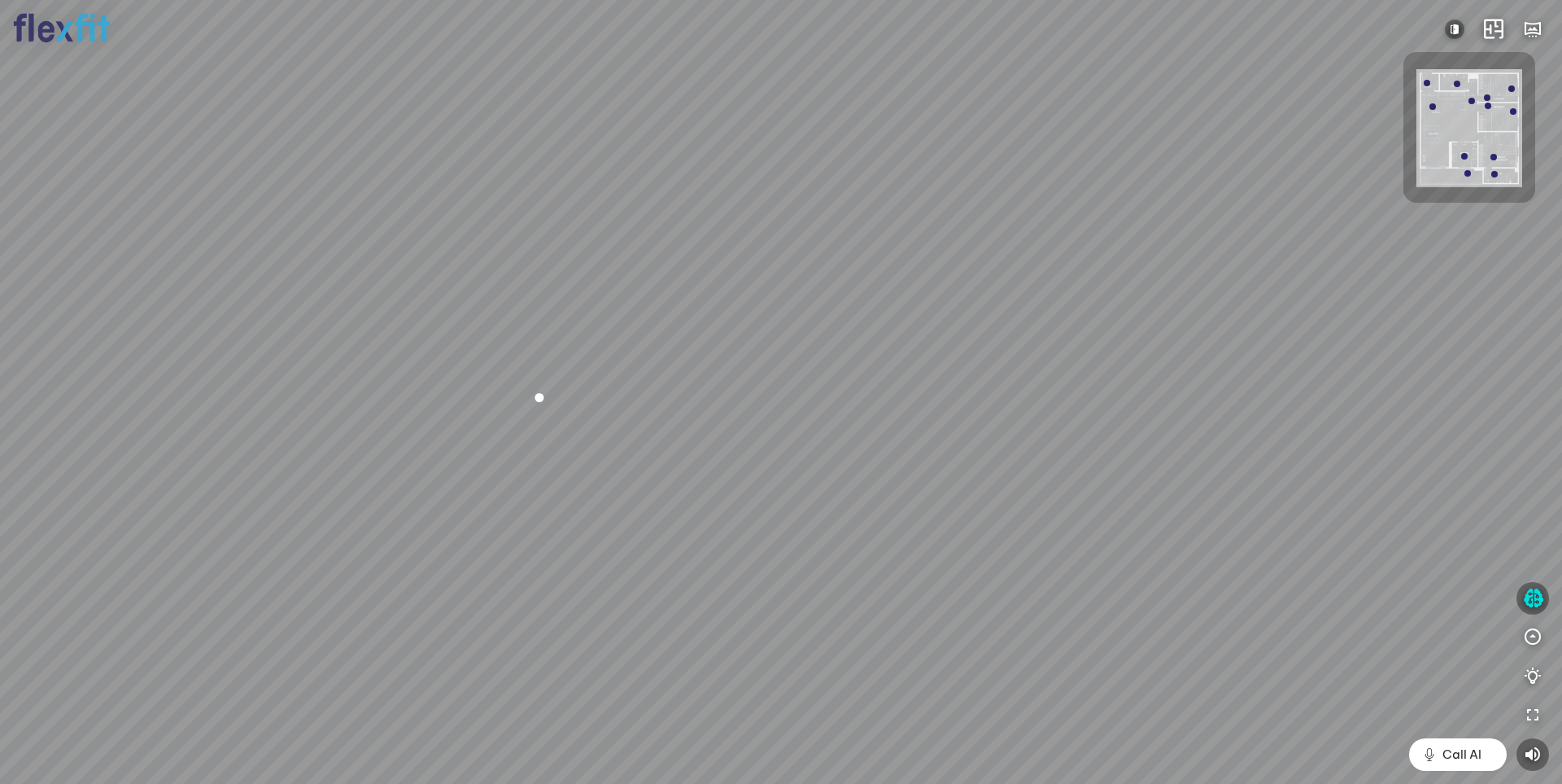
scroll to position [15191, 0]
click at [1528, 594] on icon "button" at bounding box center [1533, 598] width 20 height 19
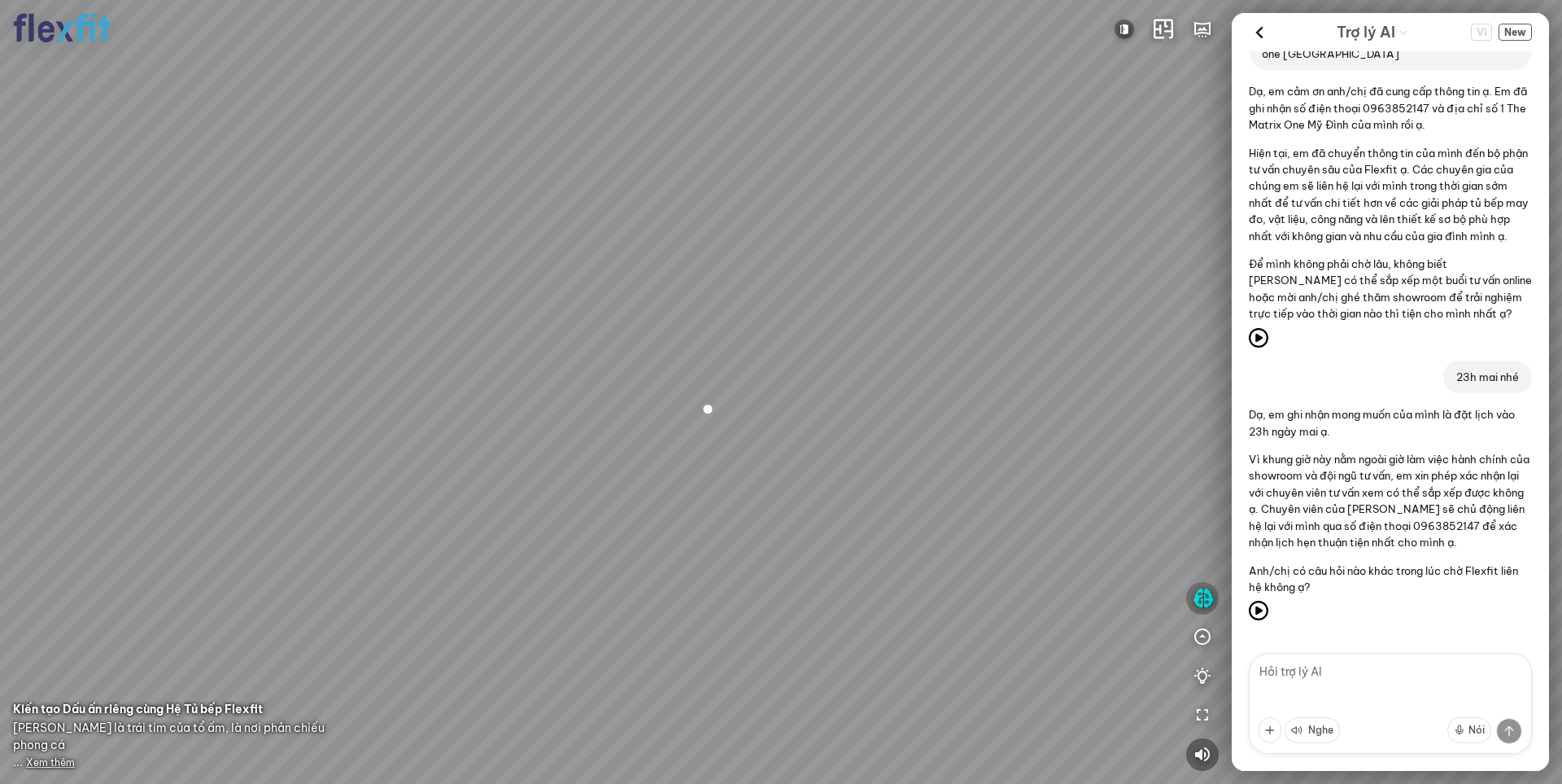
scroll to position [784, 0]
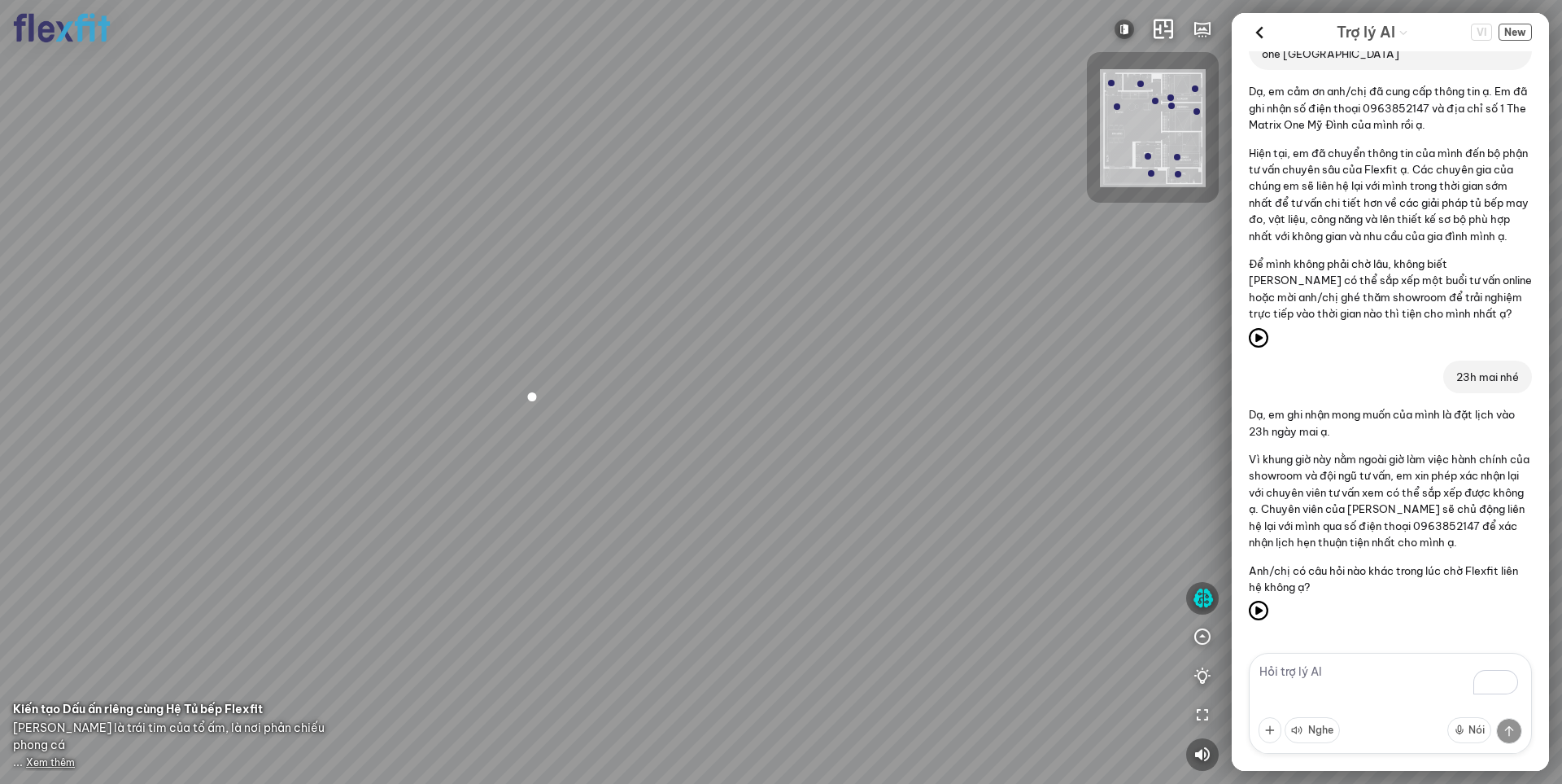
click at [1111, 82] on div at bounding box center [1111, 82] width 6 height 6
drag, startPoint x: 418, startPoint y: 483, endPoint x: 823, endPoint y: 353, distance: 425.4
click at [802, 353] on div at bounding box center [781, 392] width 1562 height 784
drag, startPoint x: 780, startPoint y: 550, endPoint x: 818, endPoint y: 639, distance: 96.8
click at [824, 648] on div at bounding box center [781, 392] width 1562 height 784
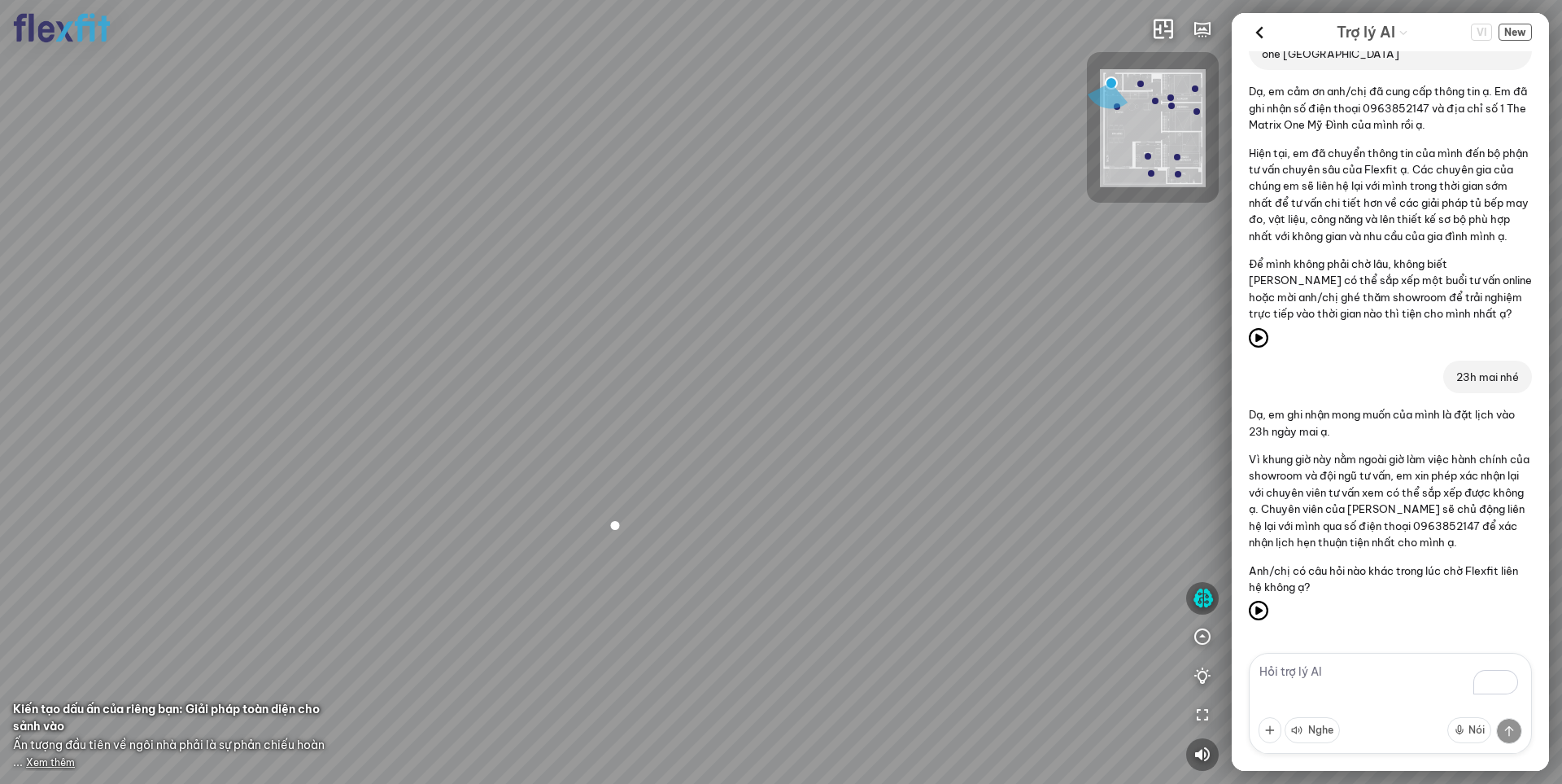
click at [57, 762] on span "Xem thêm" at bounding box center [50, 762] width 49 height 12
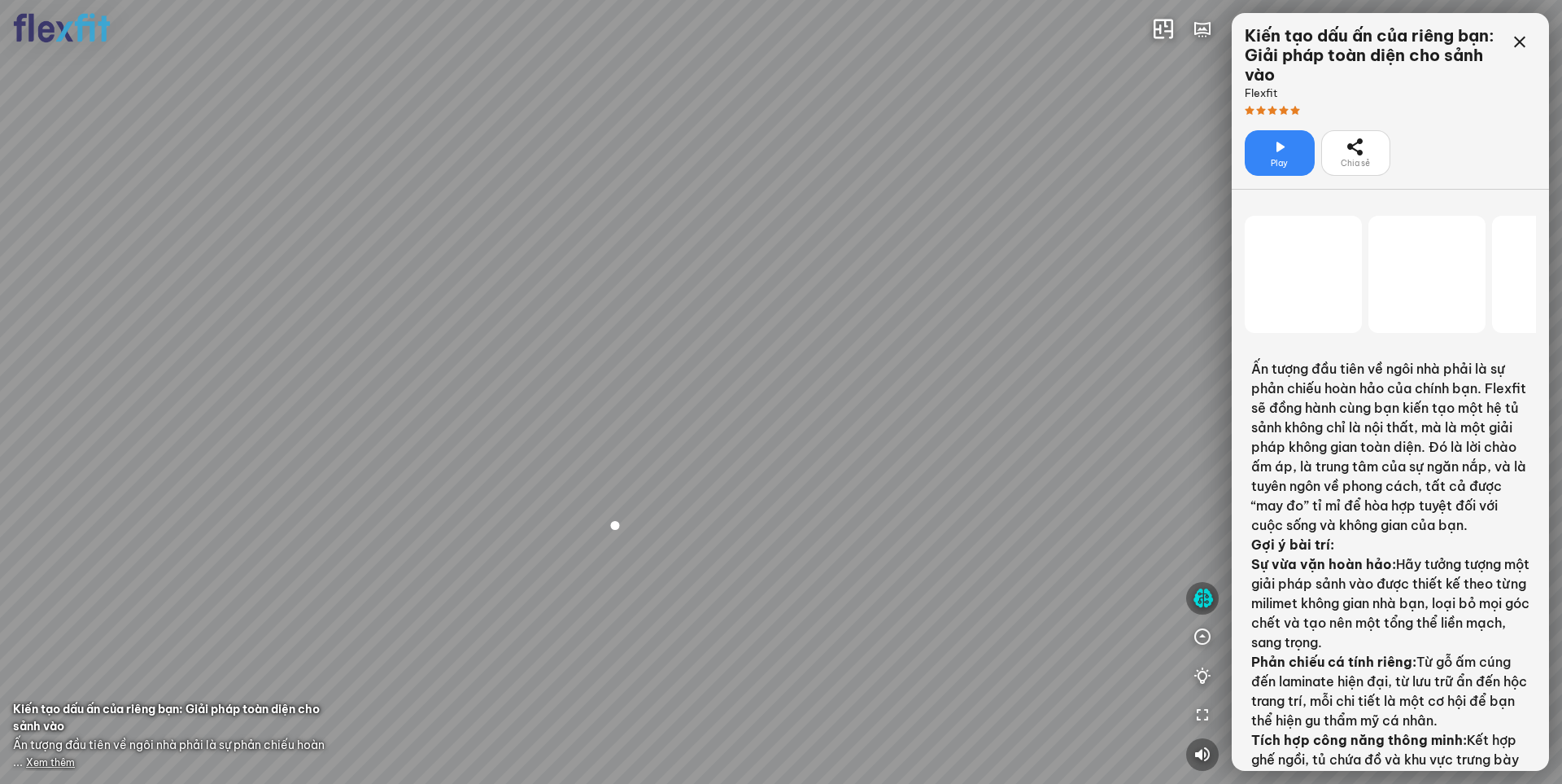
scroll to position [15191, 0]
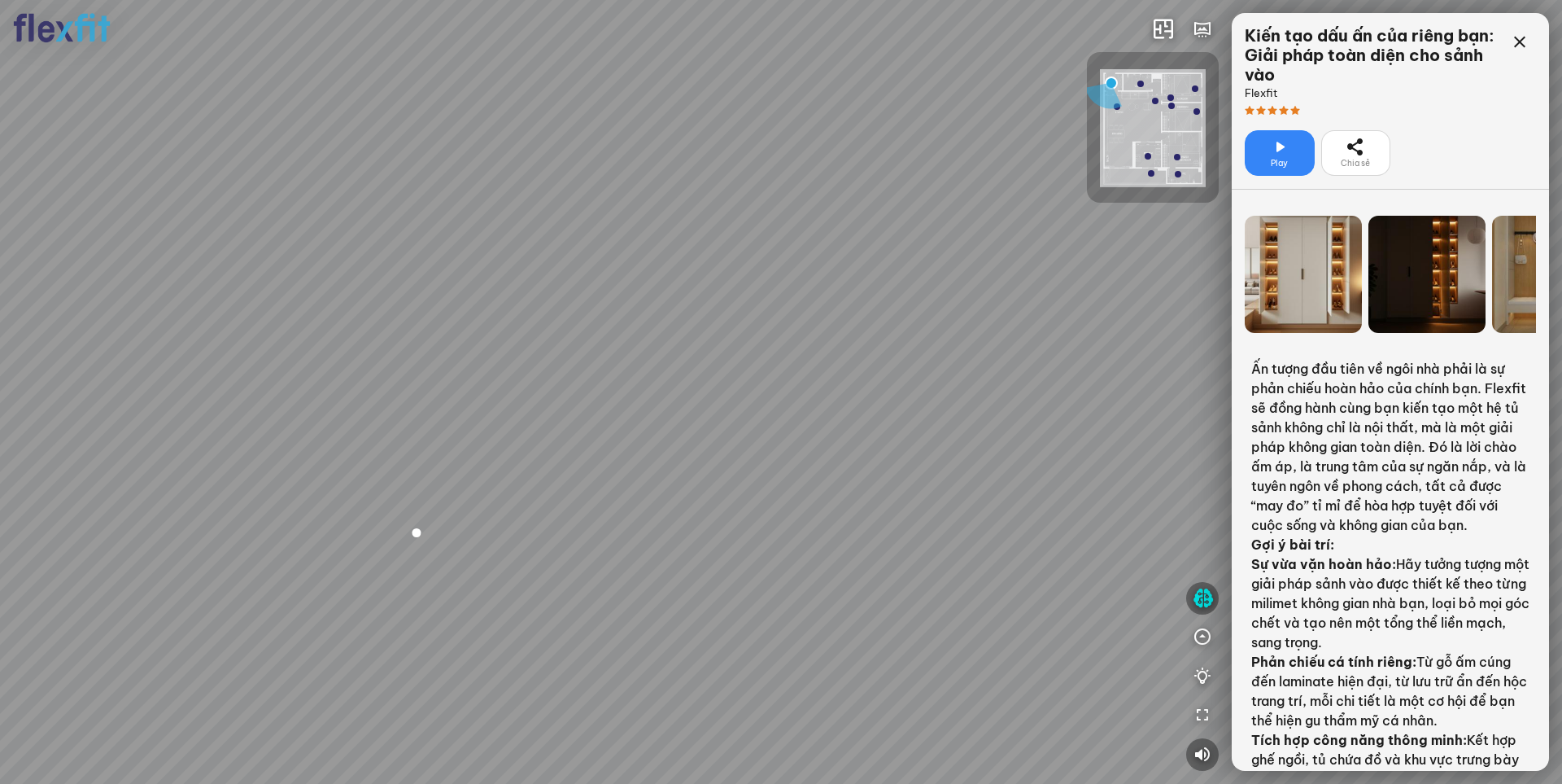
click at [1273, 157] on span "Play" at bounding box center [1279, 163] width 17 height 13
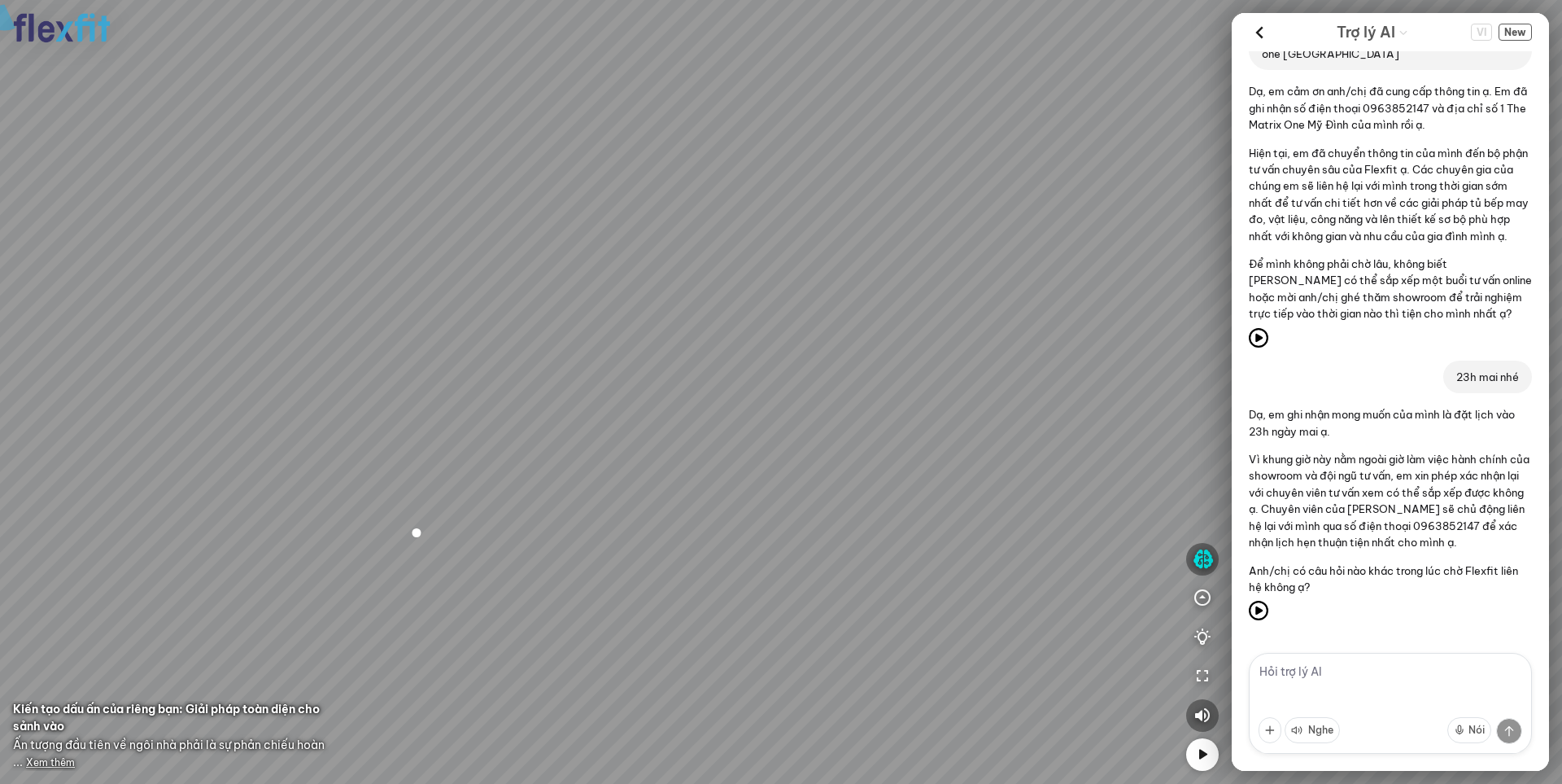
scroll to position [784, 0]
